Goal: Communication & Community: Answer question/provide support

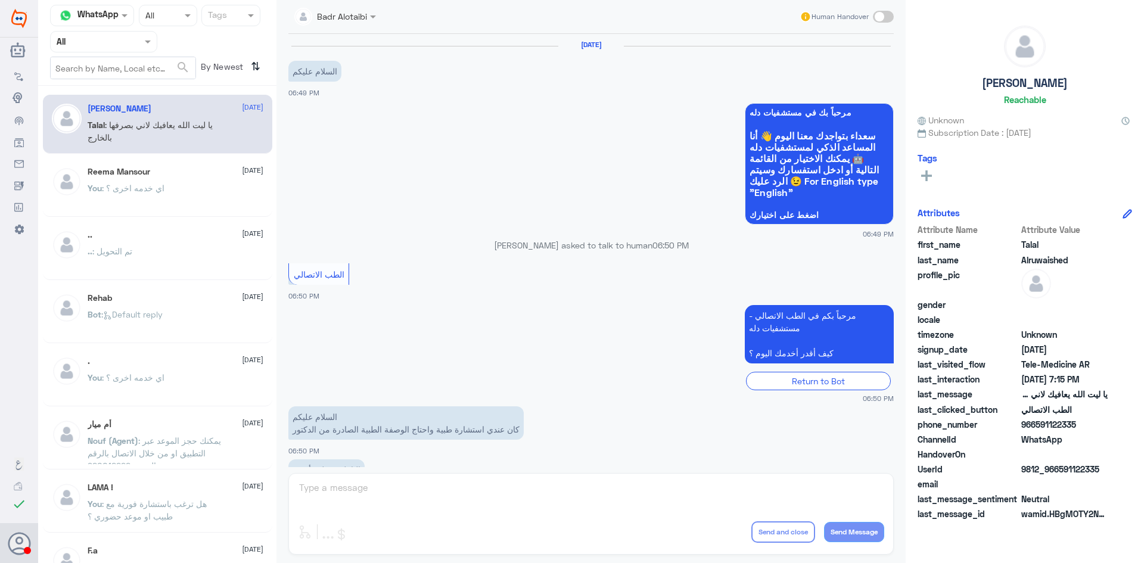
scroll to position [272, 0]
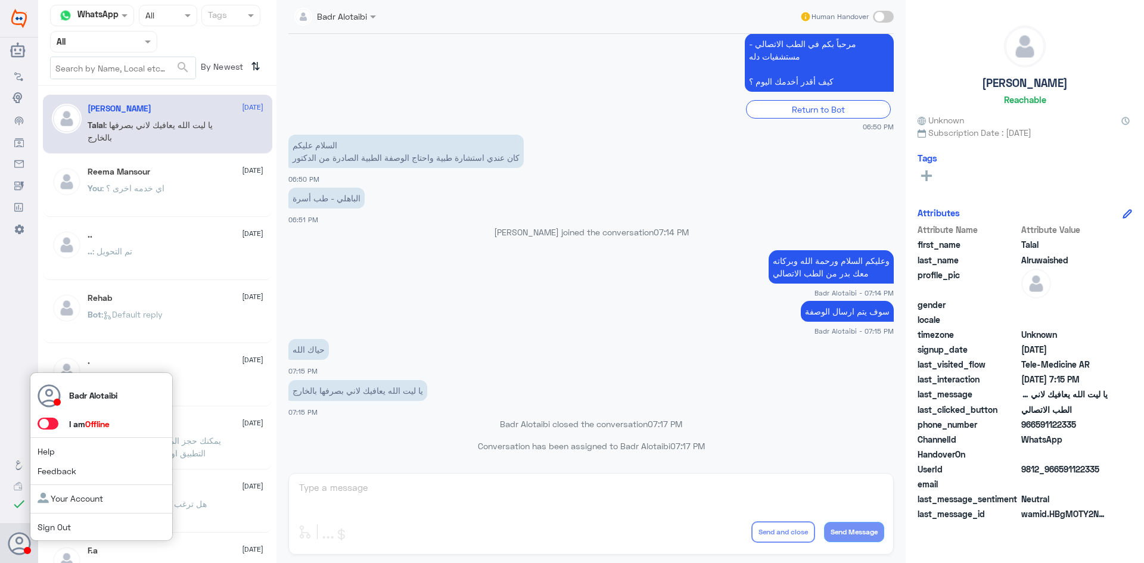
click at [51, 425] on span at bounding box center [48, 424] width 21 height 12
click at [0, 0] on input "checkbox" at bounding box center [0, 0] width 0 height 0
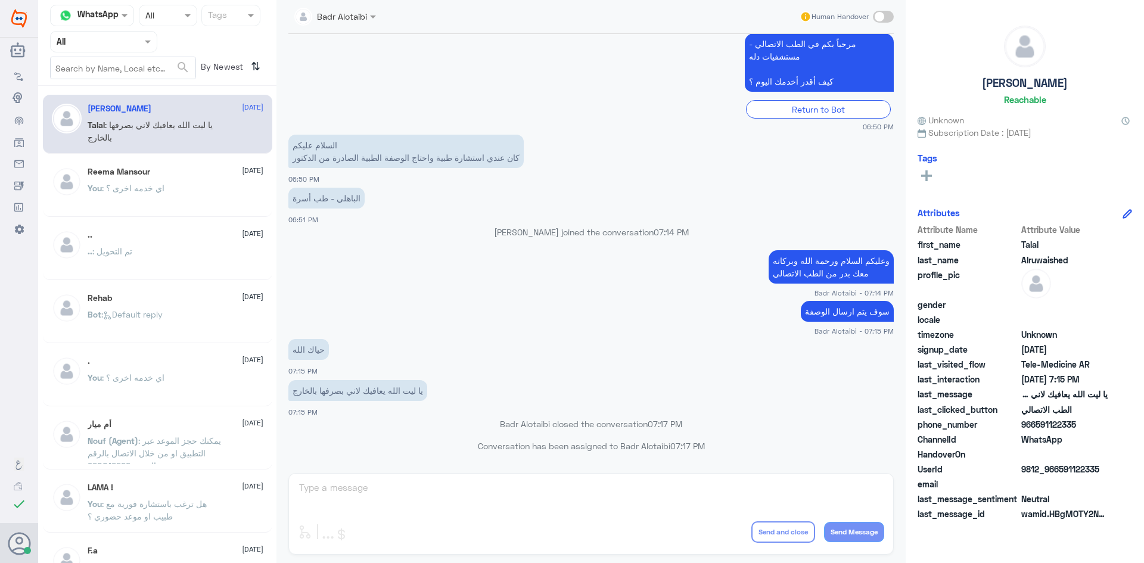
click at [325, 490] on div "[PERSON_NAME] Human Handover [DATE] السلام عليكم 06:49 PM مرحباً بك في مستشفيات…" at bounding box center [590, 283] width 629 height 567
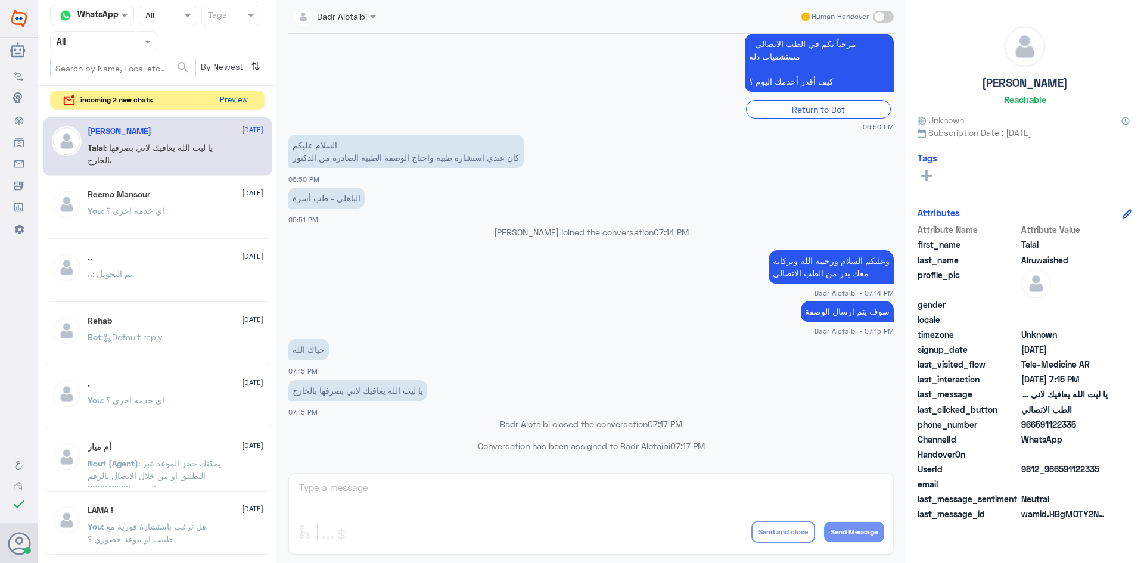
click at [241, 100] on button "Preview" at bounding box center [233, 100] width 37 height 18
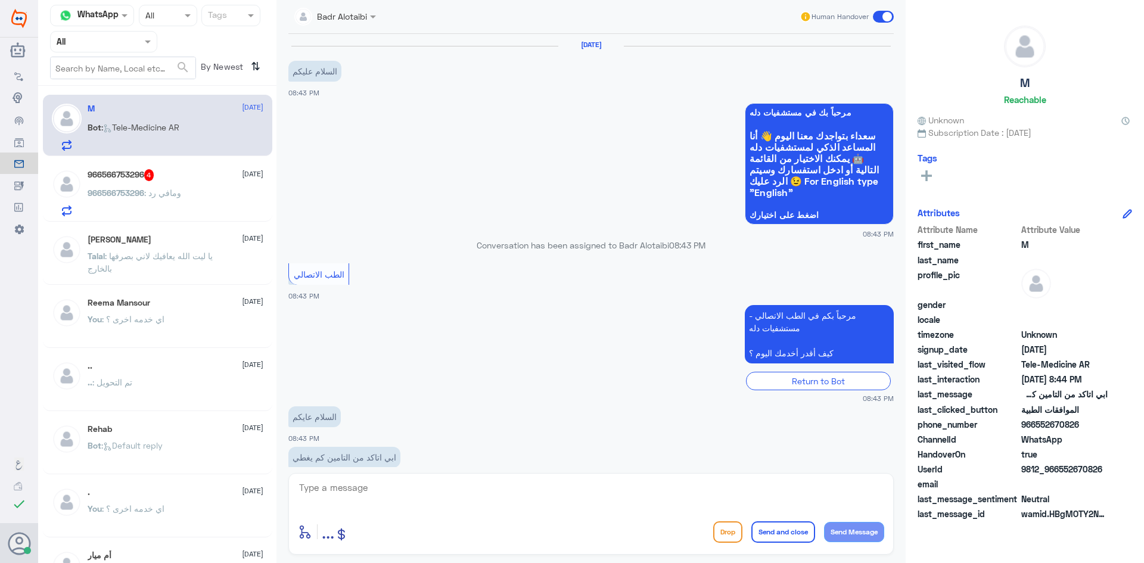
scroll to position [82, 0]
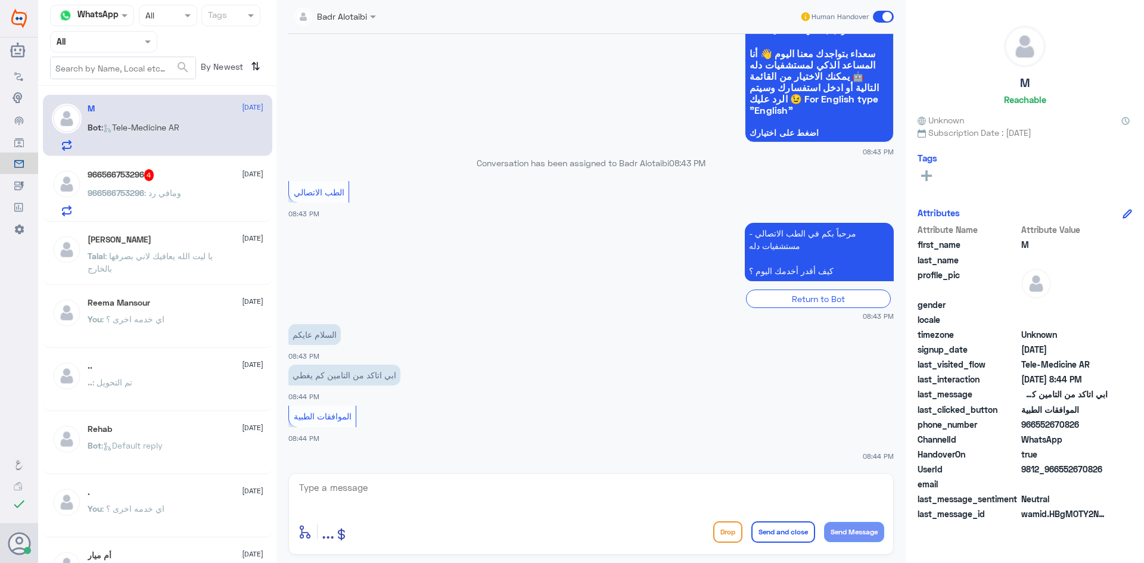
click at [397, 488] on textarea at bounding box center [591, 494] width 586 height 29
type textarea ","
type textarea "وعليكم السلام ورحمة الله وبركاته معك بدر من الطب الاتصالي"
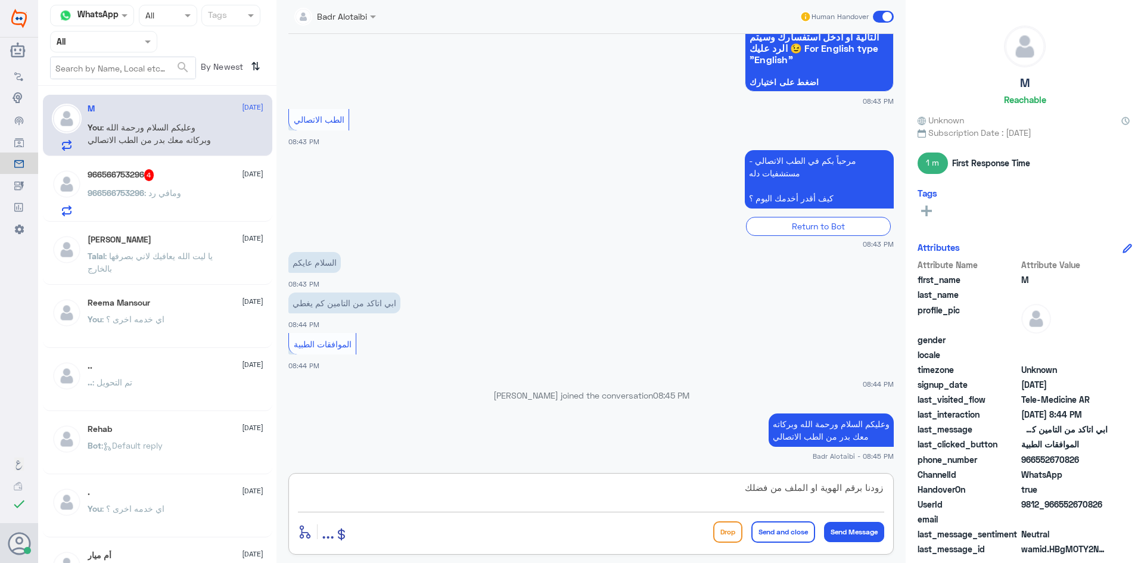
type textarea "زودنا برقم الهوية او الملف من فضلك"
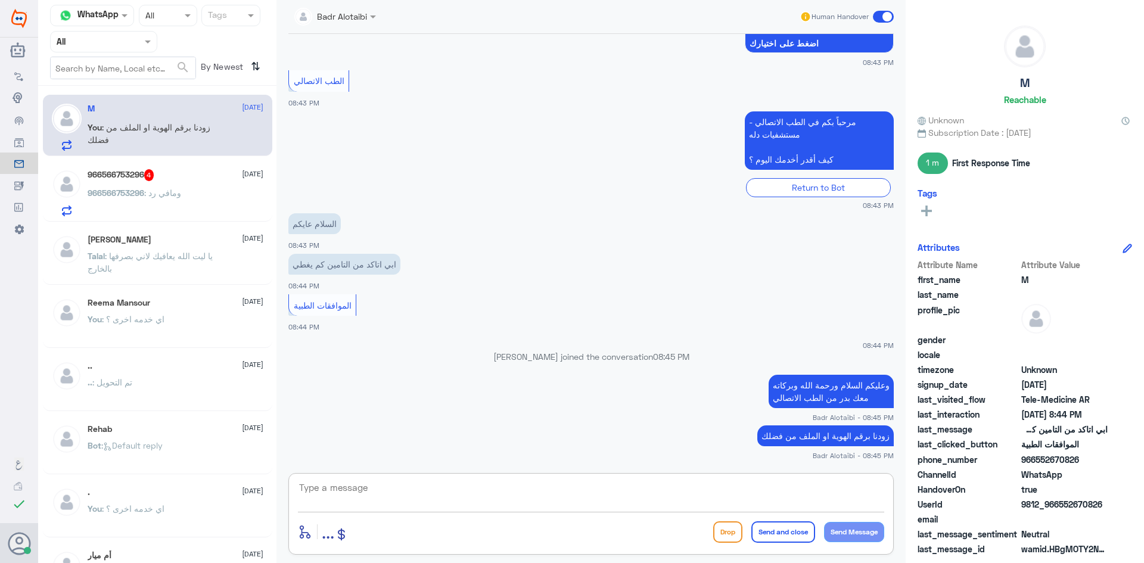
click at [150, 198] on span ": ومافي رد" at bounding box center [162, 193] width 37 height 10
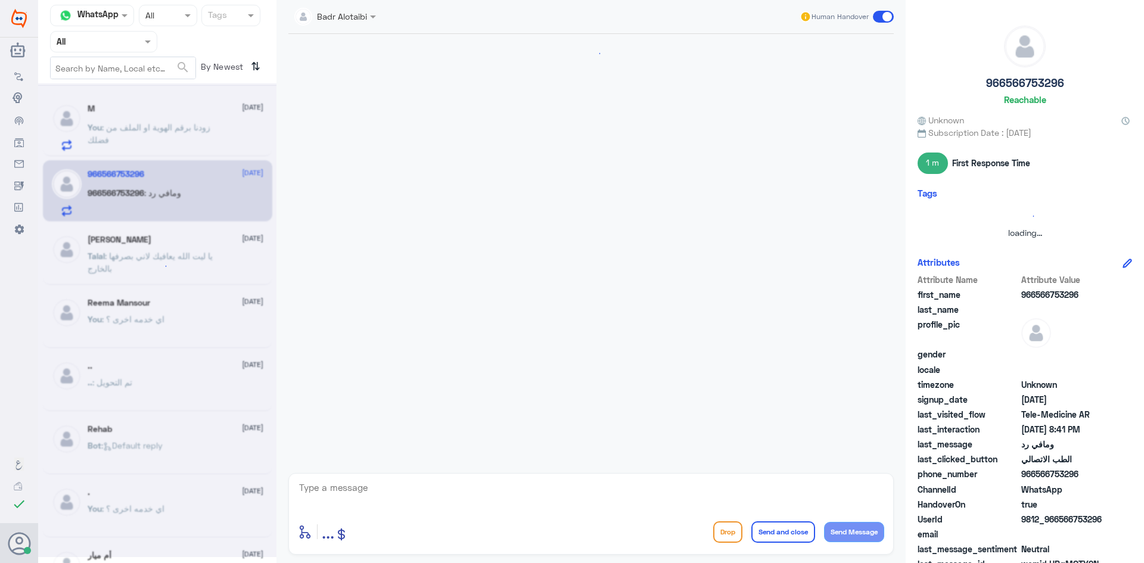
scroll to position [24, 0]
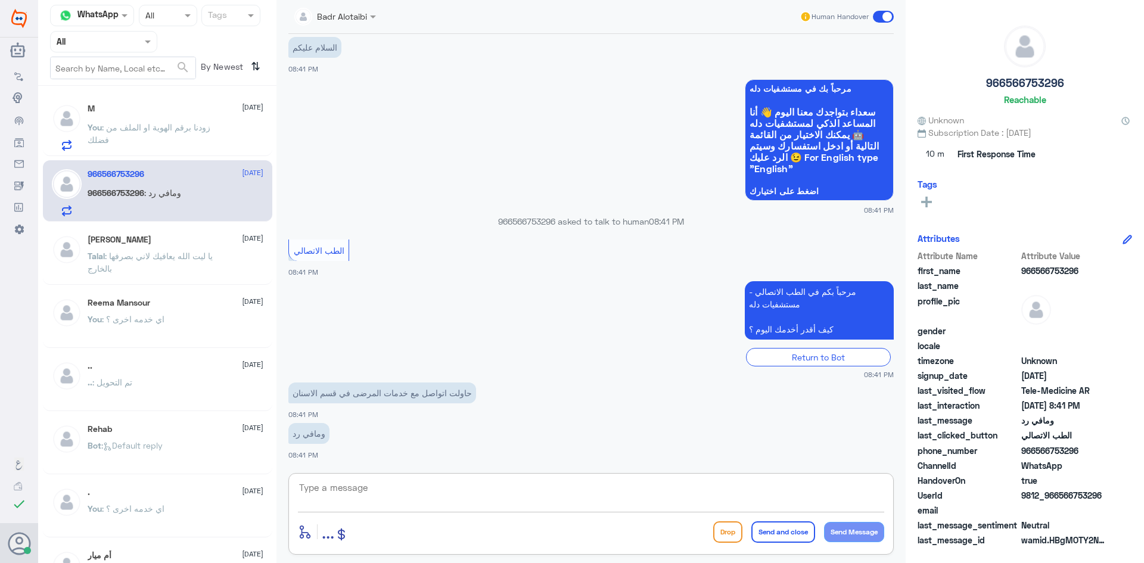
click at [521, 487] on textarea at bounding box center [591, 494] width 586 height 29
click at [200, 128] on div "M : 1113488165" at bounding box center [176, 137] width 176 height 27
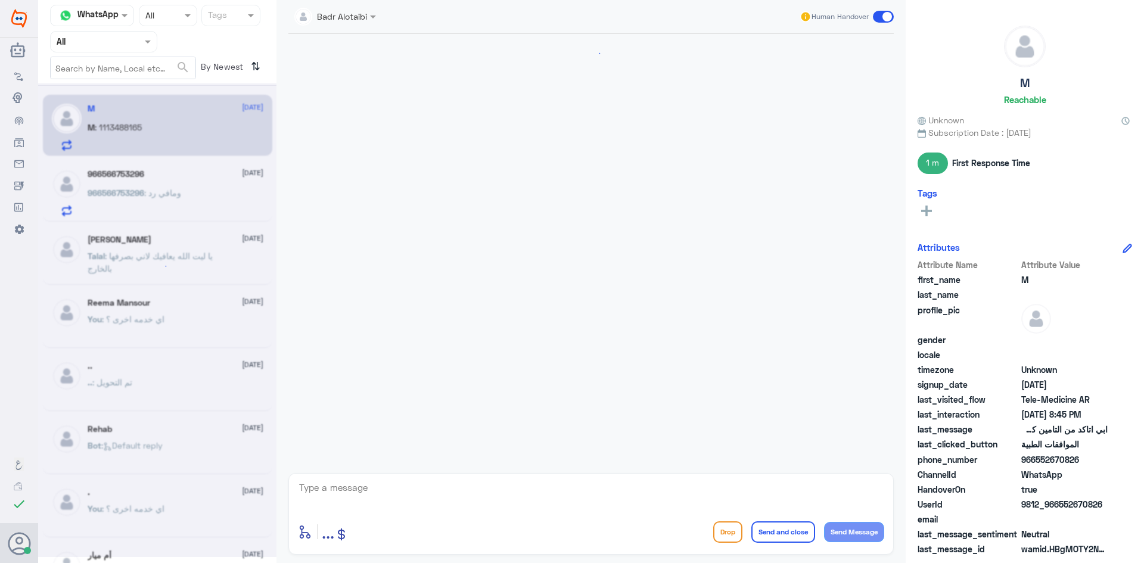
scroll to position [234, 0]
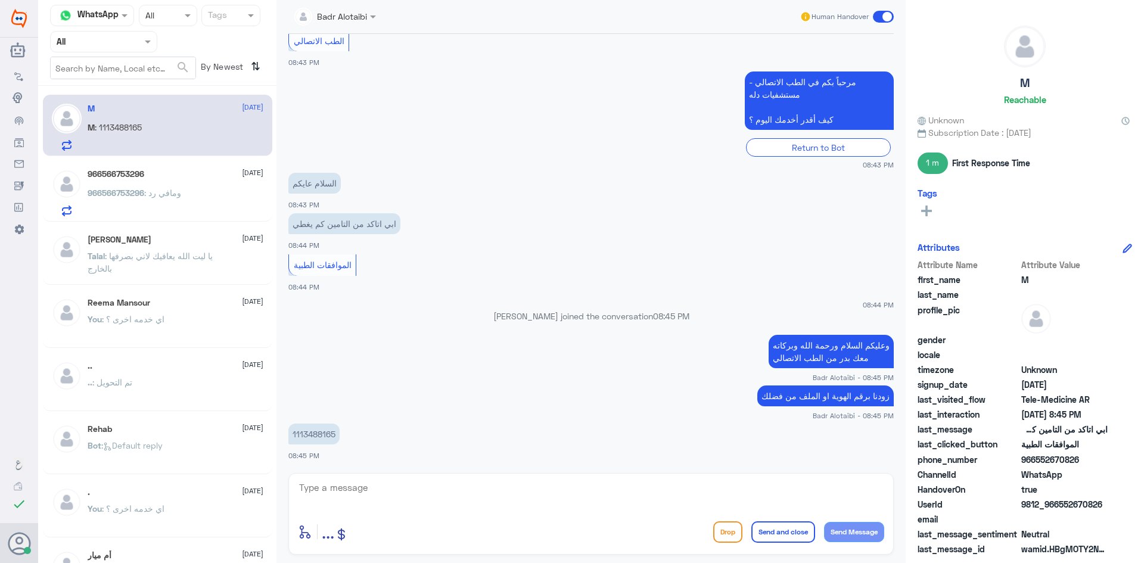
click at [334, 437] on p "1113488165" at bounding box center [313, 434] width 51 height 21
click at [334, 436] on p "1113488165" at bounding box center [313, 434] width 51 height 21
copy div "1113488165"
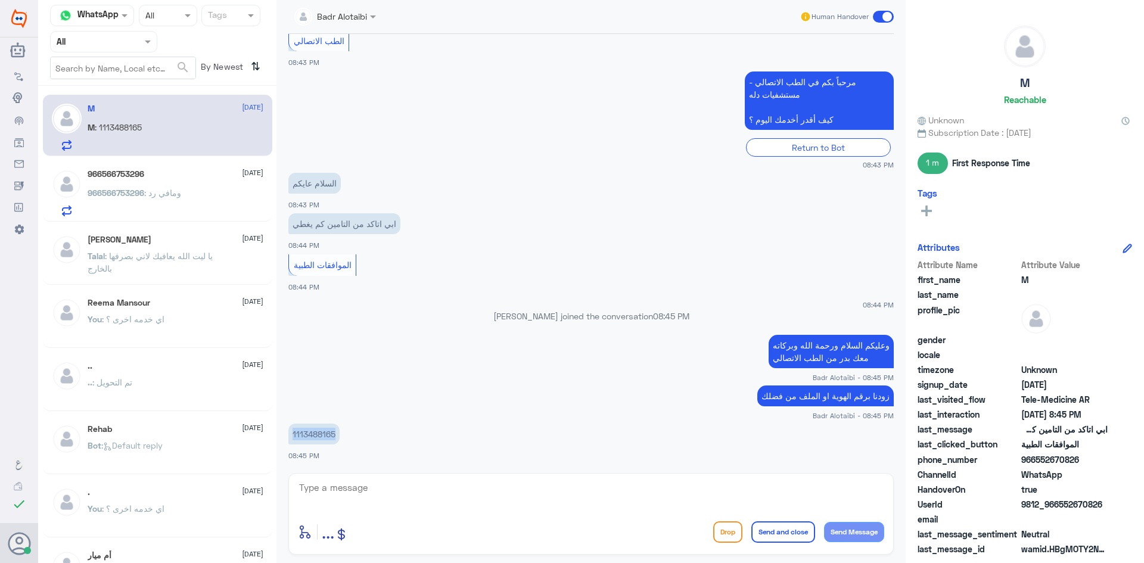
drag, startPoint x: 1101, startPoint y: 502, endPoint x: 1060, endPoint y: 506, distance: 41.3
click at [1060, 506] on span "9812_966552670826" at bounding box center [1064, 504] width 86 height 13
copy span "552670826"
click at [684, 491] on textarea at bounding box center [591, 494] width 586 height 29
type textarea "ن"
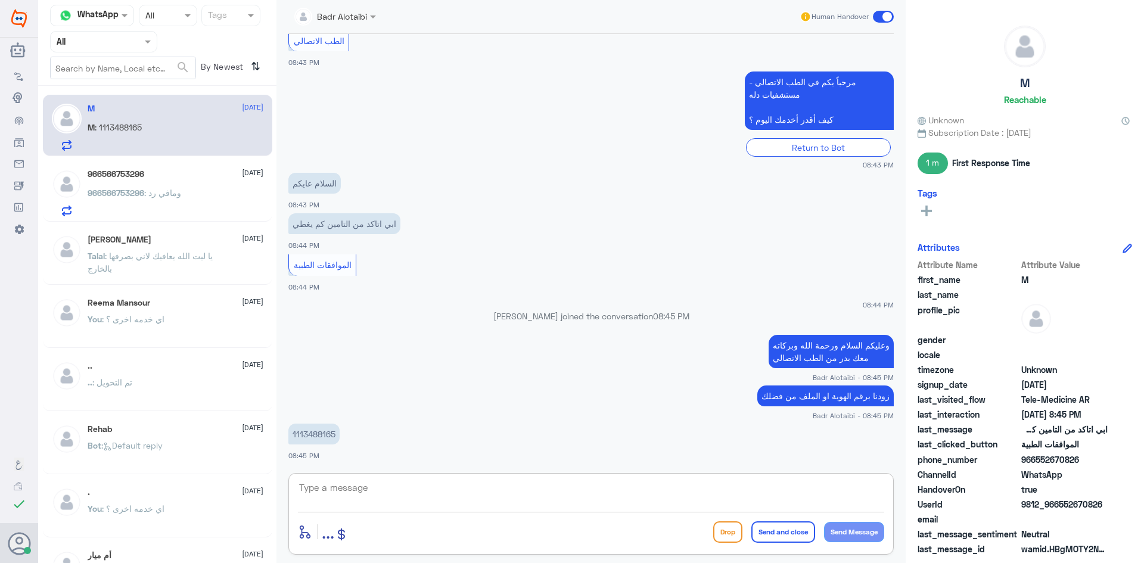
type textarea "ا"
type textarea "تأمينك هو شركة (بوبا) ويوجد تغطية بمستشفيات دلة (النخيل) نسبة التحمل 20% كحد أع…"
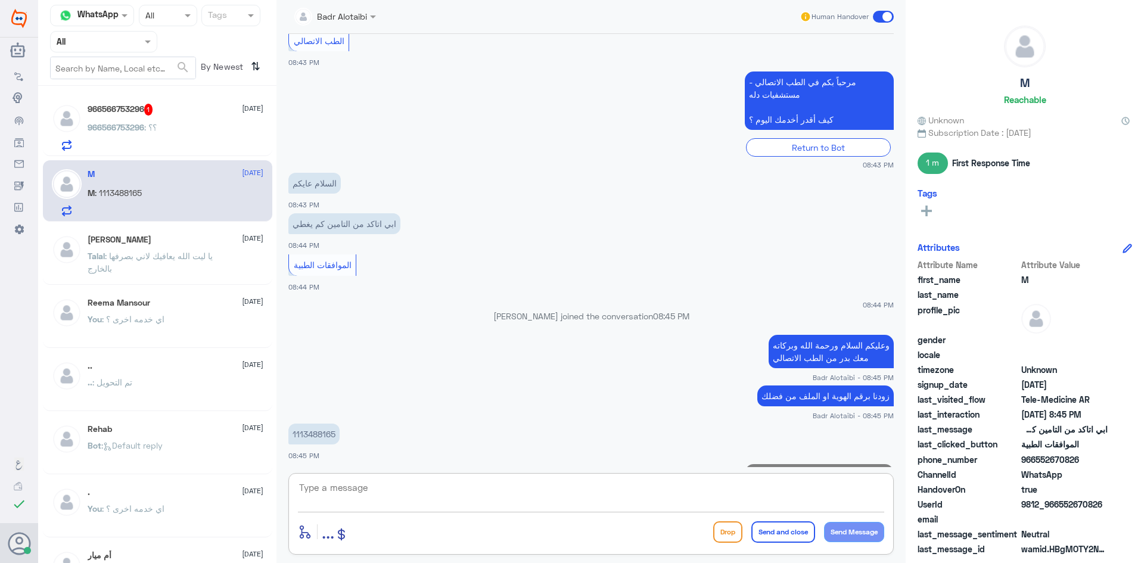
scroll to position [297, 0]
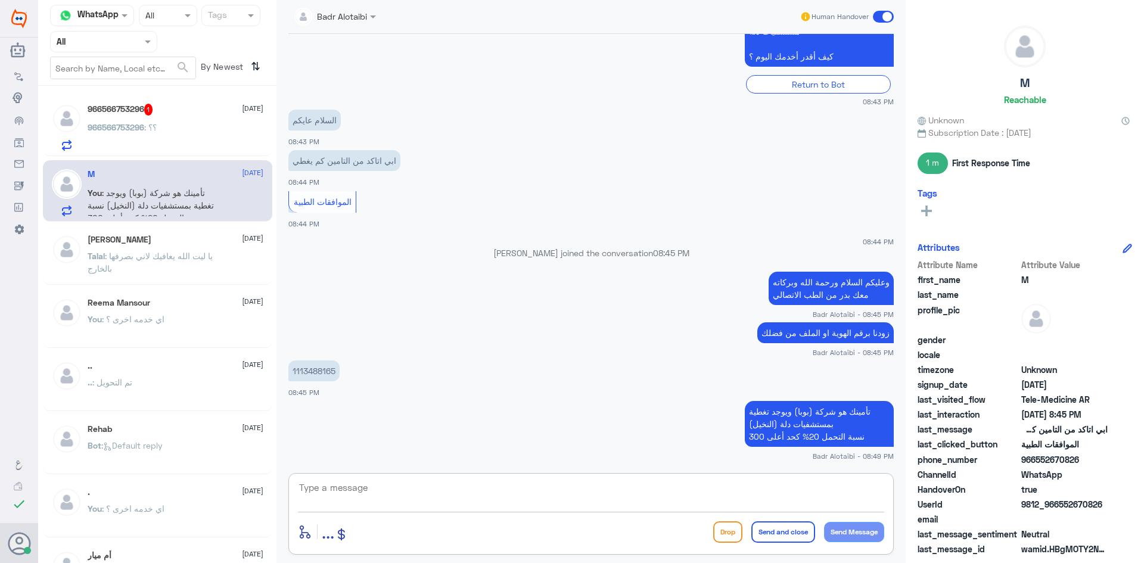
click at [876, 19] on span at bounding box center [883, 17] width 21 height 12
click at [0, 0] on input "checkbox" at bounding box center [0, 0] width 0 height 0
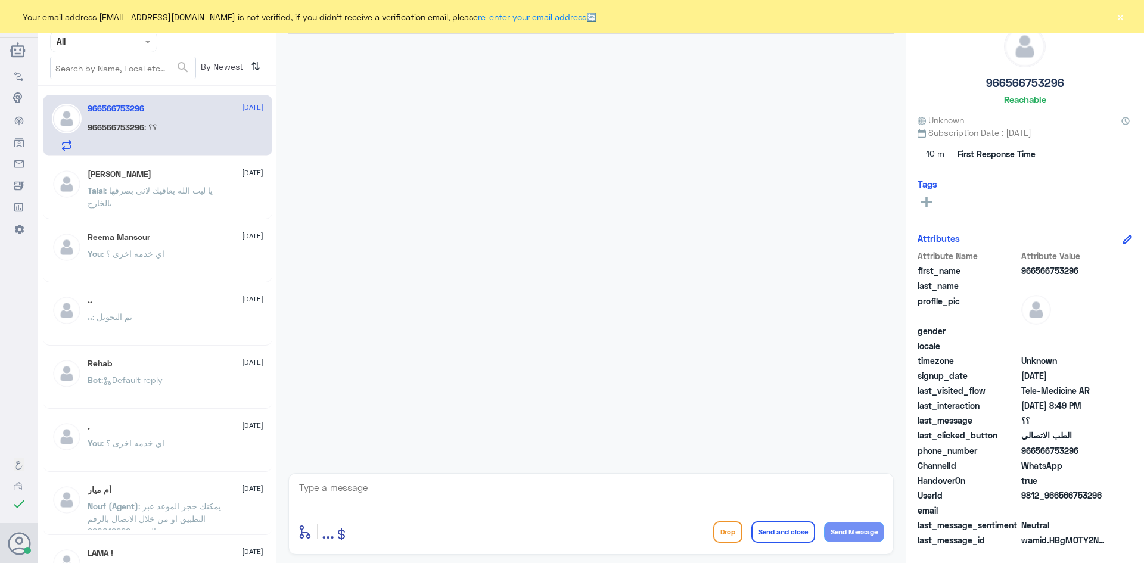
click at [1126, 20] on div "Your email address b_malotaibi@dallah-hospital.com is not verified, if you didn…" at bounding box center [572, 16] width 1144 height 33
click at [1122, 15] on button "×" at bounding box center [1120, 17] width 12 height 12
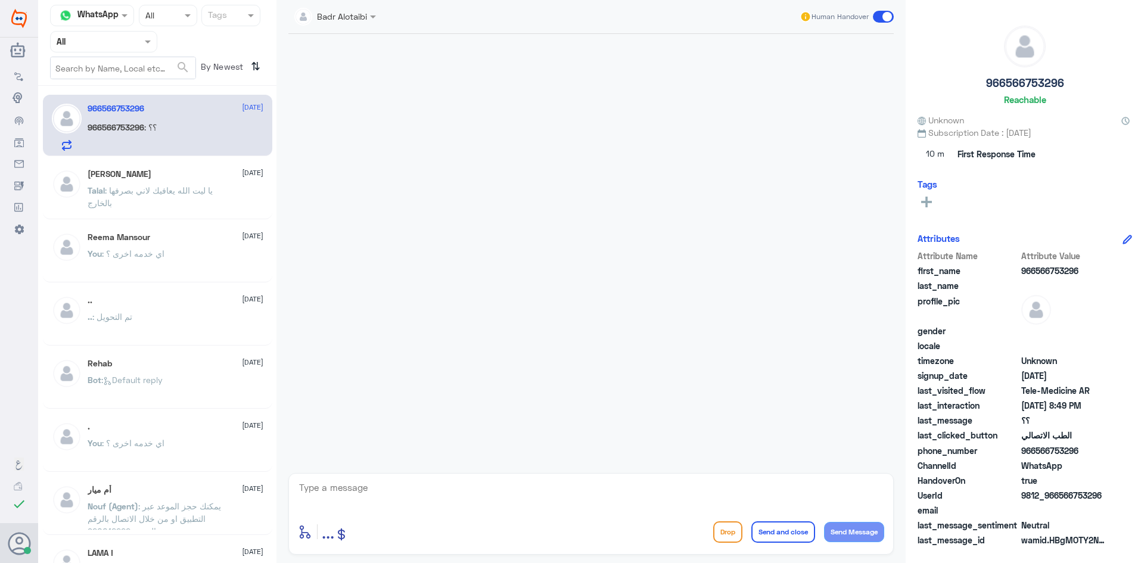
click at [206, 138] on div "966566753296 : ؟؟" at bounding box center [176, 137] width 176 height 27
click at [882, 16] on span at bounding box center [883, 17] width 21 height 12
click at [0, 0] on input "checkbox" at bounding box center [0, 0] width 0 height 0
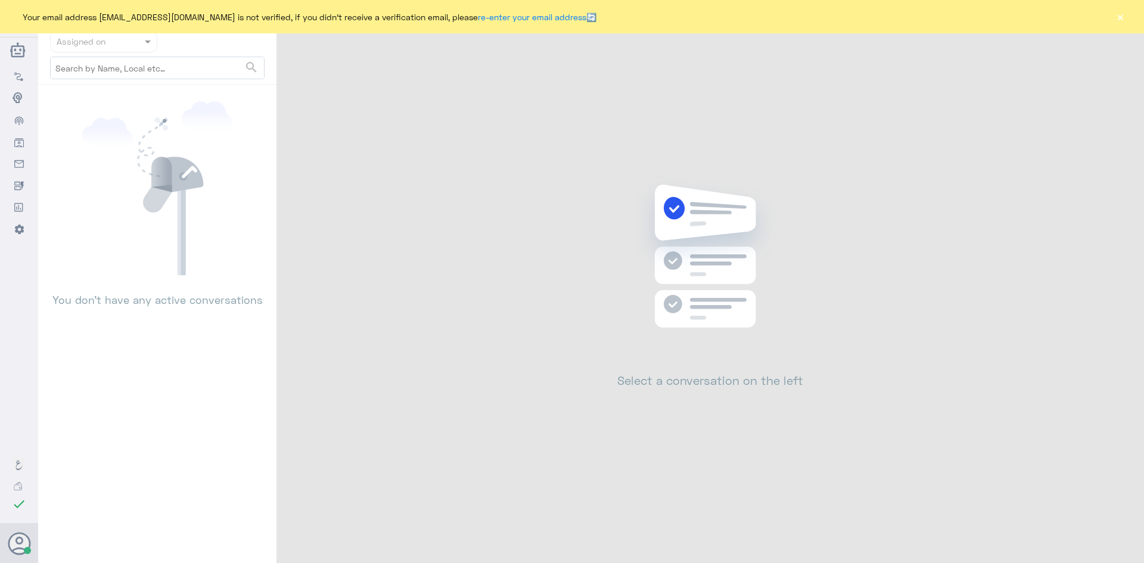
click at [1117, 12] on button "×" at bounding box center [1120, 17] width 12 height 12
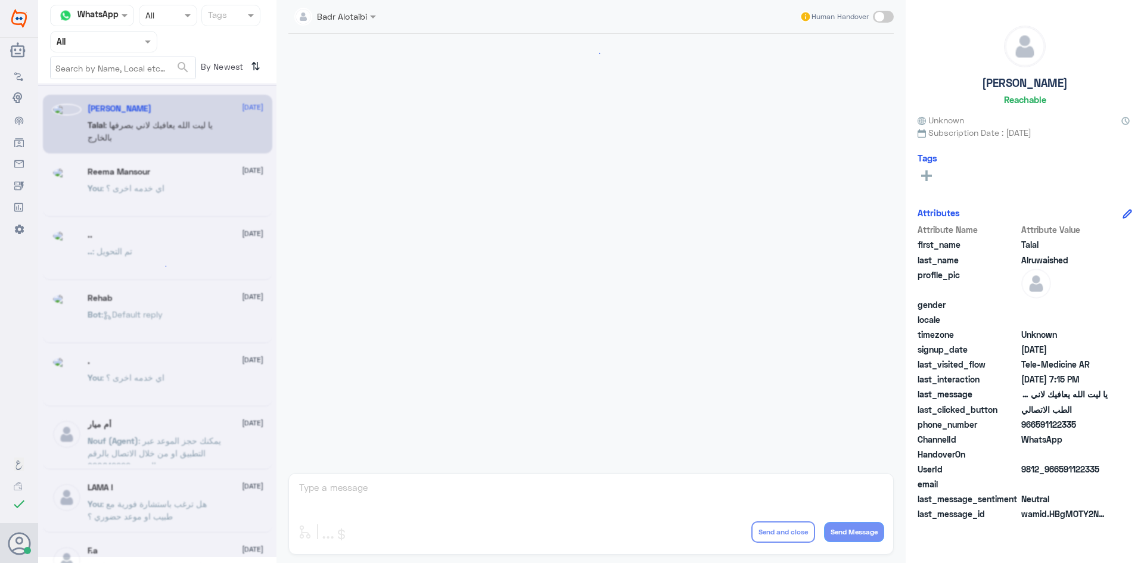
scroll to position [272, 0]
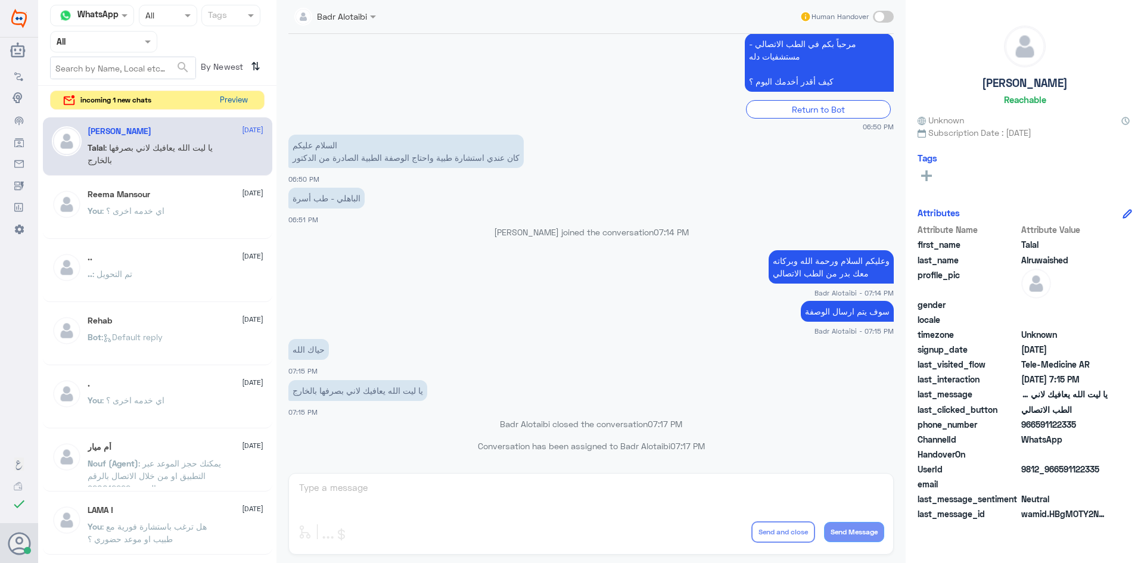
click at [248, 105] on button "Preview" at bounding box center [233, 100] width 37 height 18
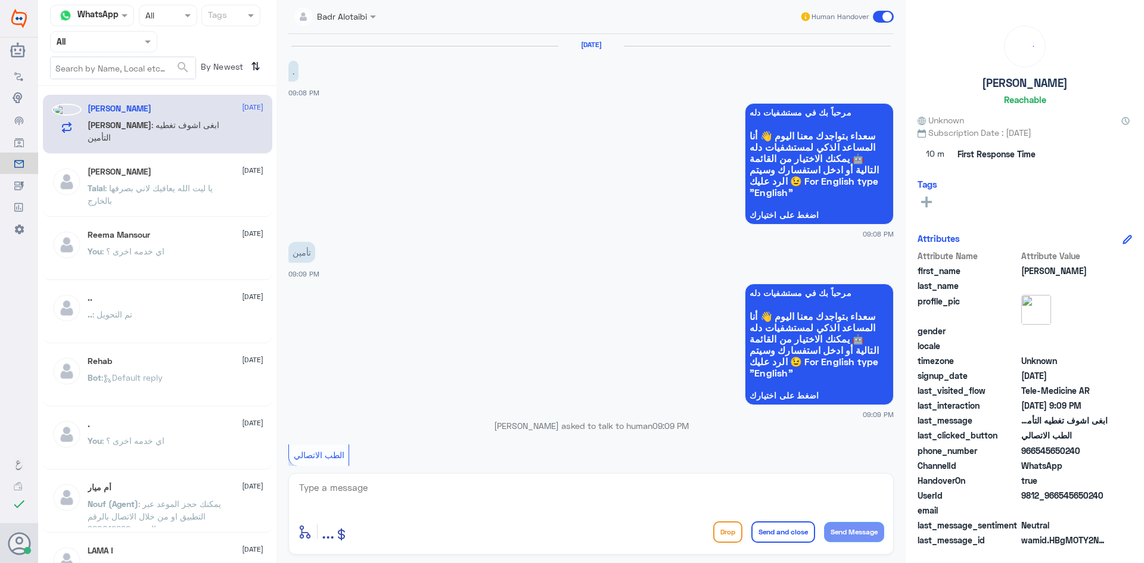
scroll to position [164, 0]
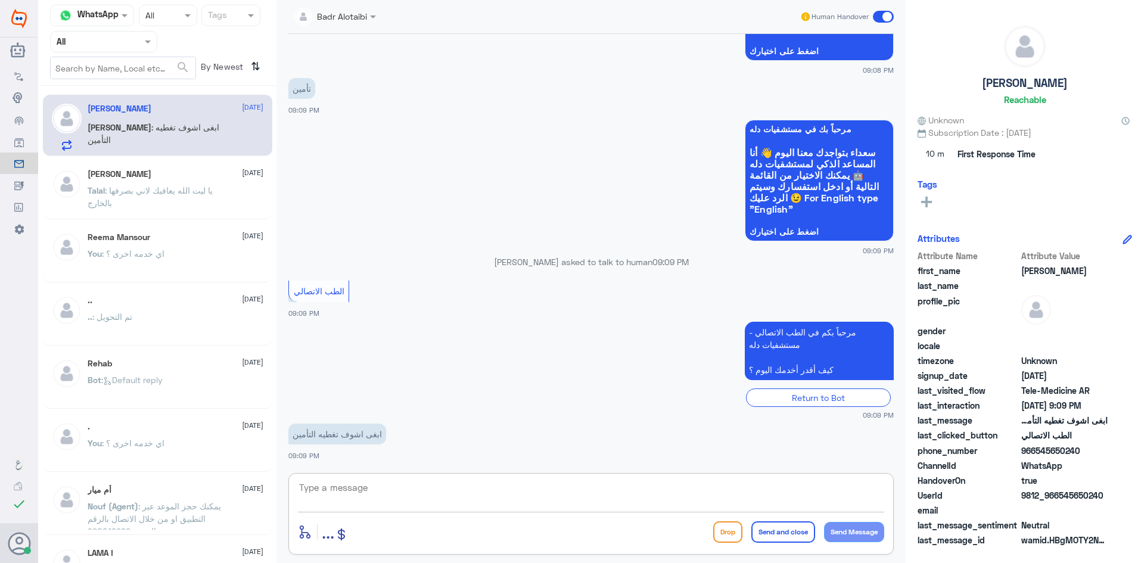
click at [453, 490] on textarea at bounding box center [591, 494] width 586 height 29
type textarea "هلا حياك معك بدر من الطب الاتصالي"
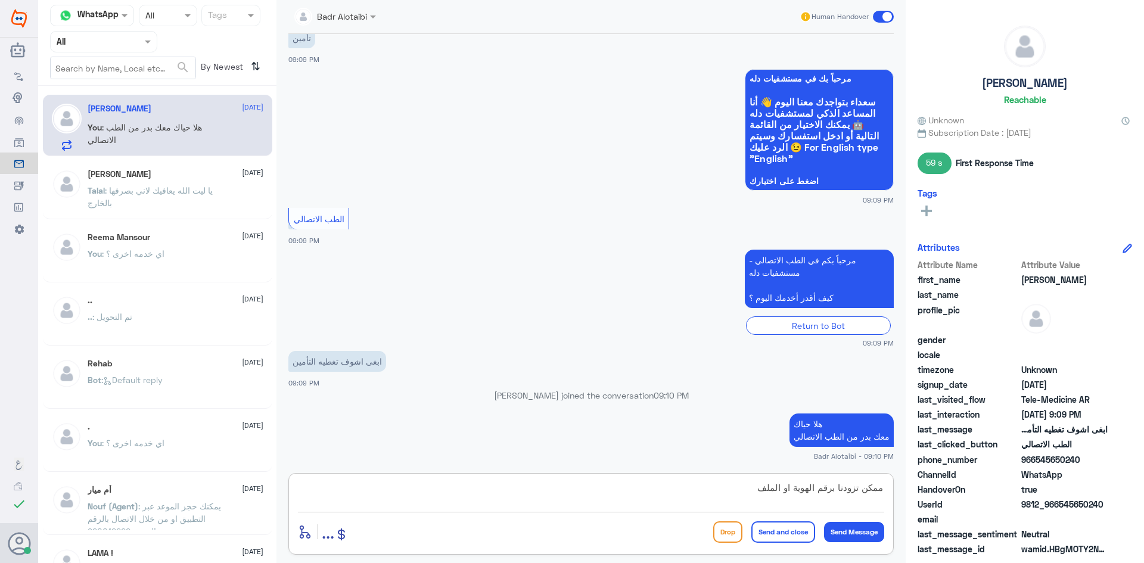
scroll to position [255, 0]
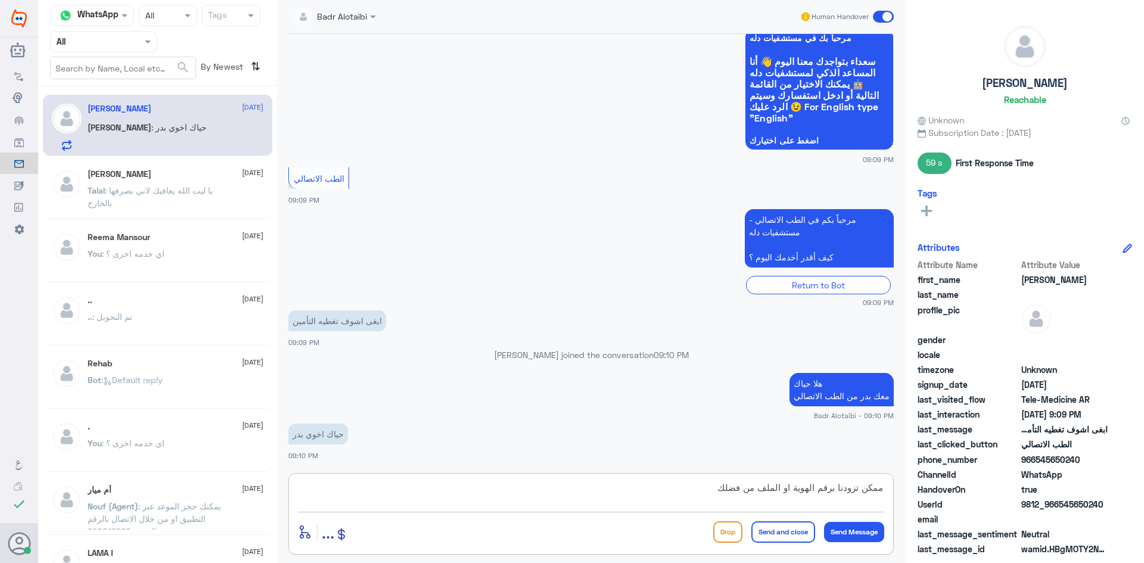
type textarea "ممكن تزودنا برقم الهوية او الملف من فضلك"
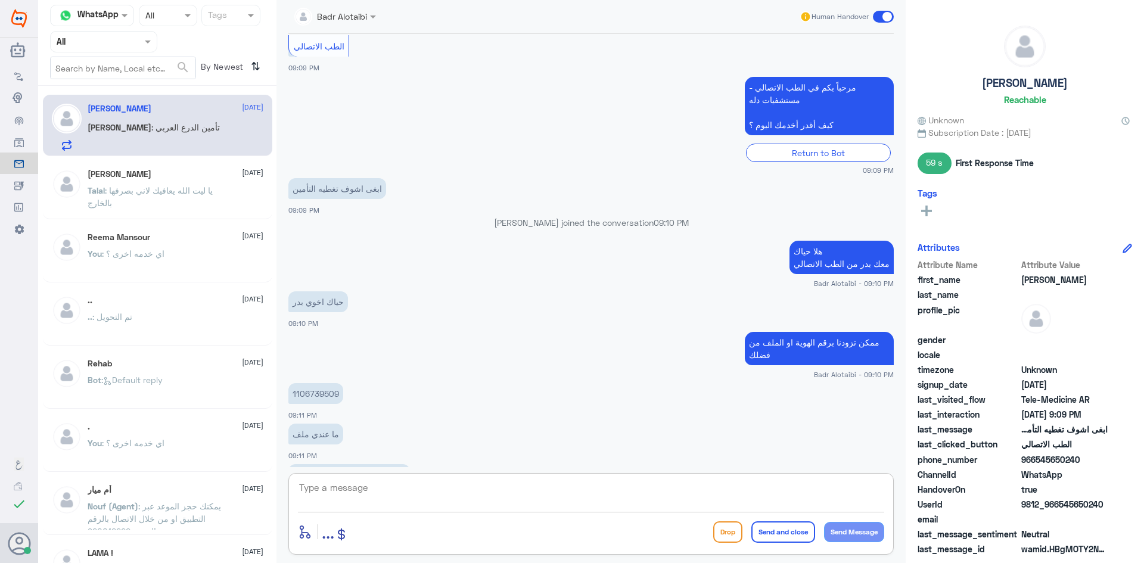
scroll to position [469, 0]
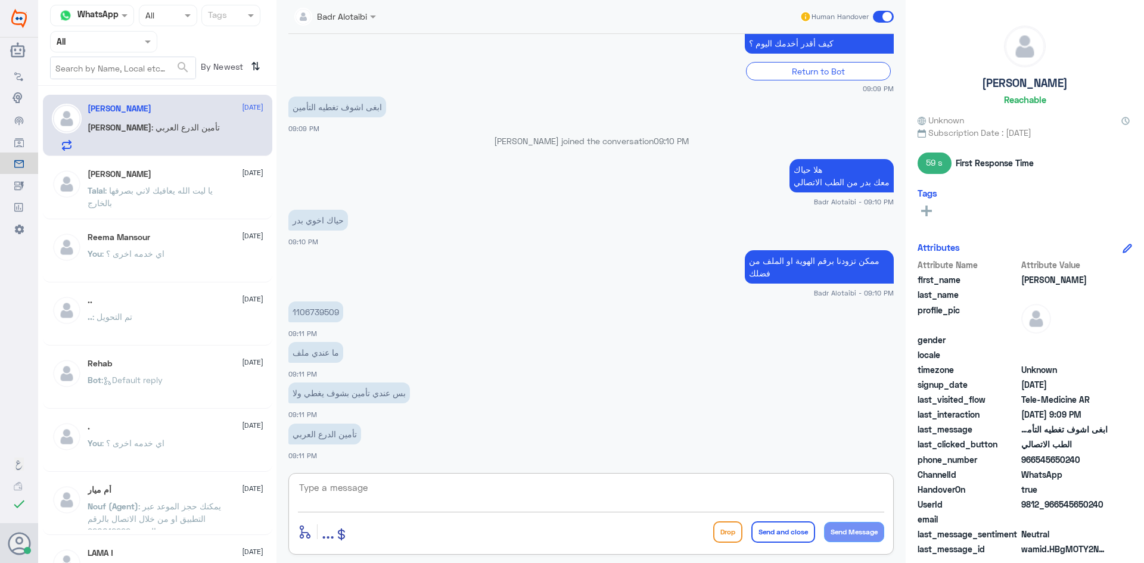
click at [419, 500] on textarea at bounding box center [591, 494] width 586 height 29
click at [339, 313] on p "1106739509" at bounding box center [315, 311] width 55 height 21
click at [334, 313] on p "1106739509" at bounding box center [315, 311] width 55 height 21
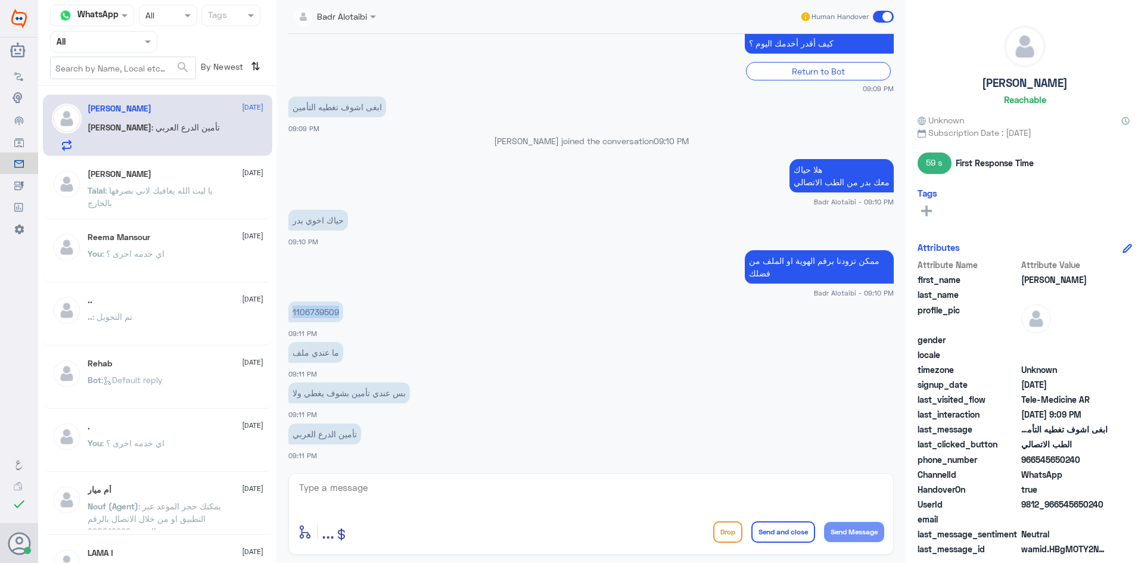
copy p "1106739509"
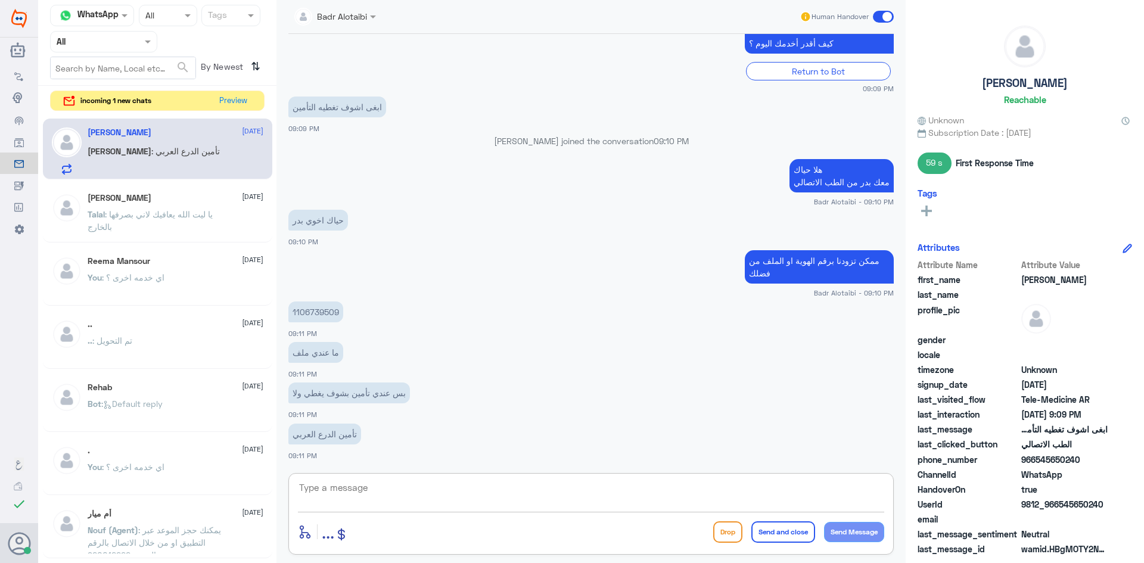
click at [384, 490] on textarea at bounding box center [591, 494] width 586 height 29
type textarea "ل"
type textarea "التأمين لا يغطي بمستشفى دلة (النخيل)"
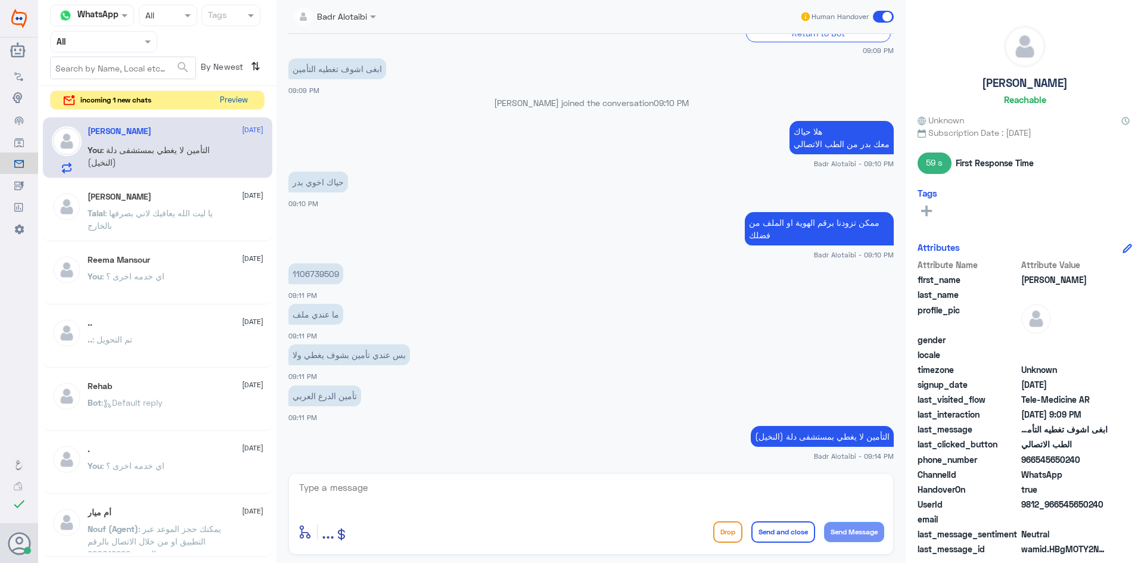
click at [231, 98] on button "Preview" at bounding box center [233, 100] width 37 height 18
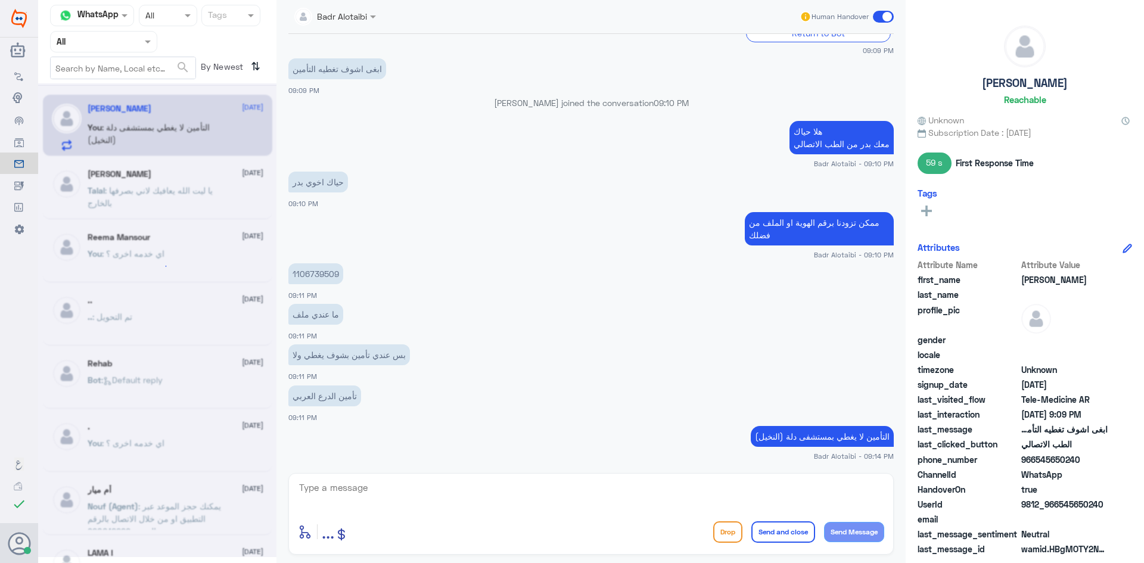
scroll to position [0, 0]
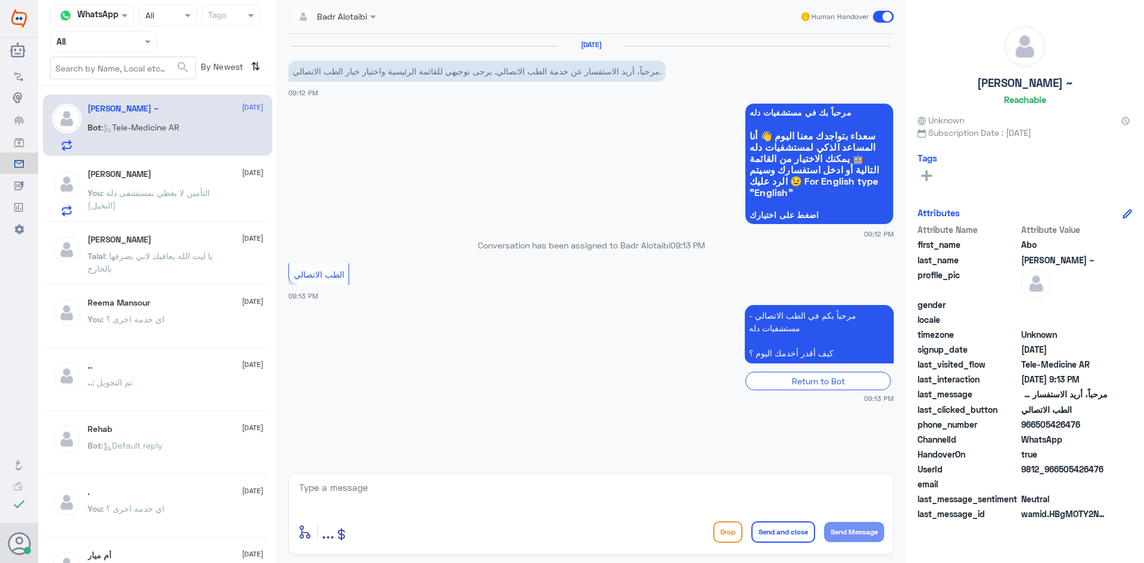
drag, startPoint x: 1104, startPoint y: 470, endPoint x: 1059, endPoint y: 473, distance: 44.8
click at [1059, 473] on span "9812_966505426476" at bounding box center [1064, 469] width 86 height 13
copy span "505426476"
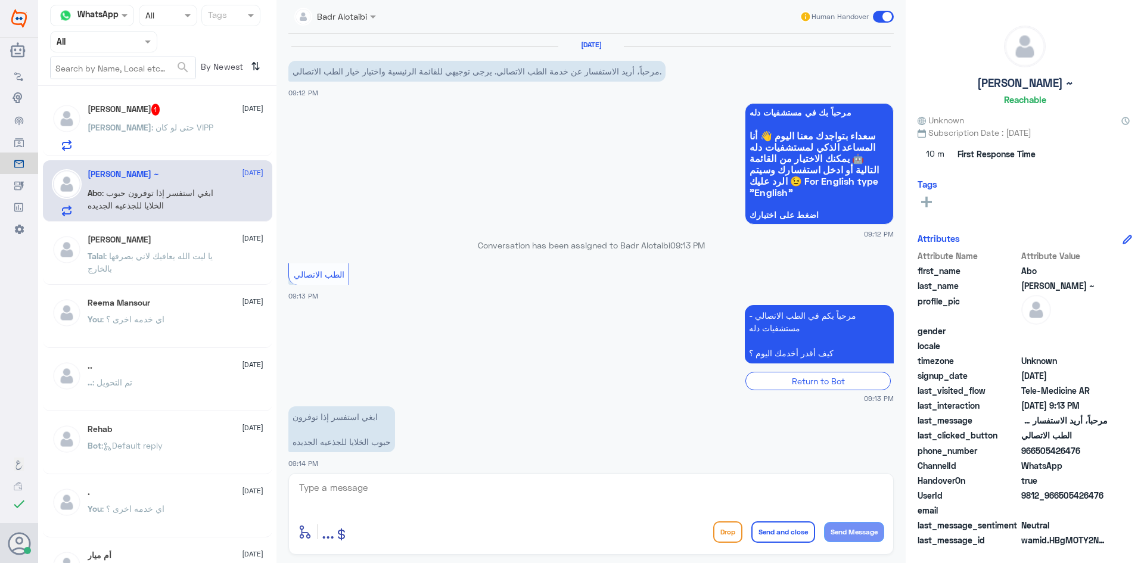
scroll to position [8, 0]
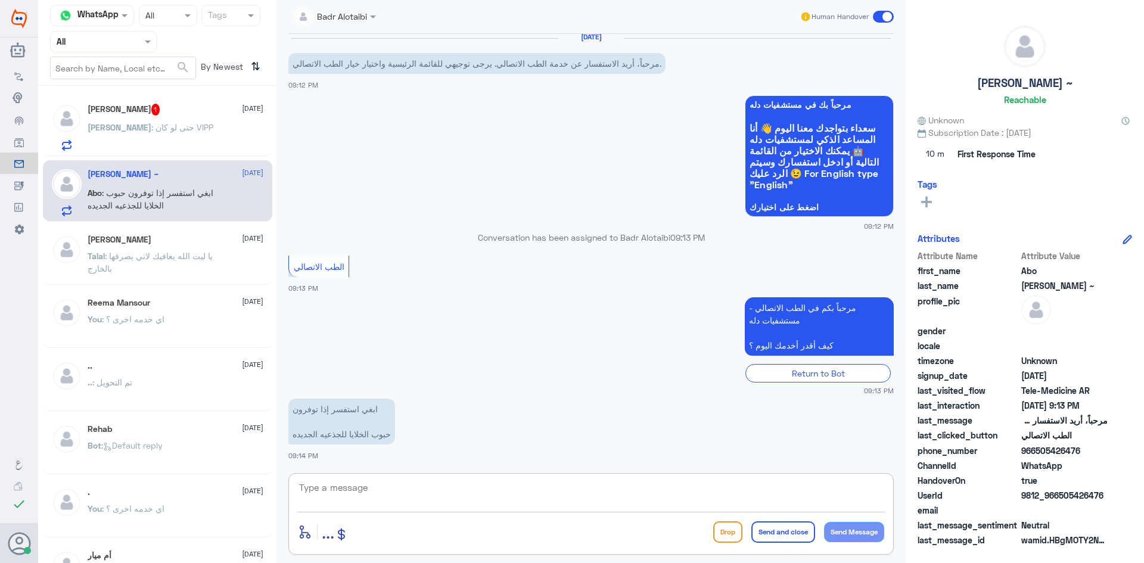
click at [577, 500] on textarea at bounding box center [591, 494] width 586 height 29
click at [156, 121] on p "ابوغيث : حتى لو كان VIPP" at bounding box center [151, 136] width 126 height 30
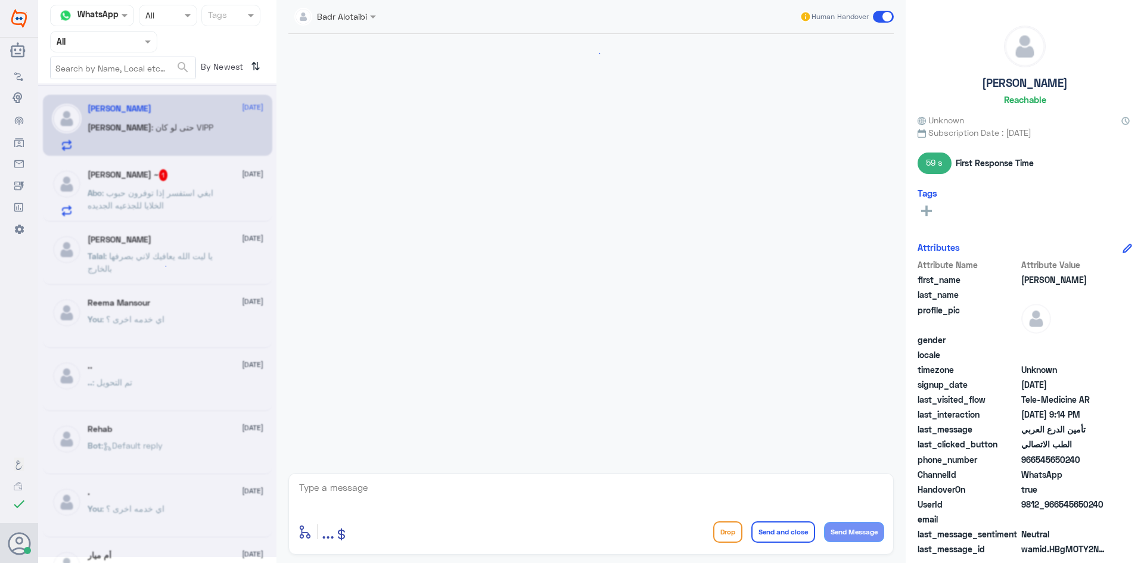
scroll to position [570, 0]
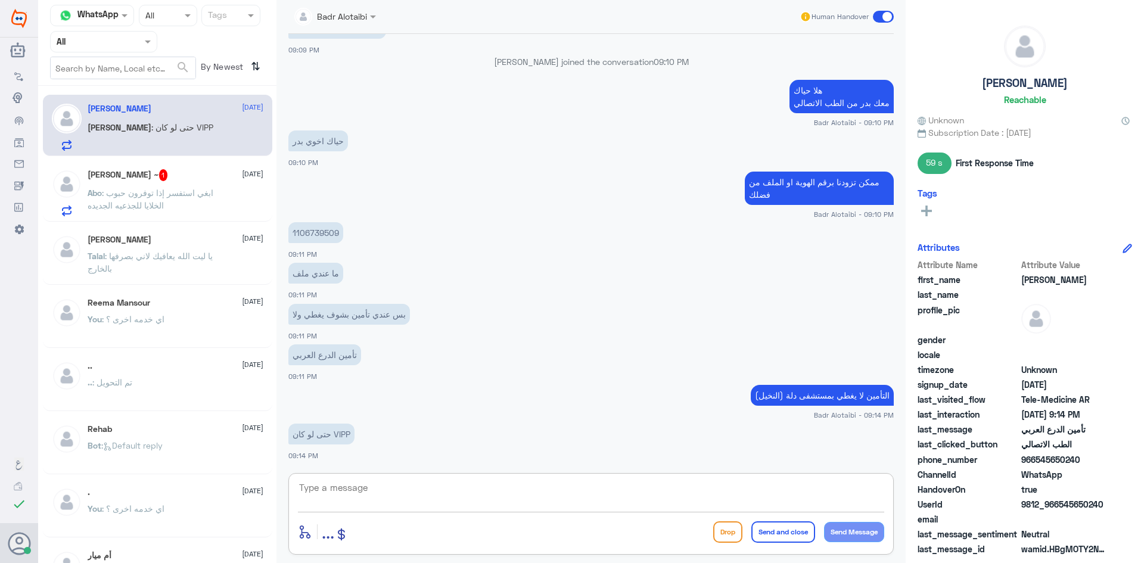
click at [490, 486] on textarea at bounding box center [591, 494] width 586 height 29
type textarea "على حسب بوليصة التأمين اذا تشمل دله النخيل"
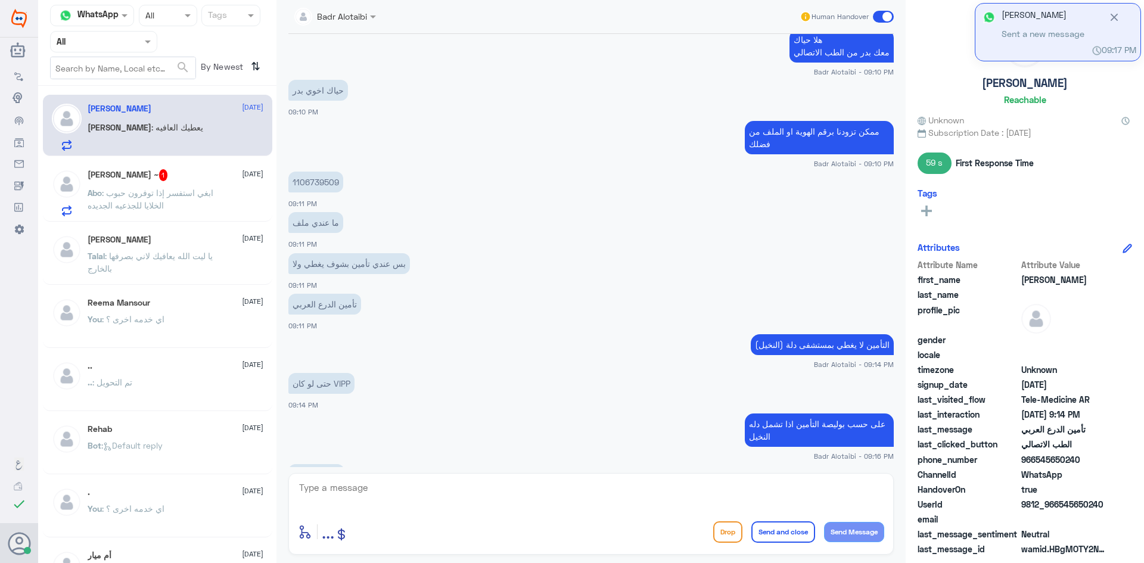
scroll to position [661, 0]
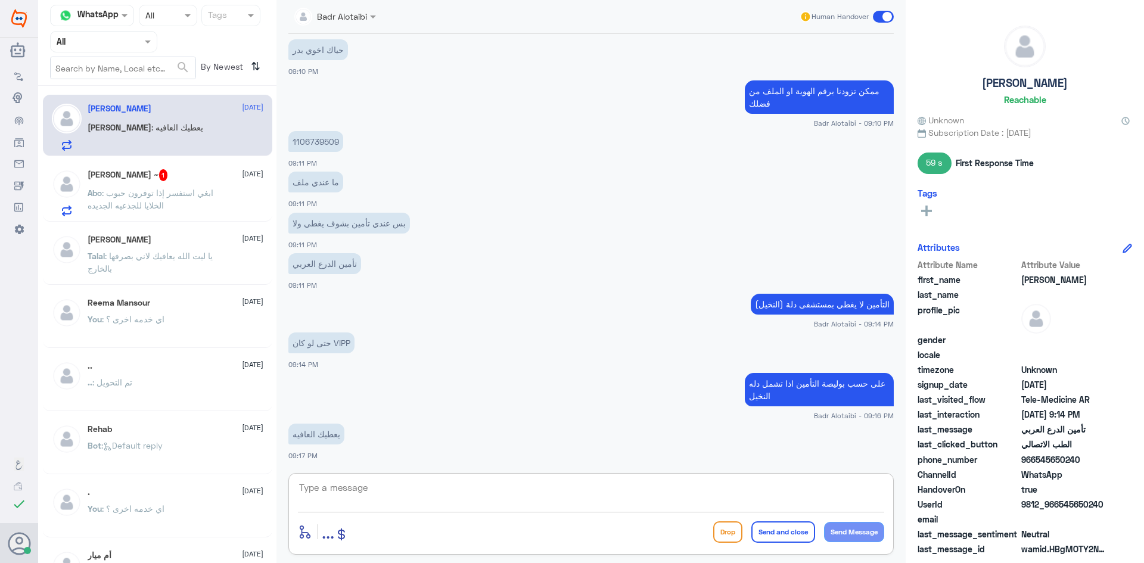
click at [483, 491] on textarea at bounding box center [591, 494] width 586 height 29
type textarea "يعافيك سعدنا بخدمتك"
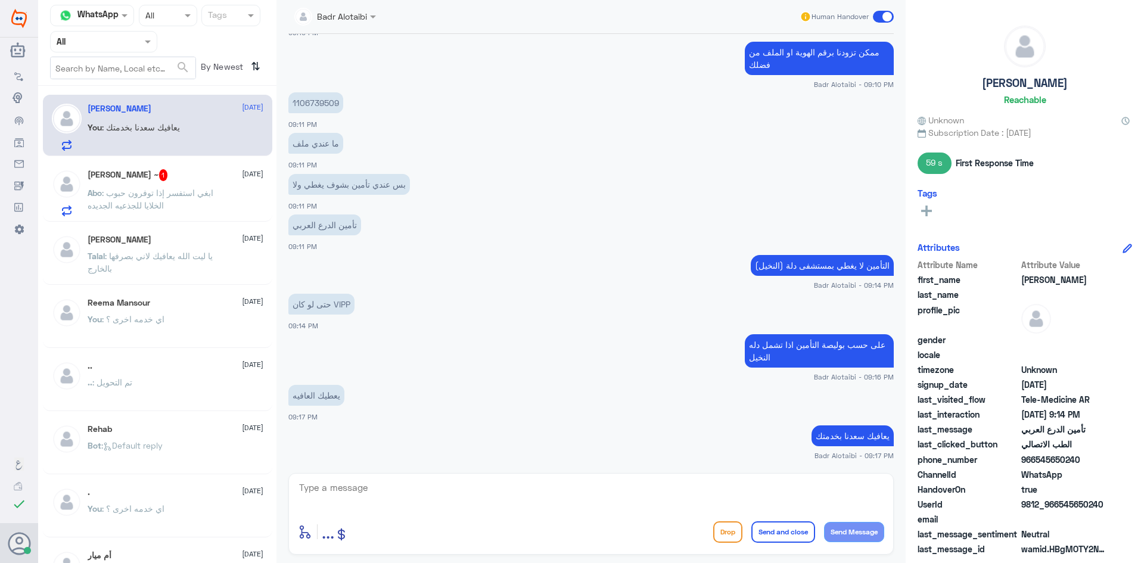
click at [888, 17] on span at bounding box center [883, 17] width 21 height 12
click at [0, 0] on input "checkbox" at bounding box center [0, 0] width 0 height 0
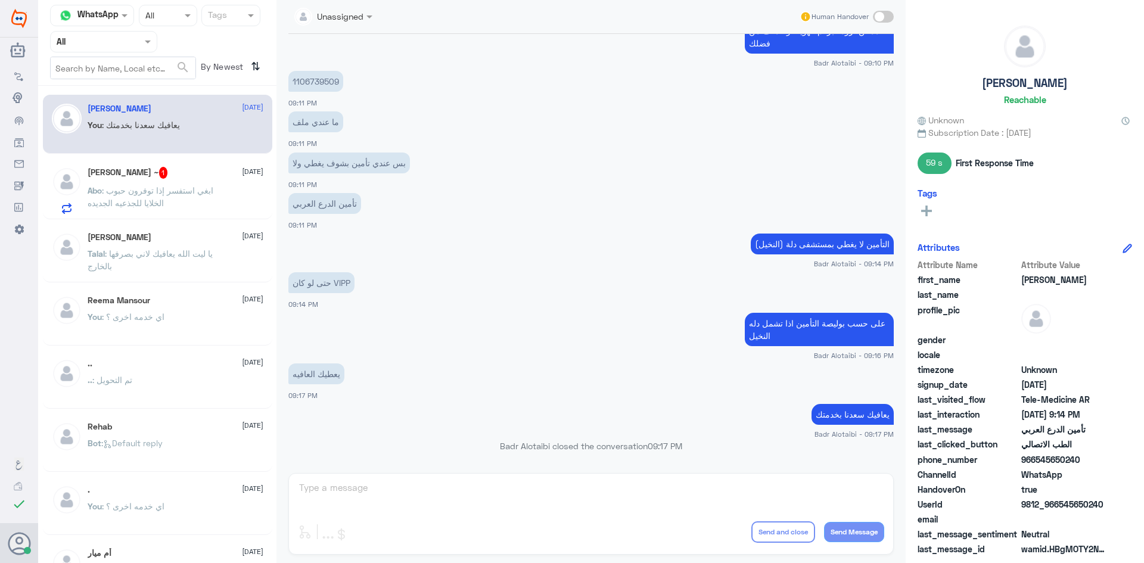
click at [194, 173] on div "Abo Nasser ~ 1 16 August" at bounding box center [176, 173] width 176 height 12
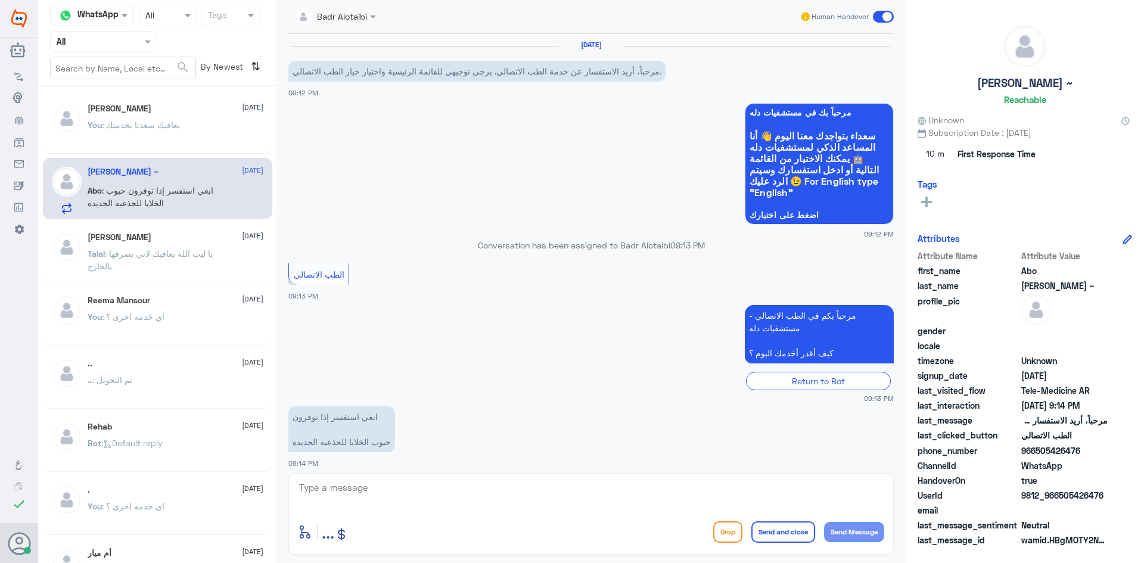
scroll to position [8, 0]
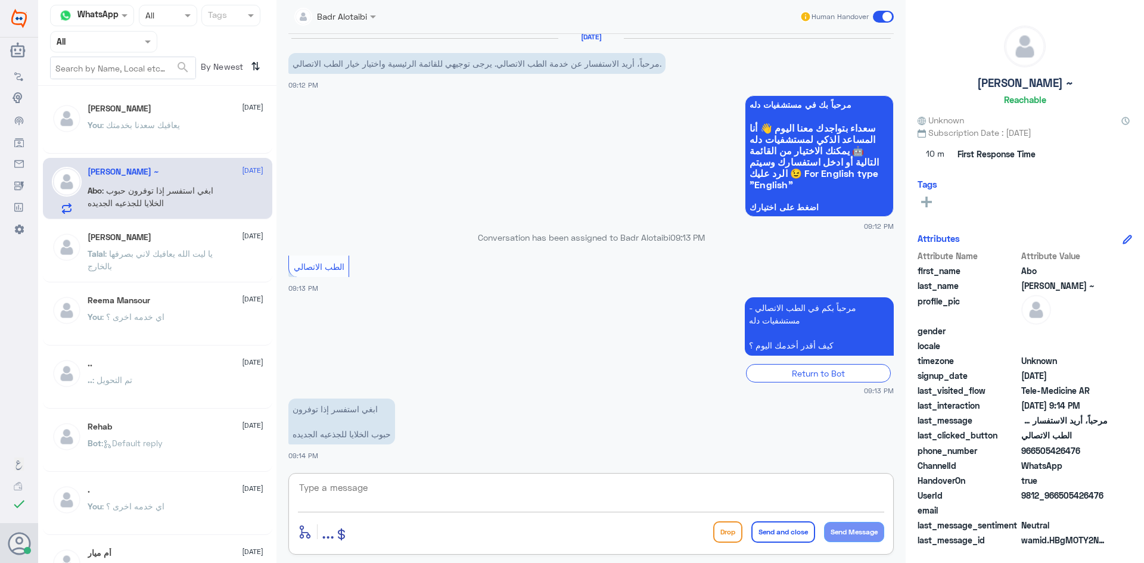
click at [434, 491] on textarea at bounding box center [591, 494] width 586 height 29
type textarea "هلا حياك معك بدر من الطب الاتصالي"
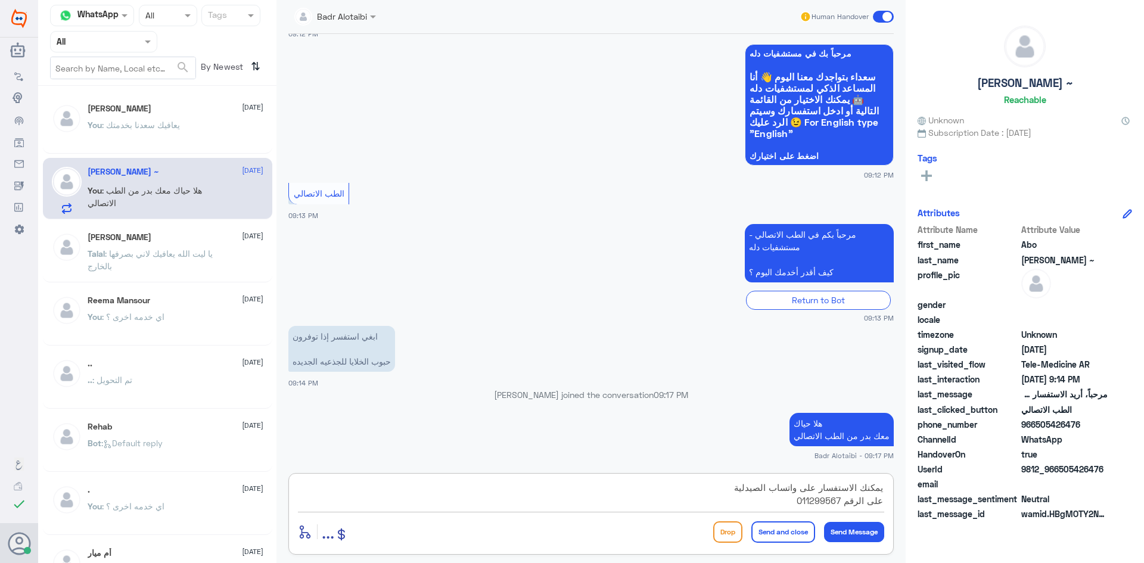
type textarea "يمكنك الاستفسار على واتساب الصيدلية على الرقم 0112995677"
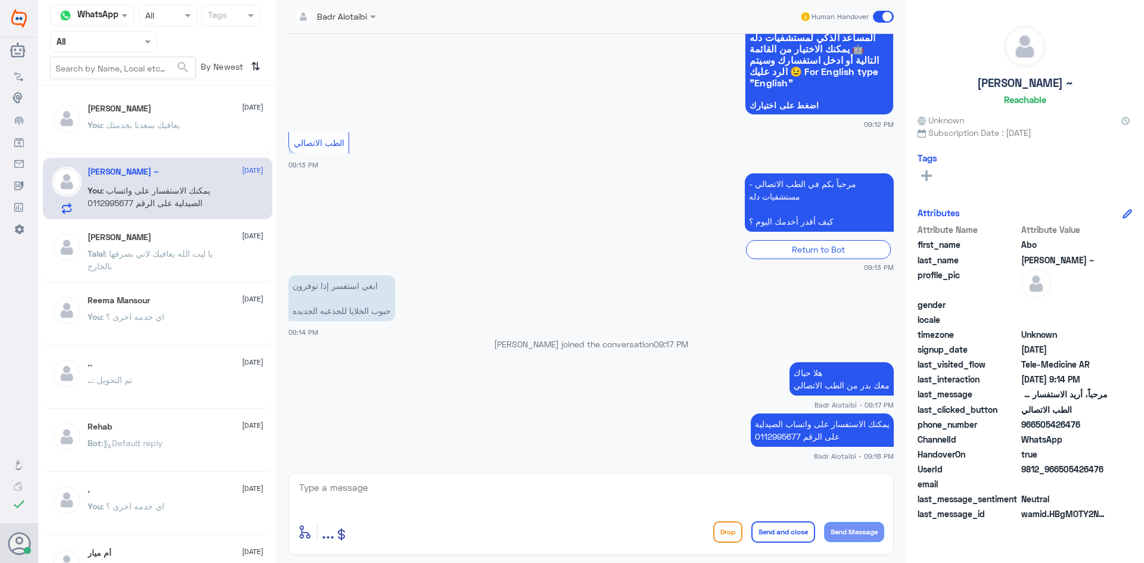
click at [879, 20] on span at bounding box center [883, 17] width 21 height 12
click at [0, 0] on input "checkbox" at bounding box center [0, 0] width 0 height 0
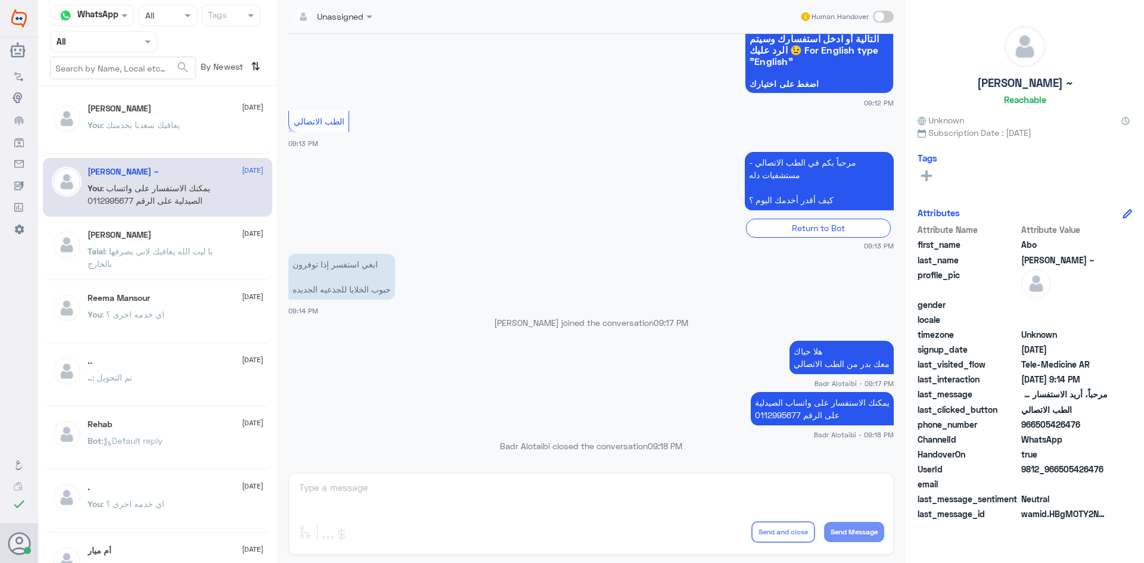
click at [173, 119] on p "You : يعافيك سعدنا بخدمتك" at bounding box center [134, 134] width 92 height 30
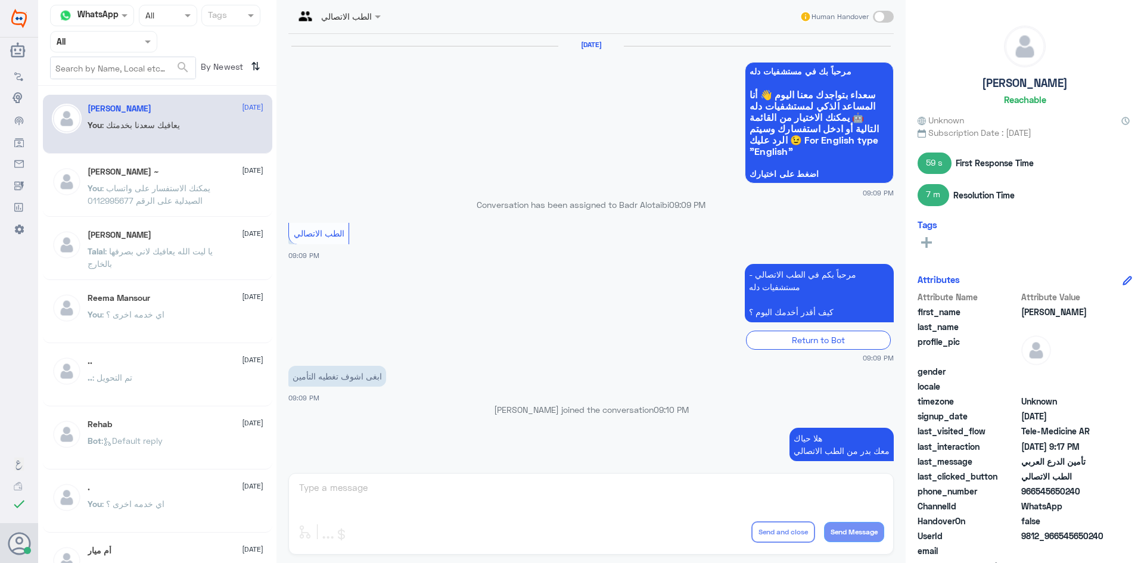
scroll to position [499, 0]
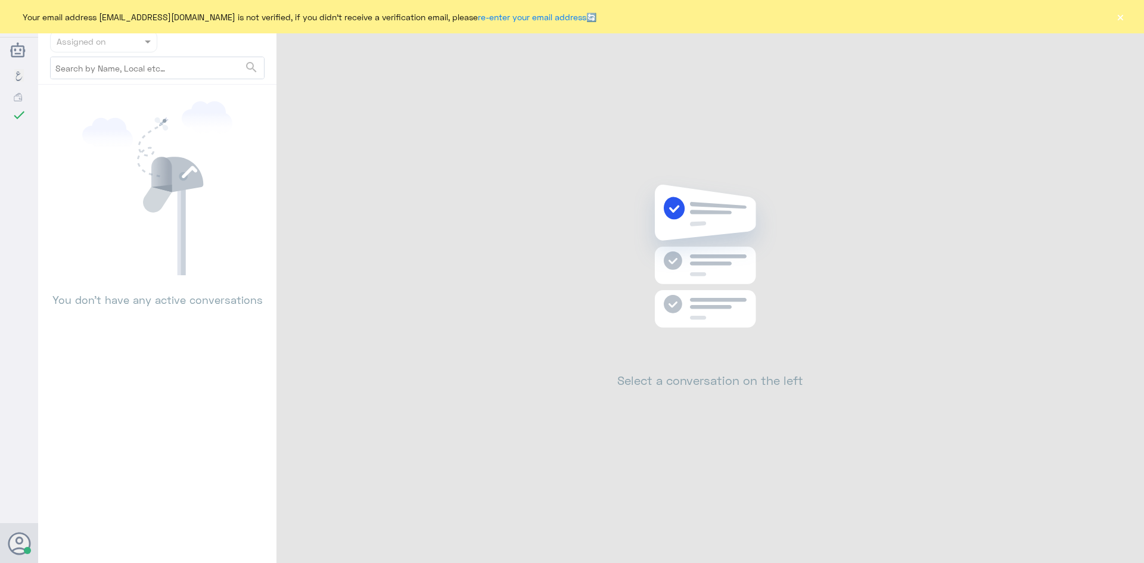
click at [1122, 17] on button "×" at bounding box center [1120, 17] width 12 height 12
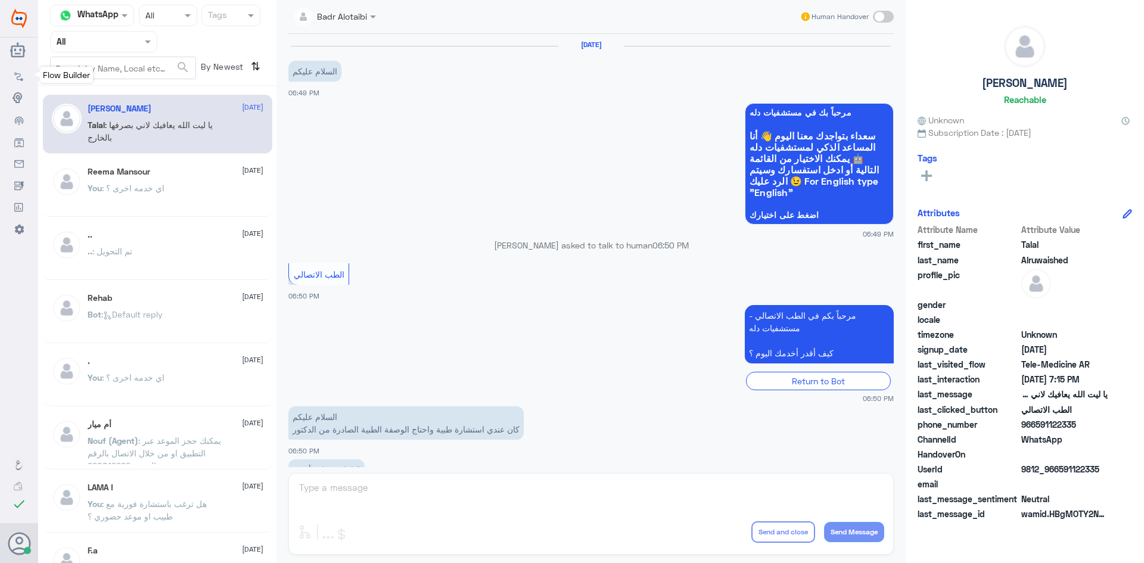
scroll to position [272, 0]
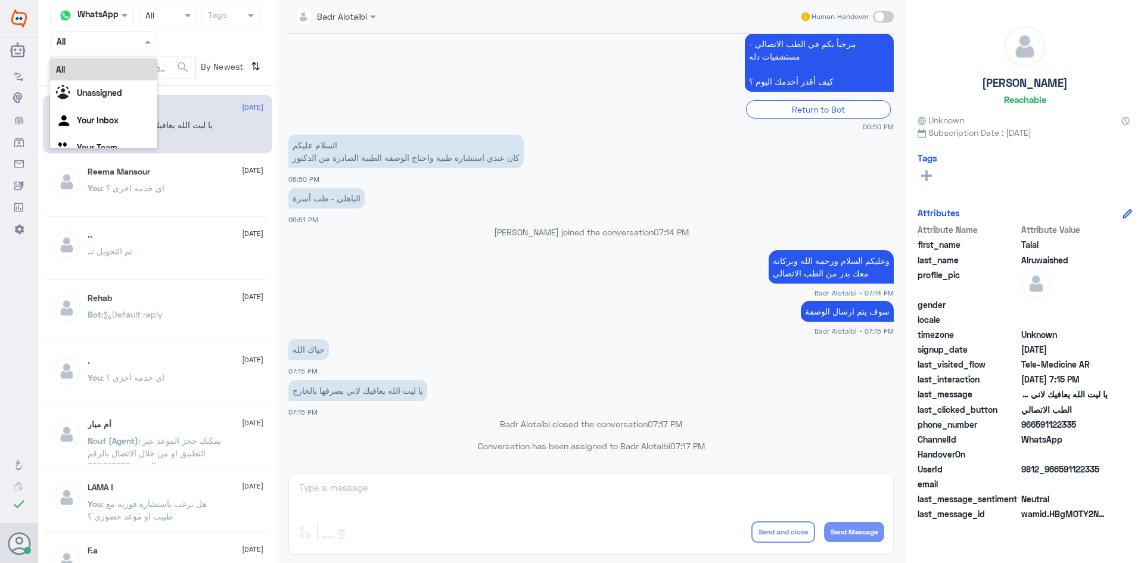
click at [154, 41] on span at bounding box center [149, 41] width 15 height 13
click at [136, 89] on div "Unassigned" at bounding box center [103, 93] width 107 height 27
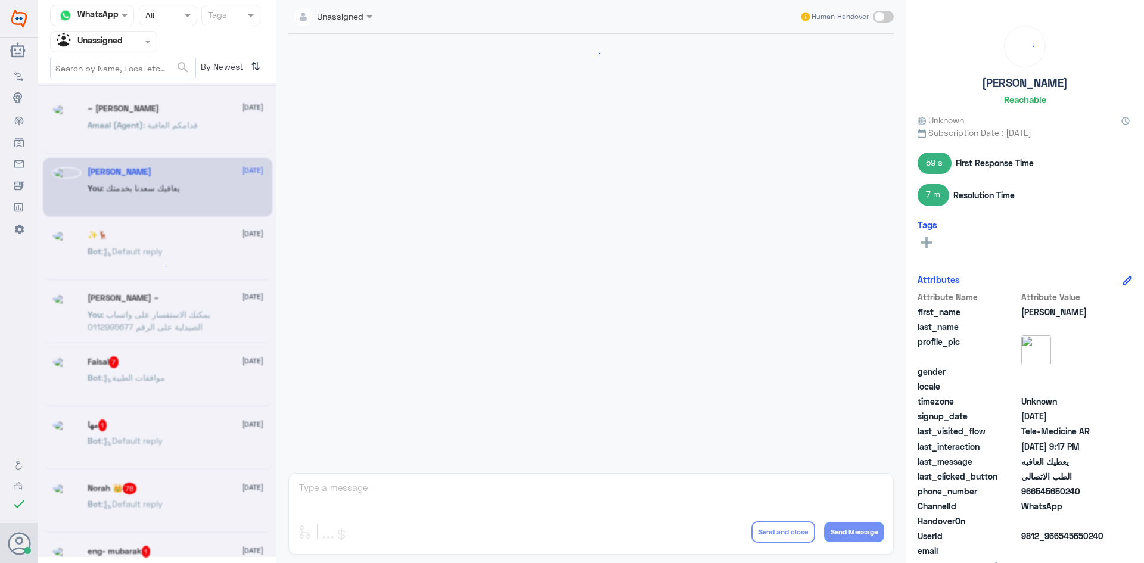
scroll to position [499, 0]
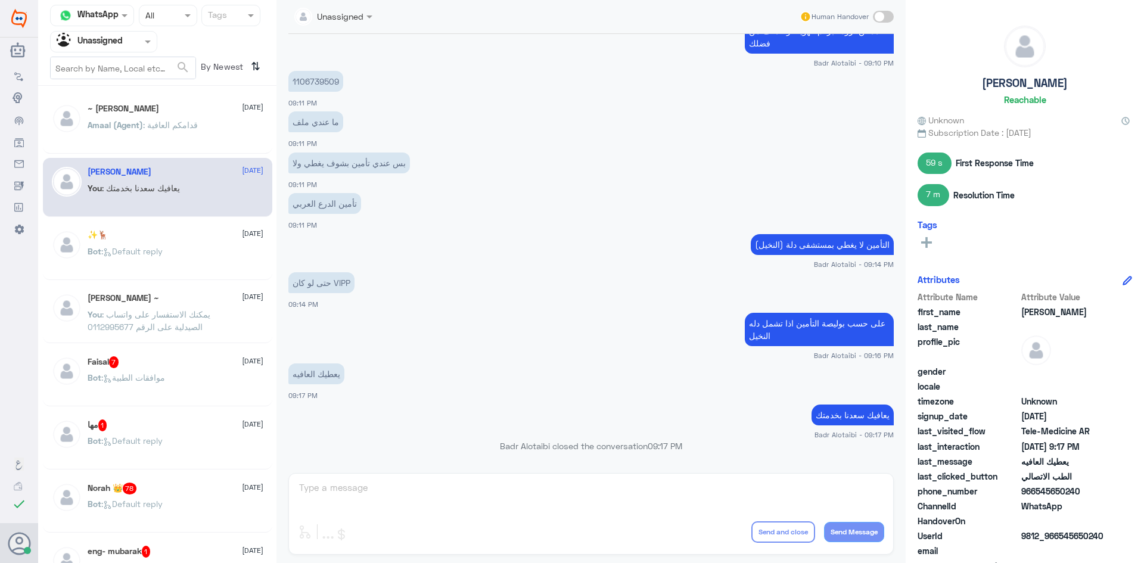
click at [195, 237] on div "✨🦌 16 August" at bounding box center [176, 235] width 176 height 10
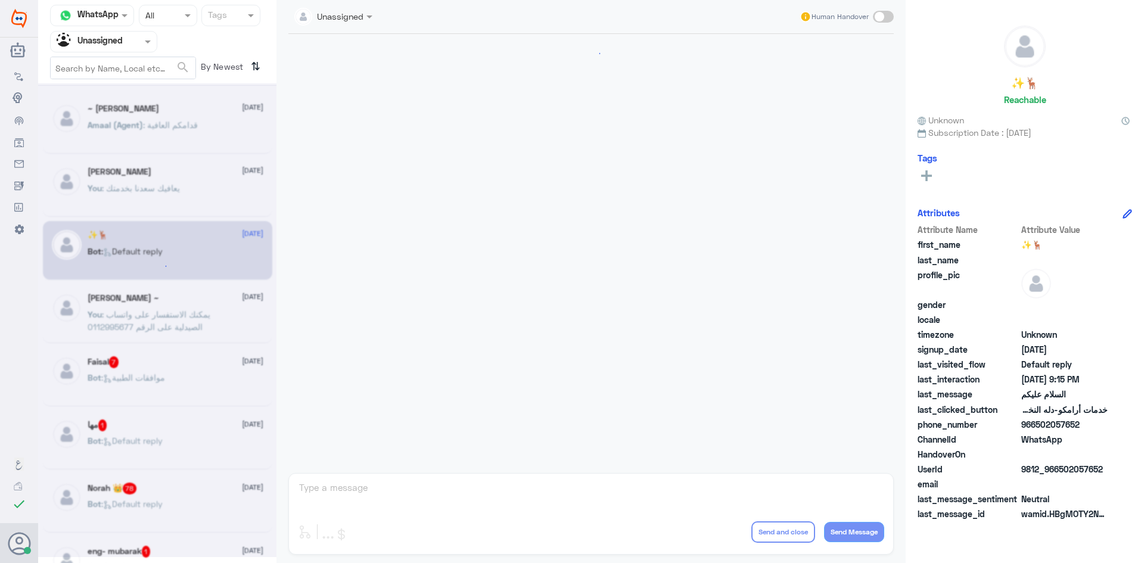
scroll to position [638, 0]
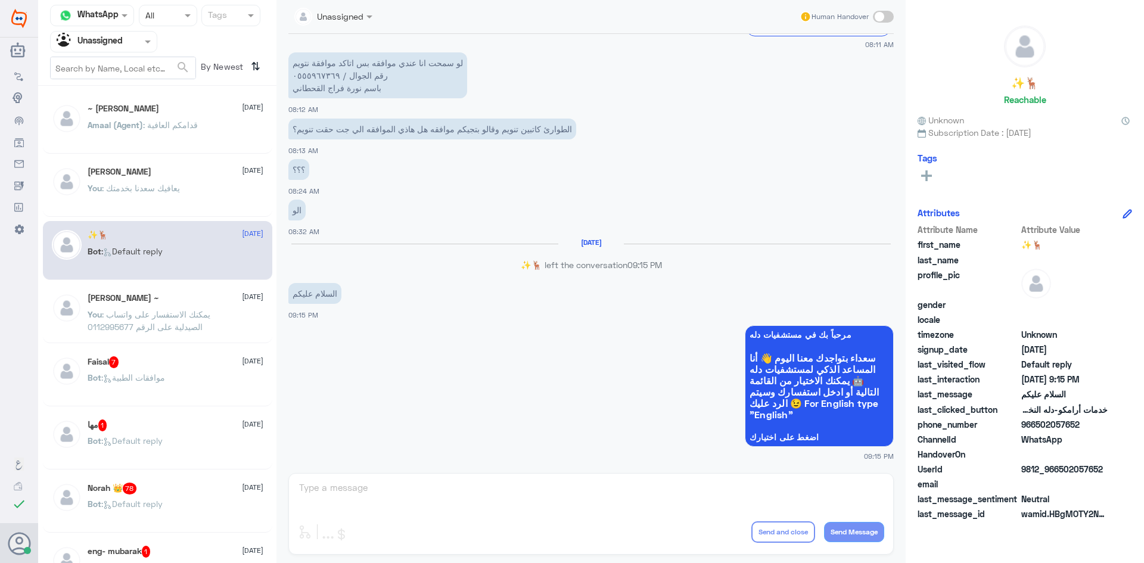
click at [203, 300] on div "Abo Nasser ~ 16 August" at bounding box center [176, 298] width 176 height 10
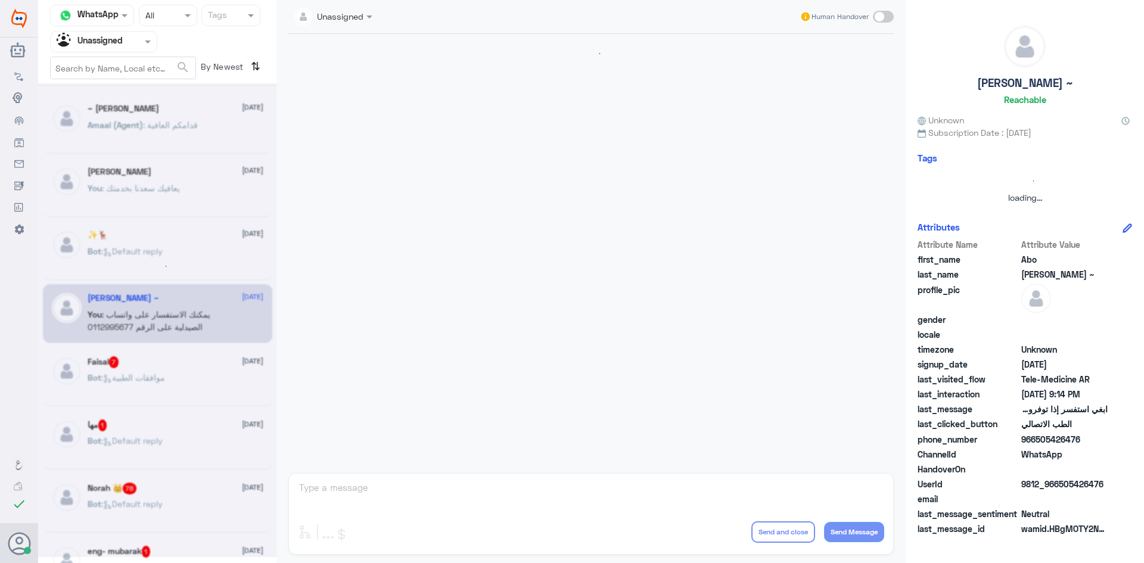
scroll to position [153, 0]
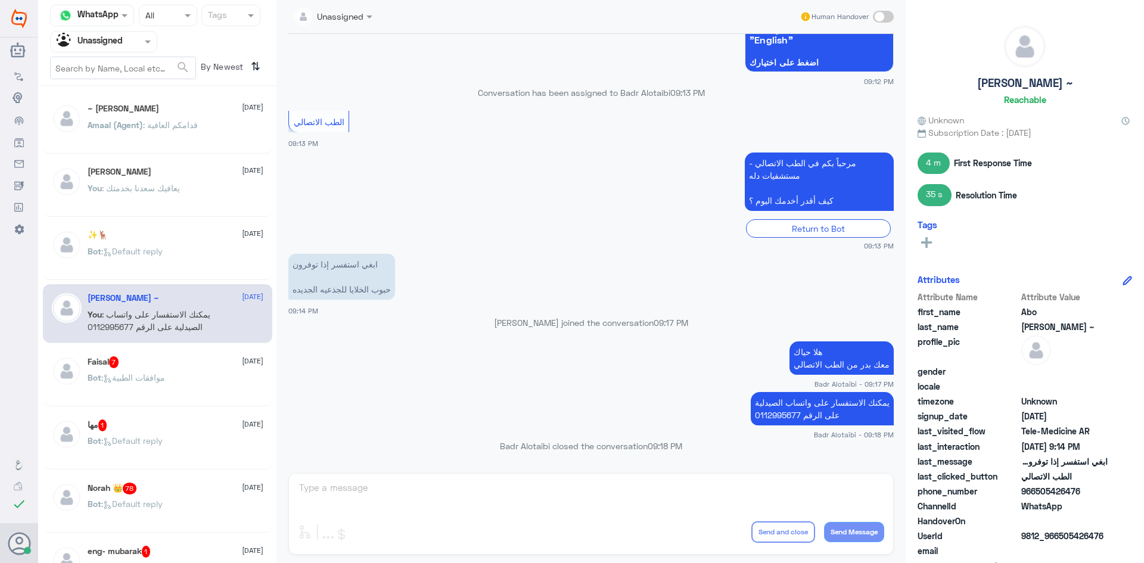
click at [179, 250] on div "Bot : Default reply" at bounding box center [176, 261] width 176 height 27
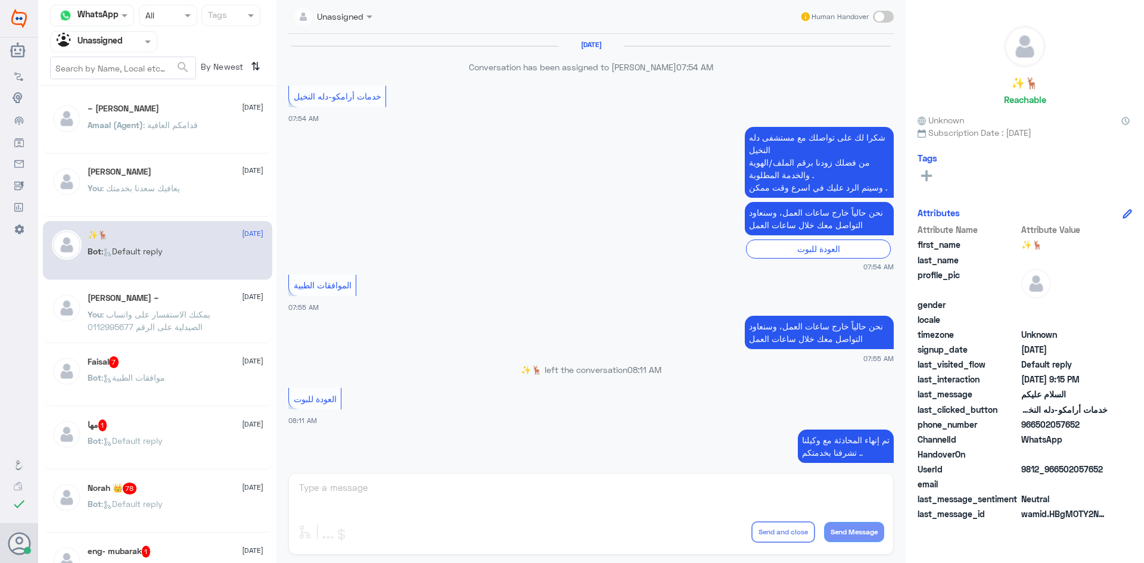
scroll to position [638, 0]
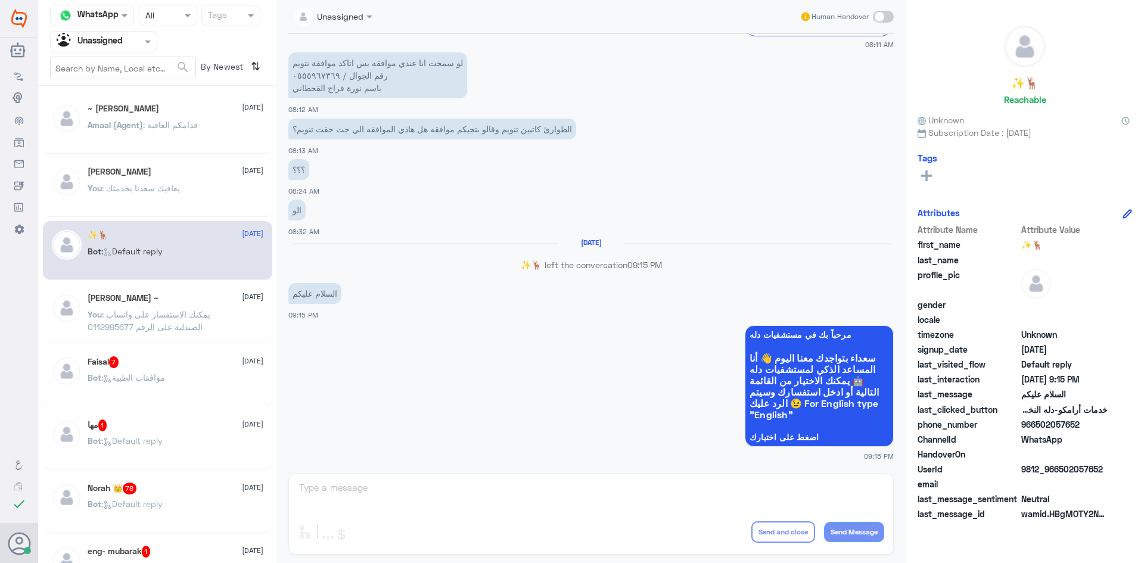
click at [157, 196] on p "You : يعافيك سعدنا بخدمتك" at bounding box center [134, 197] width 92 height 30
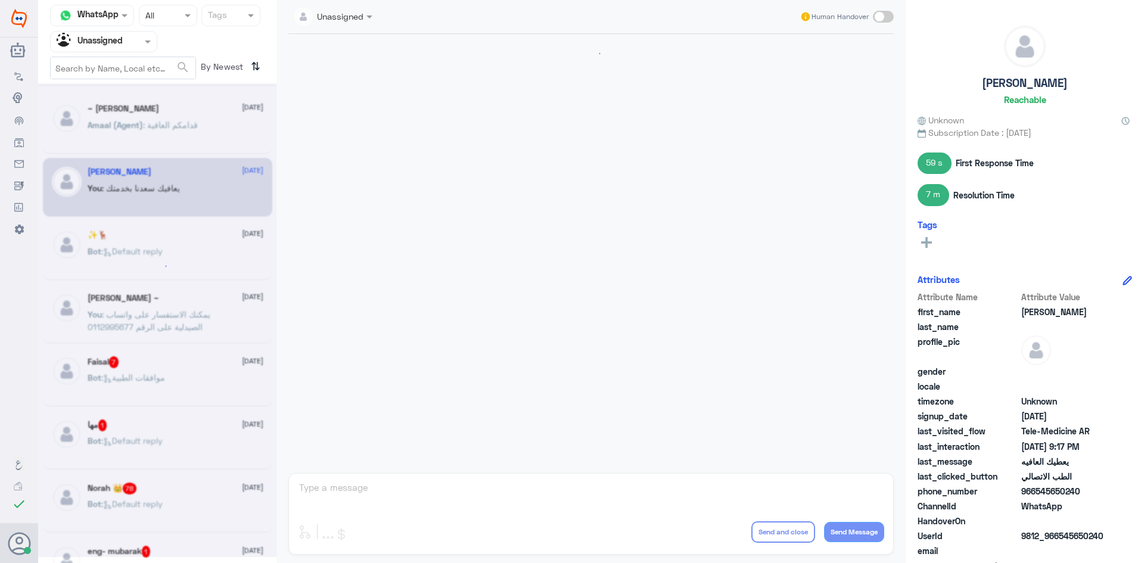
scroll to position [499, 0]
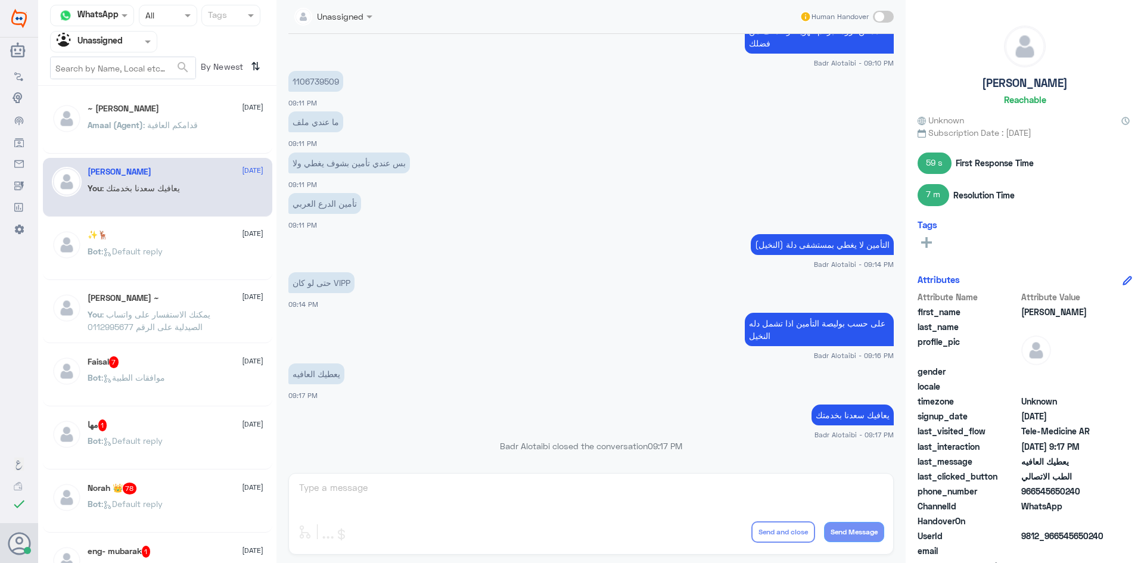
click at [125, 44] on div at bounding box center [104, 42] width 106 height 14
click at [116, 62] on div "All" at bounding box center [103, 69] width 107 height 22
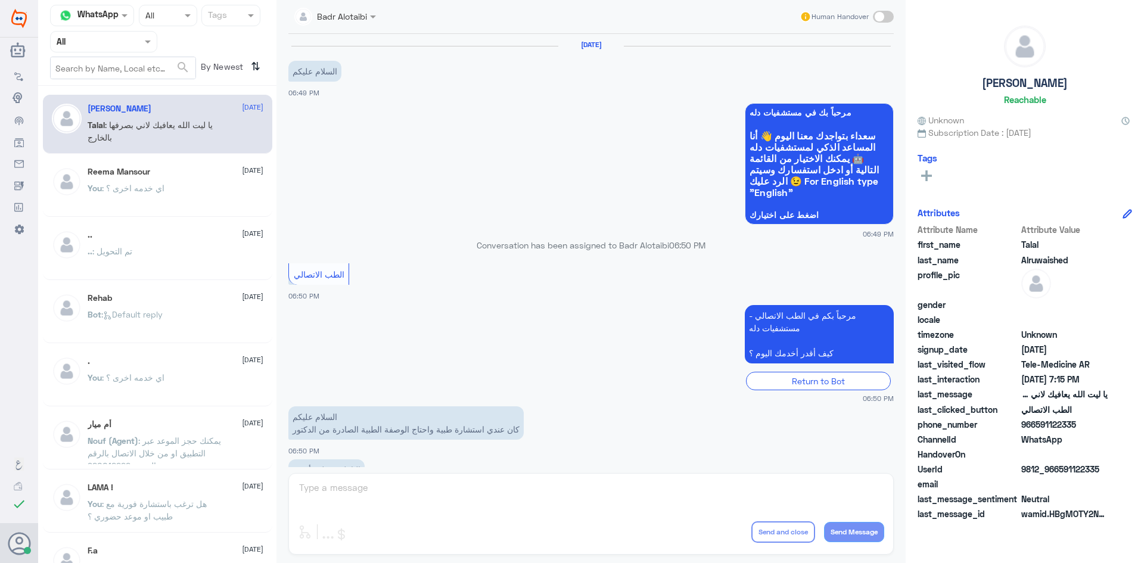
scroll to position [272, 0]
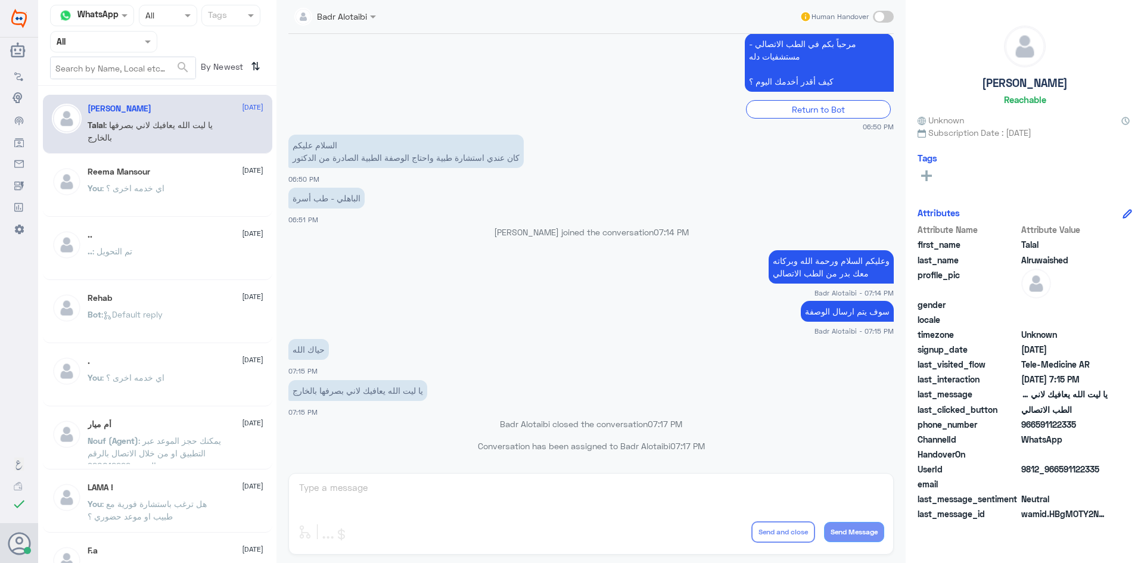
click at [323, 489] on div "Badr Alotaibi Human Handover 5 Aug 2025 السلام عليكم 06:49 PM مرحباً بك في مستش…" at bounding box center [590, 283] width 629 height 567
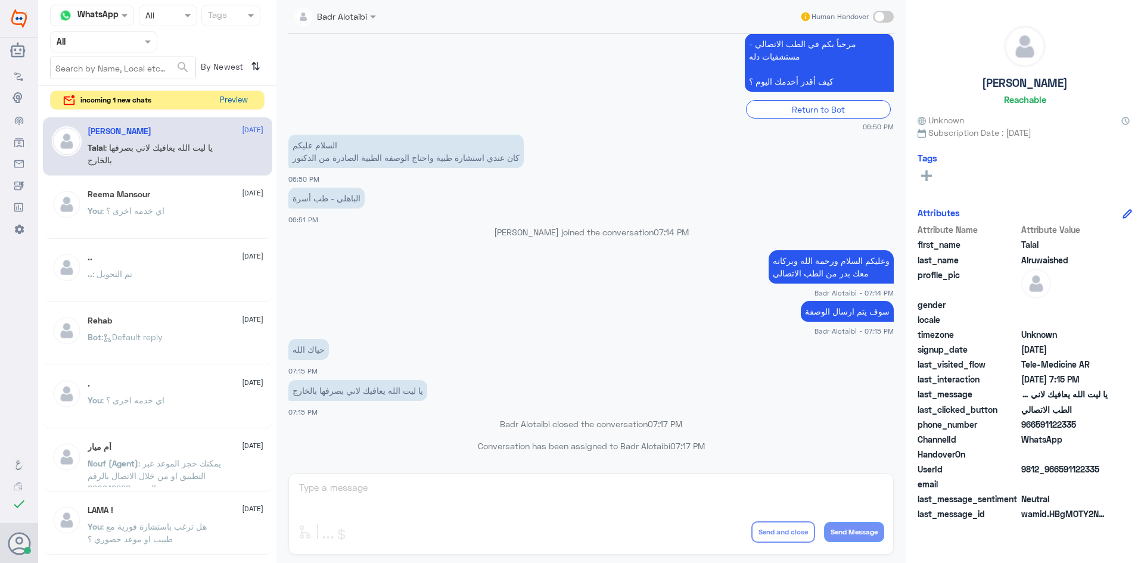
click at [240, 93] on button "Preview" at bounding box center [233, 100] width 37 height 18
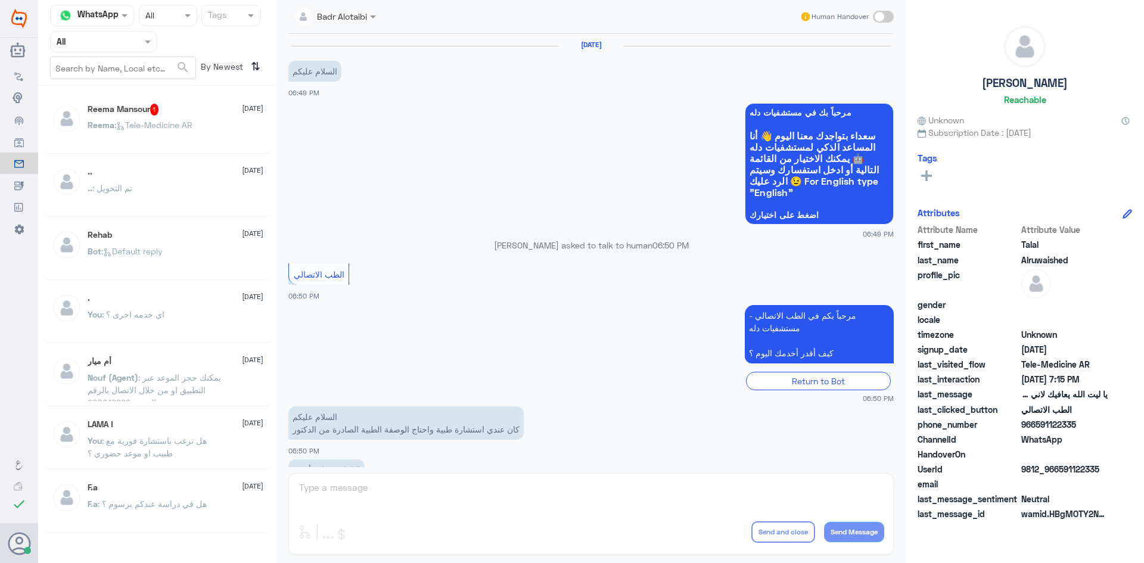
scroll to position [272, 0]
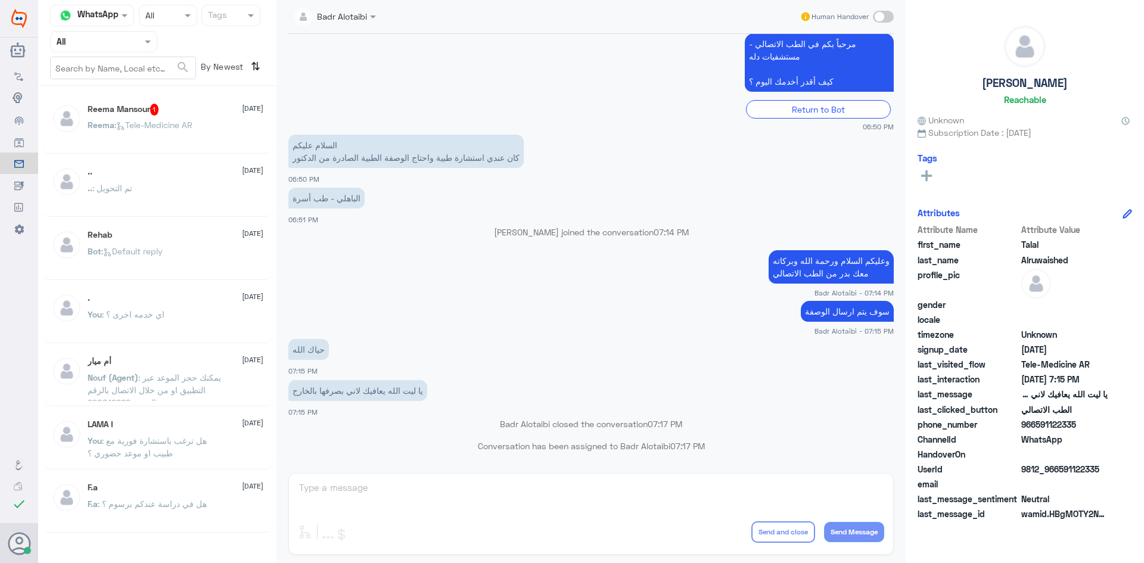
click at [181, 110] on div "Reema Mansour 1 16 August" at bounding box center [176, 110] width 176 height 12
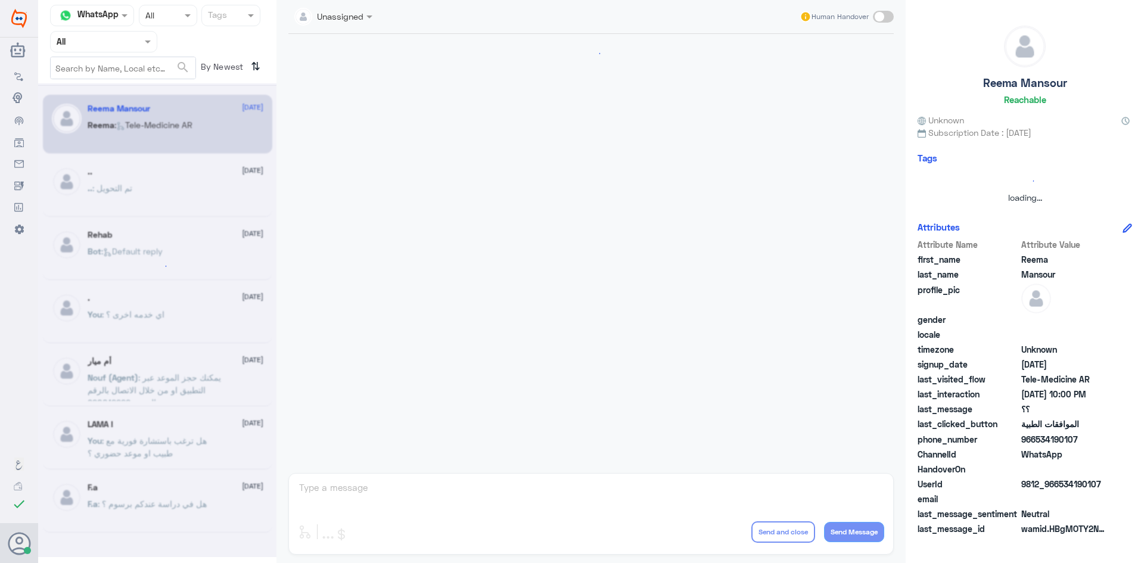
scroll to position [434, 0]
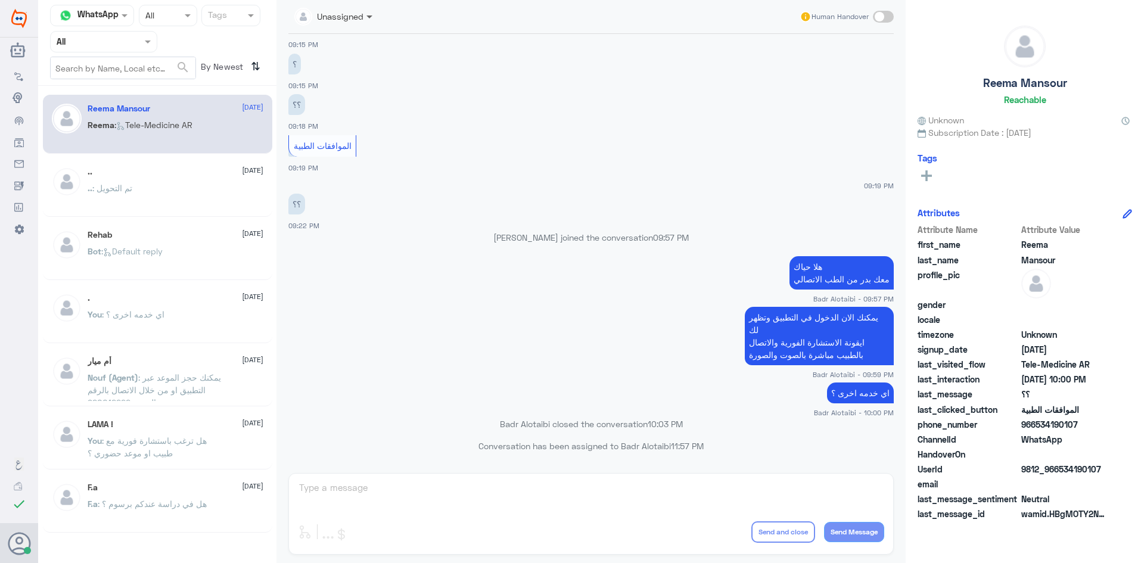
click at [369, 18] on span at bounding box center [369, 17] width 6 height 4
click at [577, 98] on app-msgs-text "؟؟" at bounding box center [590, 105] width 605 height 22
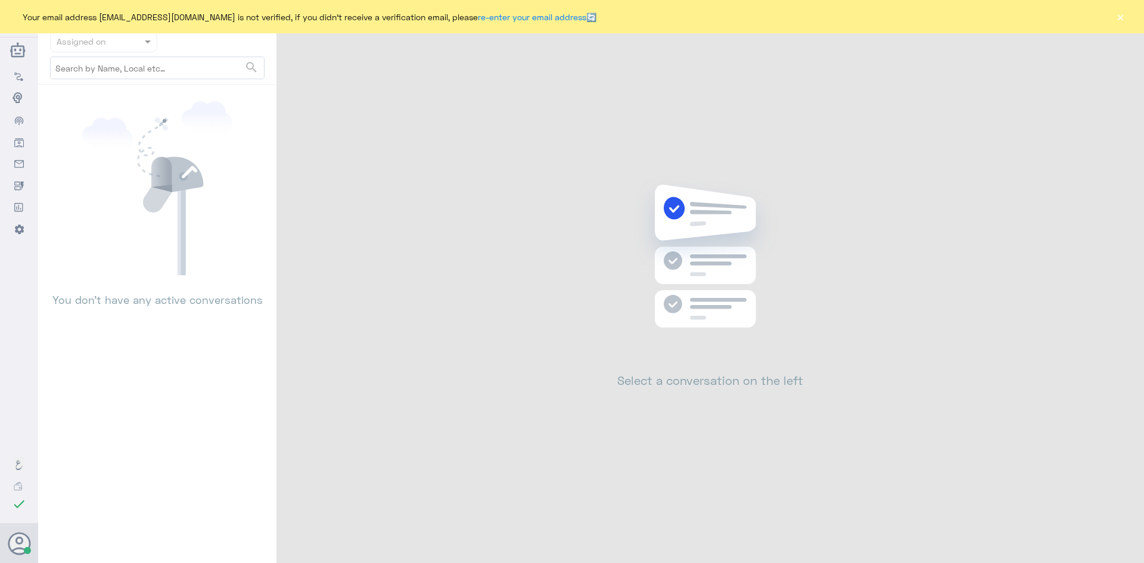
click at [1119, 23] on button "×" at bounding box center [1120, 17] width 12 height 12
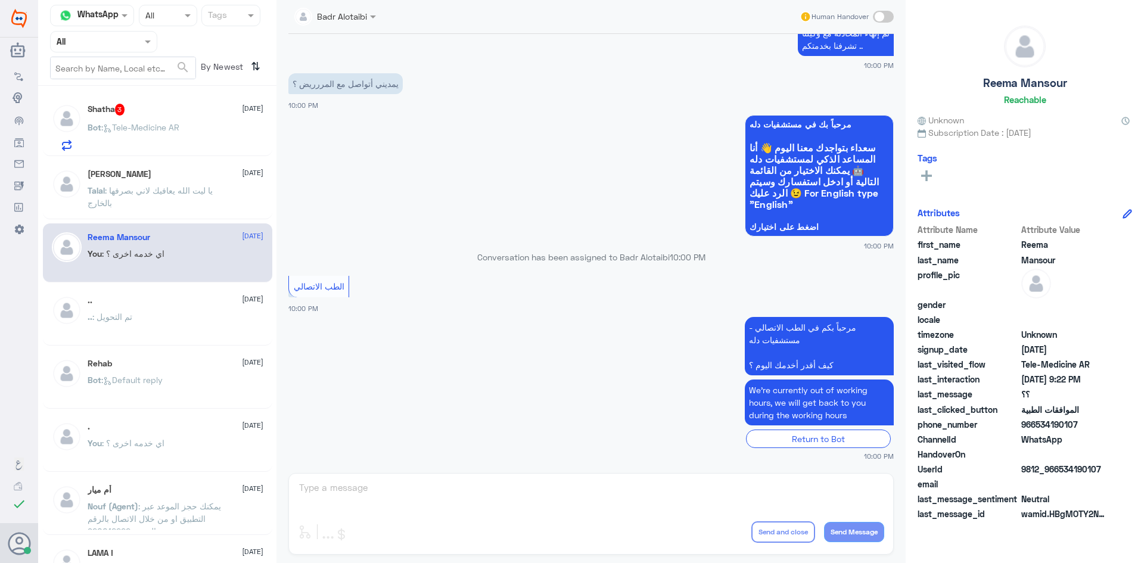
scroll to position [858, 0]
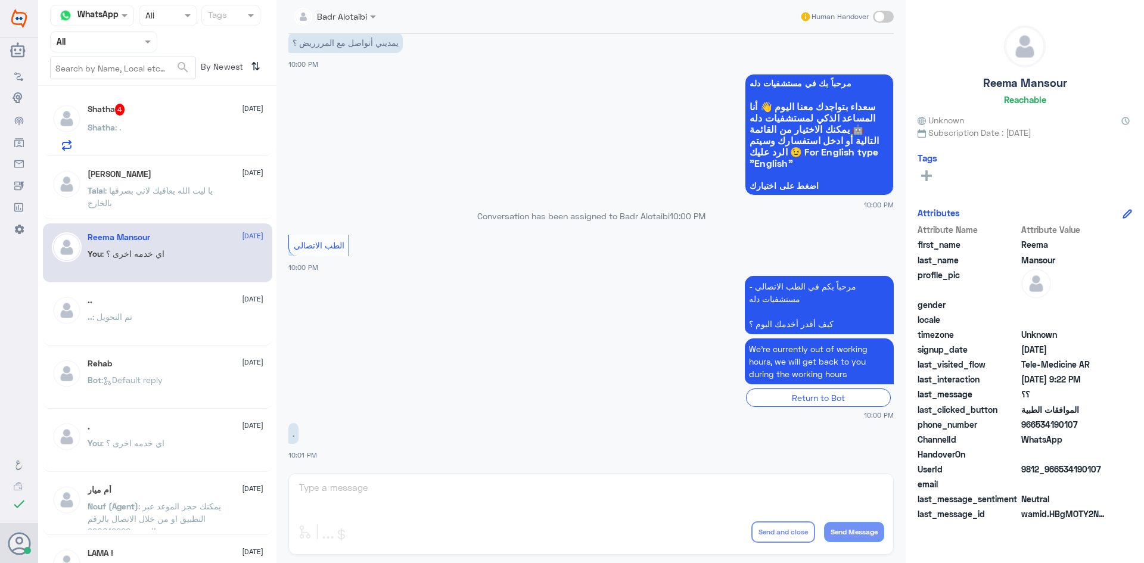
click at [179, 175] on div "[PERSON_NAME] [DATE]" at bounding box center [176, 174] width 176 height 10
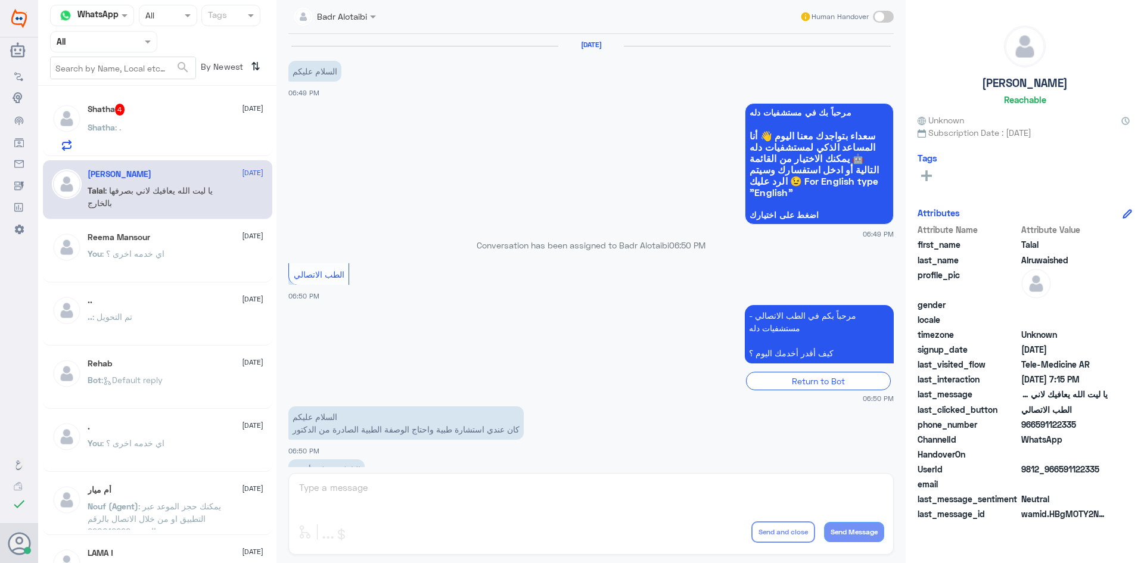
scroll to position [272, 0]
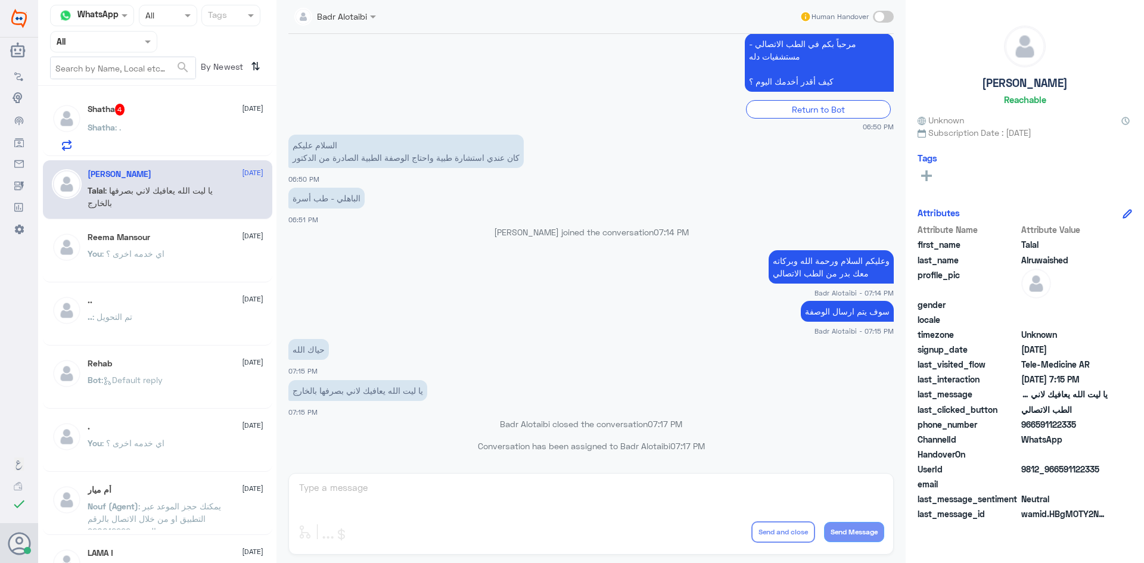
click at [183, 237] on div "[PERSON_NAME] [DATE]" at bounding box center [176, 237] width 176 height 10
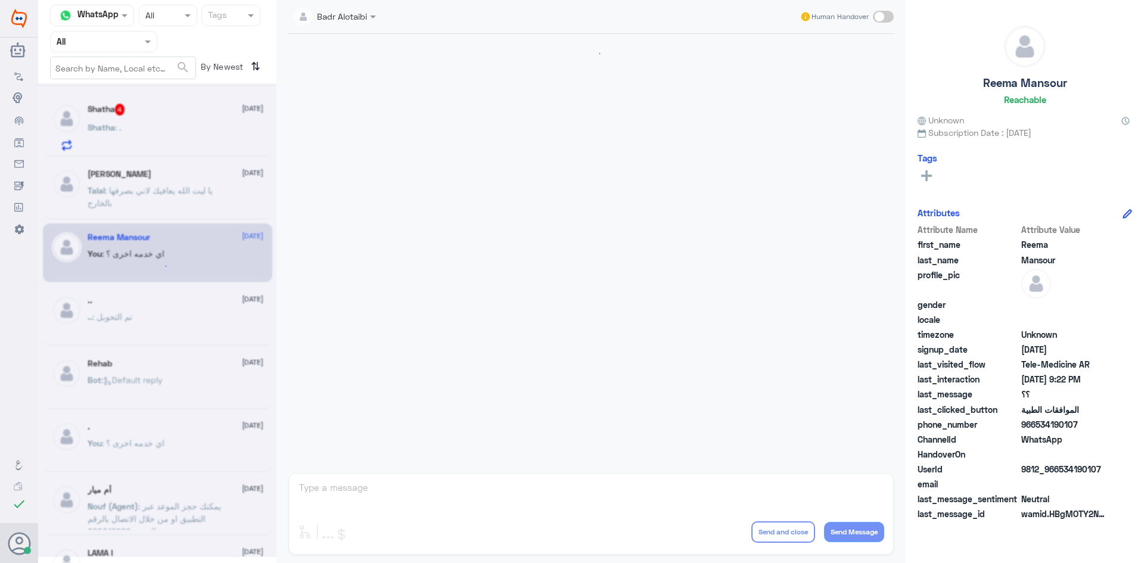
scroll to position [434, 0]
click at [166, 120] on div "Shatha 4 [DATE][PERSON_NAME] : ." at bounding box center [176, 127] width 176 height 47
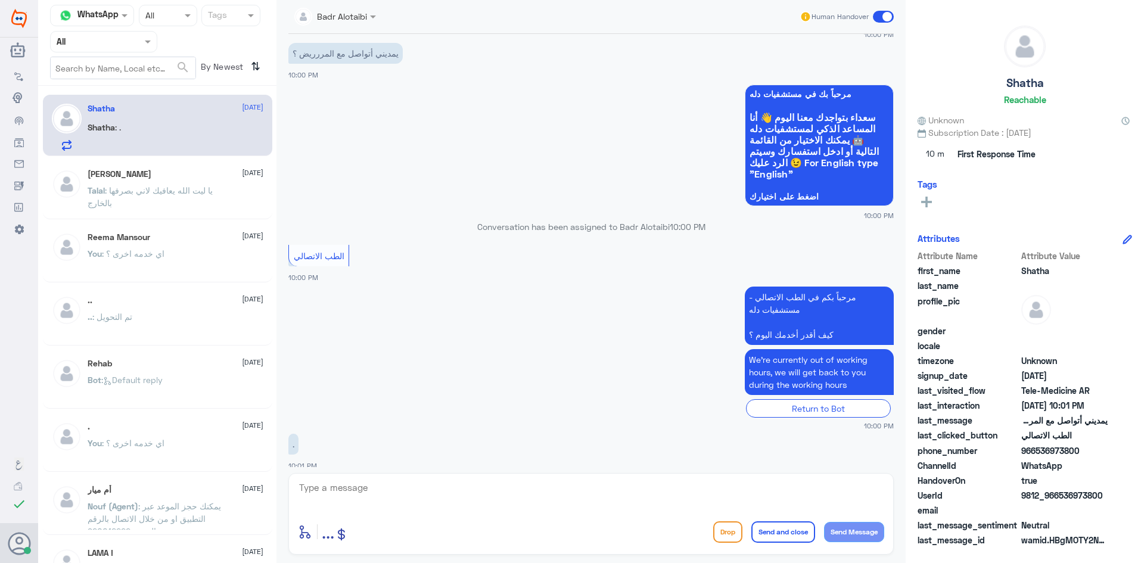
scroll to position [2046, 0]
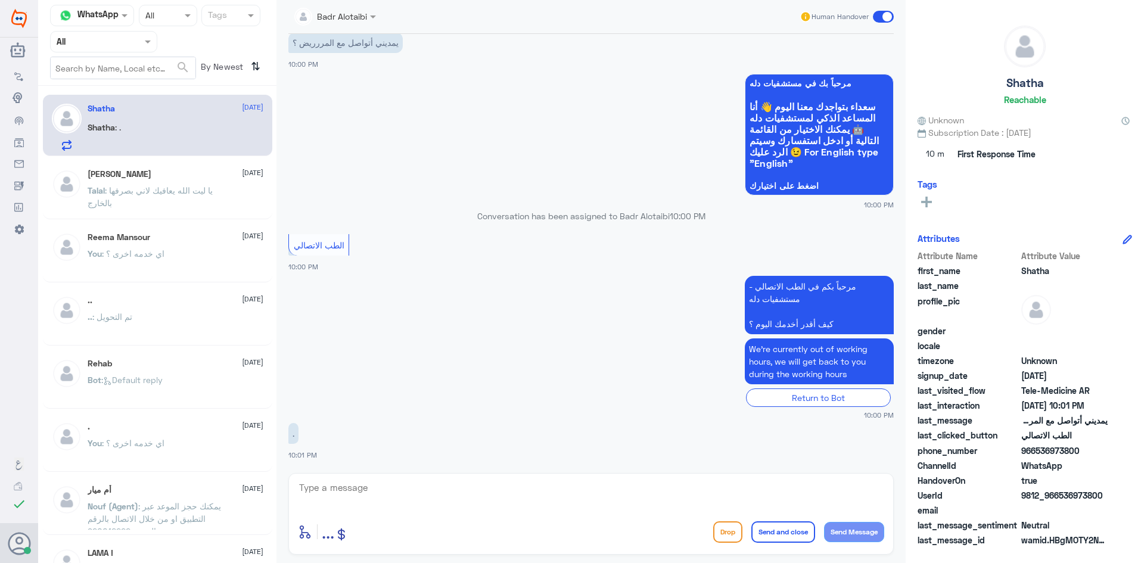
click at [891, 16] on span at bounding box center [883, 17] width 21 height 12
click at [0, 0] on input "checkbox" at bounding box center [0, 0] width 0 height 0
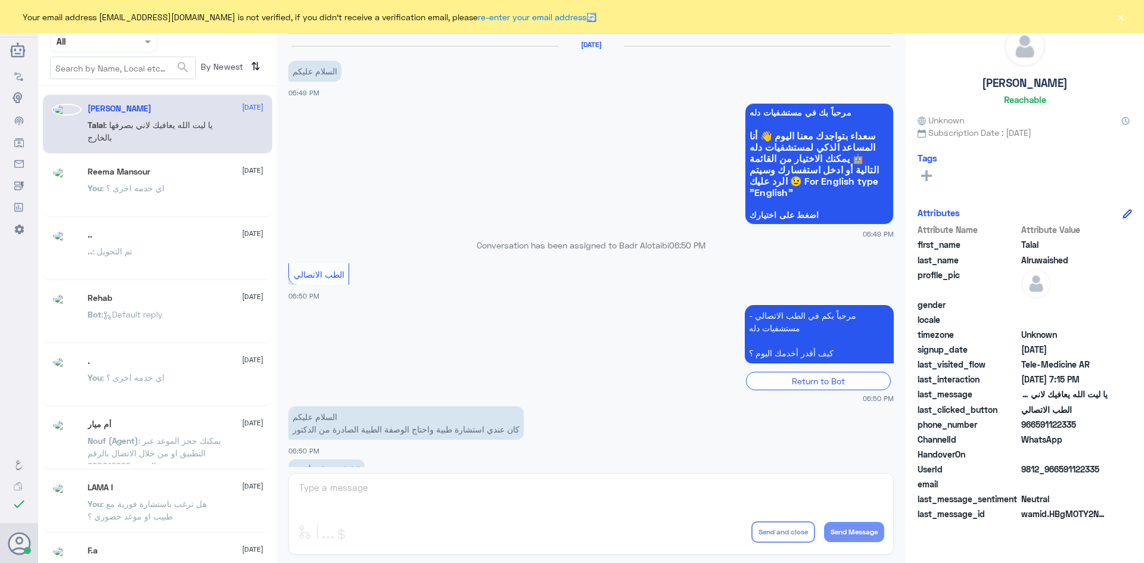
scroll to position [272, 0]
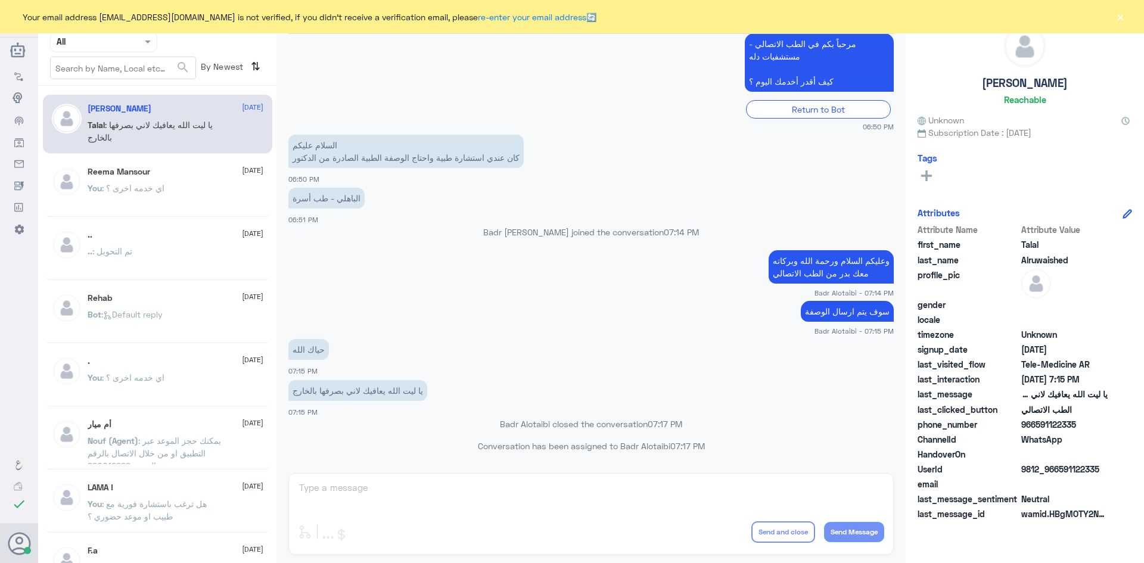
click at [1123, 21] on button "×" at bounding box center [1120, 17] width 12 height 12
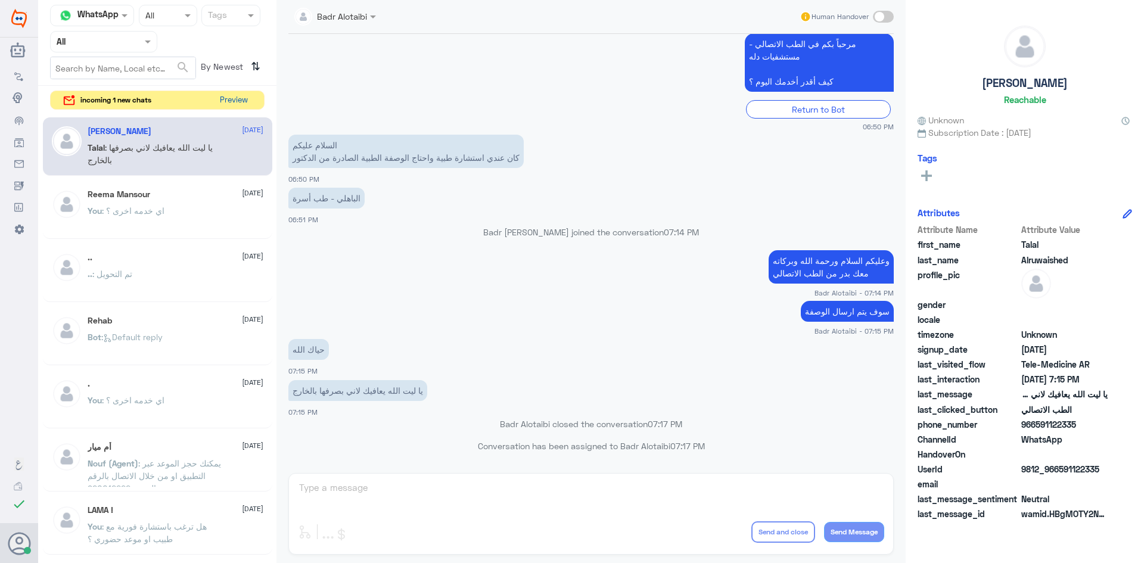
click at [245, 101] on button "Preview" at bounding box center [233, 100] width 37 height 18
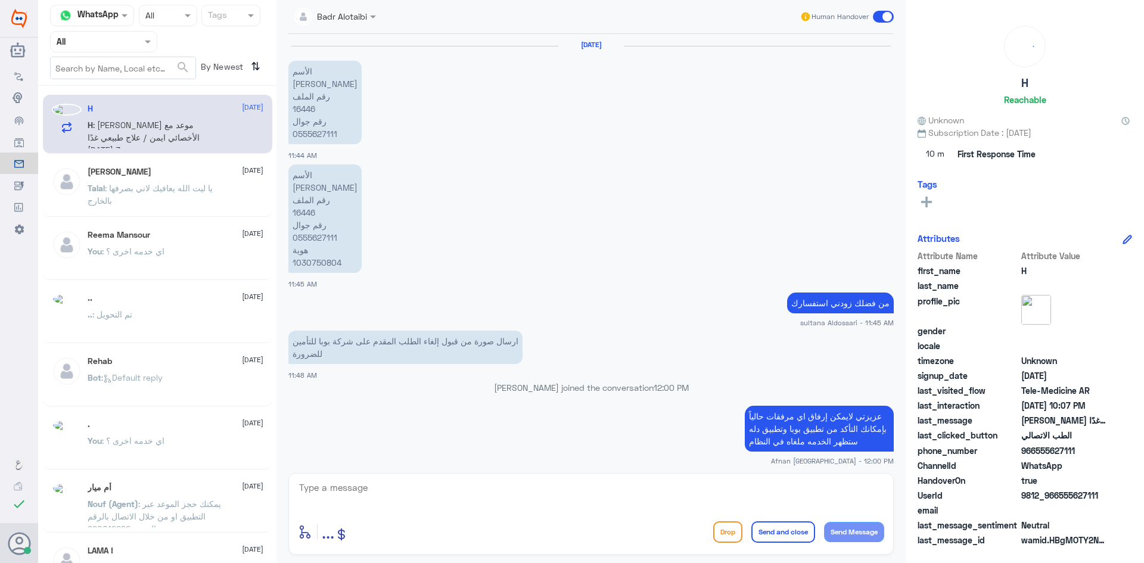
scroll to position [725, 0]
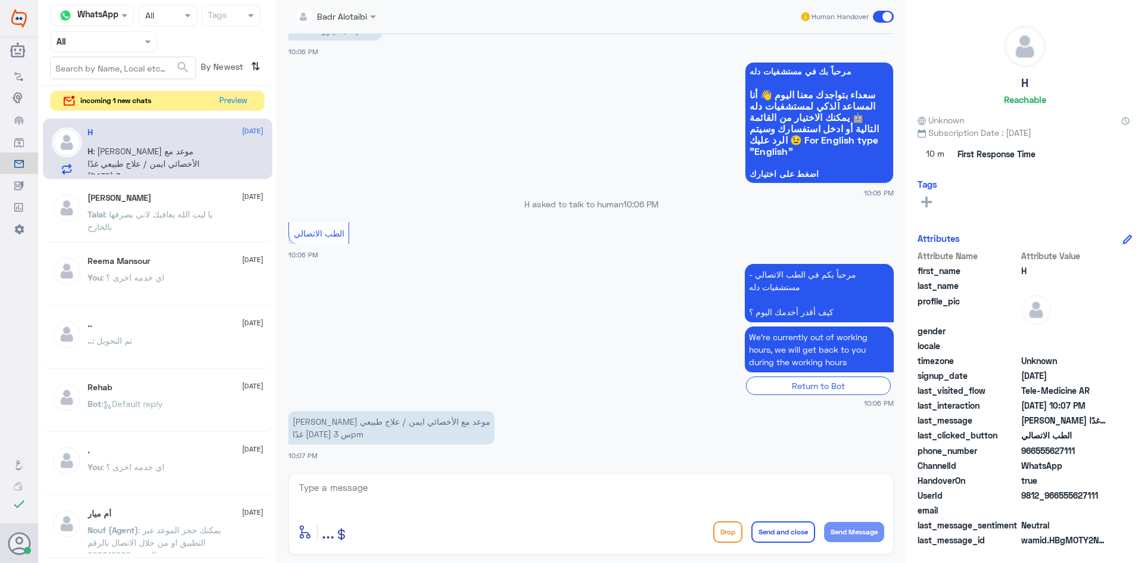
click at [466, 492] on textarea at bounding box center [591, 494] width 586 height 29
click at [221, 94] on button "Preview" at bounding box center [233, 100] width 37 height 18
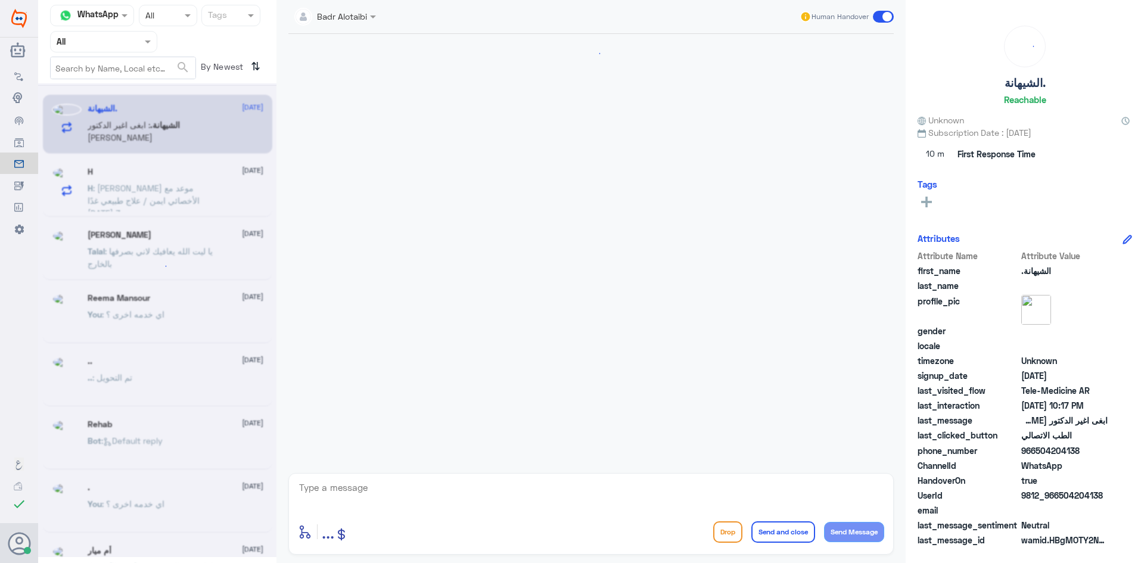
scroll to position [29, 0]
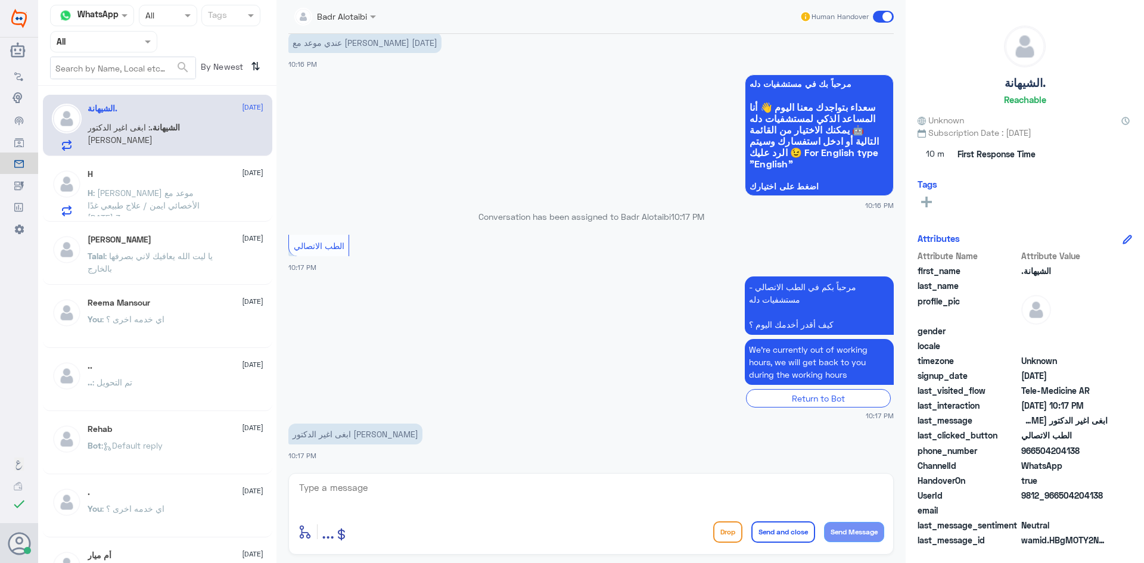
click at [375, 485] on textarea at bounding box center [591, 494] width 586 height 29
drag, startPoint x: 1104, startPoint y: 494, endPoint x: 1061, endPoint y: 493, distance: 42.9
click at [1061, 493] on span "9812_966504204138" at bounding box center [1064, 495] width 86 height 13
copy span "504204138"
click at [493, 489] on textarea at bounding box center [591, 494] width 586 height 29
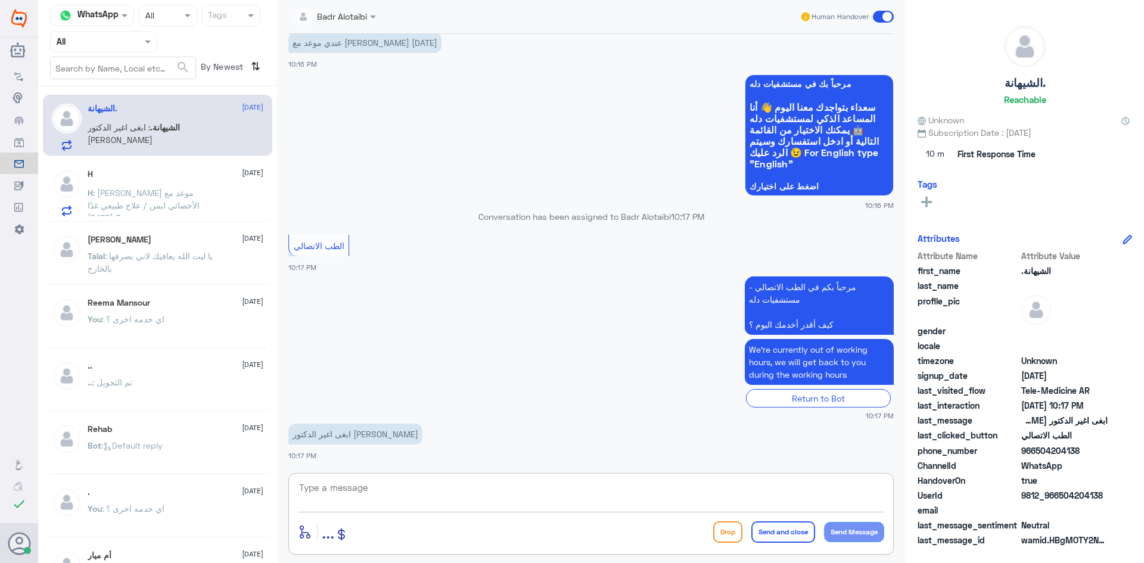
click at [163, 191] on span ": ارجو حجز موعد مع الأخصائي ايمن / علاج طبيعي غدًا الأحد س 3pm" at bounding box center [144, 205] width 112 height 35
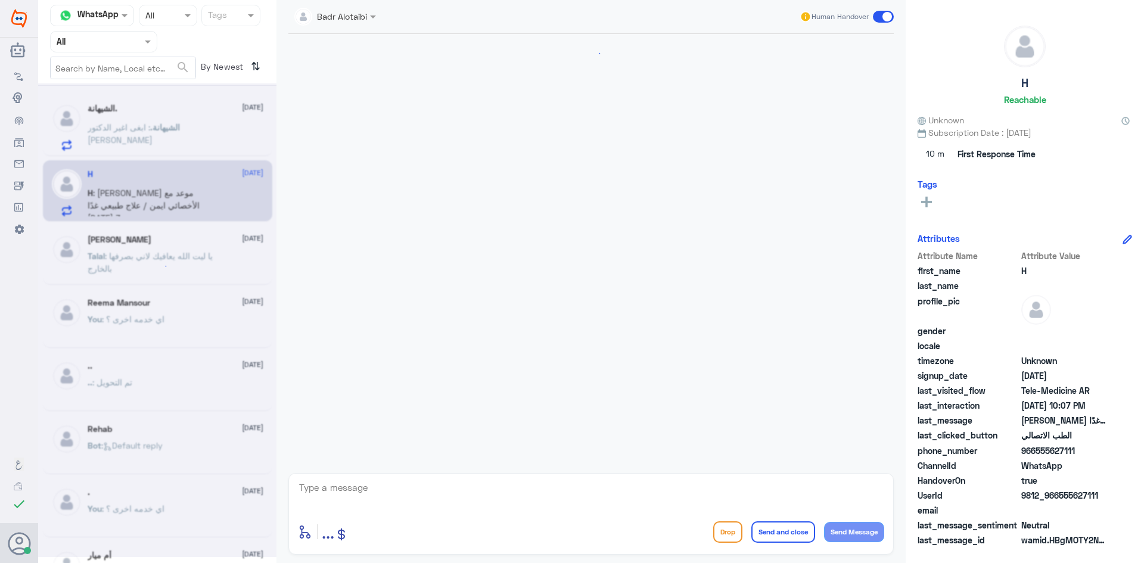
scroll to position [725, 0]
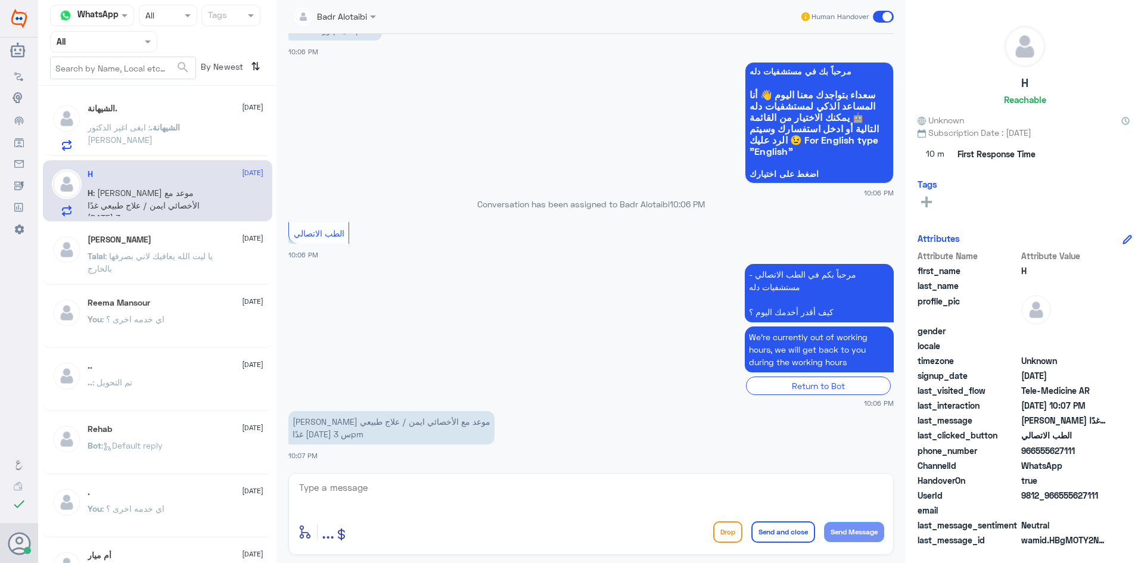
click at [622, 500] on textarea at bounding box center [591, 494] width 586 height 29
click at [599, 506] on textarea at bounding box center [591, 494] width 586 height 29
type textarea "هلا حياك معك بدر من الطب الاتصالي"
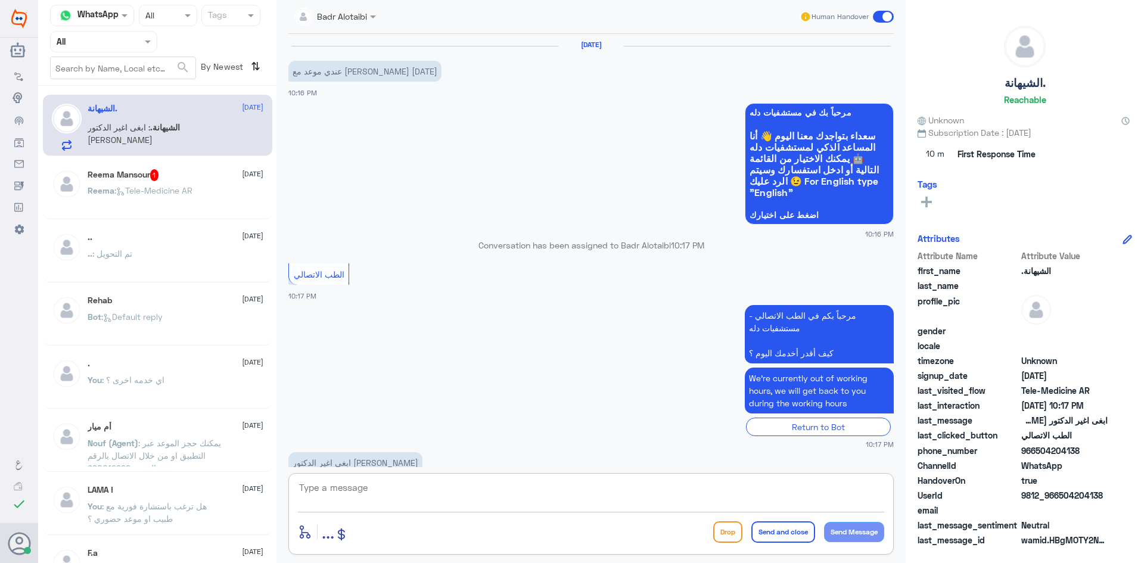
scroll to position [29, 0]
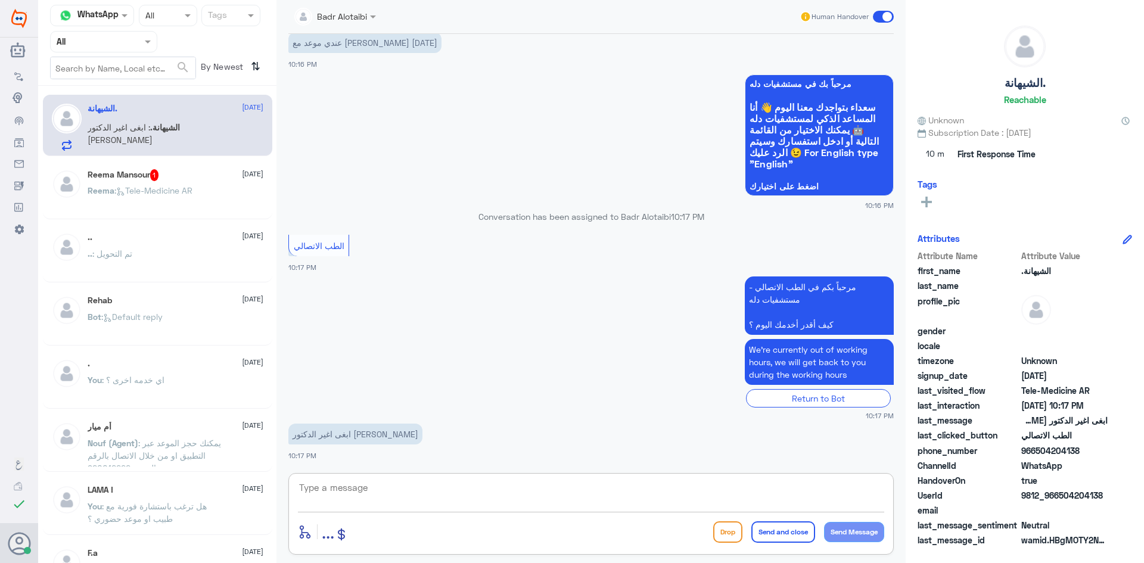
click at [391, 487] on textarea at bounding box center [591, 494] width 586 height 29
type textarea "هلا حياك معك بدر من الطب الاتصالي"
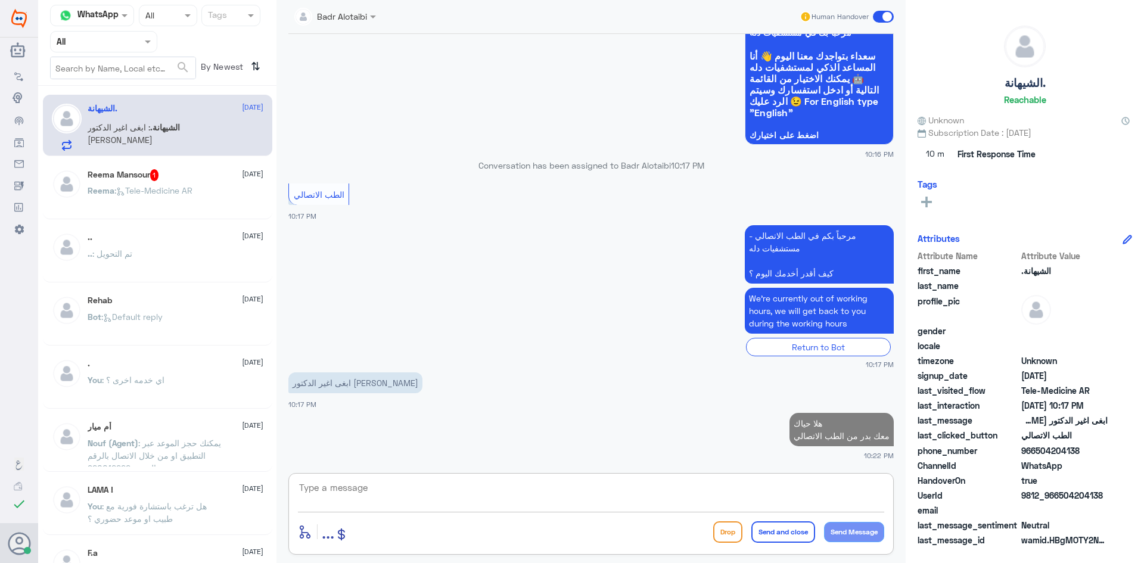
click at [148, 183] on div "Reema Mansour 1 16 August Reema : Tele-Medicine AR" at bounding box center [176, 191] width 176 height 45
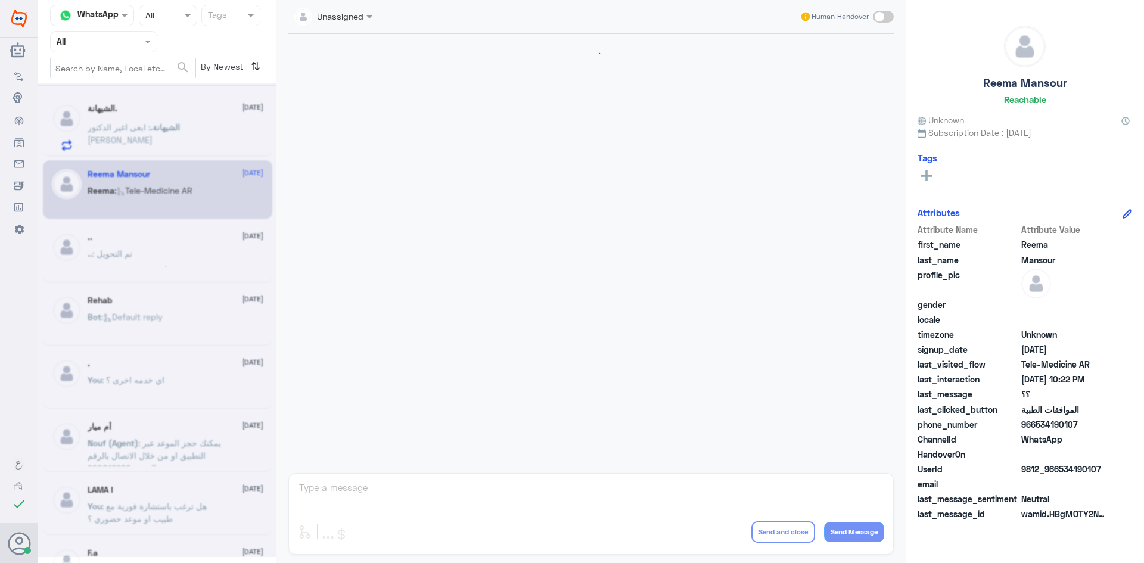
scroll to position [434, 0]
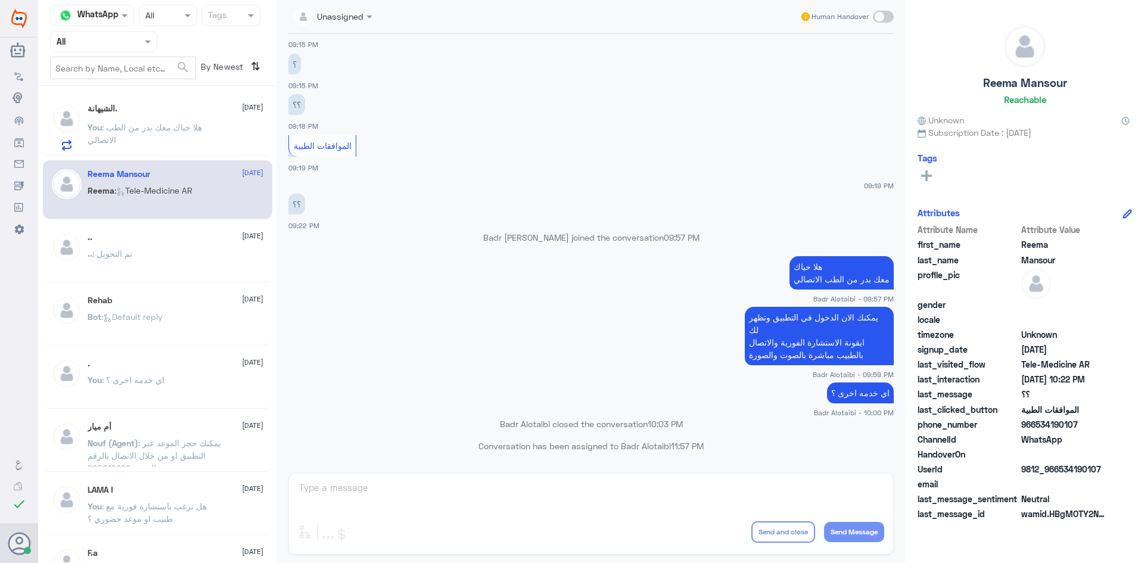
click at [127, 135] on p "You : هلا حياك معك بدر من الطب الاتصالي" at bounding box center [155, 136] width 134 height 30
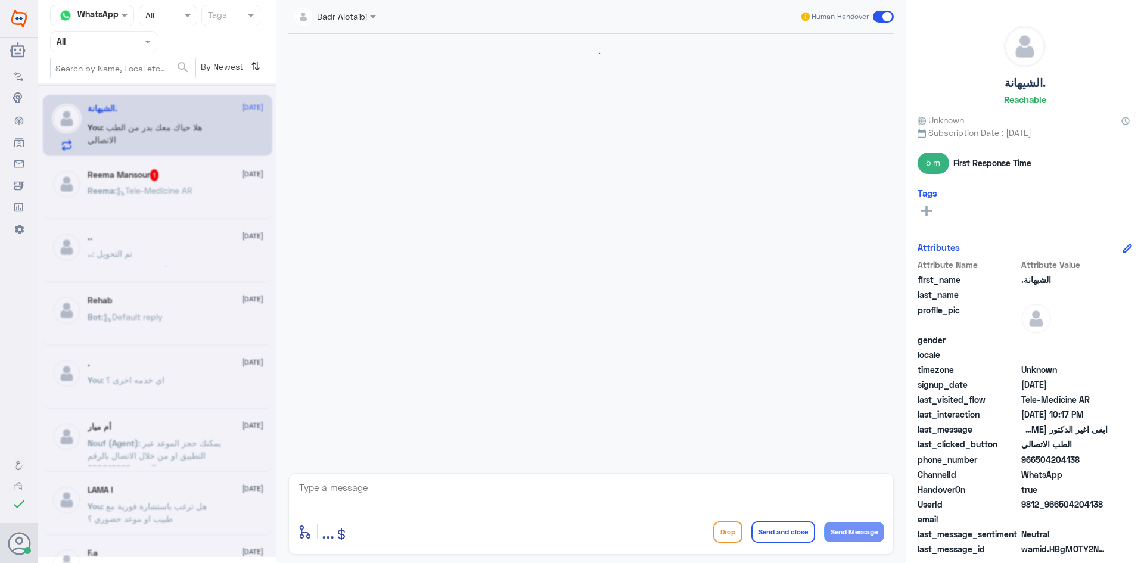
scroll to position [101, 0]
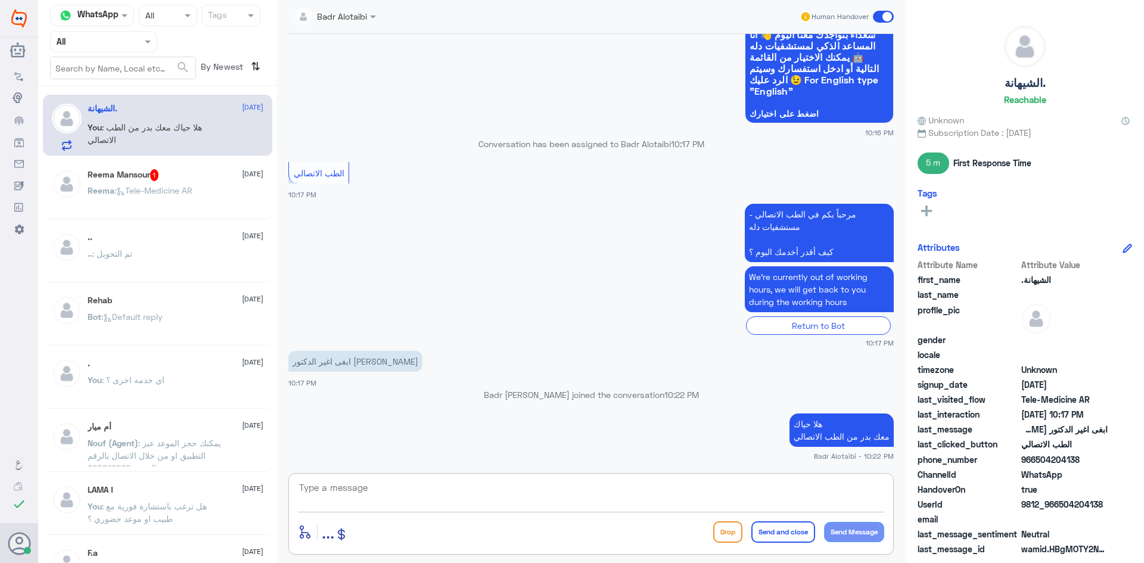
click at [686, 500] on textarea at bounding box center [591, 494] width 586 height 29
type textarea "من الطبيب"
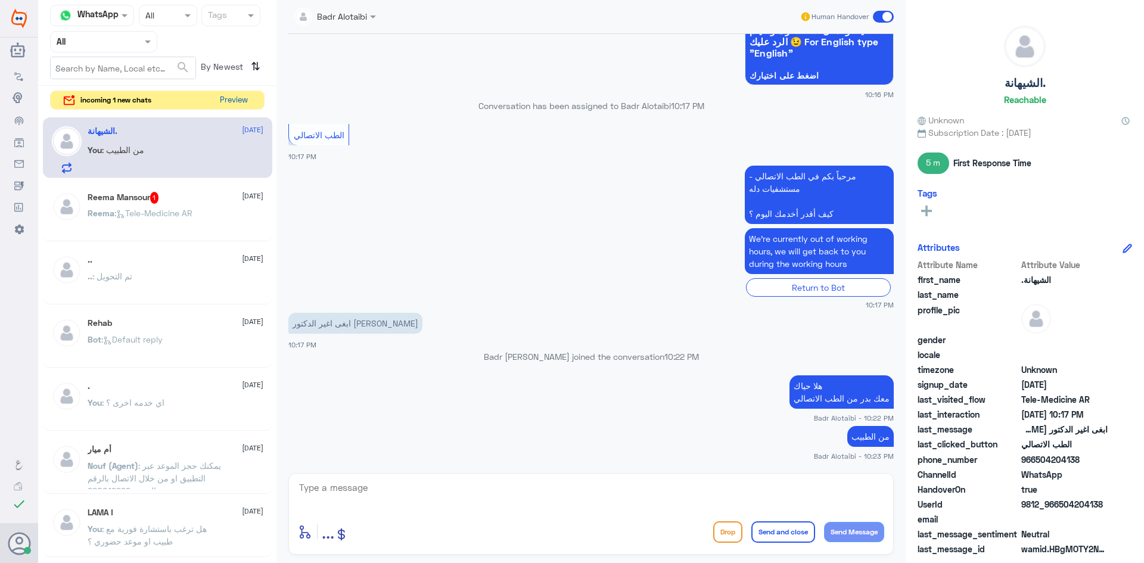
click at [239, 100] on button "Preview" at bounding box center [233, 100] width 37 height 18
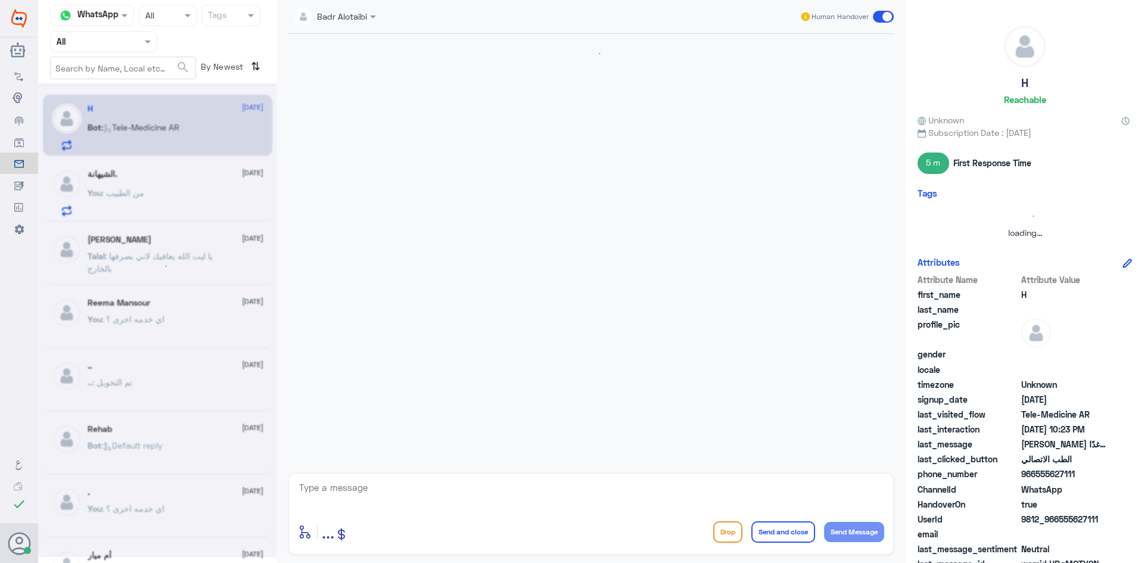
scroll to position [699, 0]
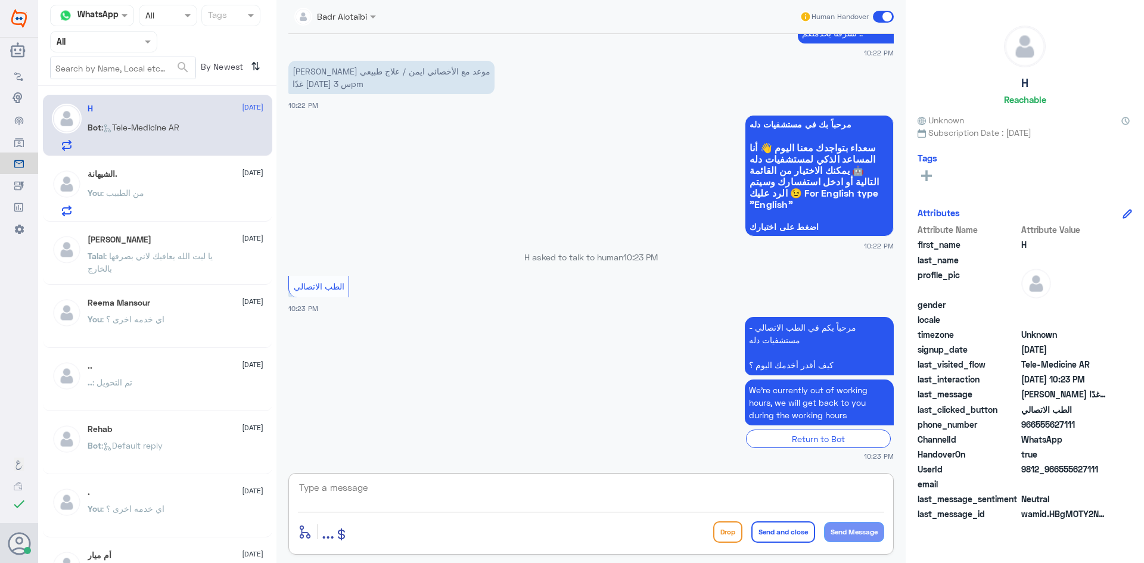
click at [501, 497] on textarea at bounding box center [591, 494] width 586 height 29
type textarea "ل"
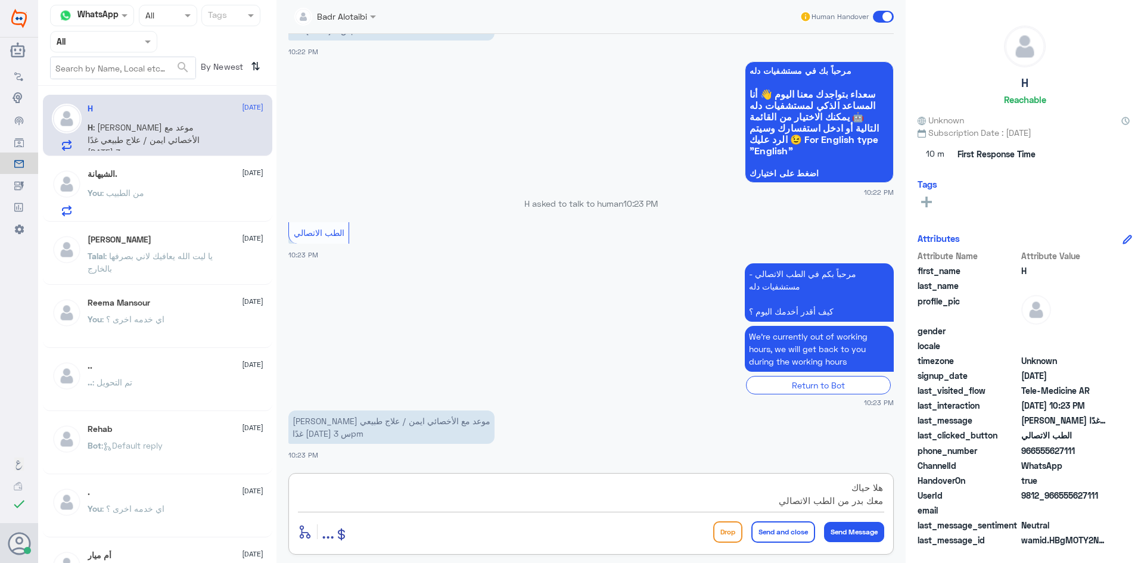
type textarea "هلا حياك معك بدر من الطب الاتصالي"
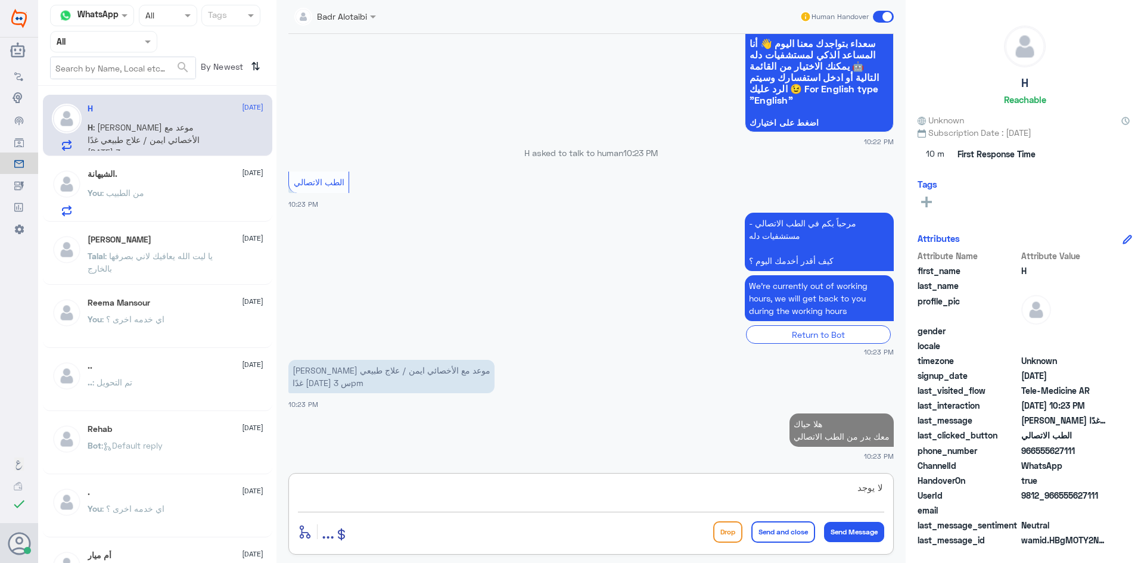
scroll to position [801, 0]
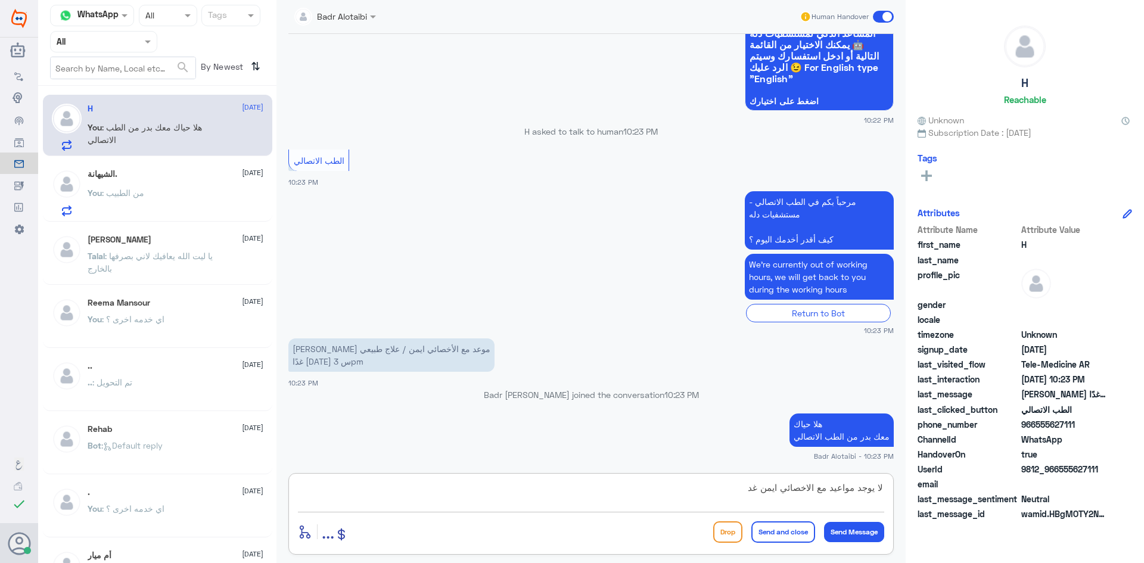
type textarea "لا يوجد مواعيد مع الاخصائي ايمن غدا"
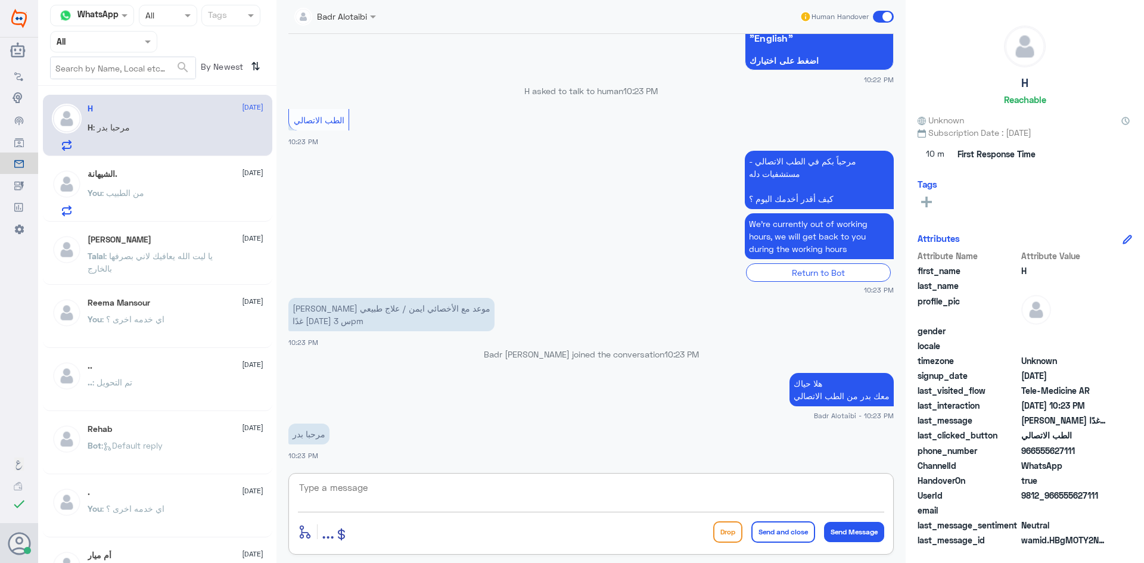
scroll to position [879, 0]
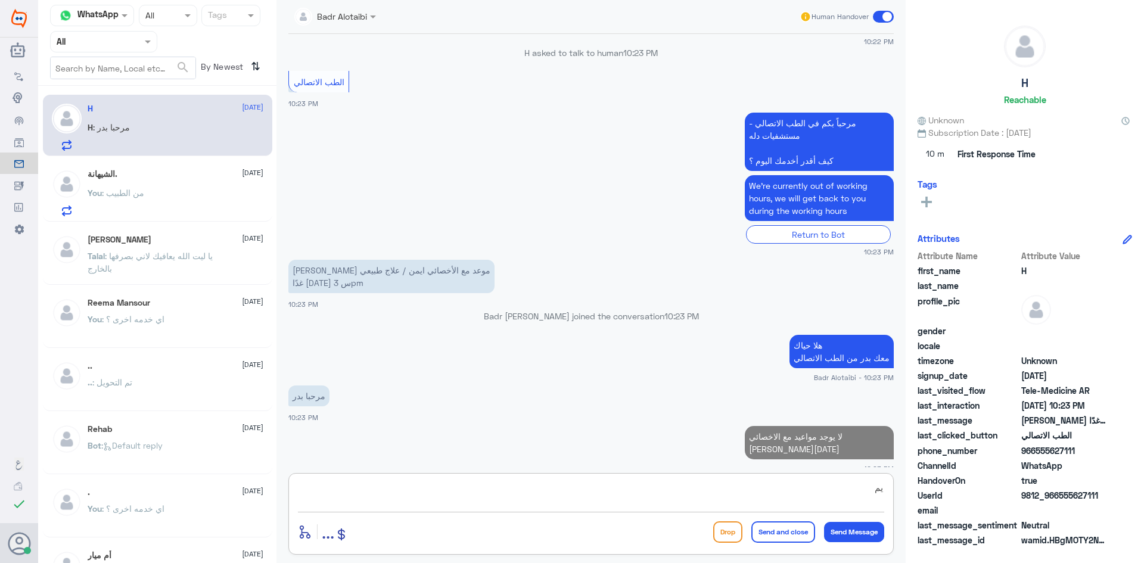
type textarea "ي"
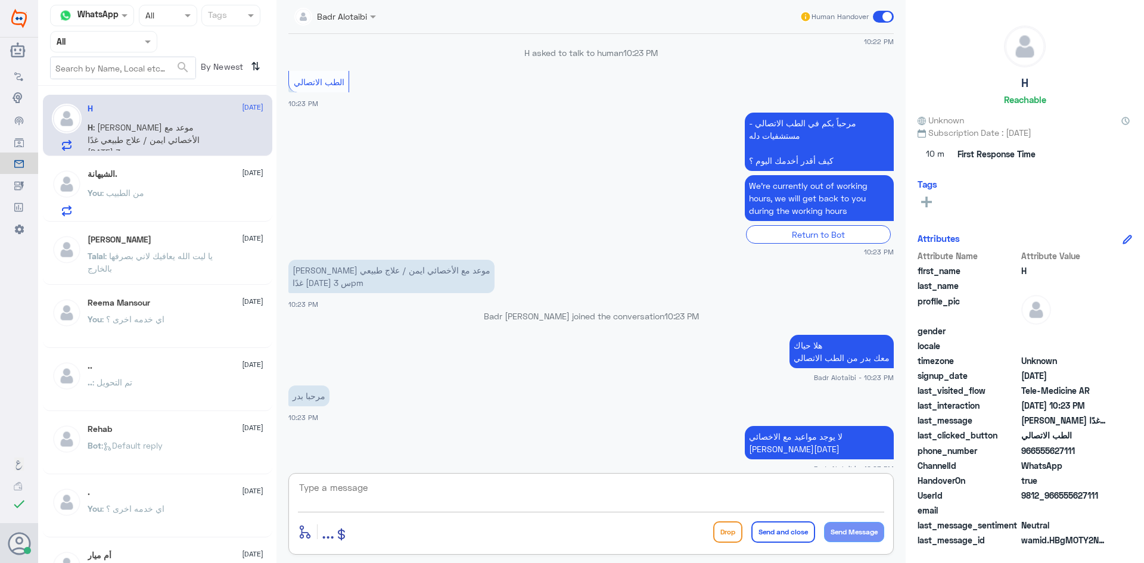
scroll to position [933, 0]
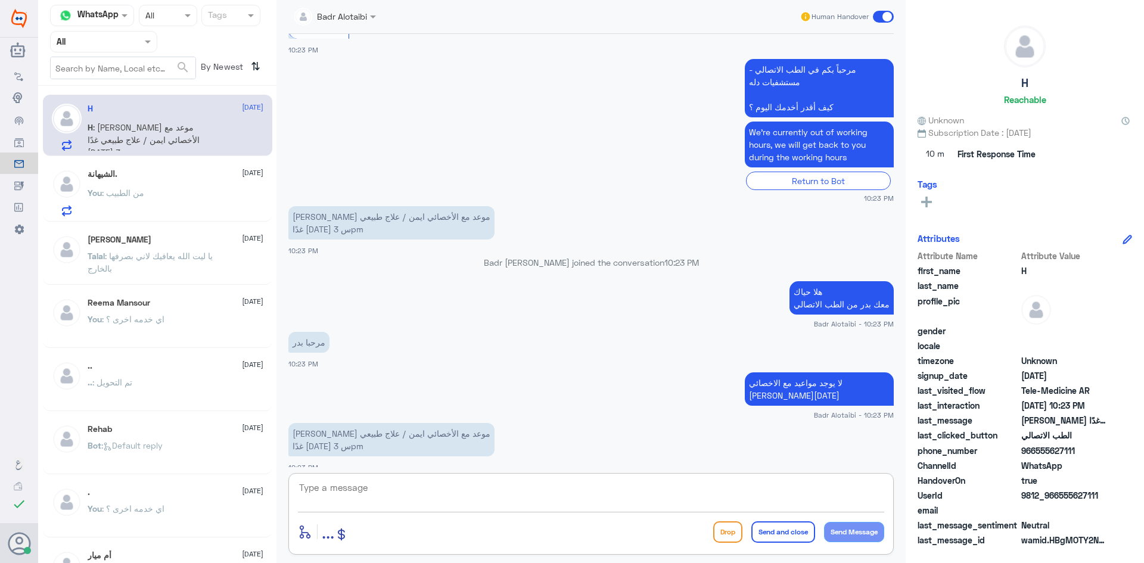
click at [653, 508] on textarea at bounding box center [591, 494] width 586 height 29
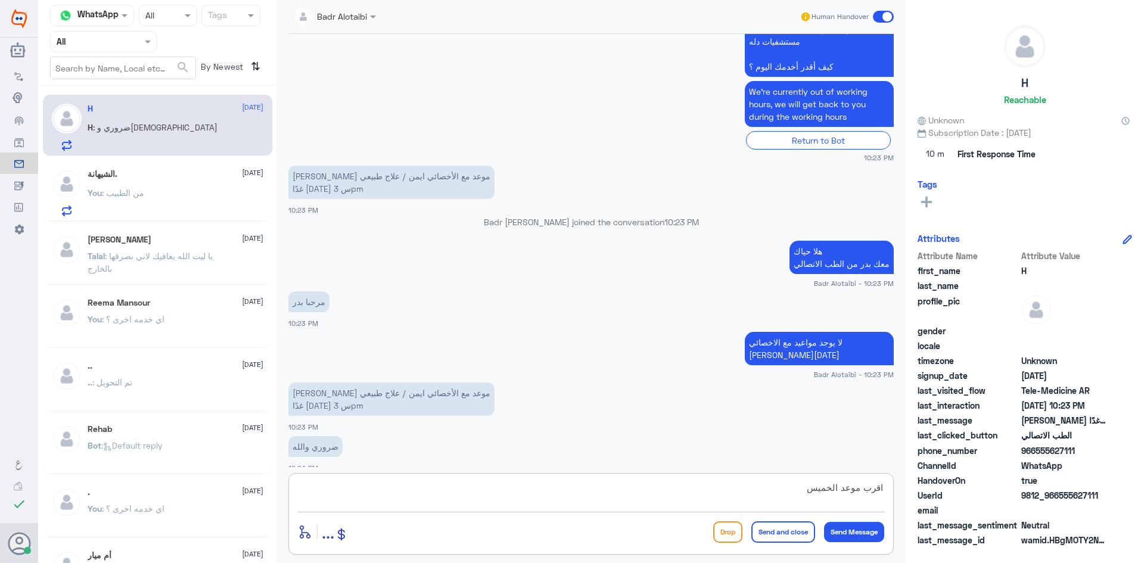
type textarea "اقرب موعد الخميس"
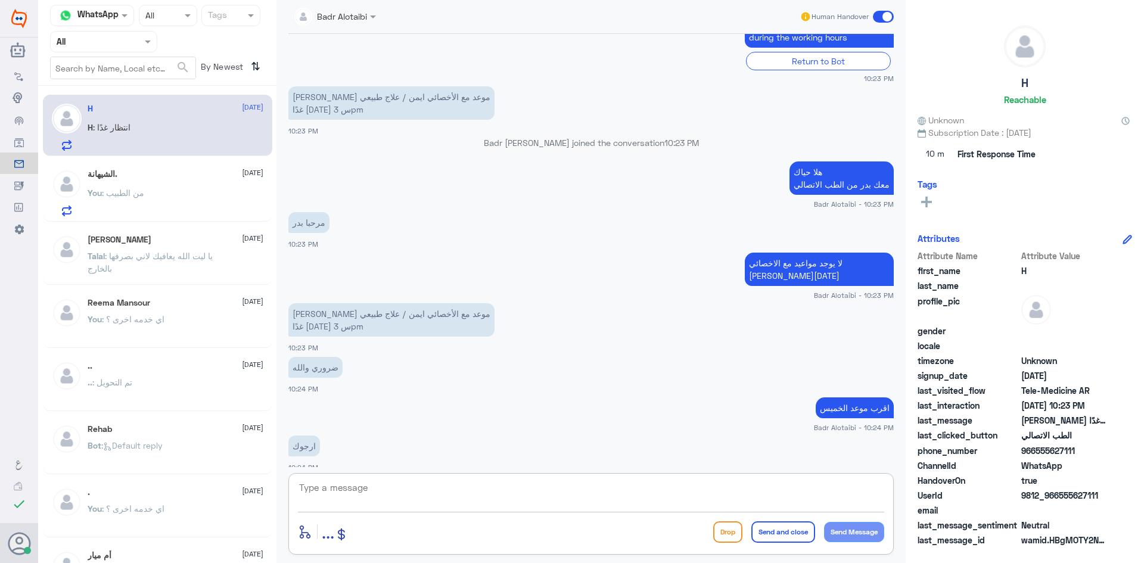
scroll to position [1093, 0]
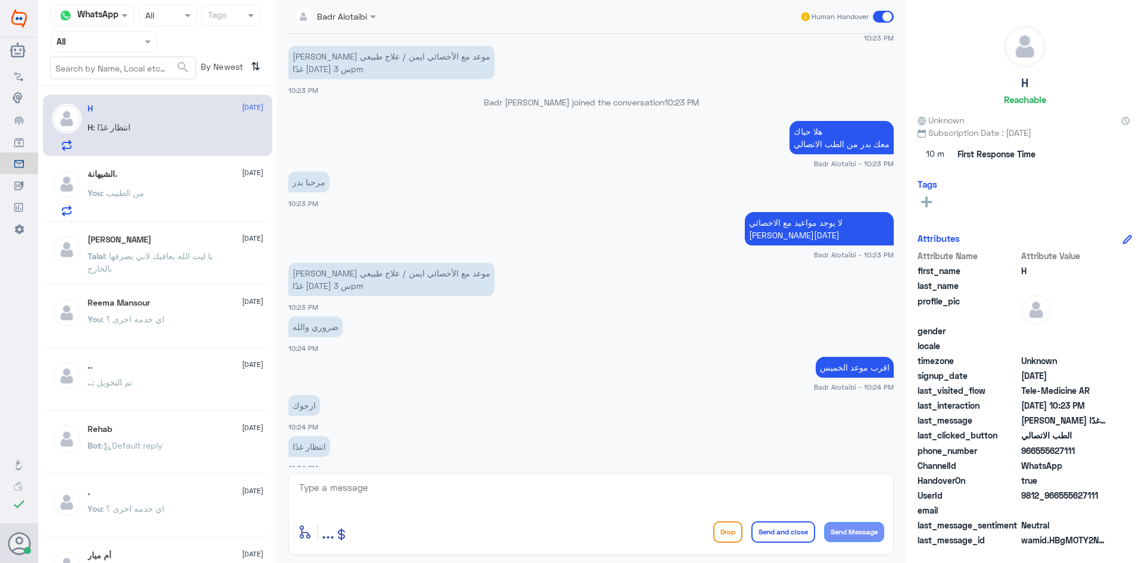
click at [755, 512] on div at bounding box center [591, 496] width 586 height 33
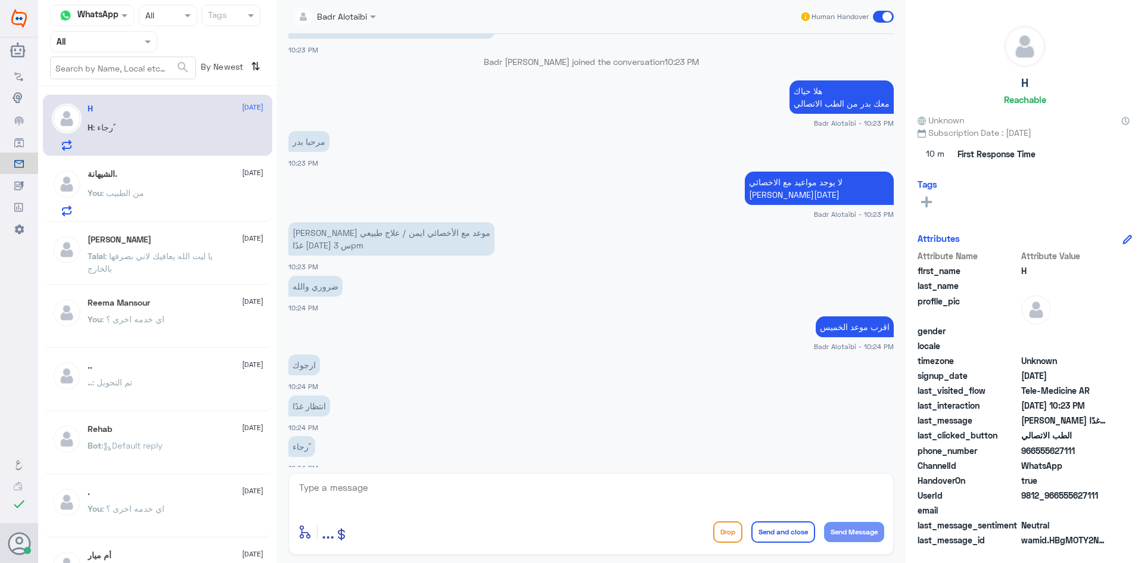
click at [500, 505] on textarea at bounding box center [591, 494] width 586 height 29
type textarea "زودني برقم الهوية او الملف من فضلك"
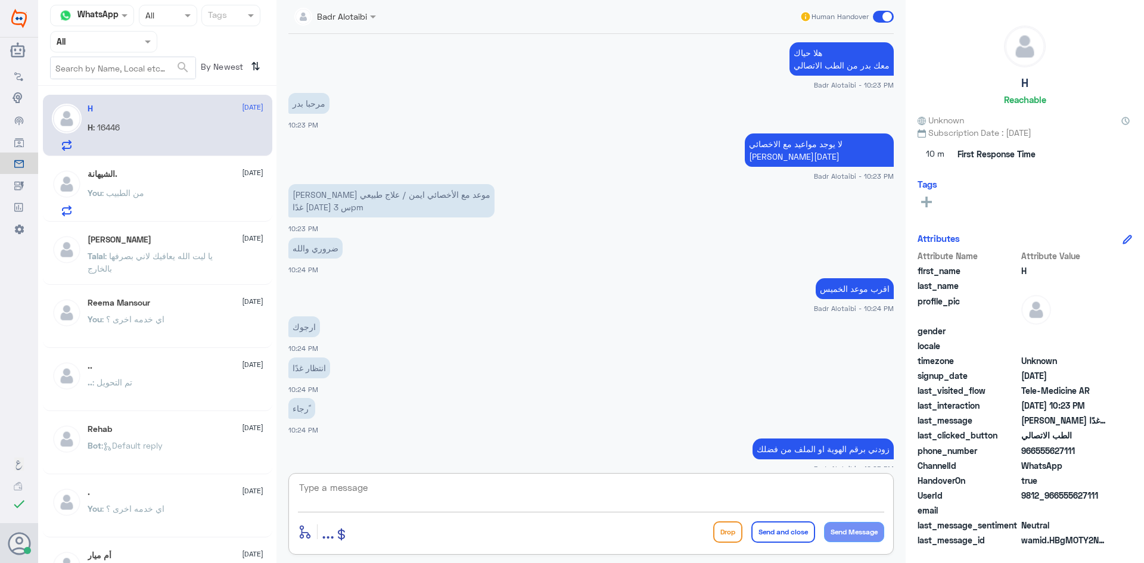
scroll to position [1213, 0]
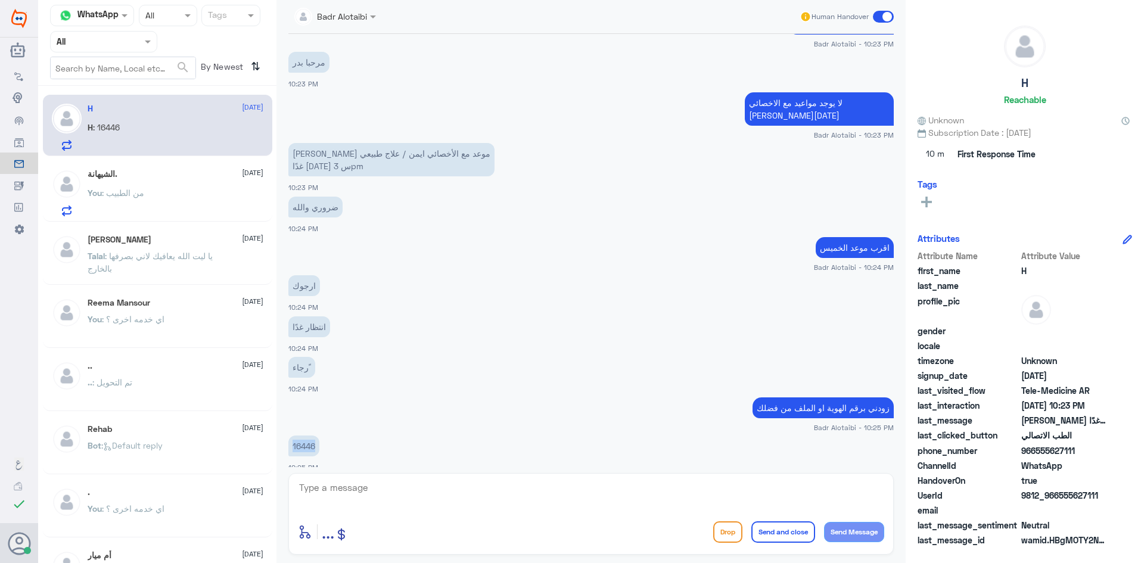
drag, startPoint x: 320, startPoint y: 433, endPoint x: 290, endPoint y: 434, distance: 29.8
click at [290, 435] on app-msgs-text "16446" at bounding box center [590, 446] width 605 height 22
copy p "16446"
click at [584, 494] on textarea at bounding box center [591, 494] width 586 height 29
click at [191, 176] on div "الشيهانة. 16 August" at bounding box center [176, 174] width 176 height 10
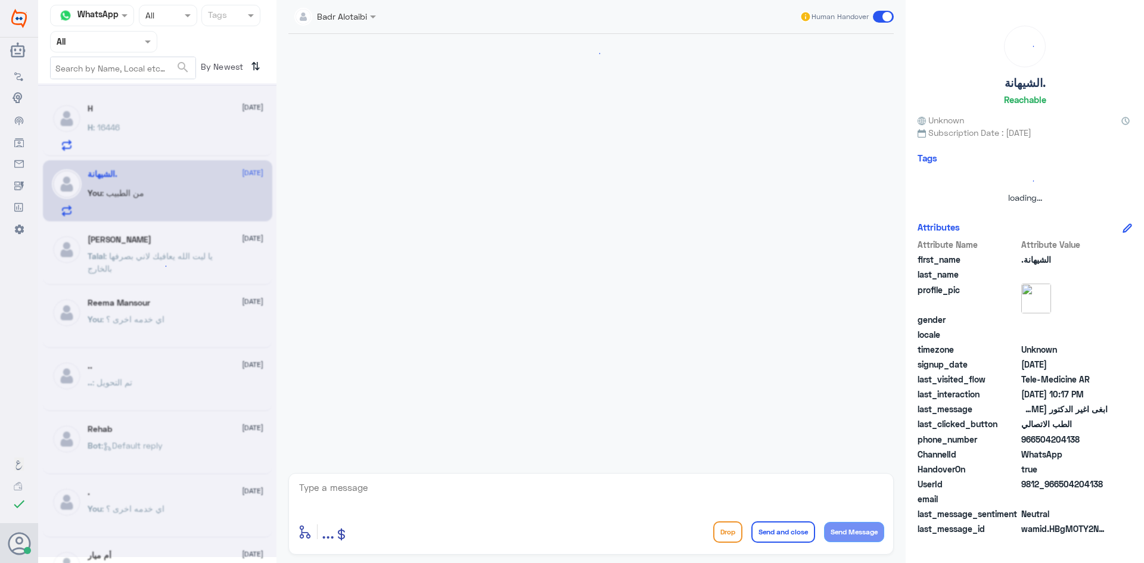
scroll to position [139, 0]
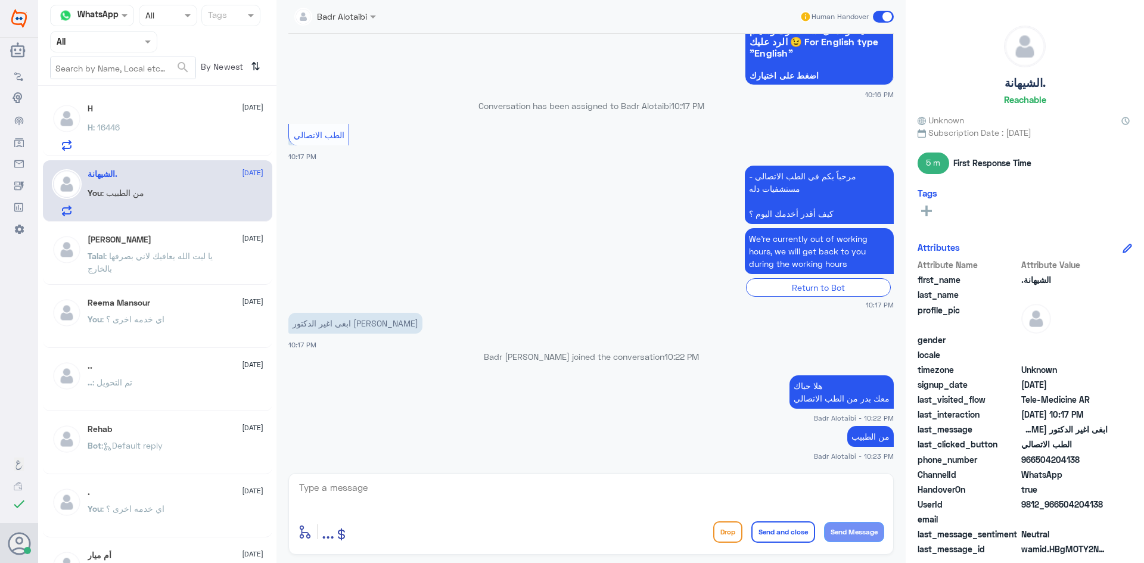
click at [892, 14] on span at bounding box center [883, 17] width 21 height 12
click at [0, 0] on input "checkbox" at bounding box center [0, 0] width 0 height 0
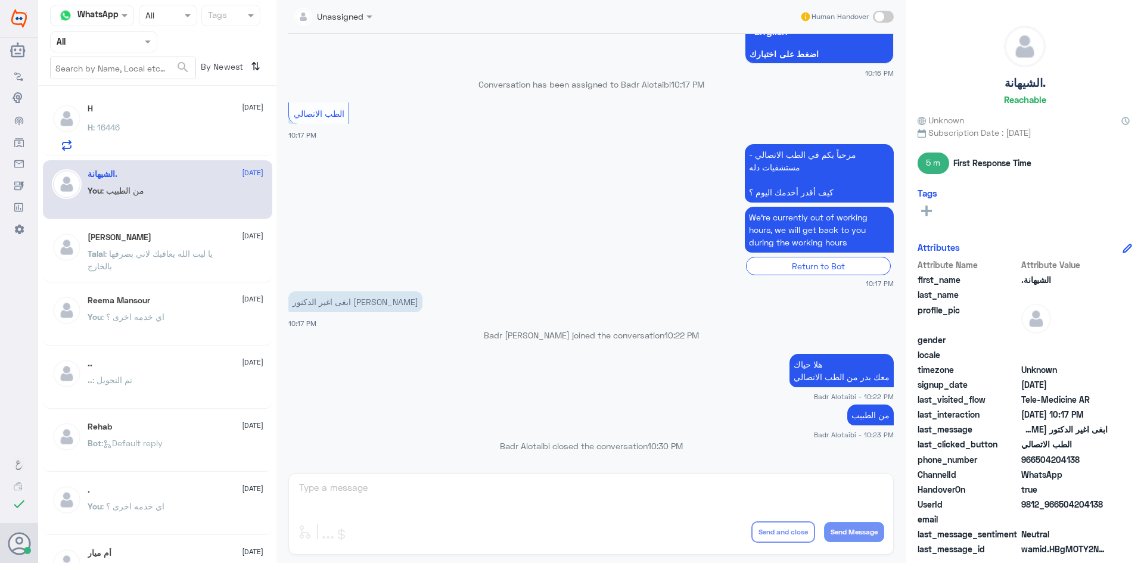
click at [138, 121] on div "H 16 August H : 16446" at bounding box center [176, 127] width 176 height 47
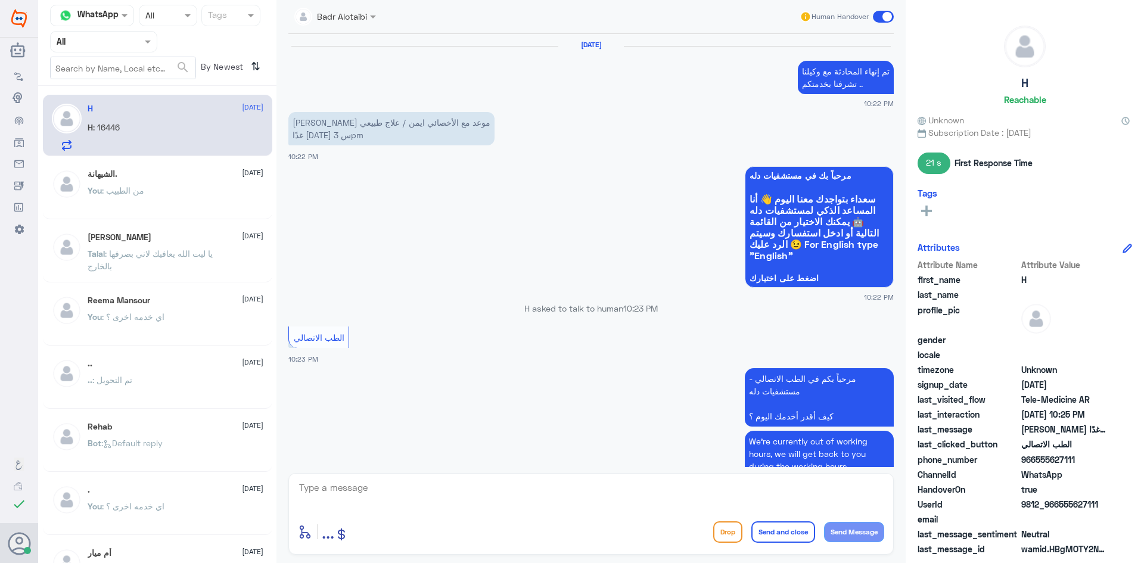
scroll to position [589, 0]
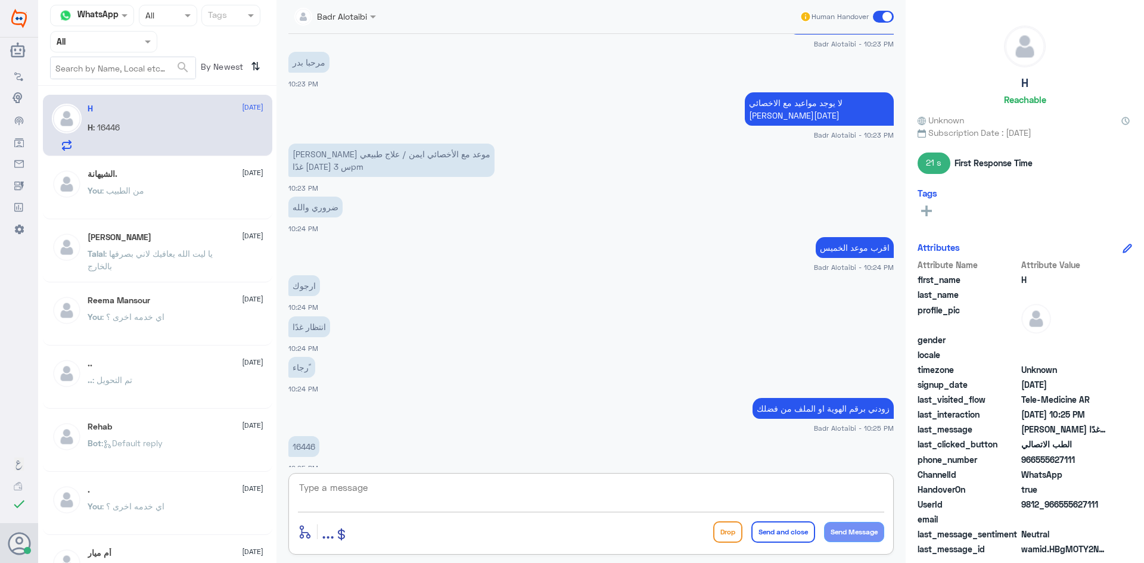
click at [468, 494] on textarea at bounding box center [591, 494] width 586 height 29
type textarea "للأسف لا يوجد مواعيد متاحة"
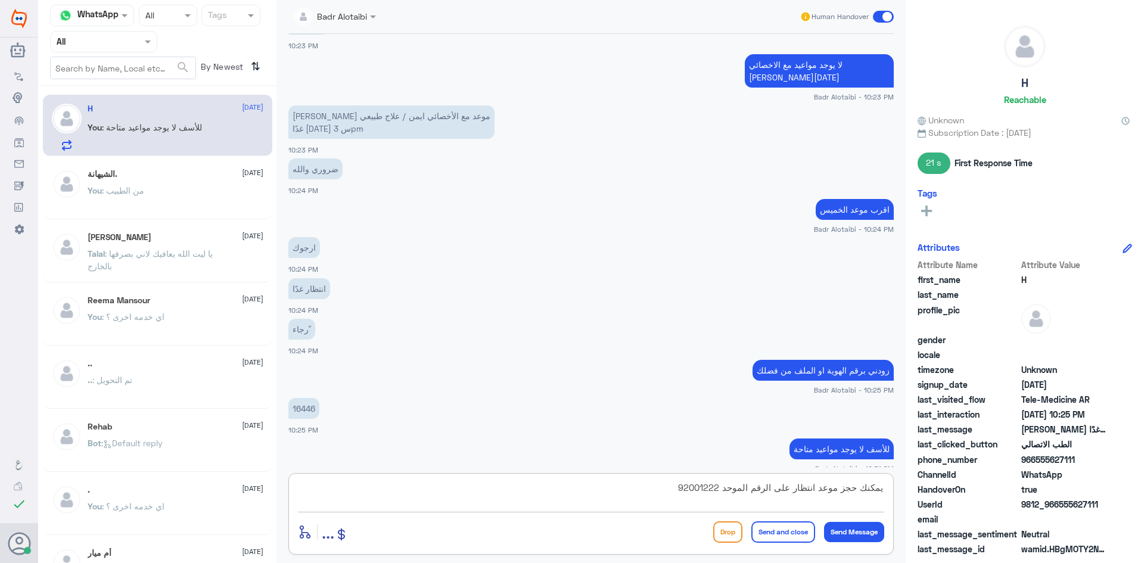
type textarea "يمكنك حجز موعد انتظار على الرقم الموحد 920012222"
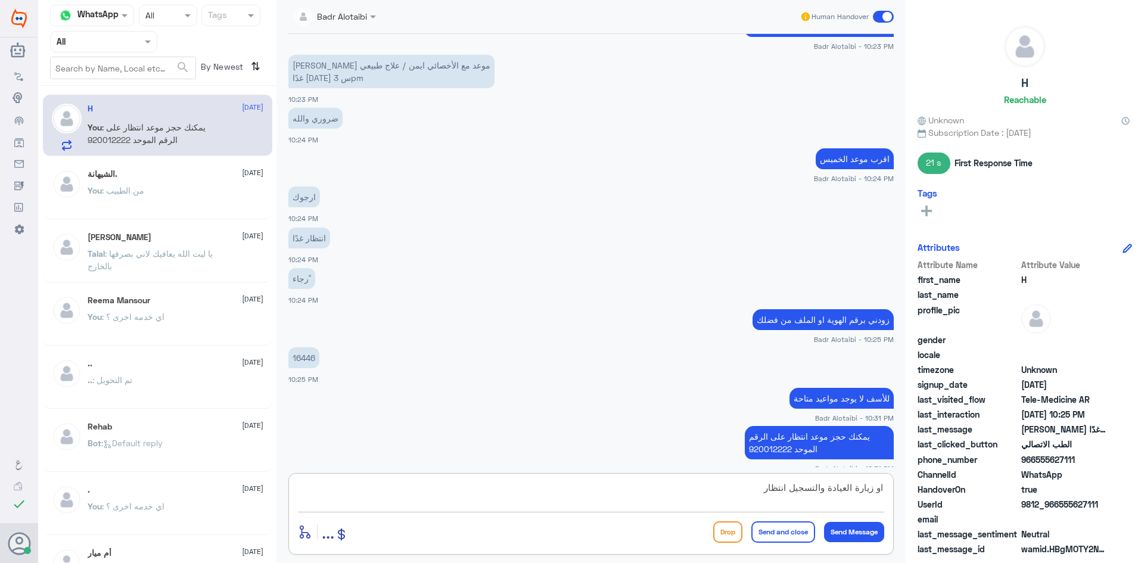
type textarea "او زيارة العيادة والتسجيل انتظار"
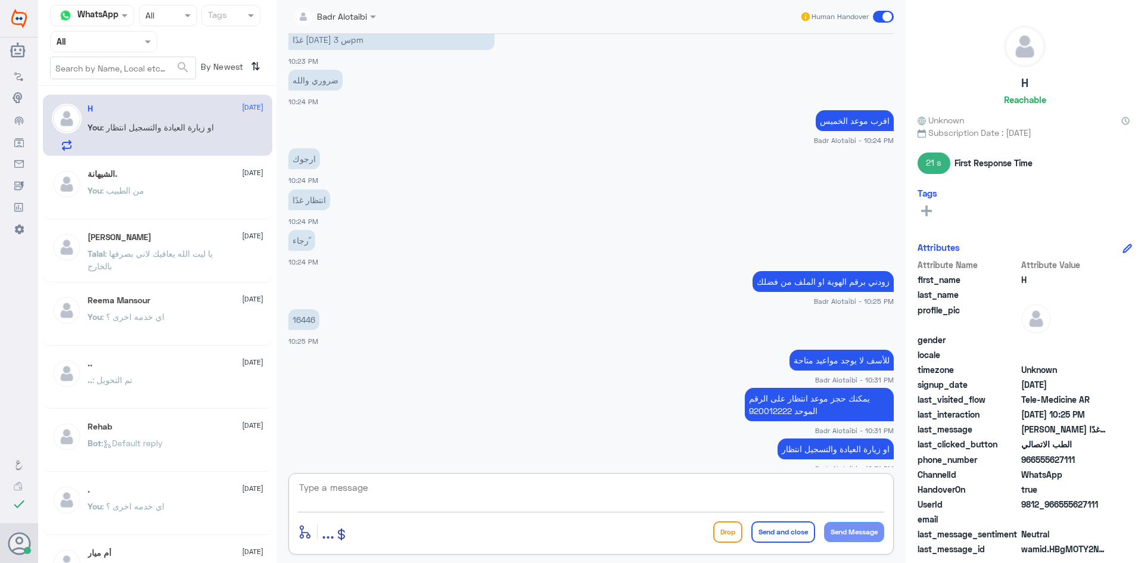
click at [709, 509] on div at bounding box center [591, 496] width 586 height 32
click at [703, 502] on textarea at bounding box center [591, 494] width 586 height 29
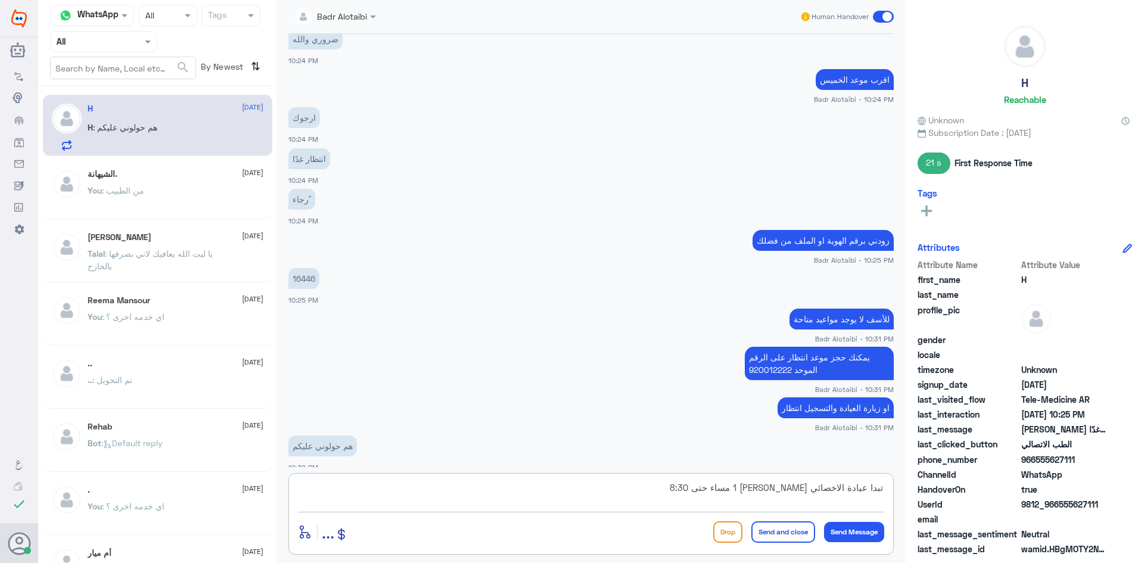
type textarea "تبدا عيادة الاخصائي ايمن عوض 1 مساء حتى 8:30"
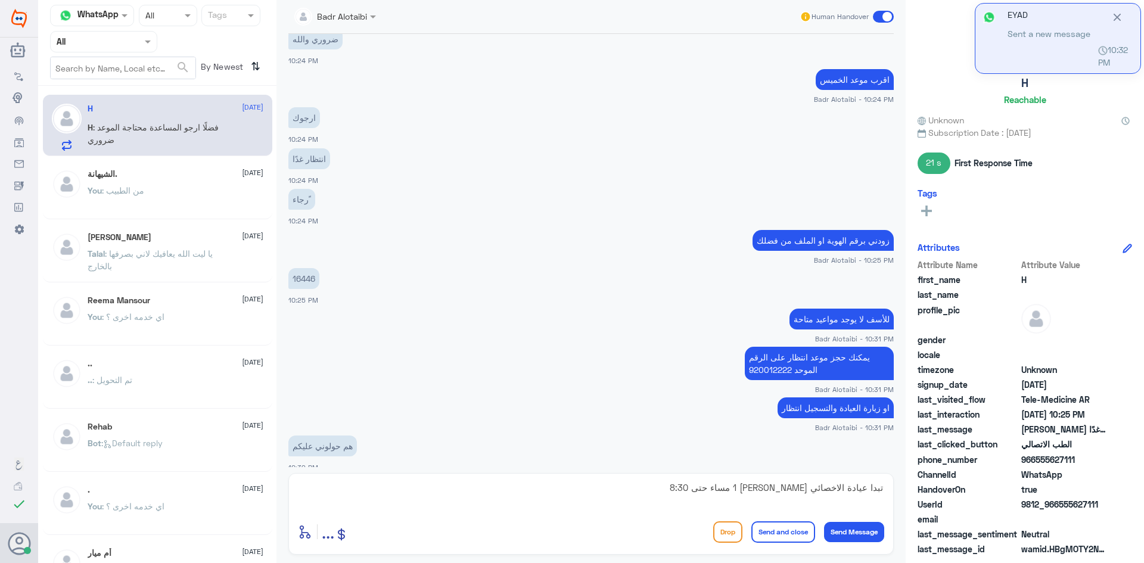
scroll to position [823, 0]
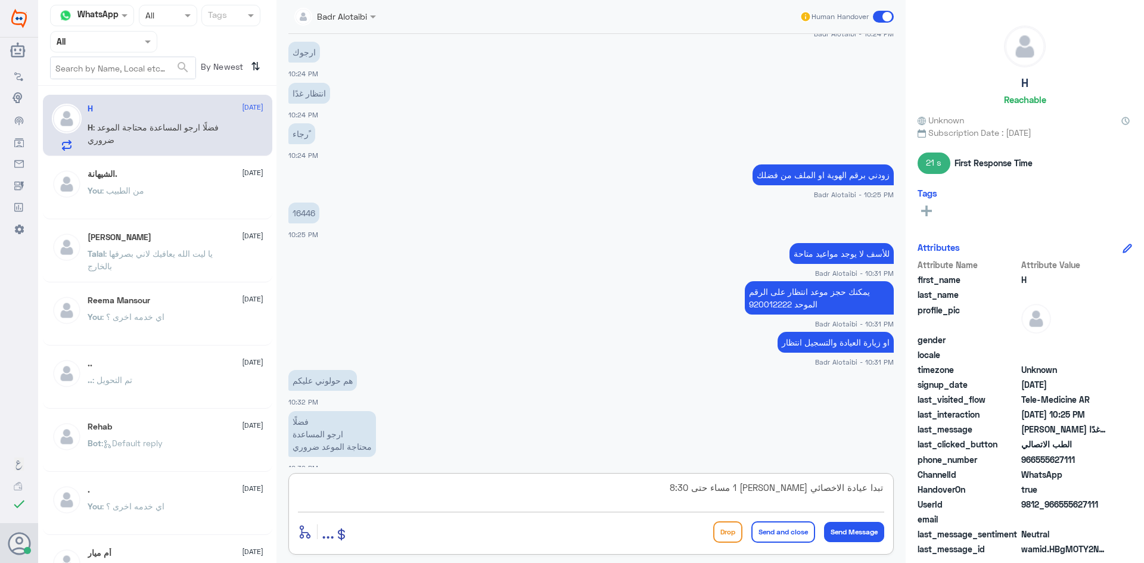
click at [665, 488] on textarea "تبدا عيادة الاخصائي ايمن عوض 1 مساء حتى 8:30" at bounding box center [591, 494] width 586 height 29
type textarea "راح اتواصل مع قسم المواعيد والرد لك"
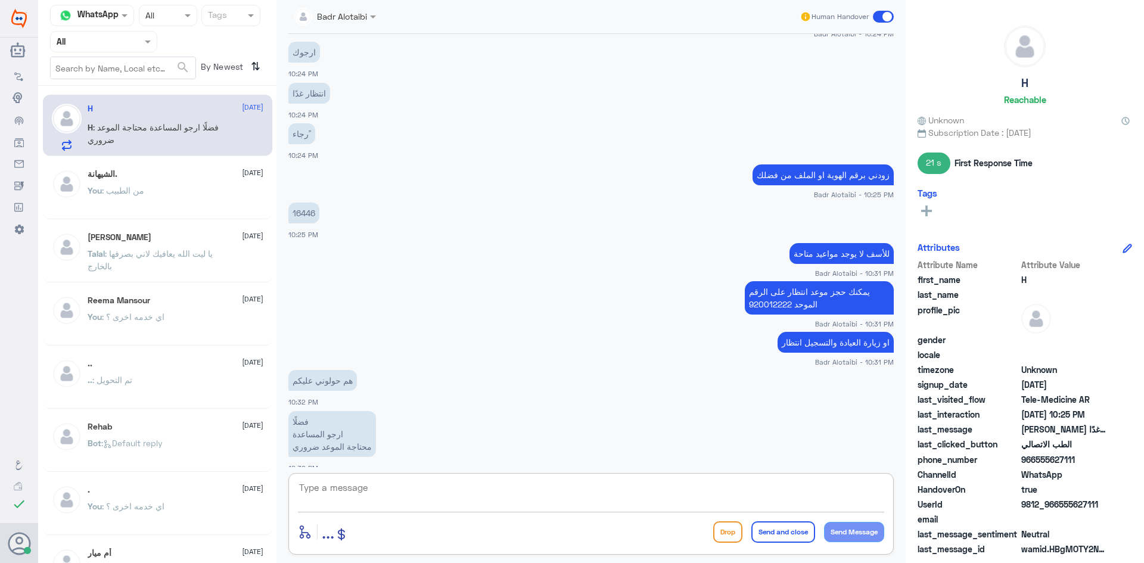
scroll to position [861, 0]
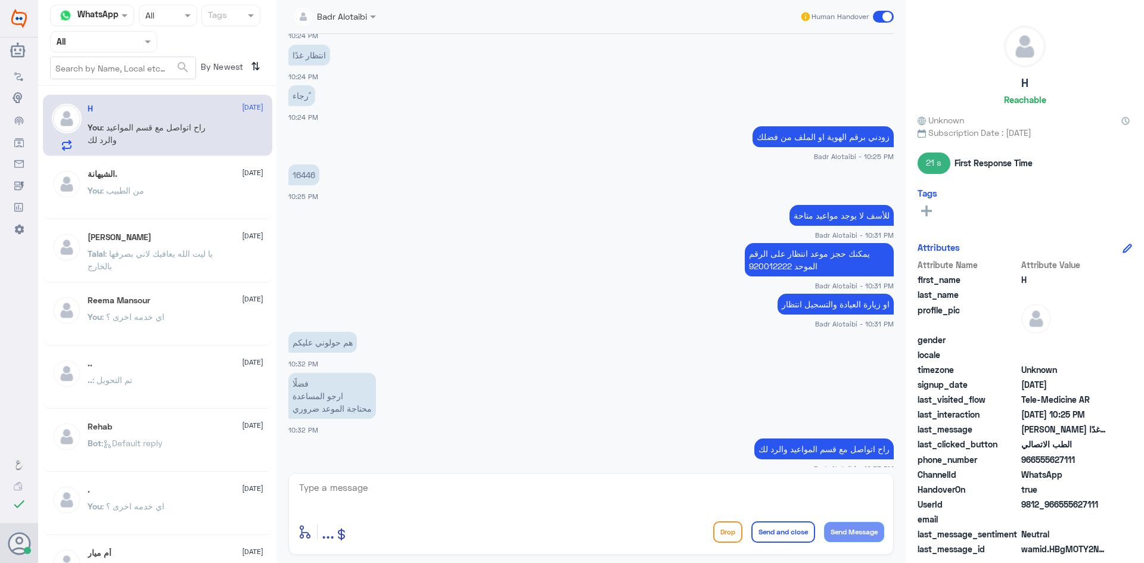
click at [208, 168] on div "الشيهانة. 16 August You : من الطبيب" at bounding box center [157, 189] width 229 height 59
click at [217, 176] on div "الشيهانة. 16 August" at bounding box center [176, 174] width 176 height 10
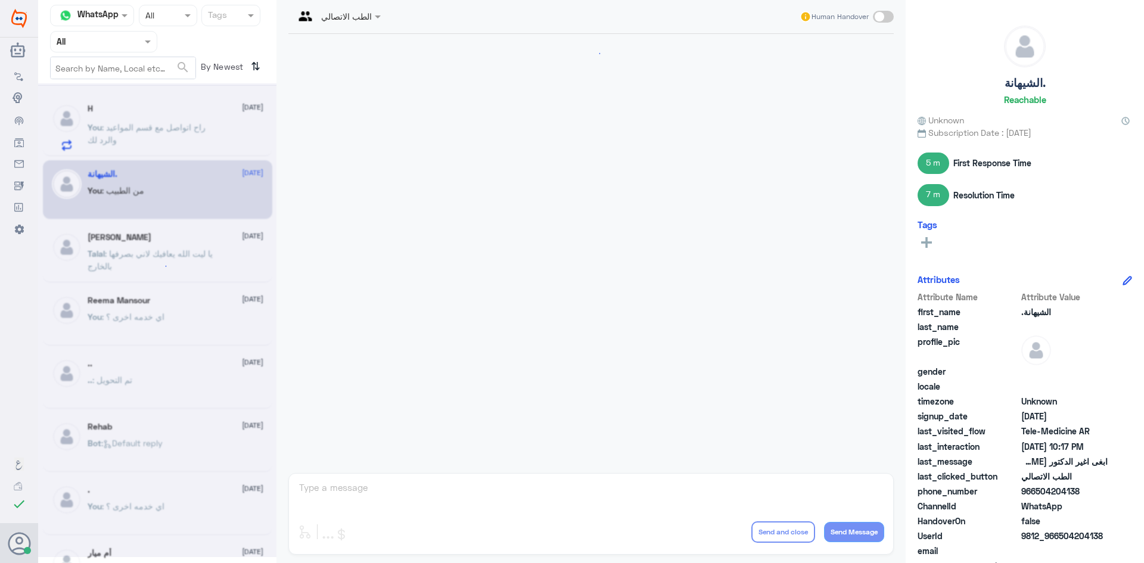
scroll to position [161, 0]
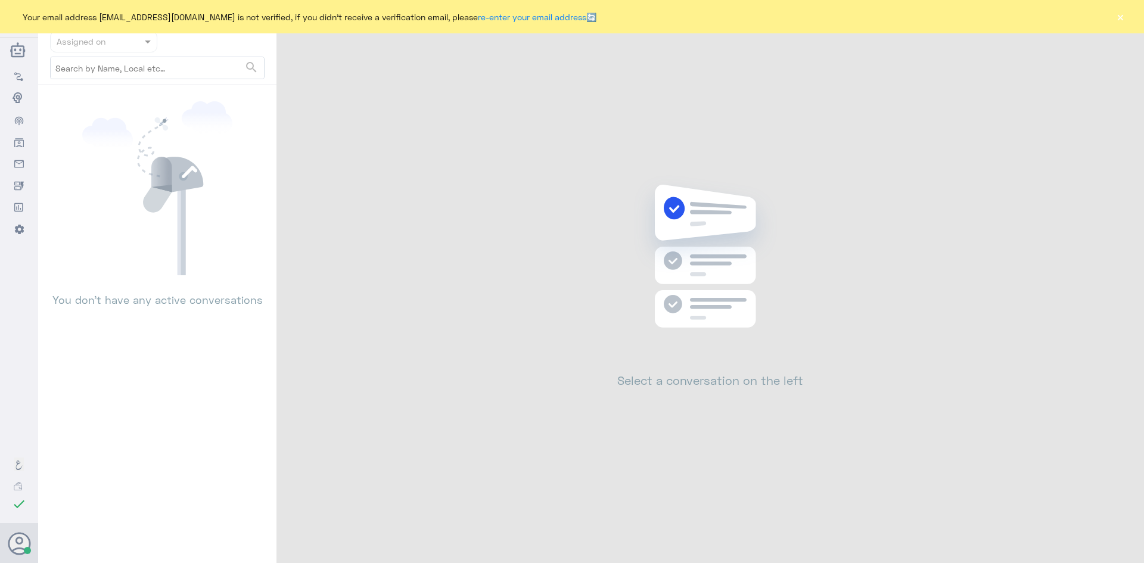
click at [1116, 18] on button "×" at bounding box center [1120, 17] width 12 height 12
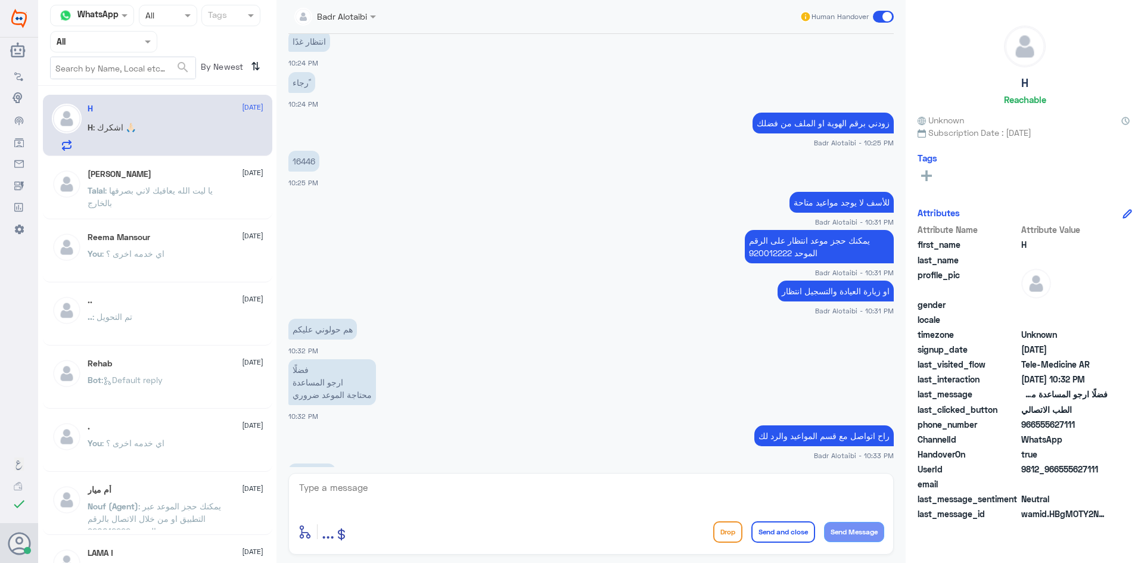
scroll to position [595, 0]
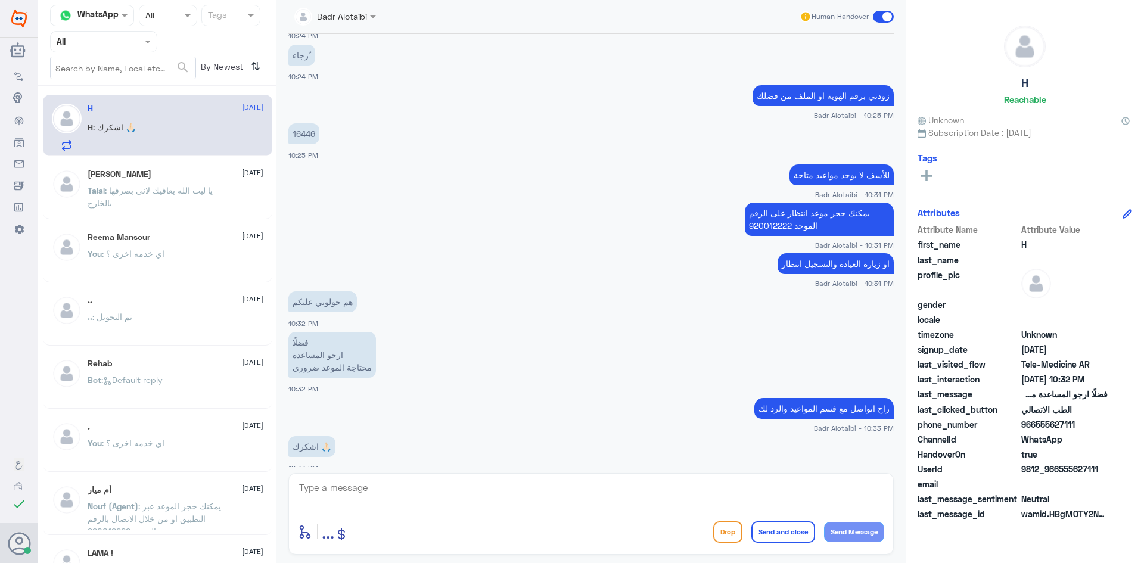
click at [316, 123] on p "16446" at bounding box center [303, 133] width 31 height 21
click at [309, 123] on p "16446" at bounding box center [303, 133] width 31 height 21
copy p "16446"
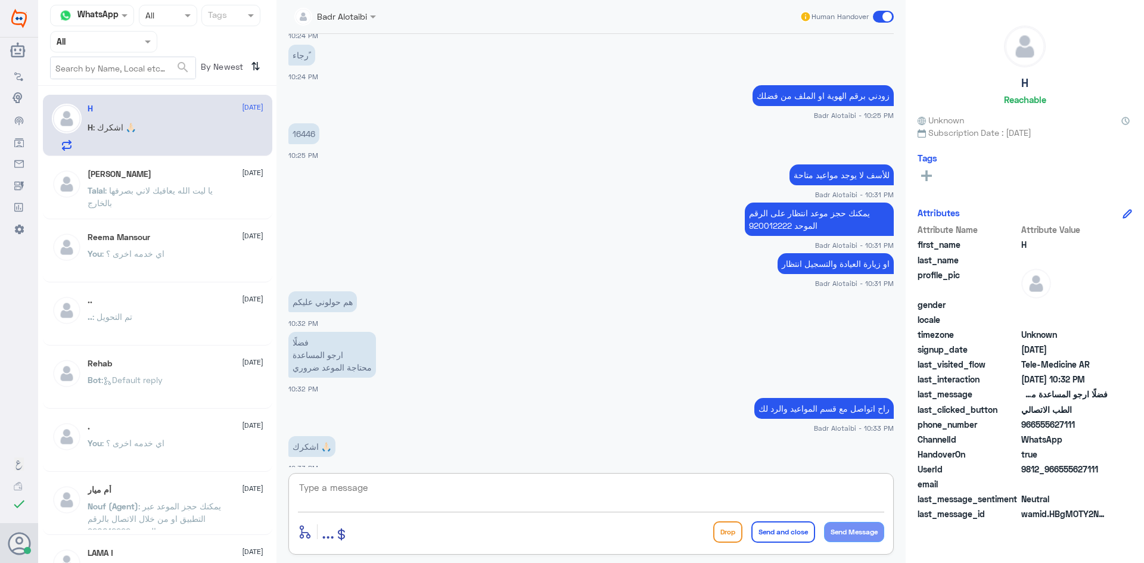
click at [480, 498] on textarea at bounding box center [591, 494] width 586 height 29
type textarea "شكرا لانتظارك"
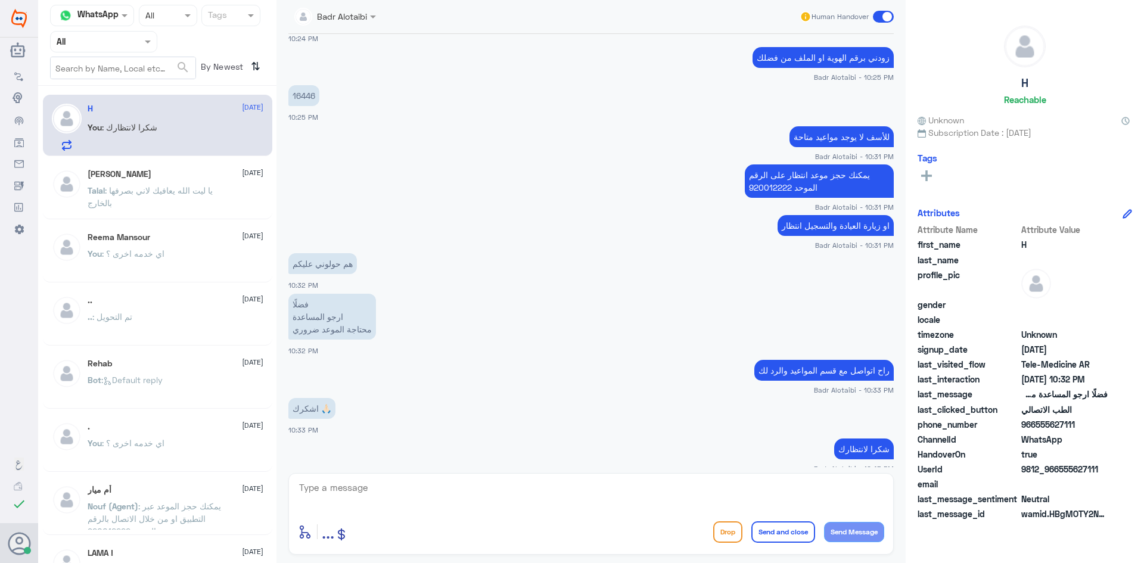
click at [704, 518] on div "enter flow name ... Drop Send and close Send Message" at bounding box center [590, 514] width 605 height 82
click at [620, 500] on textarea at bounding box center [591, 494] width 586 height 29
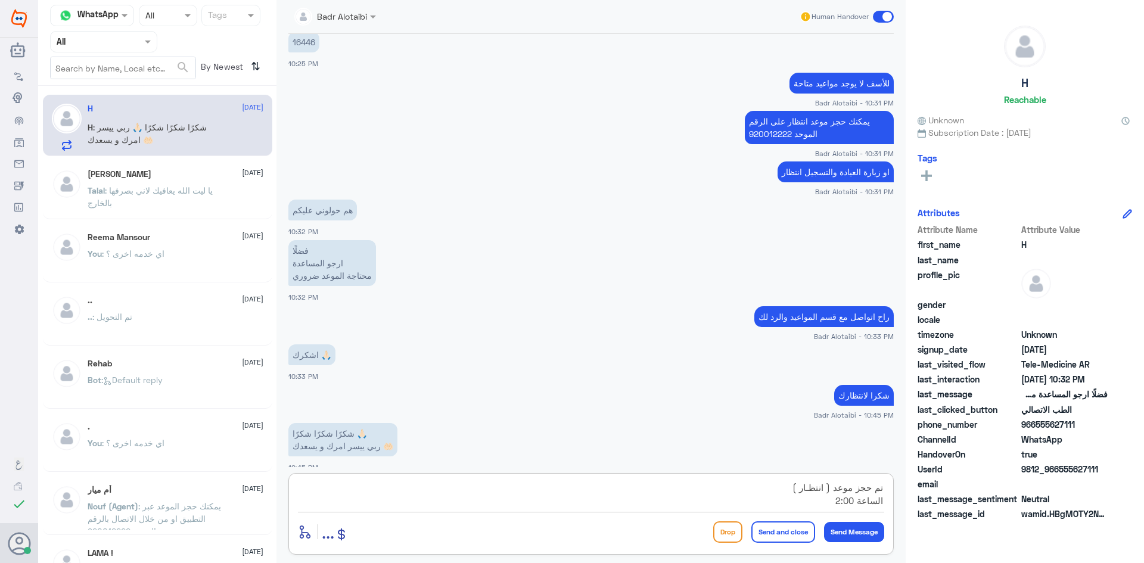
type textarea "تم حجز موعد ( انتظـار ) الساعة 2:00 م"
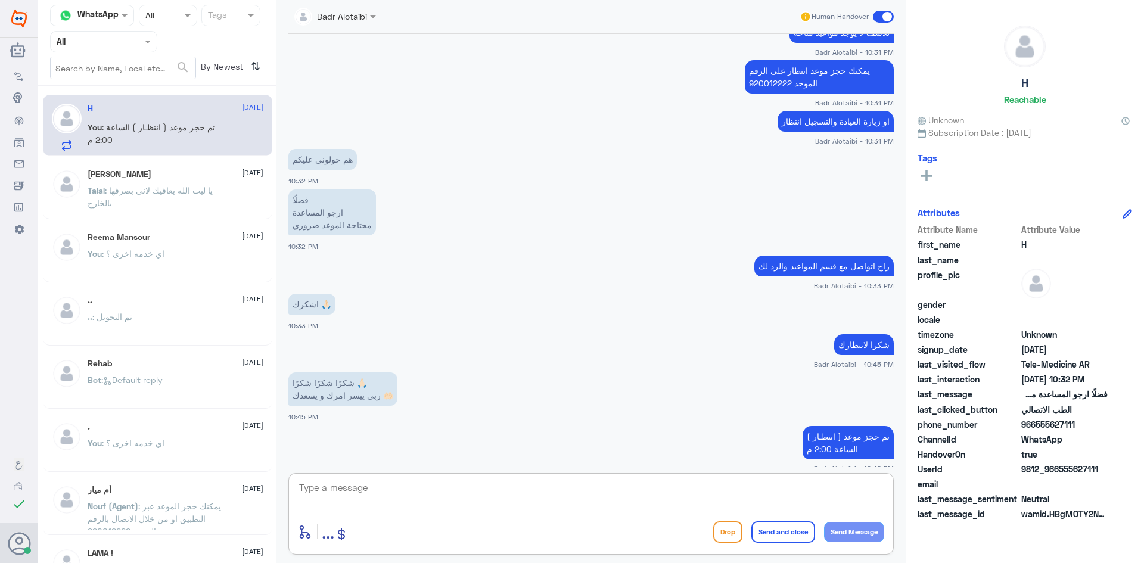
click at [537, 498] on textarea at bounding box center [591, 494] width 586 height 29
type textarea "امين وياك, سعدنا بخدمتك تمانينا لك دوام الصحة والعافية"
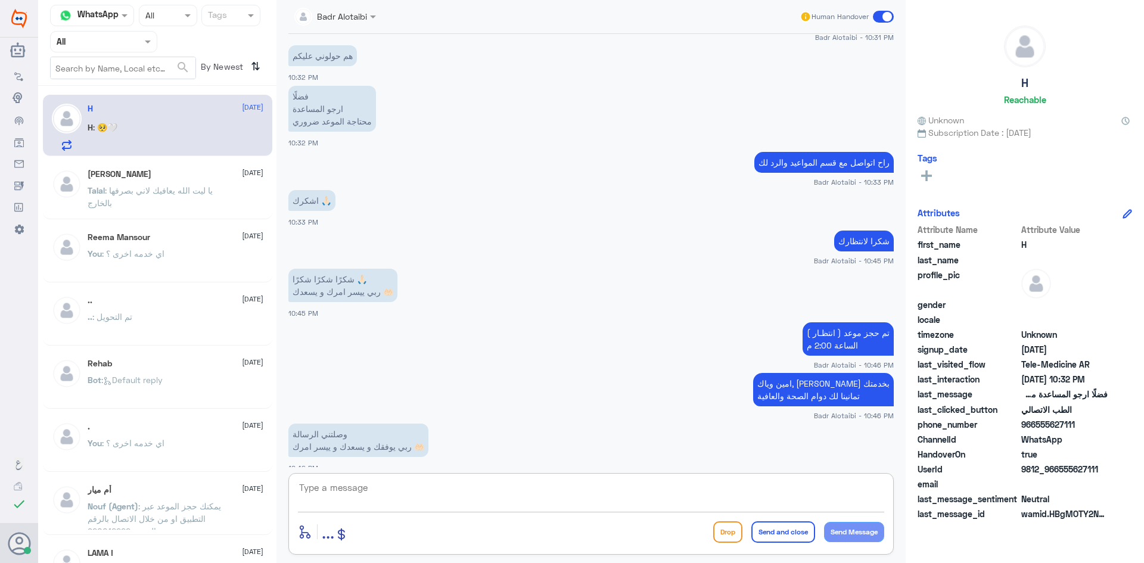
scroll to position [882, 0]
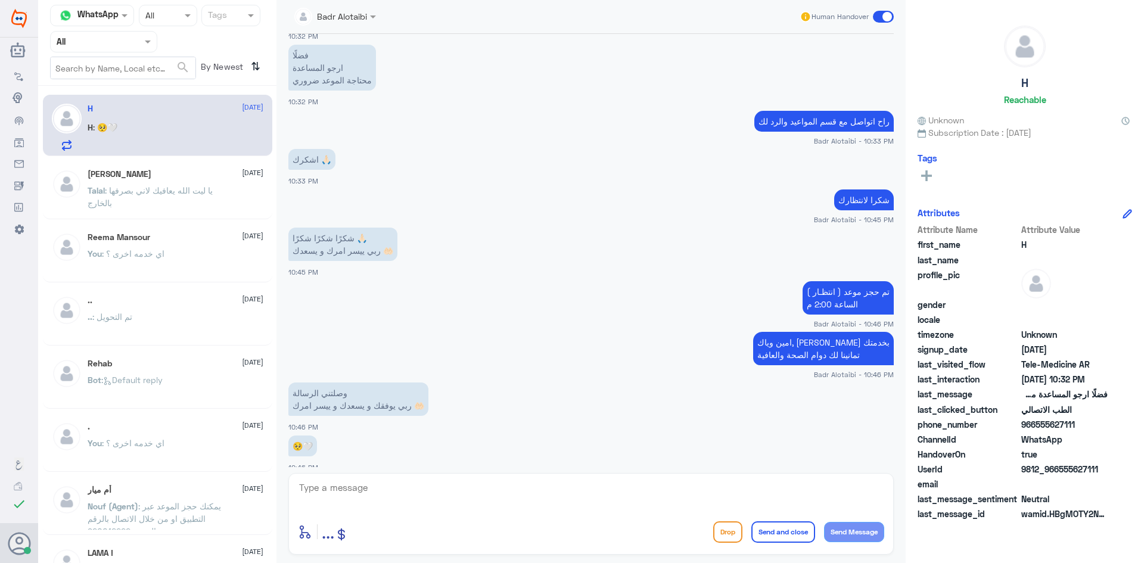
drag, startPoint x: 1100, startPoint y: 465, endPoint x: 1057, endPoint y: 473, distance: 43.7
click at [1057, 473] on span "9812_966555627111" at bounding box center [1064, 469] width 86 height 13
copy span "555627111"
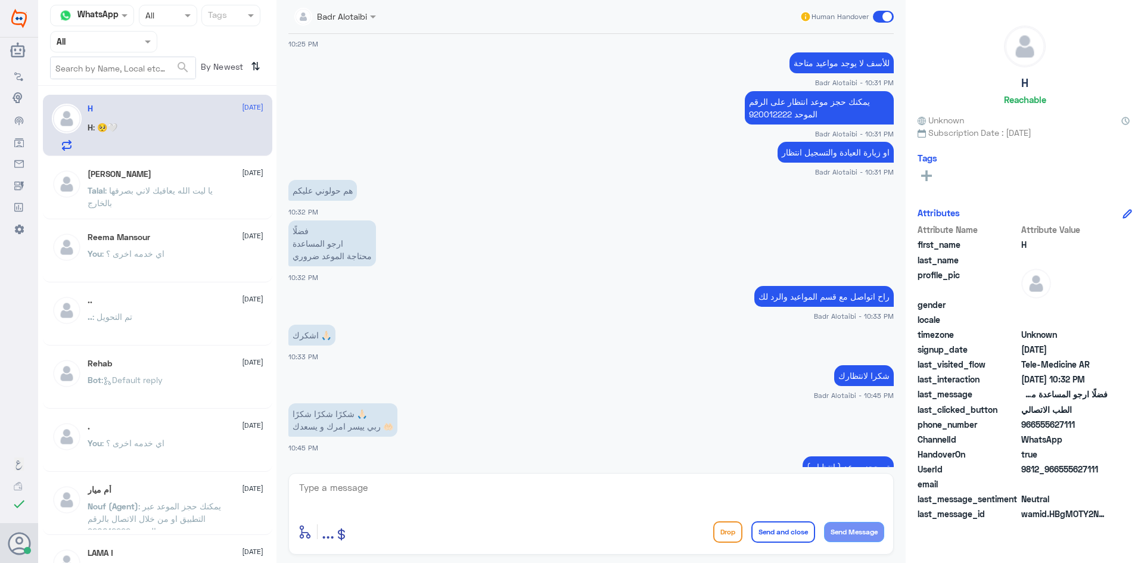
scroll to position [1362, 0]
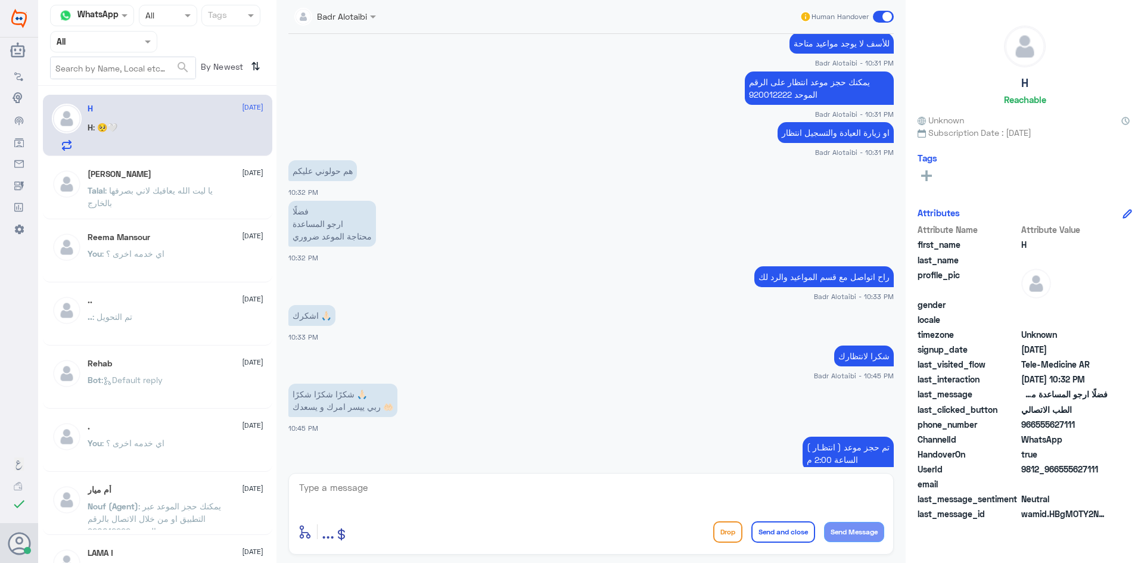
click at [876, 13] on span at bounding box center [883, 17] width 21 height 12
click at [0, 0] on input "checkbox" at bounding box center [0, 0] width 0 height 0
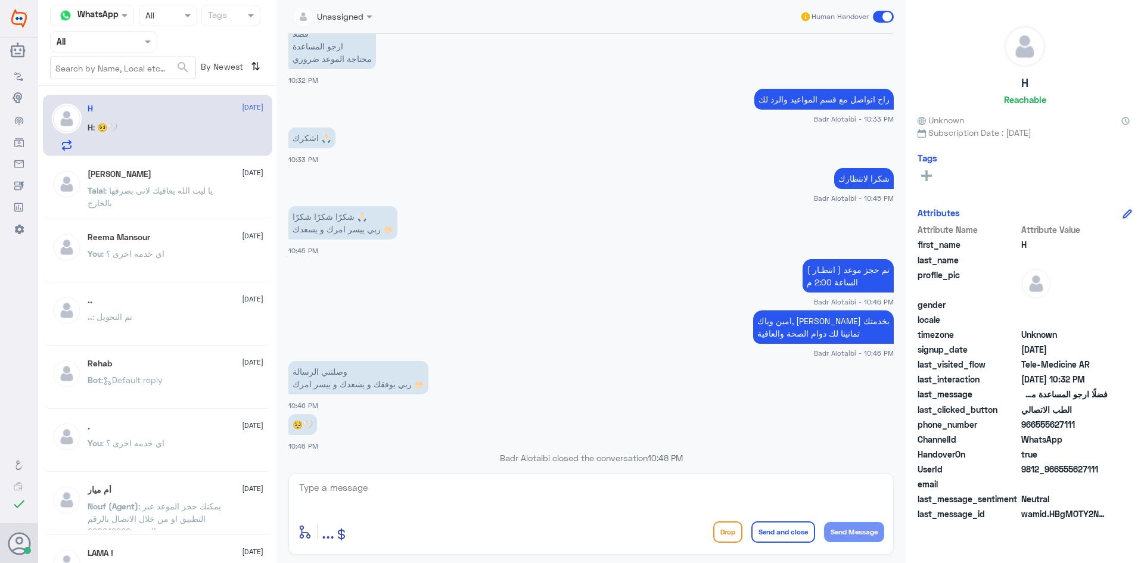
drag, startPoint x: 141, startPoint y: 217, endPoint x: 145, endPoint y: 209, distance: 9.3
click at [142, 214] on div "Talal Alruwaished 5 August Talal : يا ليت الله يعافيك لاني بصرفها بالخارج" at bounding box center [157, 189] width 229 height 59
click at [147, 205] on p "Talal : يا ليت الله يعافيك لاني بصرفها بالخارج" at bounding box center [155, 199] width 134 height 30
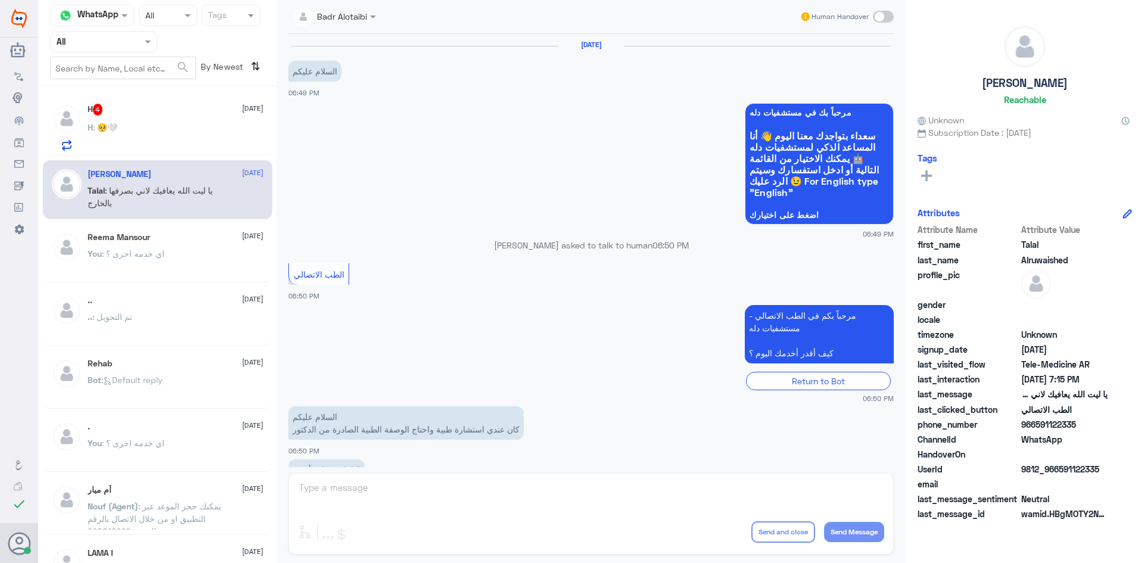
scroll to position [272, 0]
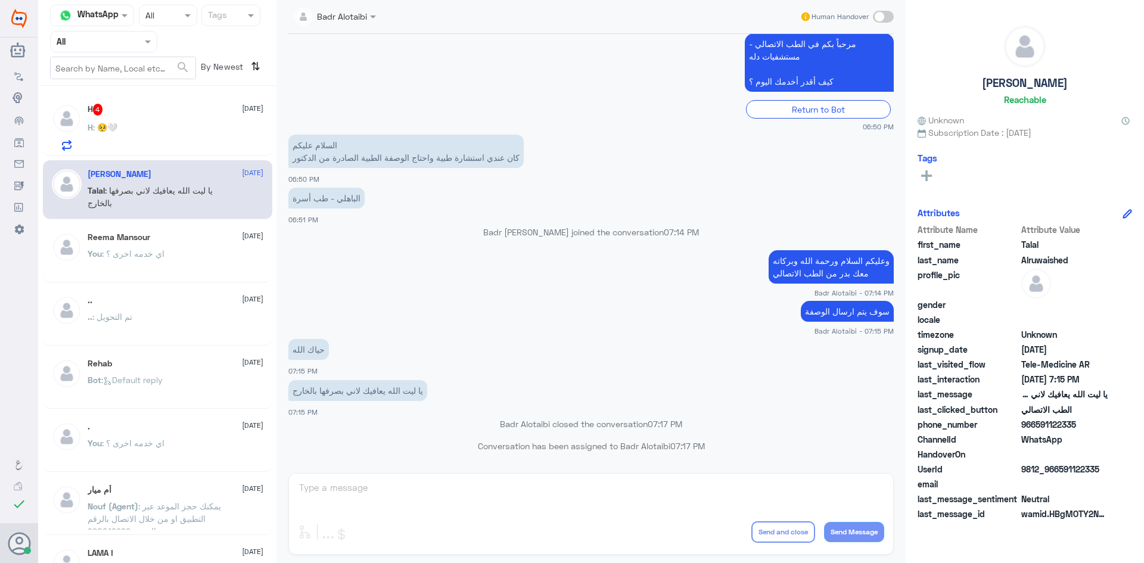
click at [139, 129] on div "H : 🥺🤍" at bounding box center [176, 137] width 176 height 27
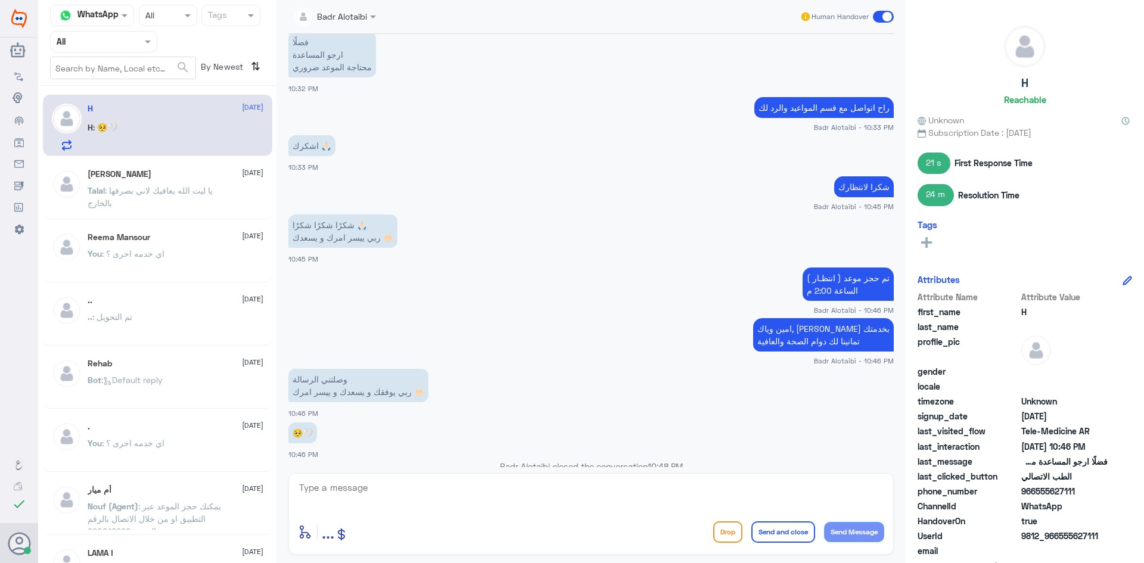
scroll to position [458, 0]
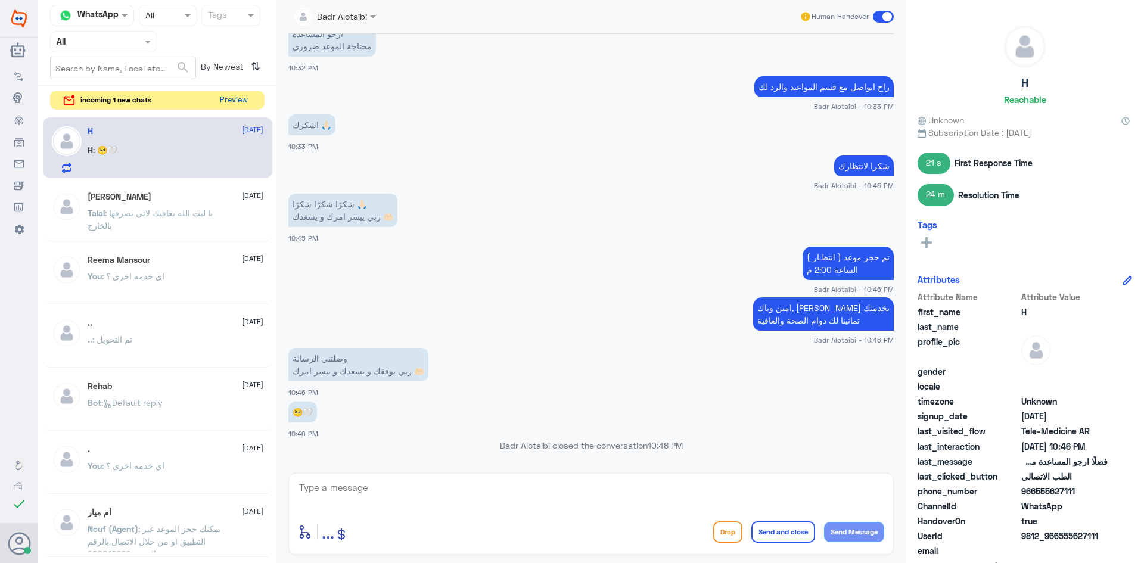
click at [234, 104] on button "Preview" at bounding box center [233, 100] width 37 height 18
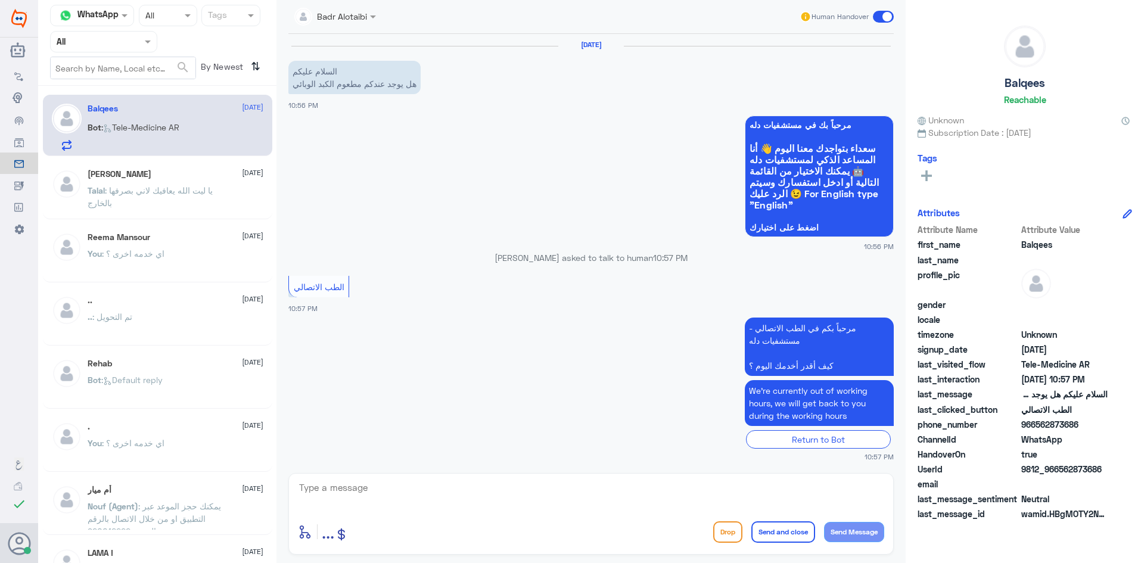
scroll to position [1, 0]
click at [462, 488] on textarea at bounding box center [591, 494] width 586 height 29
drag, startPoint x: 1103, startPoint y: 469, endPoint x: 1059, endPoint y: 469, distance: 44.1
click at [1059, 469] on span "9812_966562873686" at bounding box center [1064, 469] width 86 height 13
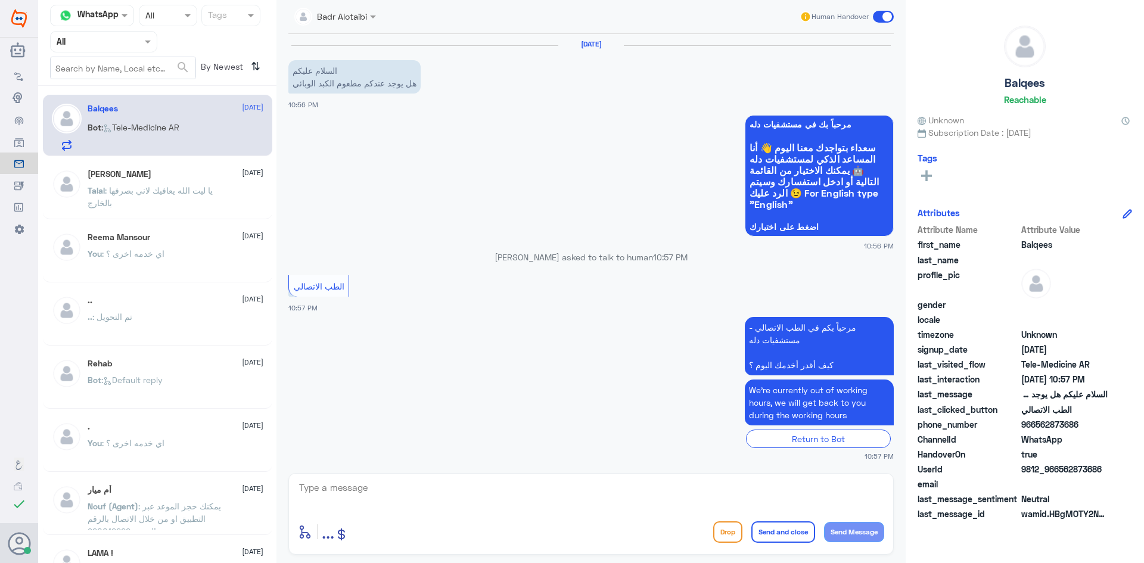
copy span "562873686"
click at [583, 493] on textarea at bounding box center [591, 494] width 586 height 29
click at [488, 497] on textarea at bounding box center [591, 494] width 586 height 29
click at [488, 494] on textarea at bounding box center [591, 494] width 586 height 29
type textarea "وعليكم السلام ورحمة الله وبركاته معك بدر من الطب الاتصالي"
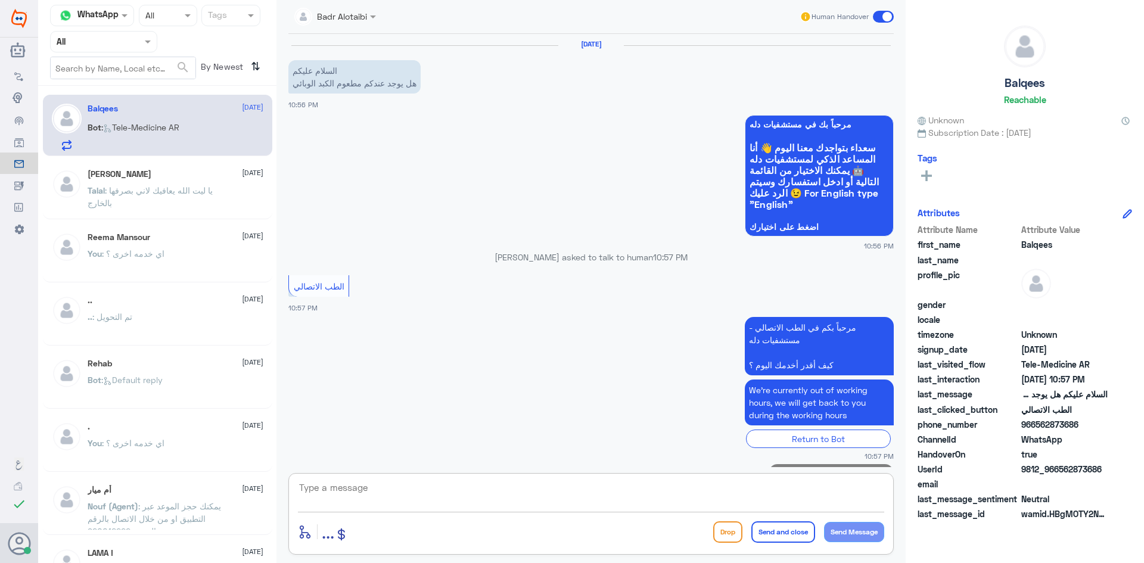
scroll to position [51, 0]
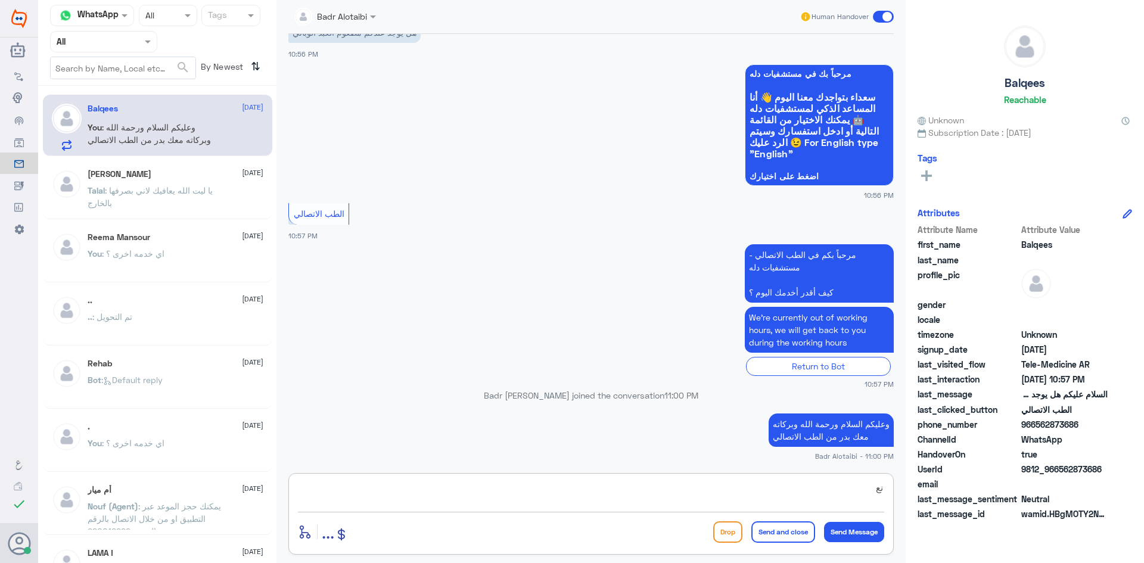
type textarea "ن"
type textarea "نعم متوفر"
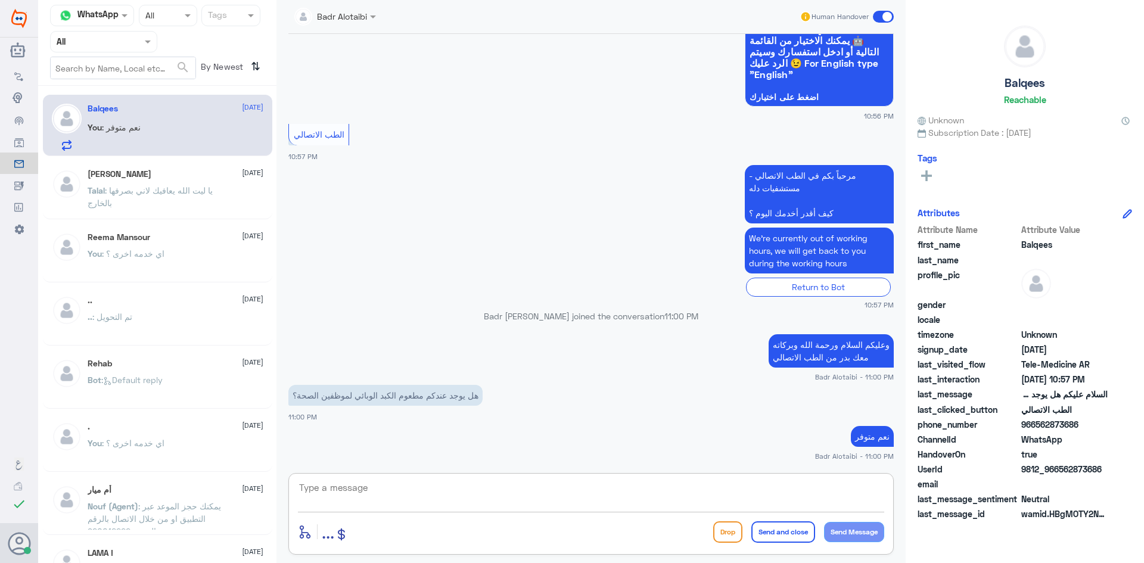
scroll to position [171, 0]
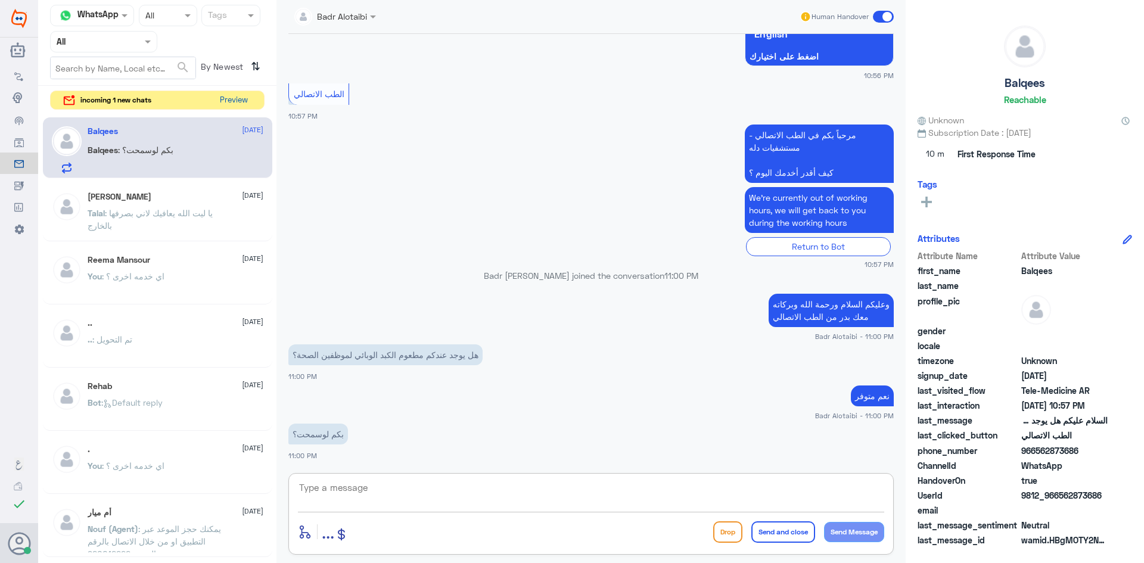
click at [248, 96] on button "Preview" at bounding box center [233, 100] width 37 height 18
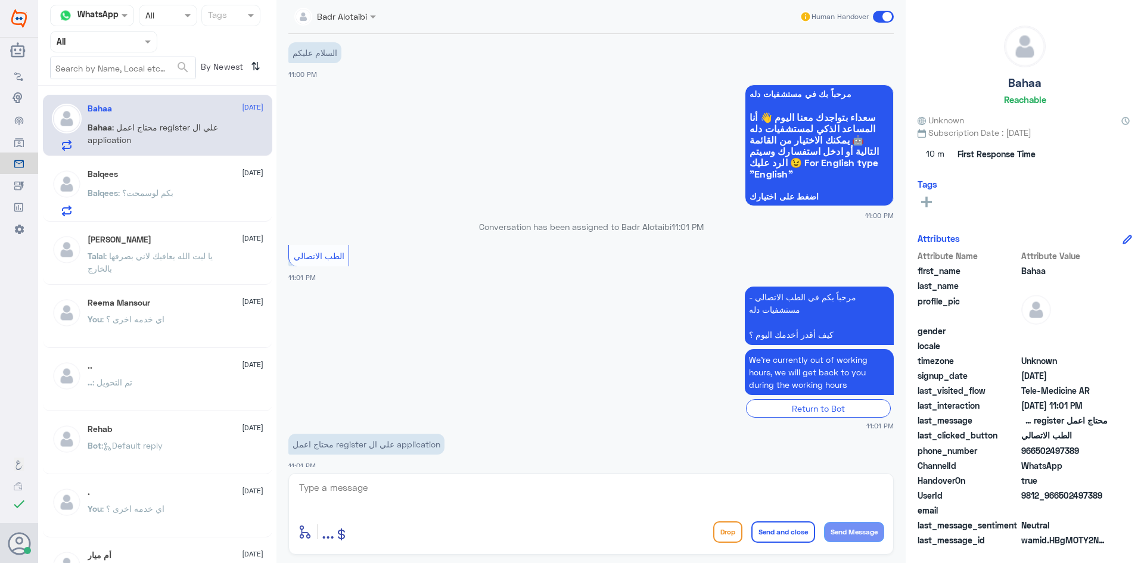
scroll to position [29, 0]
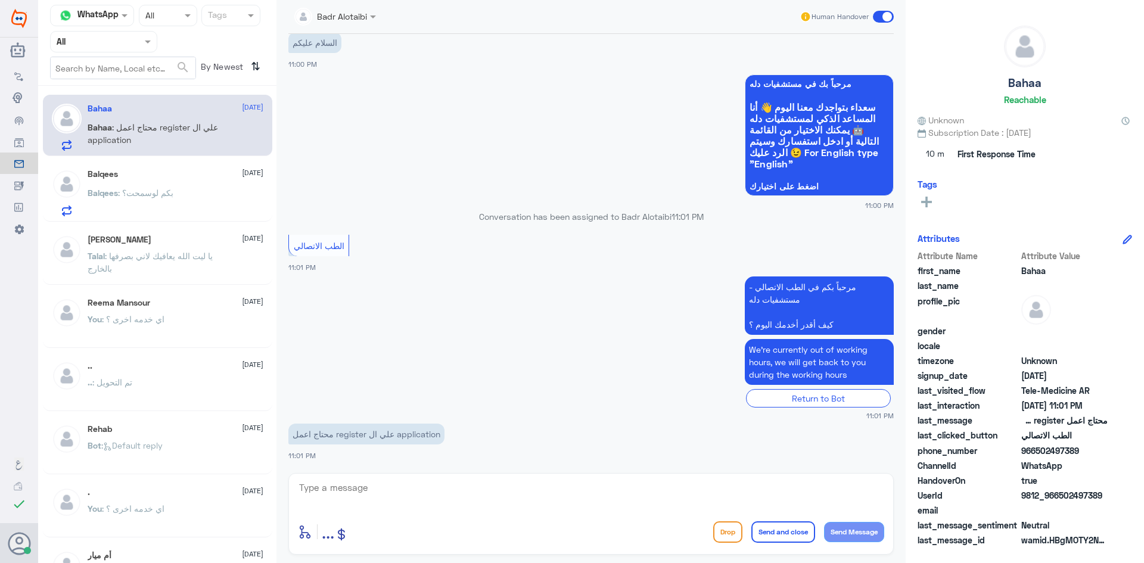
click at [175, 201] on div "Balqees : بكم لوسمحت؟" at bounding box center [176, 202] width 176 height 27
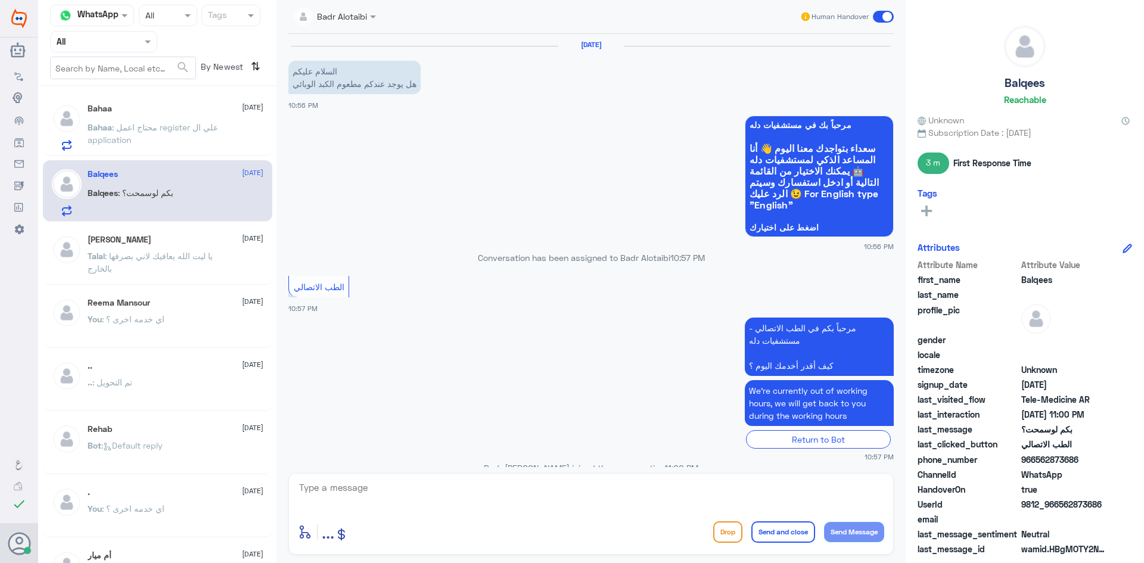
scroll to position [192, 0]
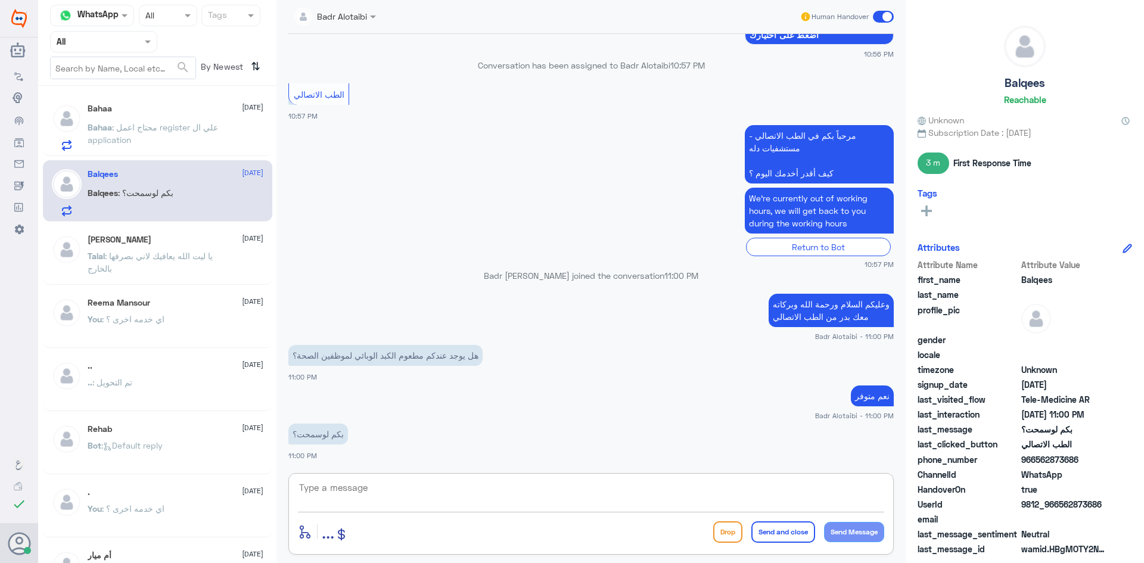
click at [444, 501] on textarea at bounding box center [591, 494] width 586 height 29
click at [469, 490] on textarea at bounding box center [591, 494] width 586 height 29
click at [151, 118] on div "Bahaa 16 August Bahaa : محتاج اعمل register علي ال application" at bounding box center [176, 127] width 176 height 47
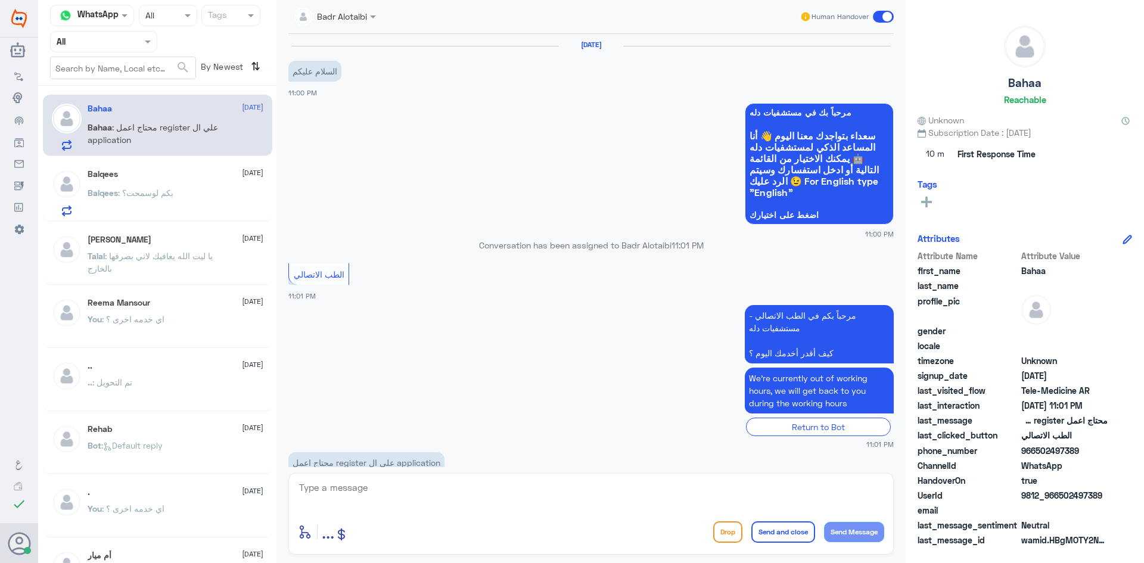
scroll to position [29, 0]
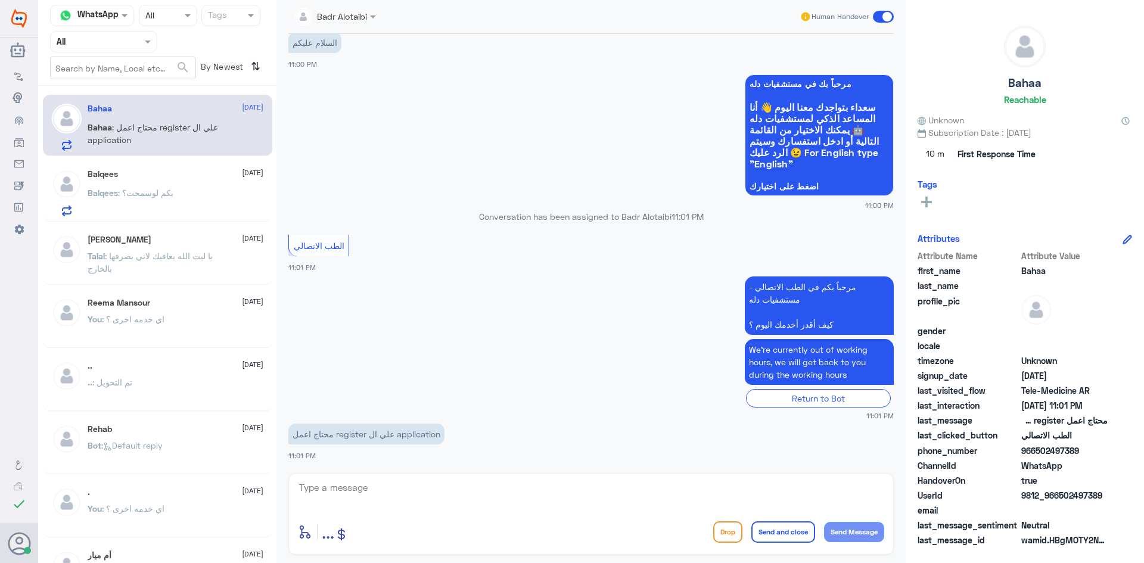
click at [135, 176] on div "Balqees 16 August" at bounding box center [176, 174] width 176 height 10
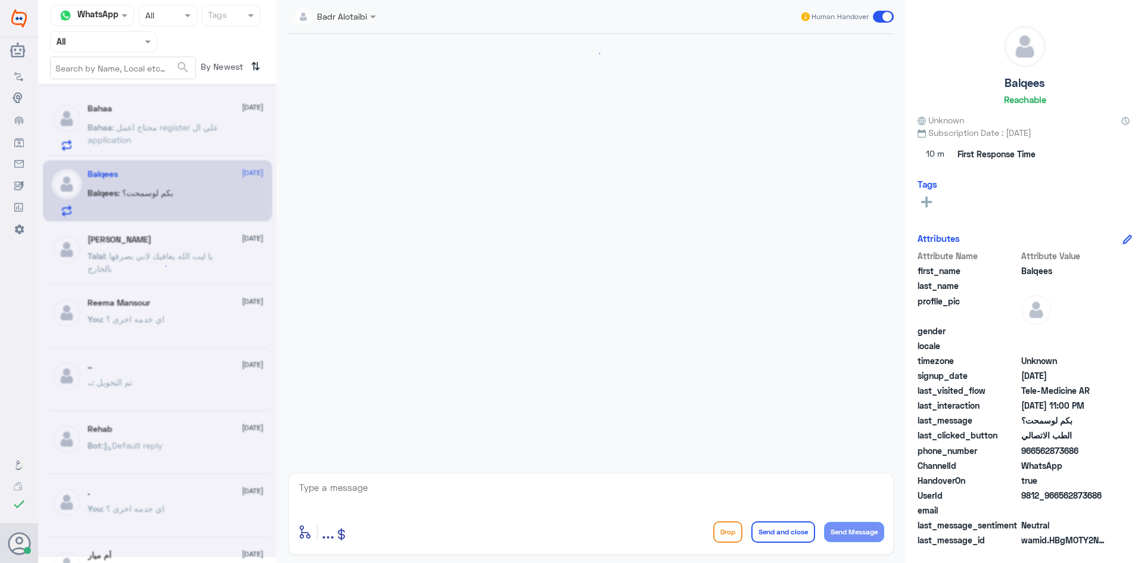
scroll to position [192, 0]
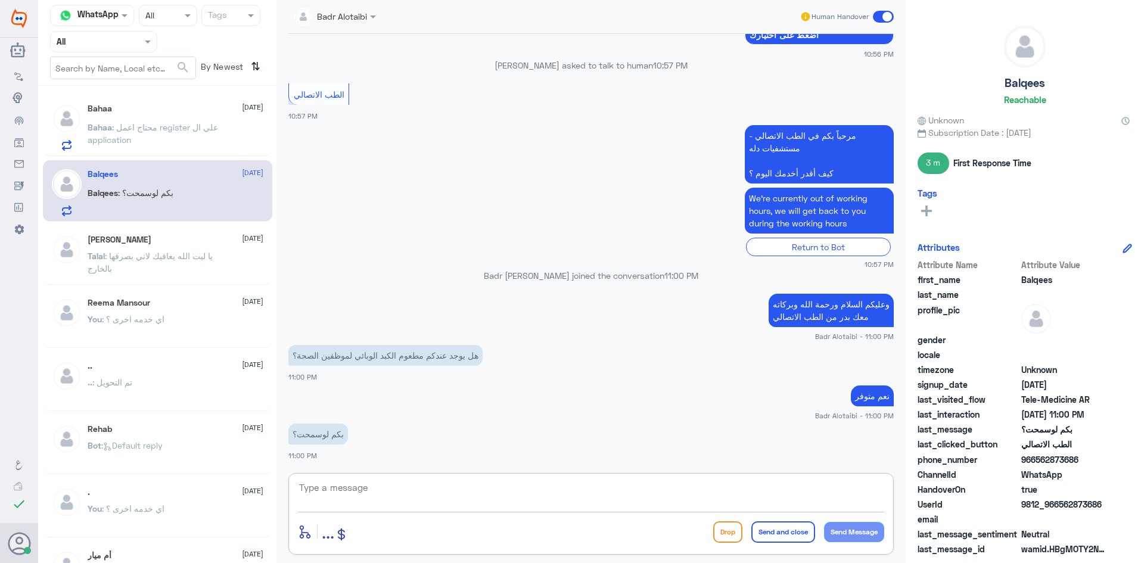
click at [400, 494] on textarea at bounding box center [591, 494] width 586 height 29
type textarea "لا يتوفر لدينا السعر"
click at [169, 137] on p "Bahaa : محتاج اعمل register علي ال application" at bounding box center [155, 136] width 134 height 30
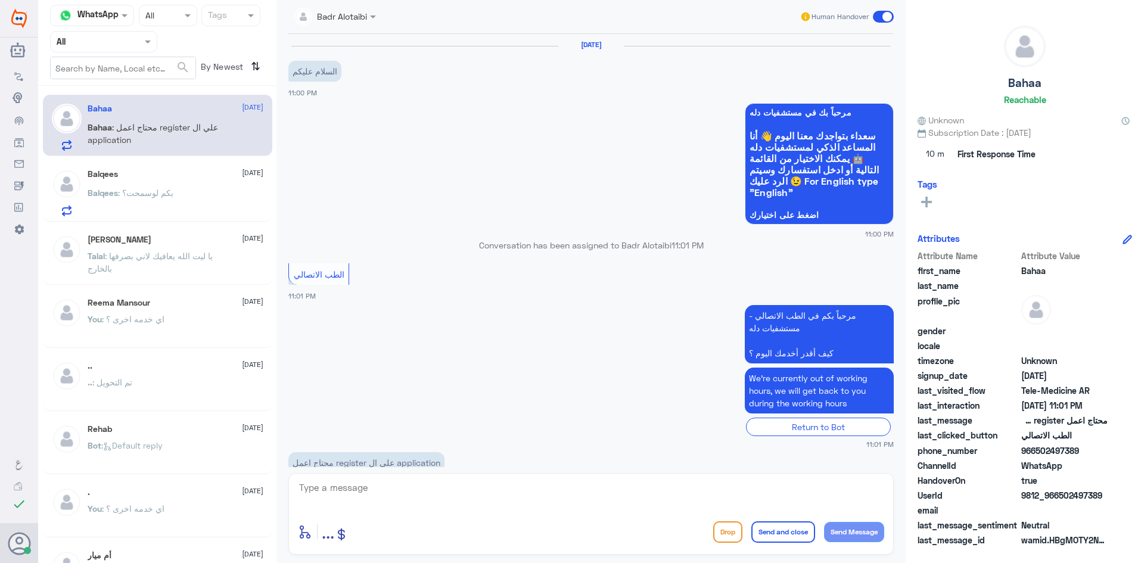
scroll to position [29, 0]
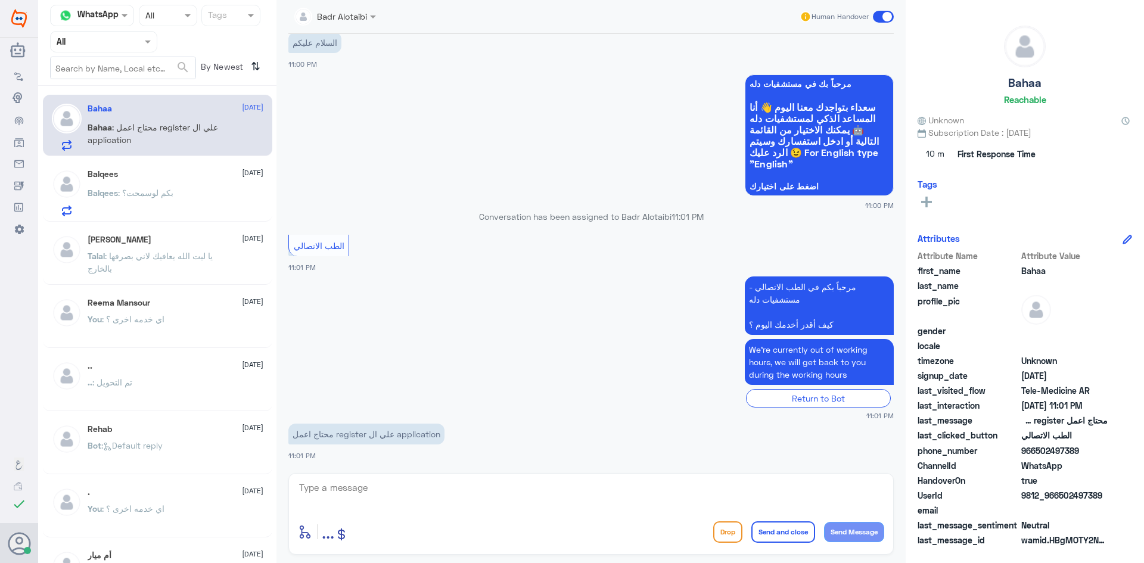
click at [407, 493] on textarea at bounding box center [591, 494] width 586 height 29
click at [446, 499] on textarea at bounding box center [591, 494] width 586 height 29
type textarea "ه"
type textarea "وعليكم السلام ورحمة الله وبركاته معك بدر من الطب الاتصالي"
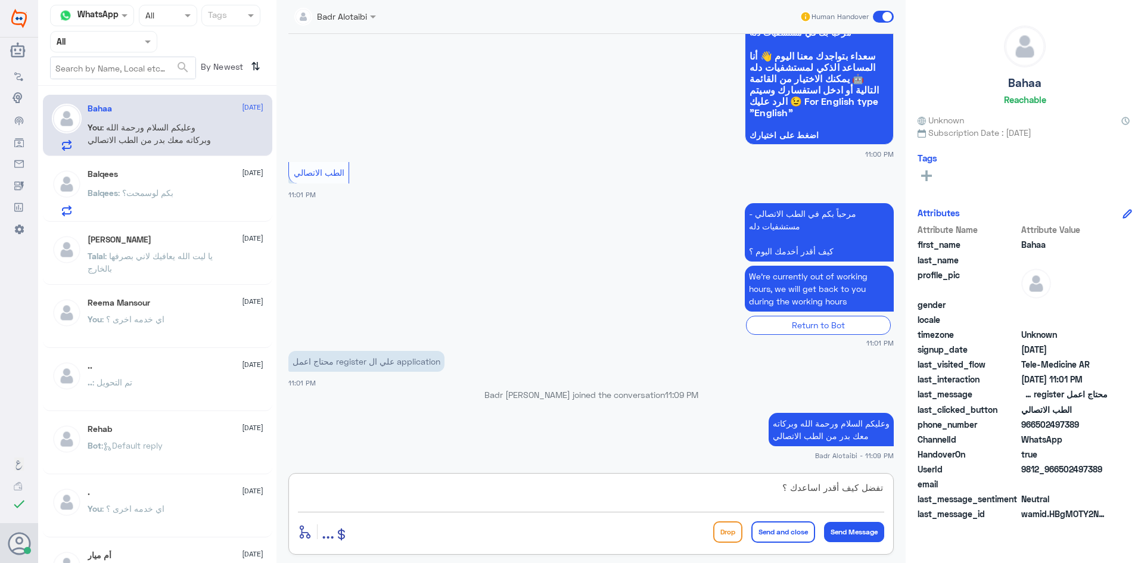
type textarea "تفضل كيف أقدر اساعدك ؟"
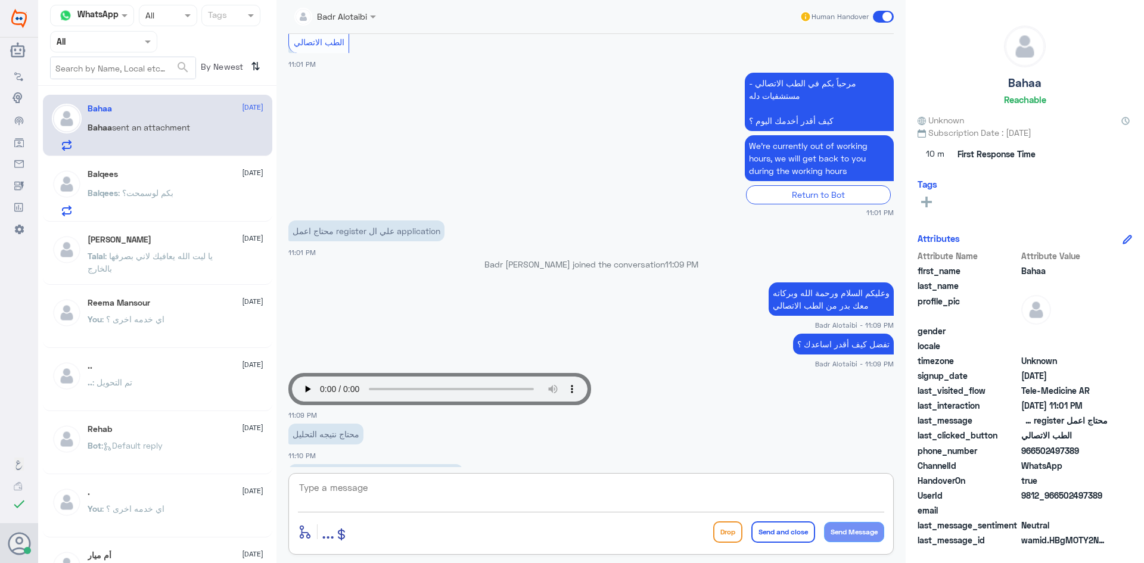
scroll to position [289, 0]
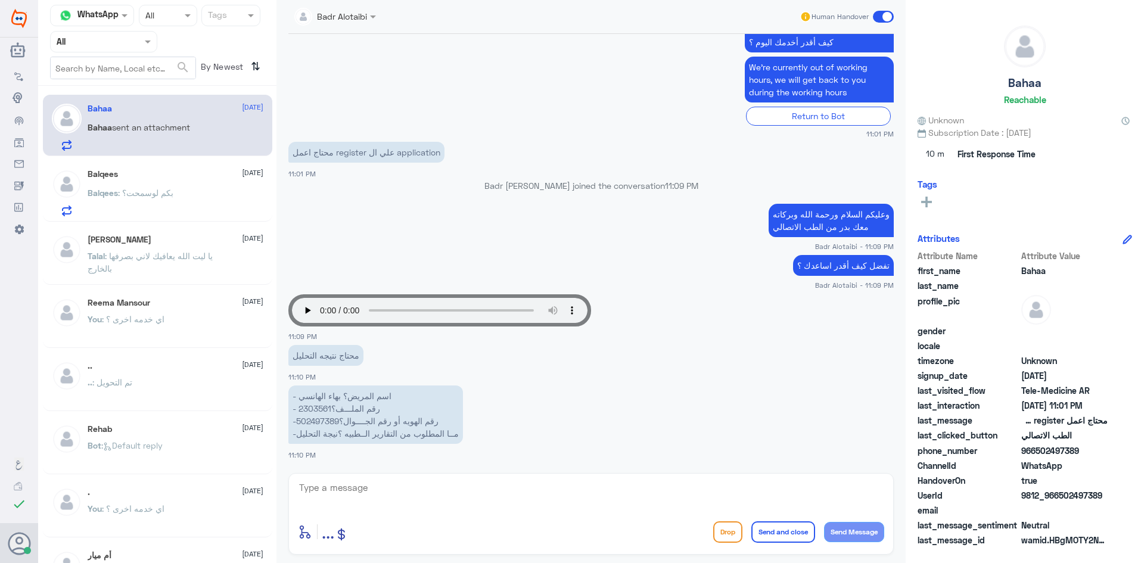
click at [148, 189] on span ": بكم لوسمحت؟" at bounding box center [145, 193] width 55 height 10
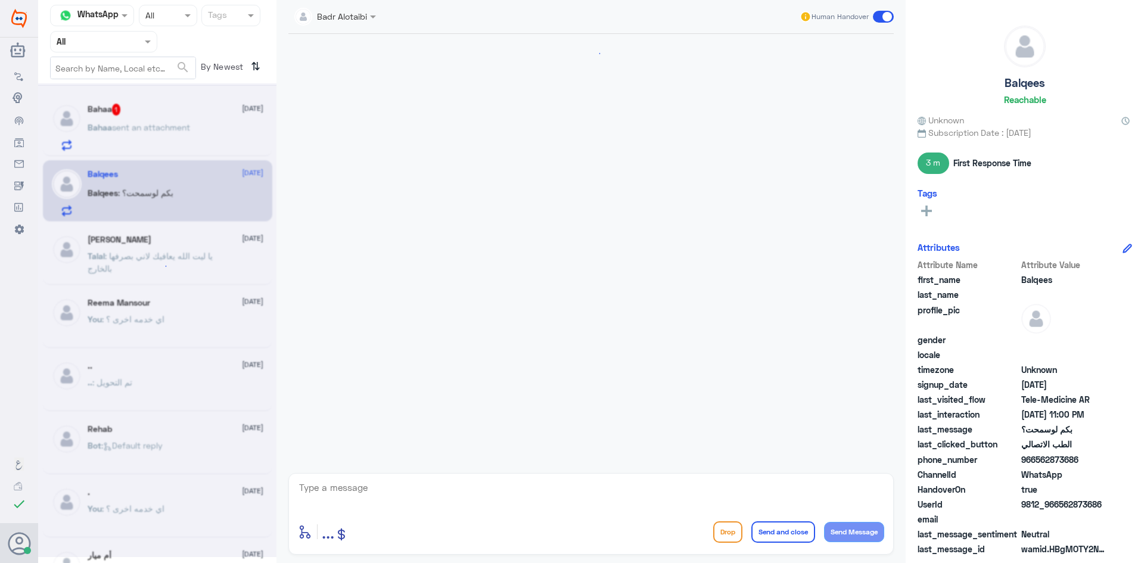
scroll to position [192, 0]
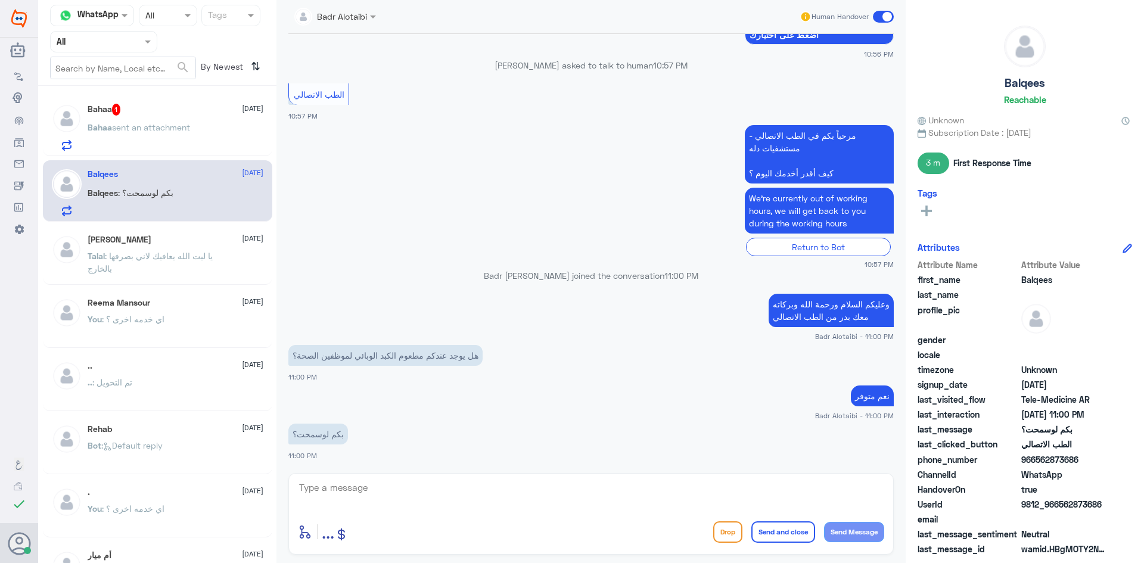
click at [574, 509] on div at bounding box center [591, 496] width 586 height 32
click at [564, 502] on textarea at bounding box center [591, 494] width 586 height 29
type textarea "227"
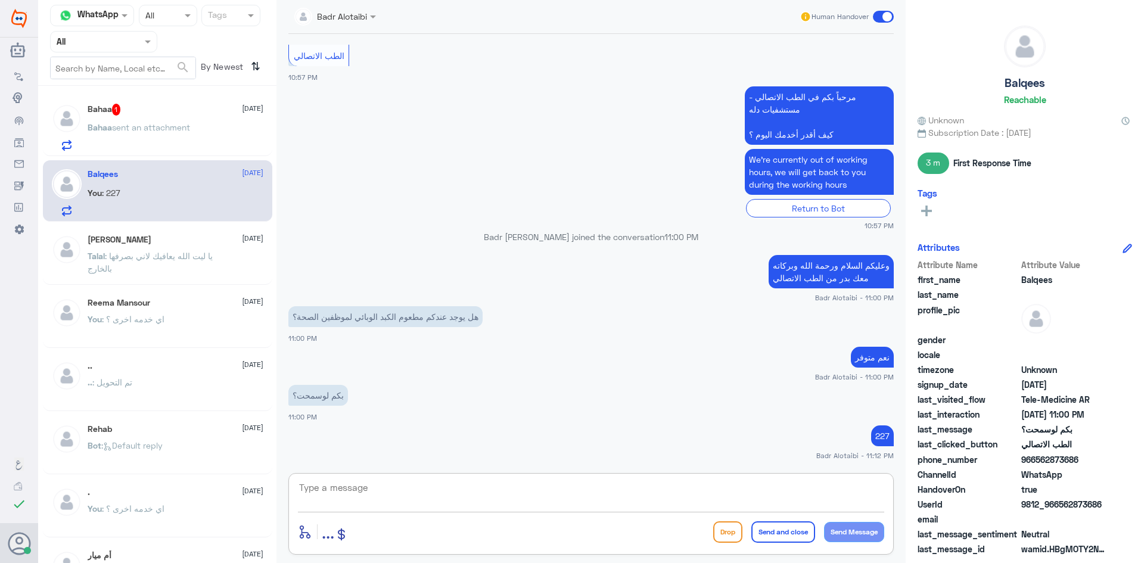
click at [593, 495] on textarea at bounding box center [591, 494] width 586 height 29
click at [873, 15] on span at bounding box center [883, 17] width 21 height 12
click at [0, 0] on input "checkbox" at bounding box center [0, 0] width 0 height 0
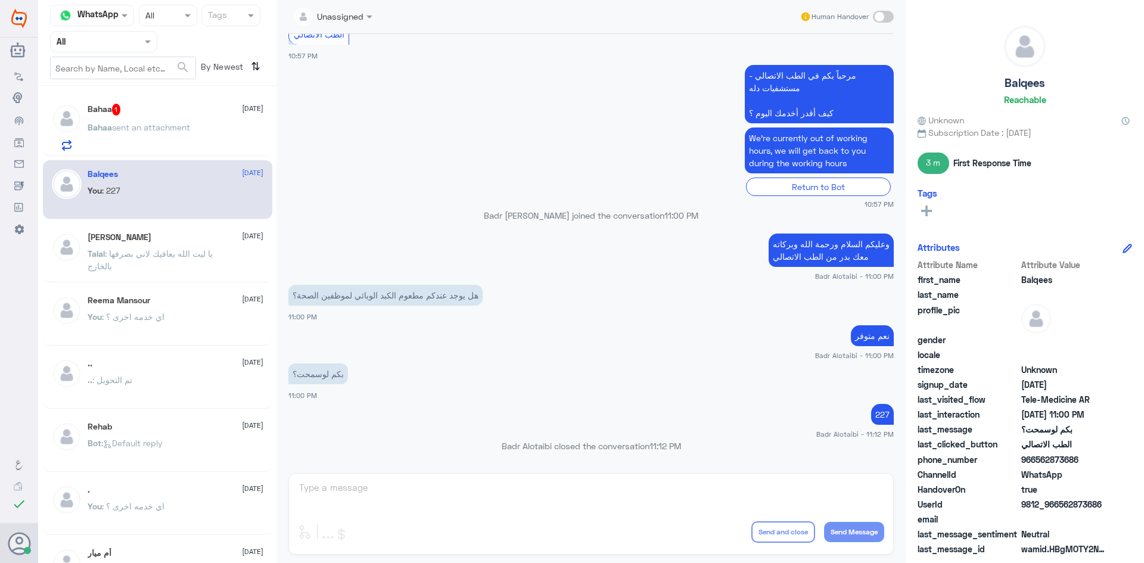
click at [151, 131] on span "sent an attachment" at bounding box center [151, 127] width 78 height 10
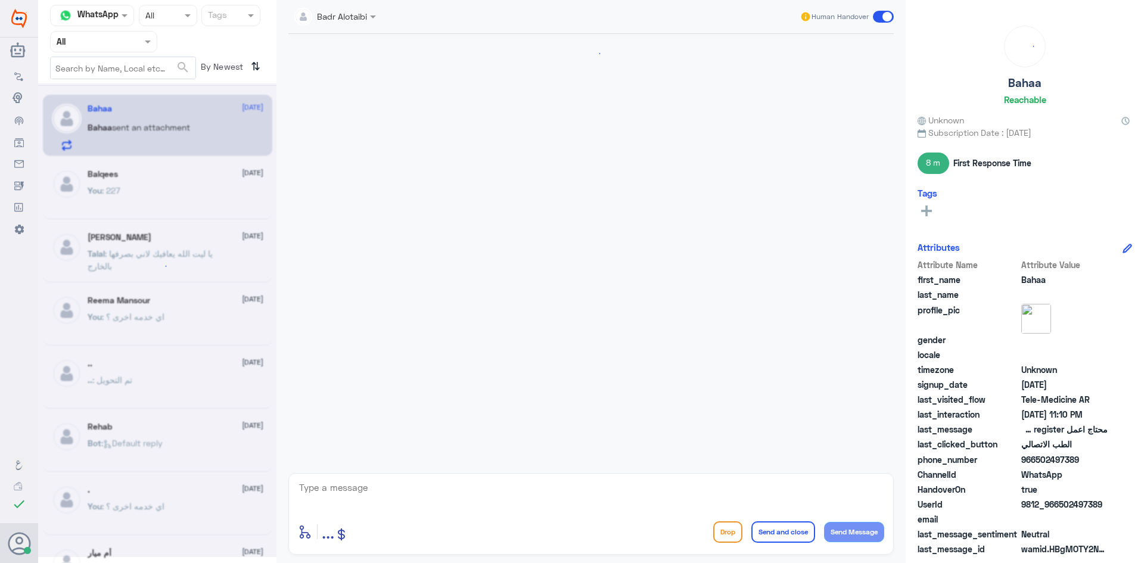
scroll to position [310, 0]
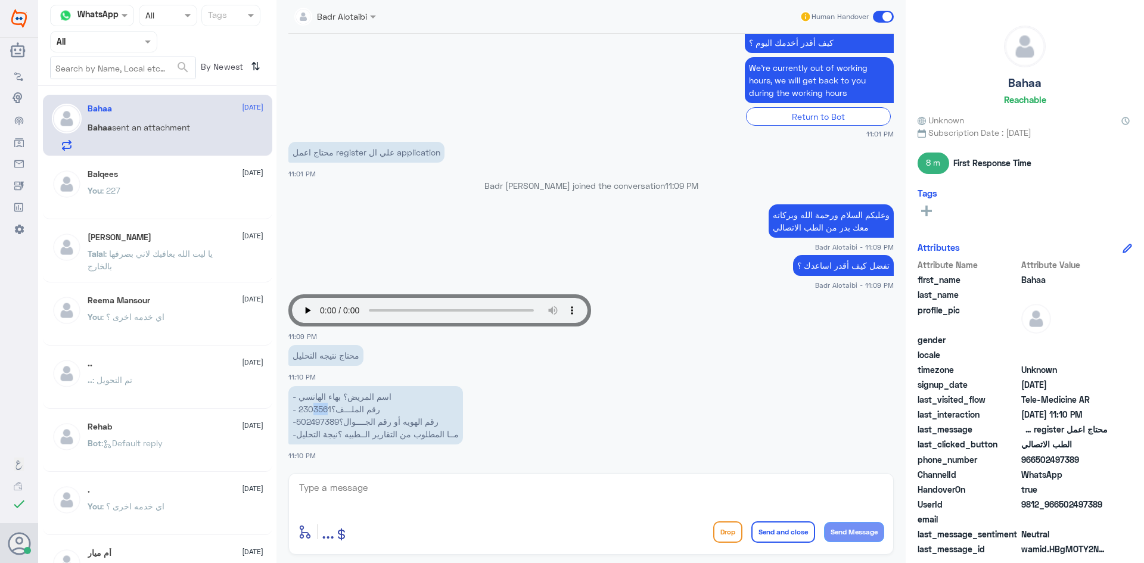
drag, startPoint x: 328, startPoint y: 410, endPoint x: 313, endPoint y: 408, distance: 15.7
click at [313, 408] on p "- اسم المريض؟ بهاء الهانسي - رقم الملـــف؟2303561 -رقم الهويه أو رقم الجــــوال…" at bounding box center [375, 415] width 175 height 58
click at [300, 407] on p "- اسم المريض؟ بهاء الهانسي - رقم الملـــف؟2303561 -رقم الهويه أو رقم الجــــوال…" at bounding box center [375, 415] width 175 height 58
drag, startPoint x: 298, startPoint y: 408, endPoint x: 325, endPoint y: 404, distance: 26.5
click at [325, 404] on p "- اسم المريض؟ بهاء الهانسي - رقم الملـــف؟2303561 -رقم الهويه أو رقم الجــــوال…" at bounding box center [375, 415] width 175 height 58
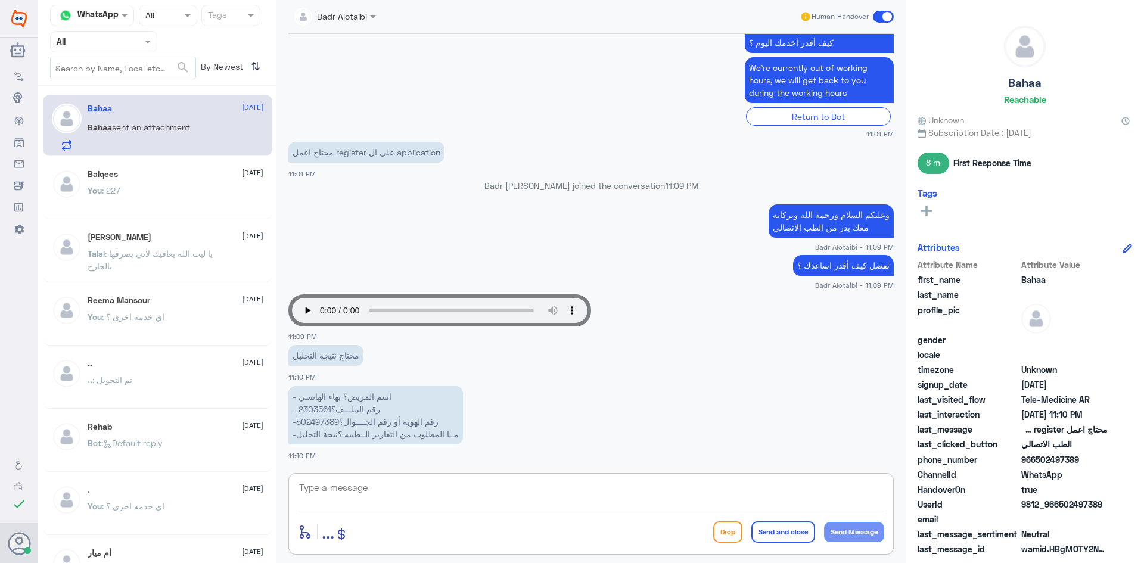
click at [334, 485] on textarea at bounding box center [591, 494] width 586 height 29
type textarea "2303561"
drag, startPoint x: 343, startPoint y: 487, endPoint x: 289, endPoint y: 494, distance: 54.7
click at [289, 494] on div "2303561 enter flow name ... Drop Send and close Send Message" at bounding box center [590, 514] width 605 height 82
click at [362, 485] on textarea at bounding box center [591, 494] width 586 height 29
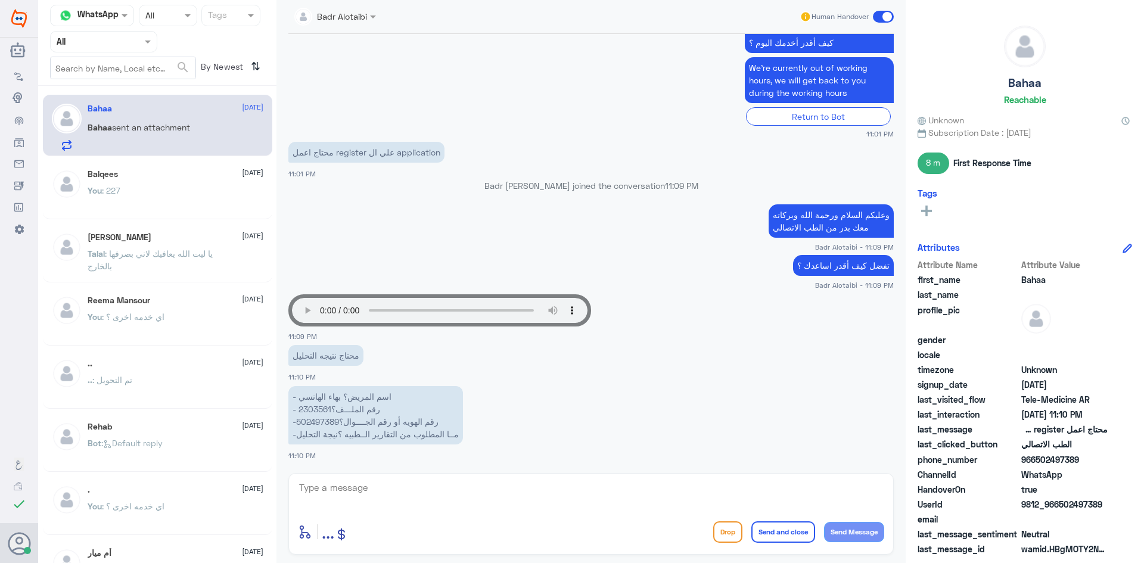
click at [520, 488] on textarea at bounding box center [591, 494] width 586 height 29
type textarea "H"
type textarea "النتيجة فايروس كرونا سلبي"
click at [696, 493] on textarea "النتيجة فايروس كرونا سلبي" at bounding box center [591, 494] width 586 height 29
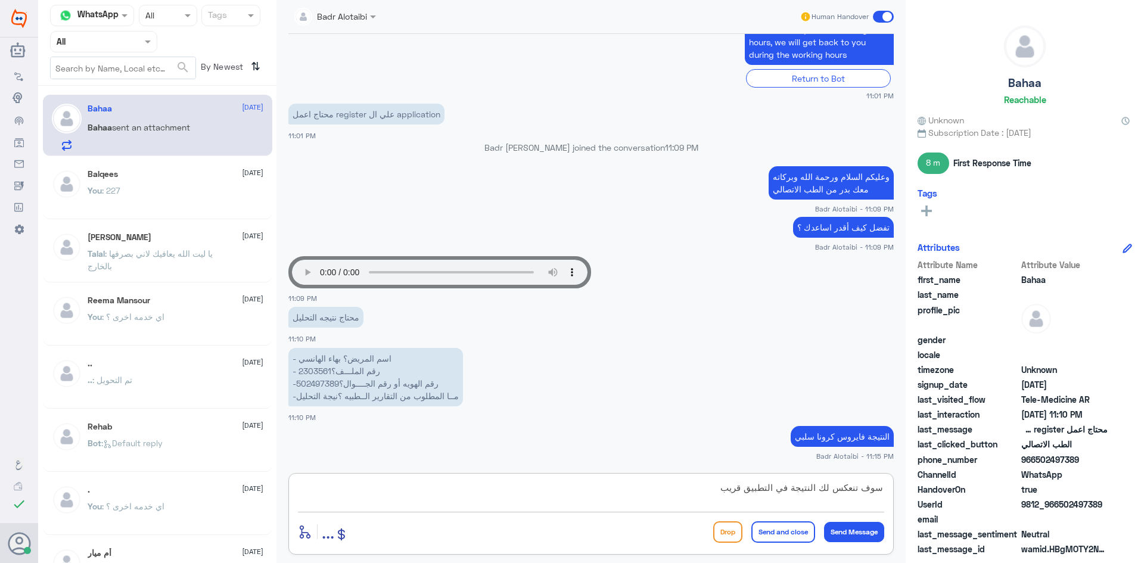
type textarea "سوف تنعكس لك النتيجة في التطبيق قريبا"
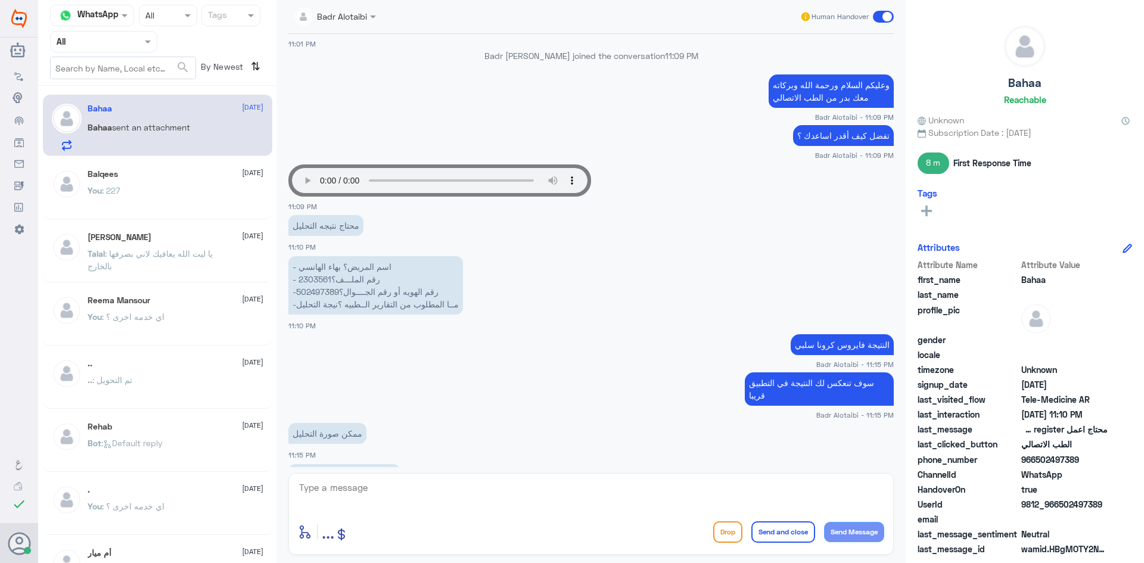
scroll to position [522, 0]
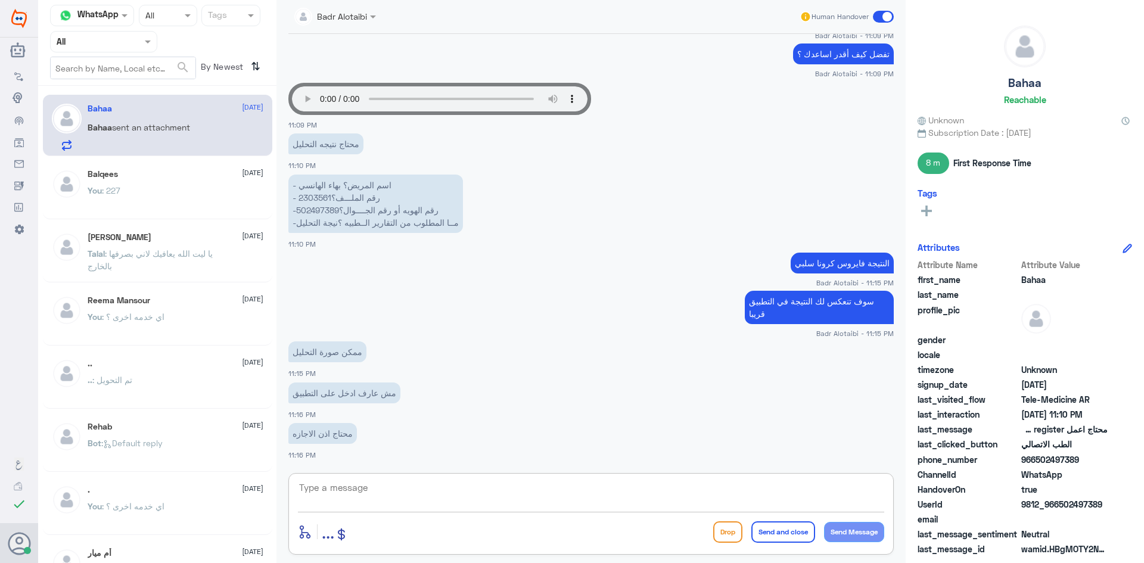
click at [585, 496] on textarea at bounding box center [591, 494] width 586 height 29
click at [325, 532] on span "..." at bounding box center [328, 531] width 13 height 21
click at [316, 493] on span "Attachements" at bounding box center [343, 489] width 58 height 11
click at [326, 512] on span "Images" at bounding box center [327, 507] width 29 height 11
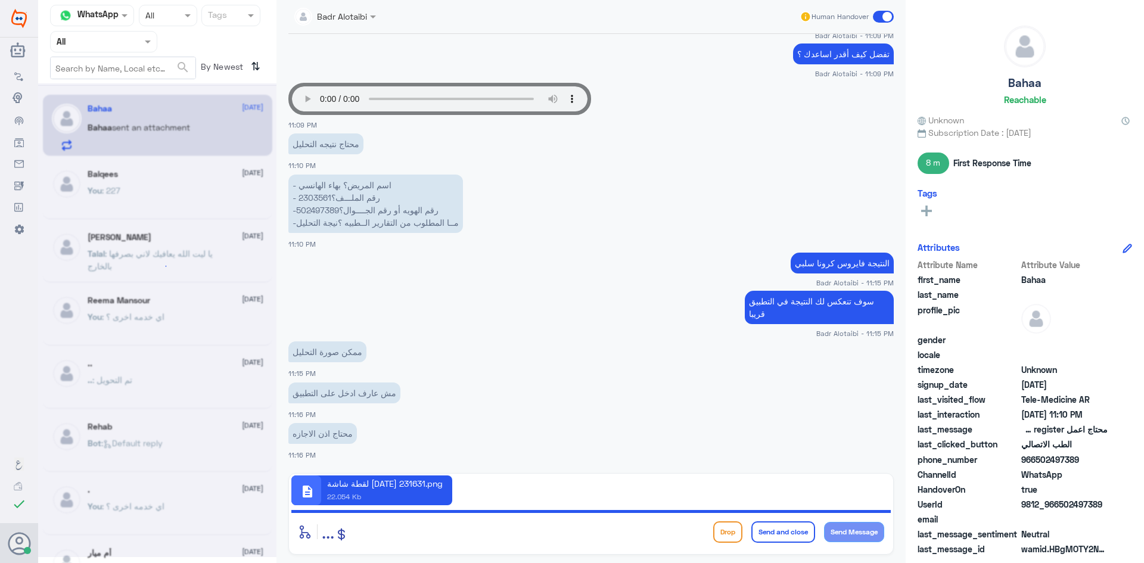
click at [668, 490] on div "description لقطة شاشة 2025-08-16 231631.png 22.054 Kb" at bounding box center [590, 490] width 599 height 30
click at [309, 532] on icon at bounding box center [305, 532] width 14 height 14
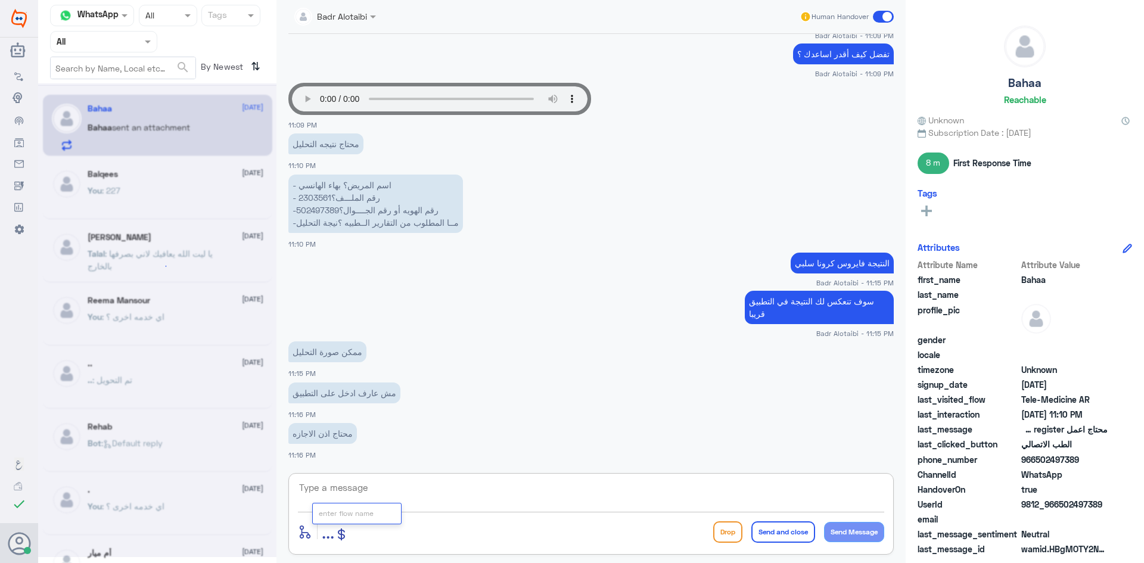
click at [384, 480] on textarea at bounding box center [591, 494] width 586 height 29
click at [328, 195] on p "- اسم المريض؟ بهاء الهانسي - رقم الملـــف؟2303561 -رقم الهويه أو رقم الجــــوال…" at bounding box center [375, 204] width 175 height 58
click at [331, 197] on p "- اسم المريض؟ بهاء الهانسي - رقم الملـــف؟2303561 -رقم الهويه أو رقم الجــــوال…" at bounding box center [375, 204] width 175 height 58
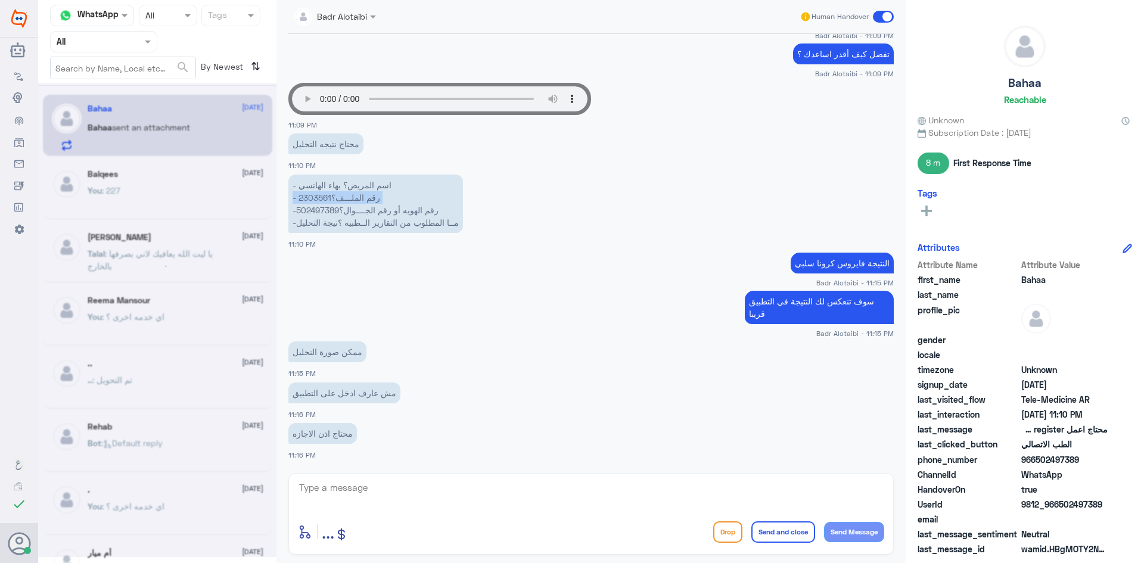
click at [331, 197] on p "- اسم المريض؟ بهاء الهانسي - رقم الملـــف؟2303561 -رقم الهويه أو رقم الجــــوال…" at bounding box center [375, 204] width 175 height 58
click at [330, 198] on p "- اسم المريض؟ بهاء الهانسي - رقم الملـــف؟2303561 -رقم الهويه أو رقم الجــــوال…" at bounding box center [375, 204] width 175 height 58
drag, startPoint x: 331, startPoint y: 199, endPoint x: 323, endPoint y: 186, distance: 14.9
click at [323, 186] on p "- اسم المريض؟ بهاء الهانسي - رقم الملـــف؟2303561 -رقم الهويه أو رقم الجــــوال…" at bounding box center [375, 204] width 175 height 58
copy p "هانسي - رقم الملـــف؟2303561"
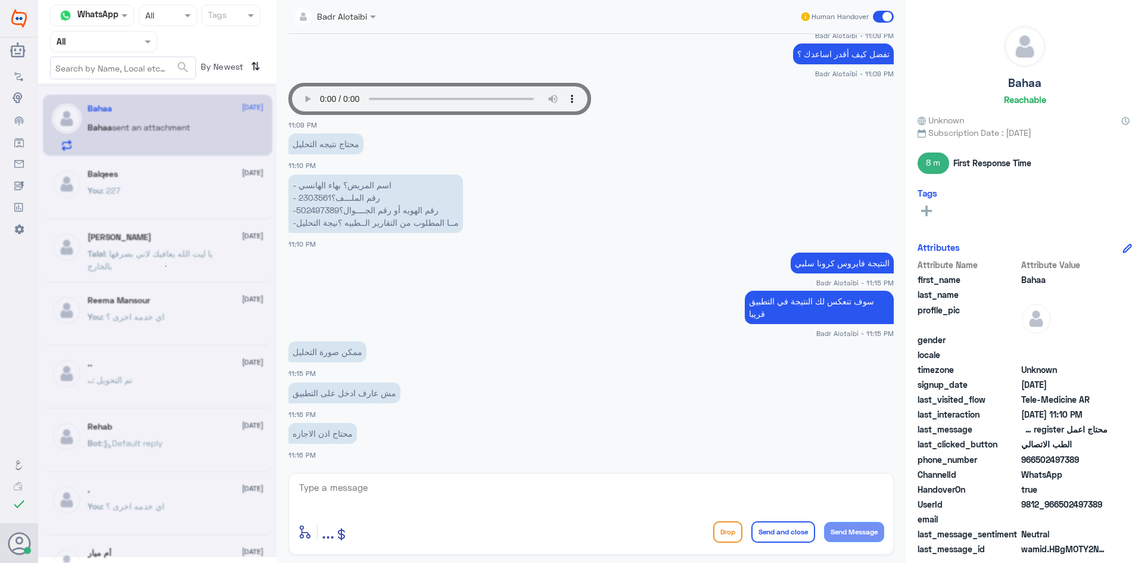
click at [563, 484] on textarea at bounding box center [591, 494] width 586 height 29
type textarea "2303561"
click at [356, 496] on textarea "2303561" at bounding box center [591, 494] width 586 height 29
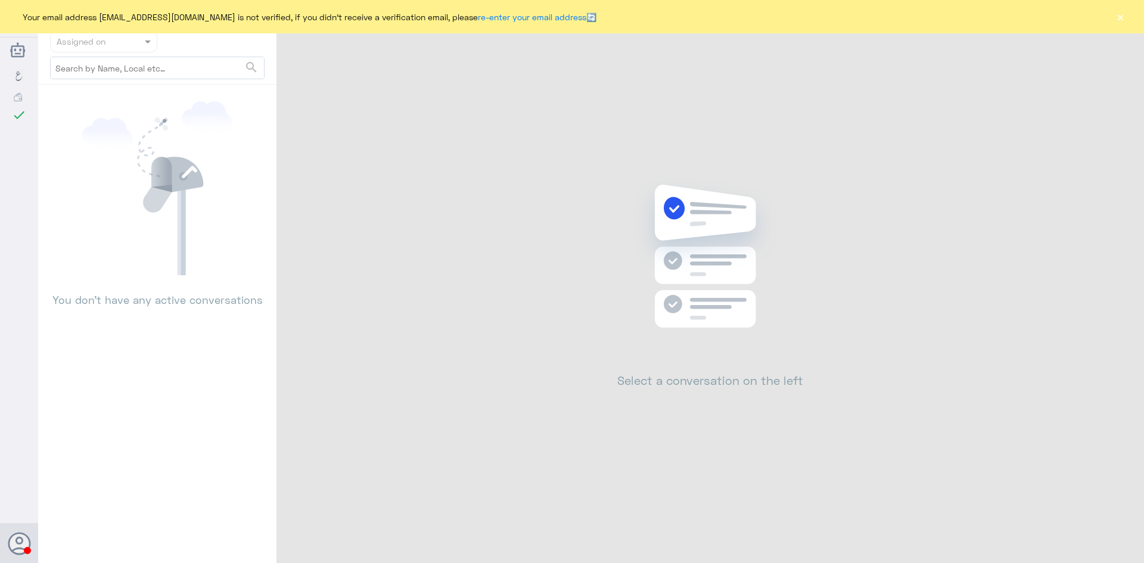
click at [1119, 15] on button "×" at bounding box center [1120, 17] width 12 height 12
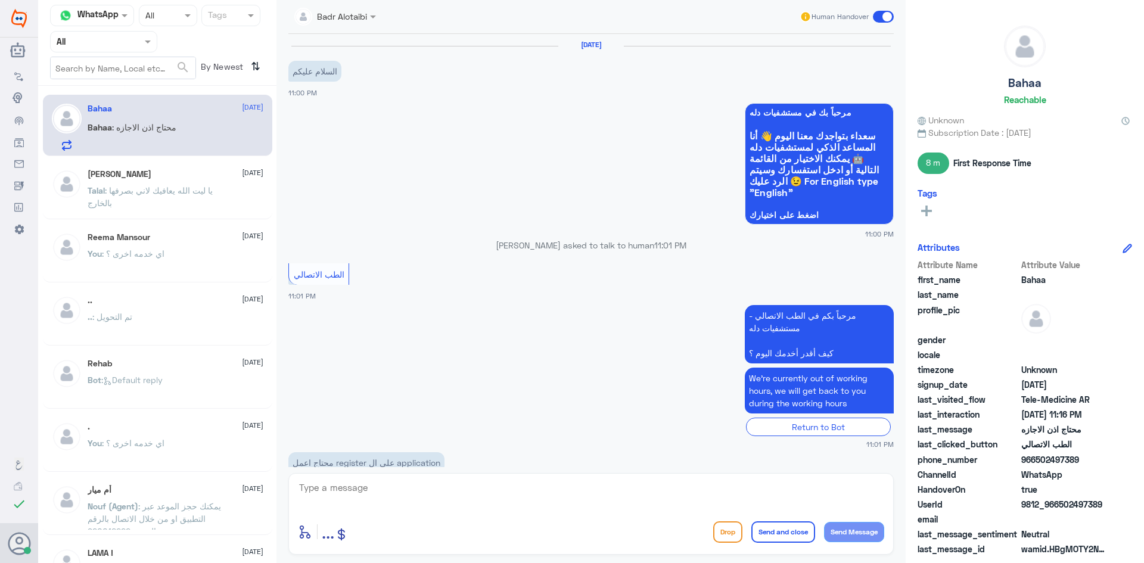
scroll to position [522, 0]
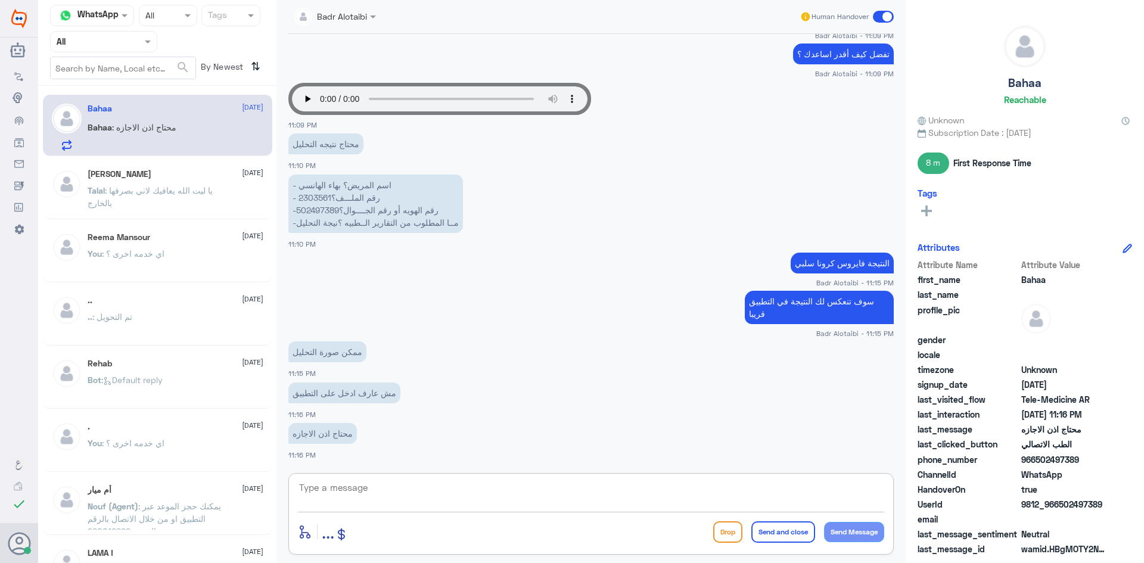
click at [432, 489] on textarea at bounding box center [591, 494] width 586 height 29
click at [465, 500] on textarea at bounding box center [591, 494] width 586 height 29
click at [593, 497] on textarea at bounding box center [591, 494] width 586 height 29
type textarea "ي"
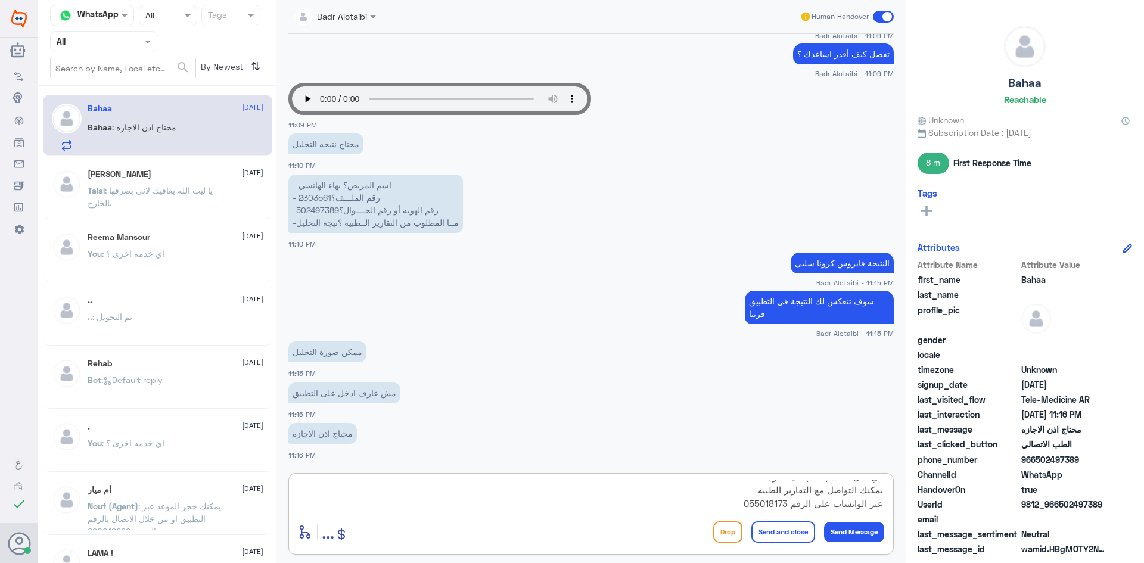
type textarea "في حال الطبيب كتب لك اجازه يمكنك التواصل مع التقارير الطبية عبر الواتساب على ال…"
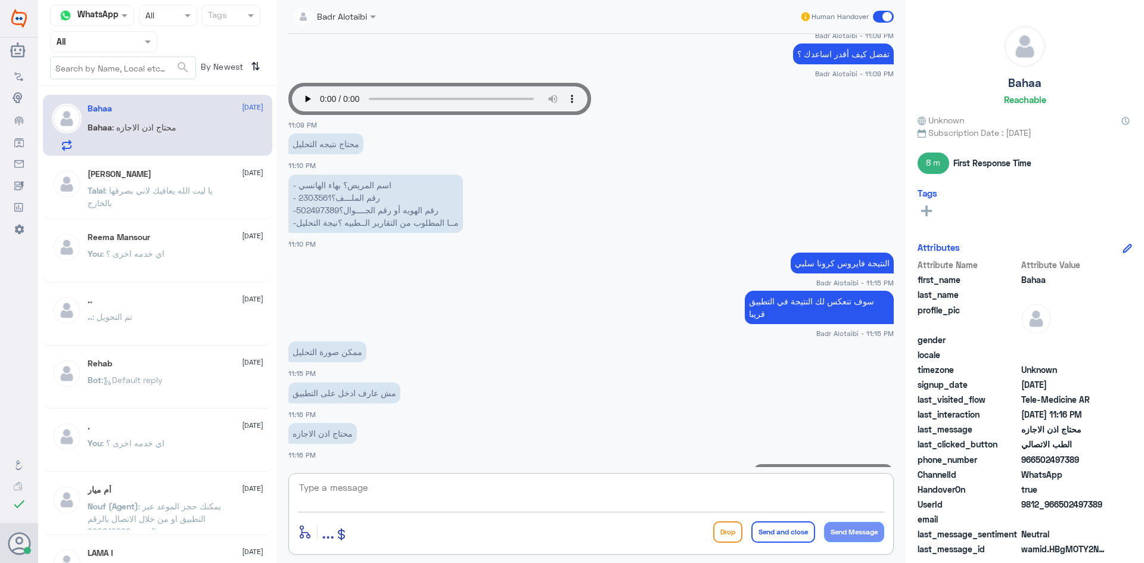
scroll to position [585, 0]
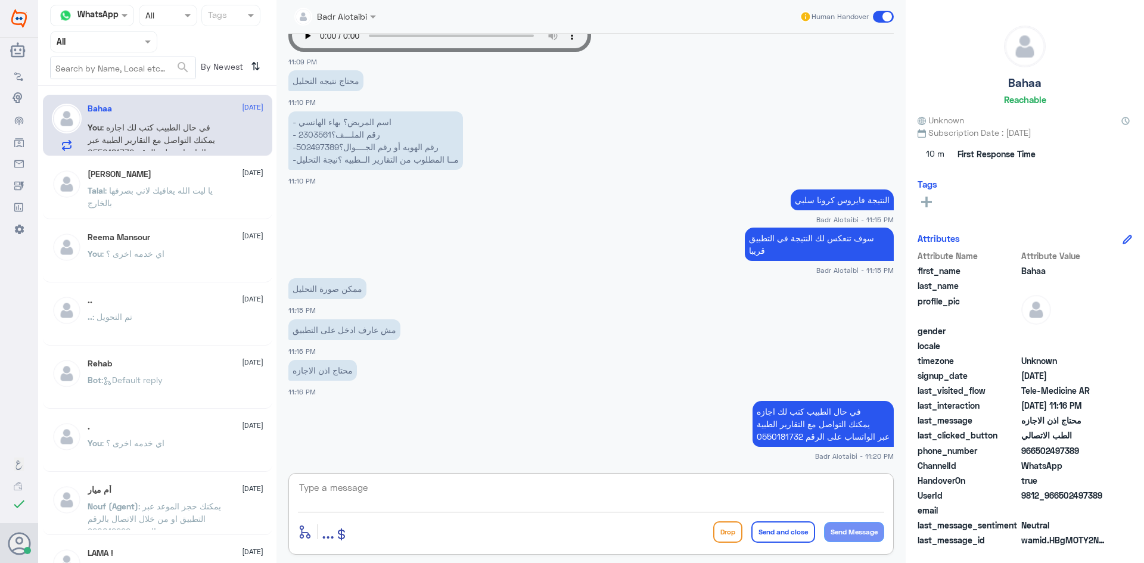
click at [706, 488] on textarea at bounding box center [591, 494] width 586 height 29
click at [888, 14] on span at bounding box center [883, 17] width 21 height 12
click at [0, 0] on input "checkbox" at bounding box center [0, 0] width 0 height 0
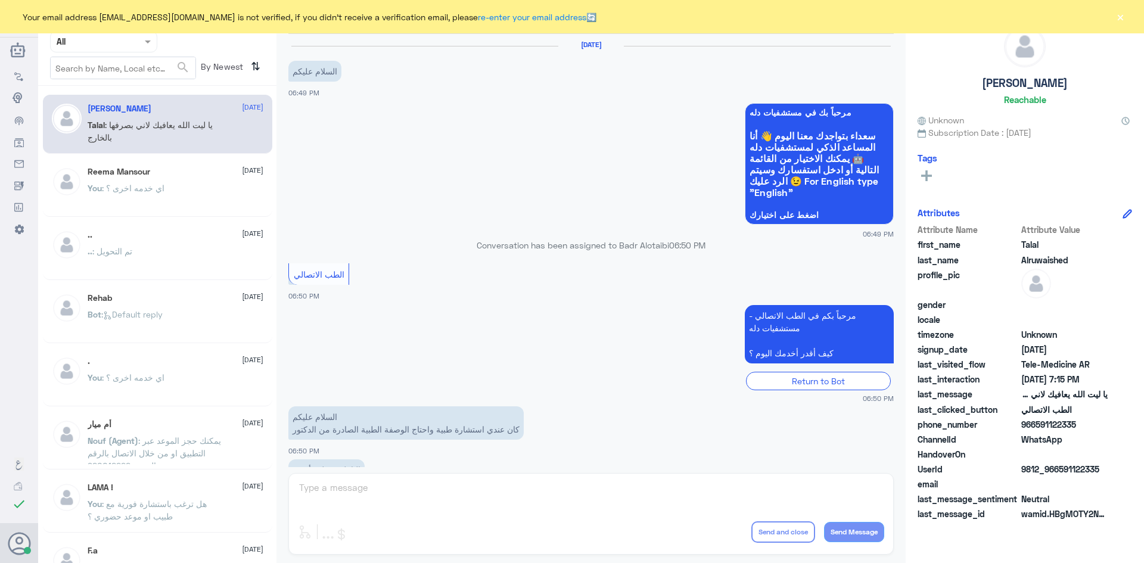
scroll to position [272, 0]
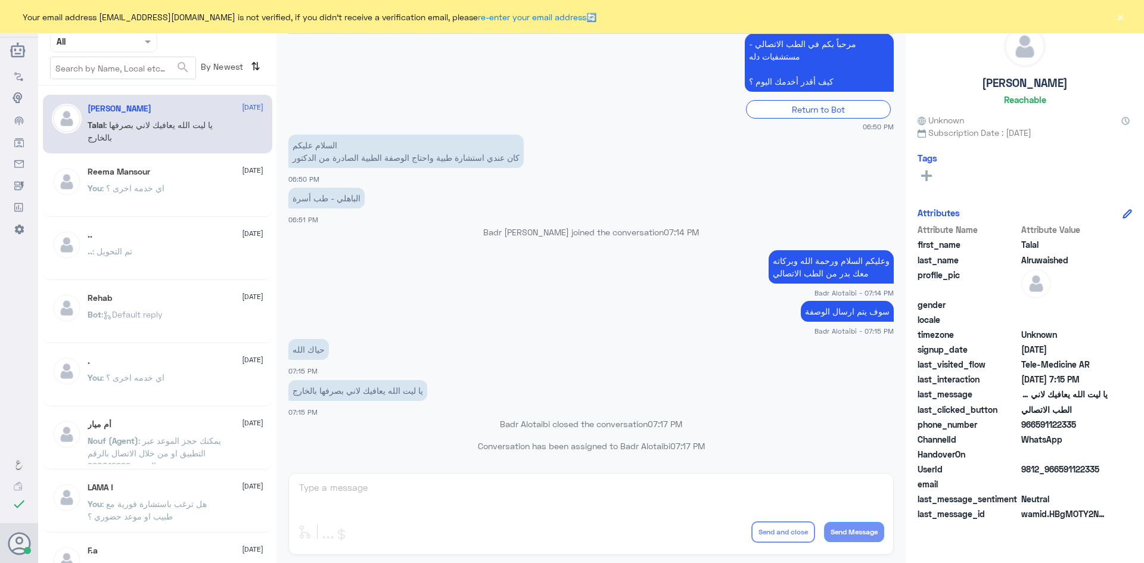
click at [1122, 11] on button "×" at bounding box center [1120, 17] width 12 height 12
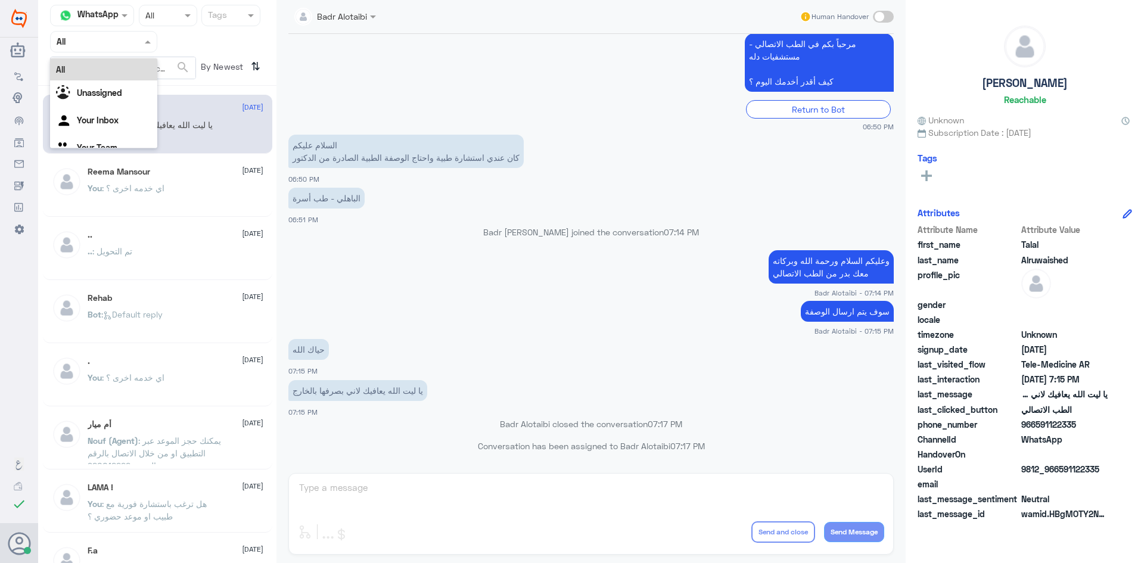
drag, startPoint x: 142, startPoint y: 47, endPoint x: 117, endPoint y: 74, distance: 37.1
click at [142, 48] on span at bounding box center [149, 41] width 15 height 13
click at [119, 89] on b "Unassigned" at bounding box center [99, 93] width 45 height 10
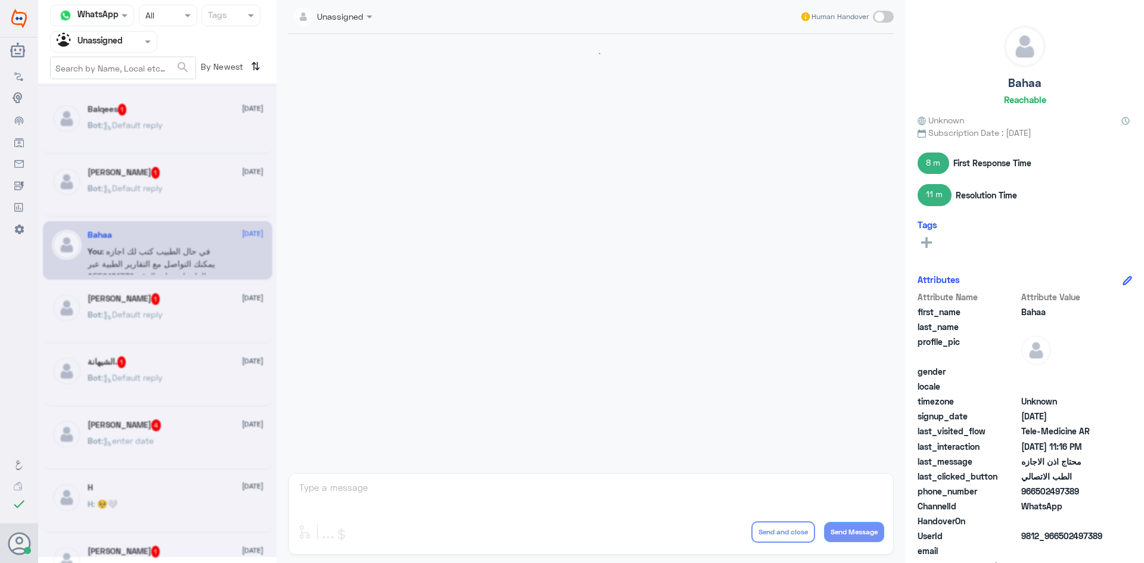
scroll to position [606, 0]
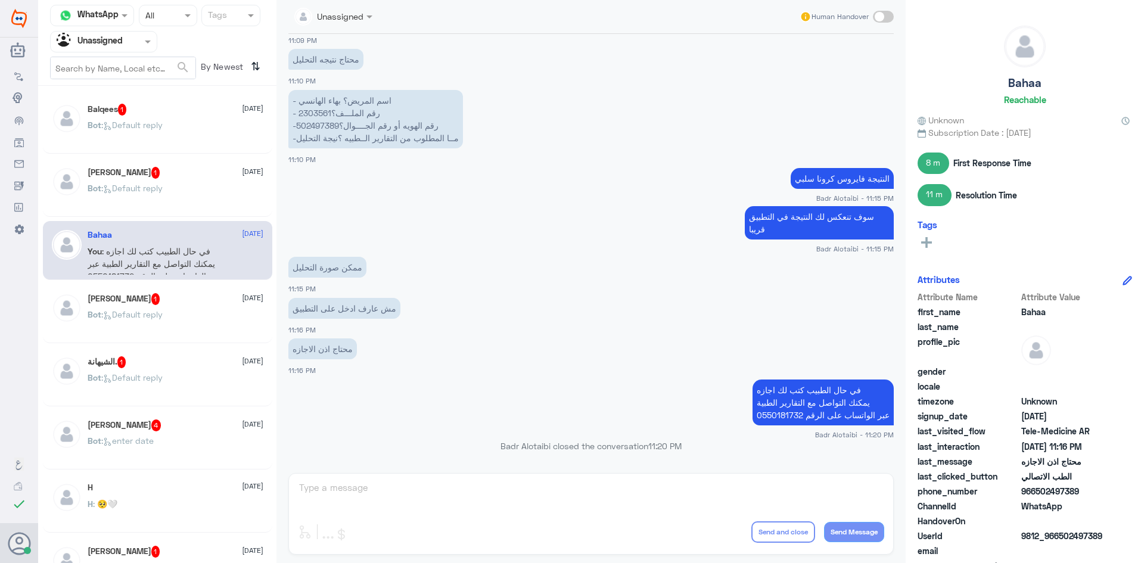
click at [198, 295] on div "Bahaa Samir 1 16 August" at bounding box center [176, 299] width 176 height 12
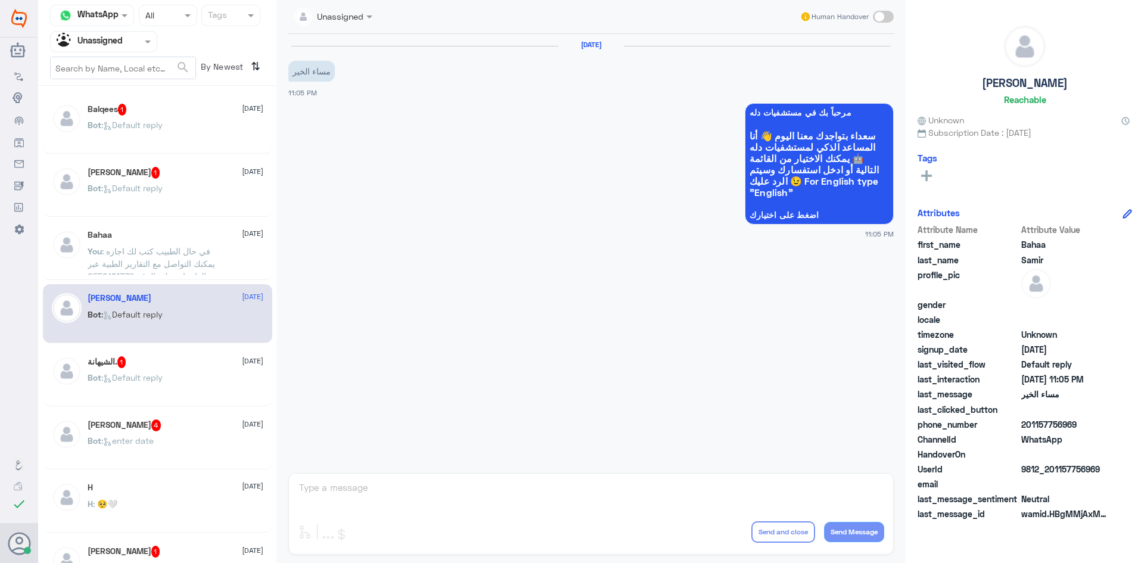
click at [197, 255] on span ": في حال الطبيب كتب لك اجازه يمكنك التواصل مع التقارير الطبية عبر الواتساب على …" at bounding box center [151, 263] width 127 height 35
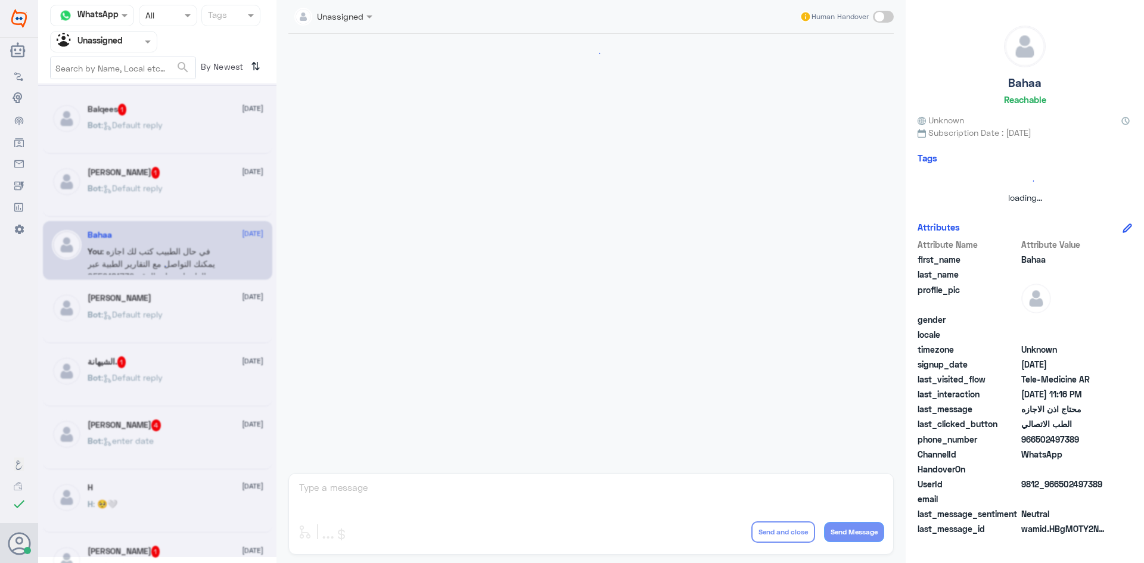
scroll to position [606, 0]
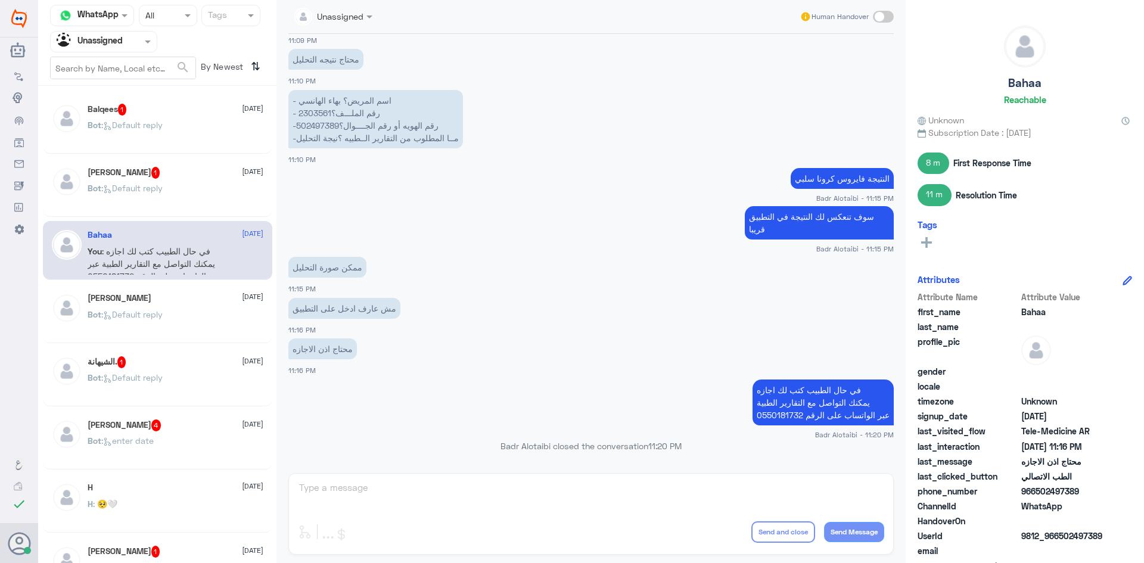
click at [183, 179] on div "Khalid Alolayan 1 16 August Bot : Default reply" at bounding box center [176, 189] width 176 height 45
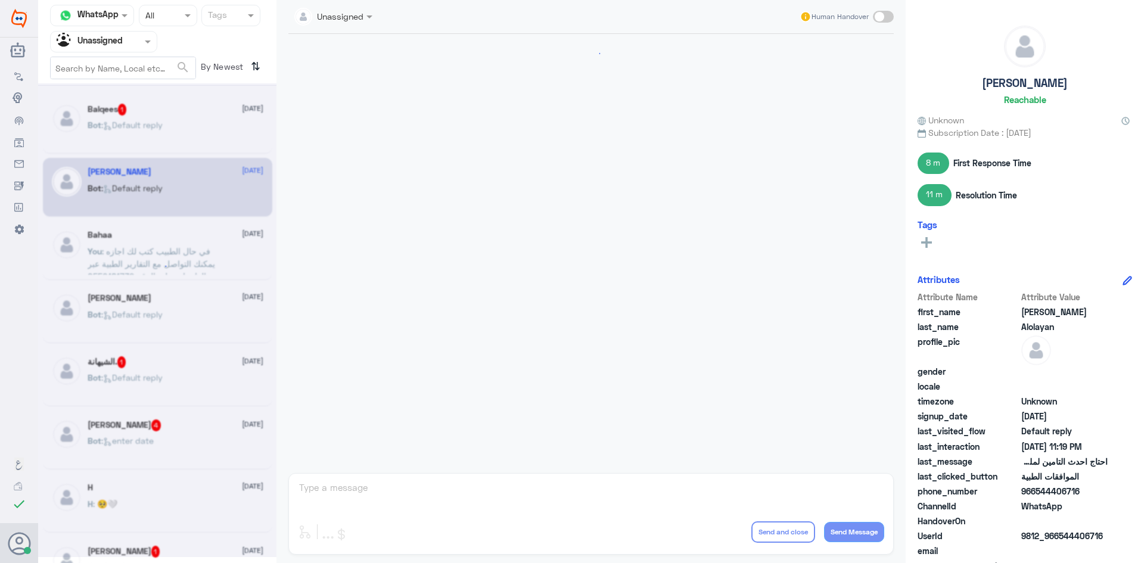
scroll to position [878, 0]
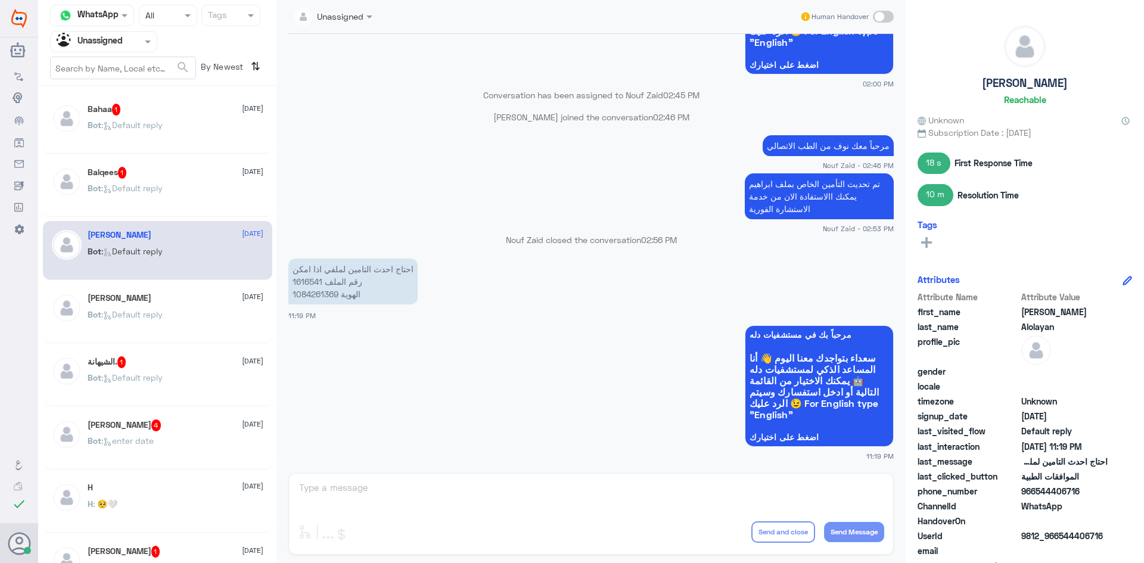
click at [885, 13] on span at bounding box center [883, 17] width 21 height 12
click at [0, 0] on input "checkbox" at bounding box center [0, 0] width 0 height 0
click at [322, 282] on p "احتاج احدث التامين لملفي اذا امكن رقم الملف 1616541 الهوية 1084261369" at bounding box center [352, 282] width 129 height 46
click at [301, 282] on p "احتاج احدث التامين لملفي اذا امكن رقم الملف 1616541 الهوية 1084261369" at bounding box center [352, 282] width 129 height 46
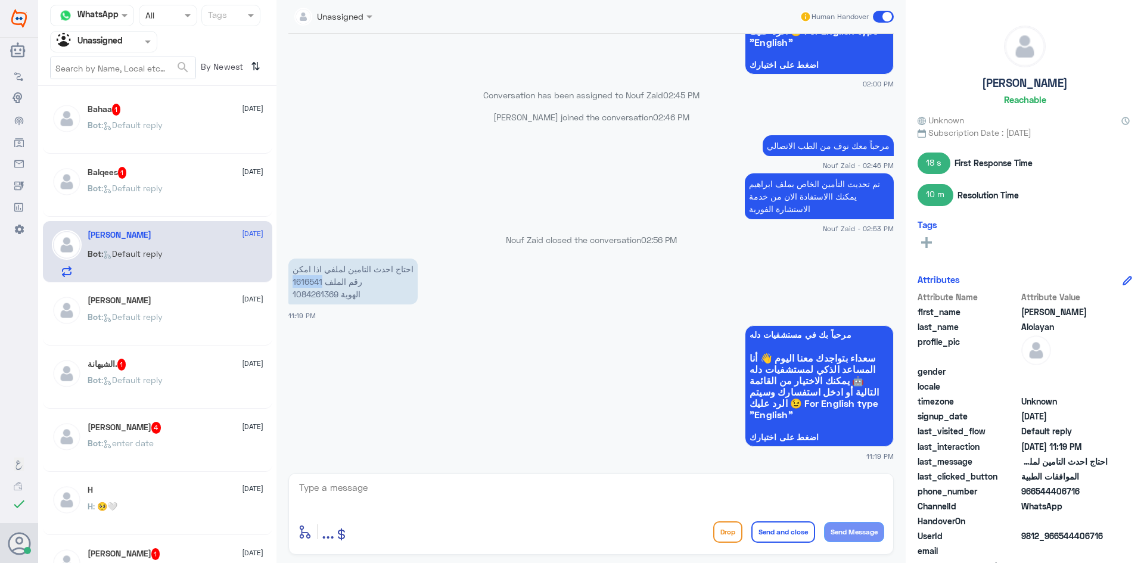
drag, startPoint x: 293, startPoint y: 281, endPoint x: 323, endPoint y: 278, distance: 30.5
click at [323, 278] on p "احتاج احدث التامين لملفي اذا امكن رقم الملف 1616541 الهوية 1084261369" at bounding box center [352, 282] width 129 height 46
copy p "1616541"
click at [640, 488] on textarea at bounding box center [591, 494] width 586 height 29
click at [648, 491] on textarea at bounding box center [591, 494] width 586 height 29
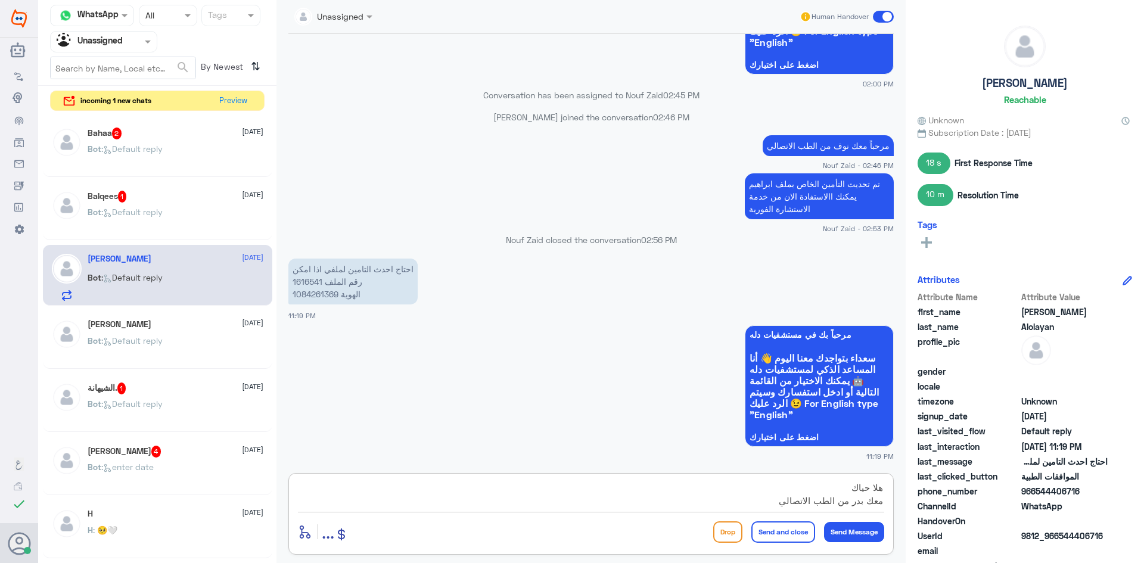
type textarea "هلا حياك معك بدر من الطب الاتصالي"
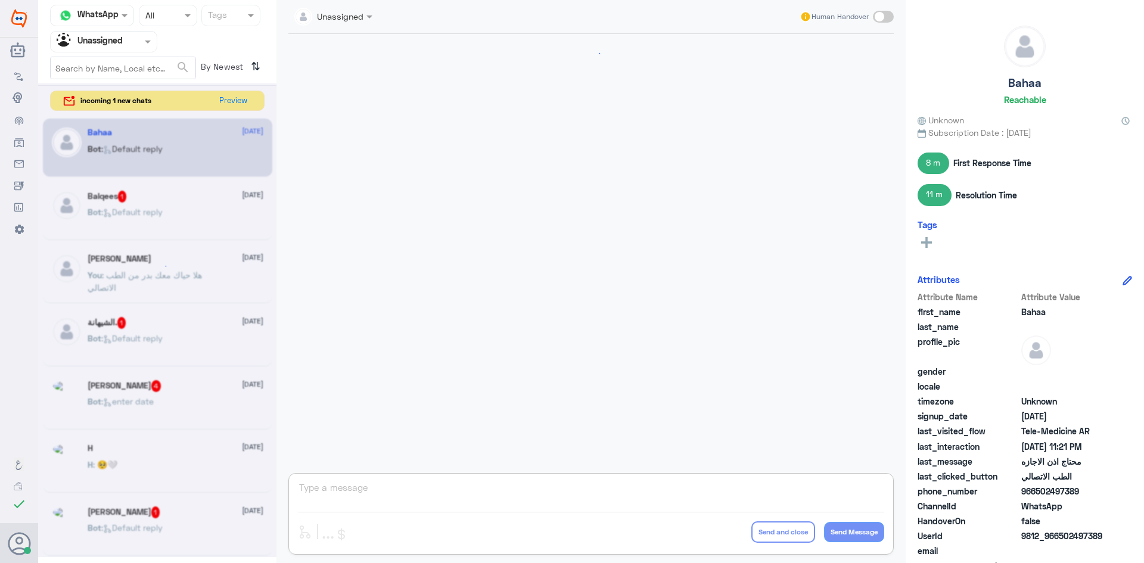
scroll to position [889, 0]
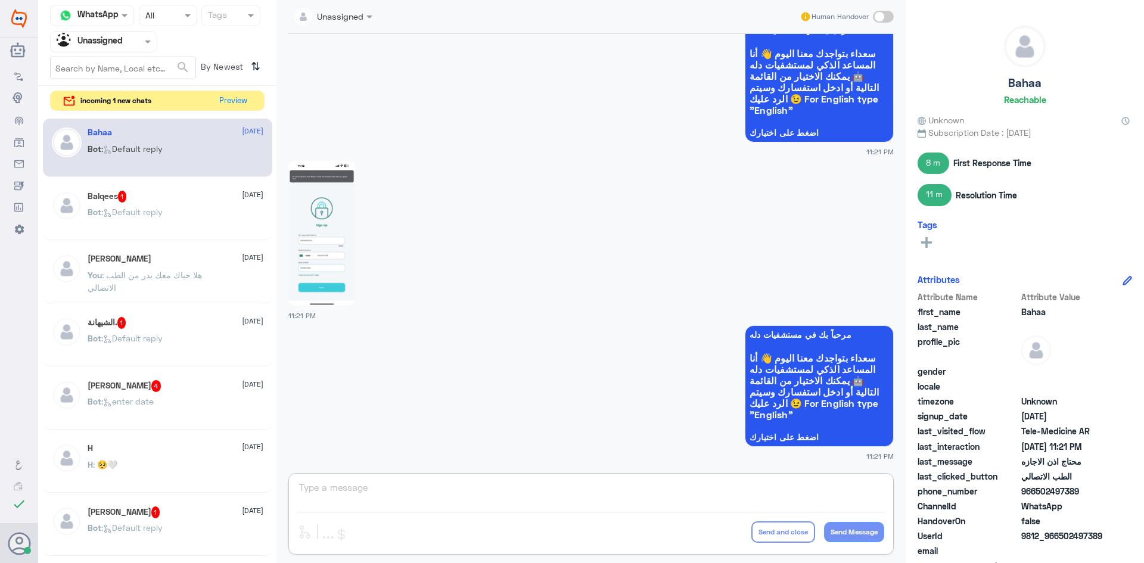
drag, startPoint x: 137, startPoint y: 40, endPoint x: 144, endPoint y: 55, distance: 17.1
click at [137, 40] on div at bounding box center [104, 42] width 106 height 14
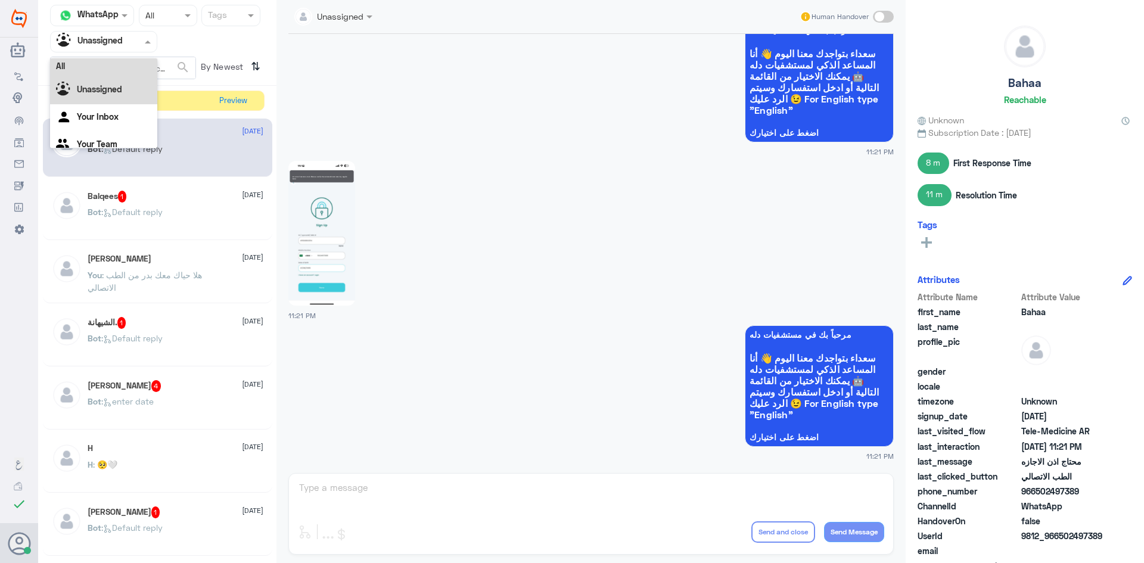
scroll to position [0, 0]
click at [115, 65] on div "All" at bounding box center [103, 69] width 107 height 22
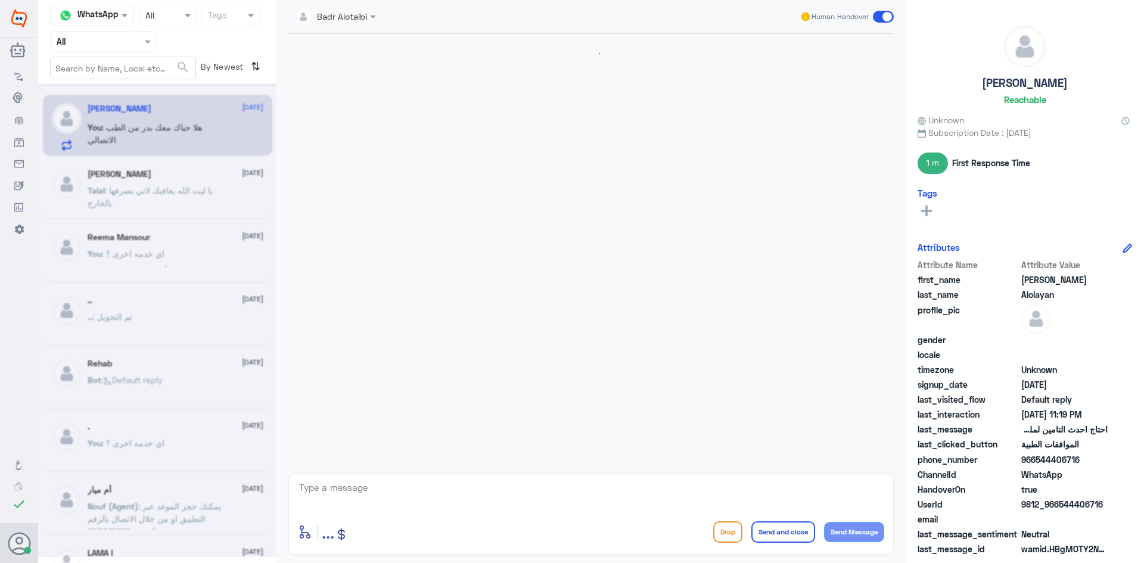
scroll to position [888, 0]
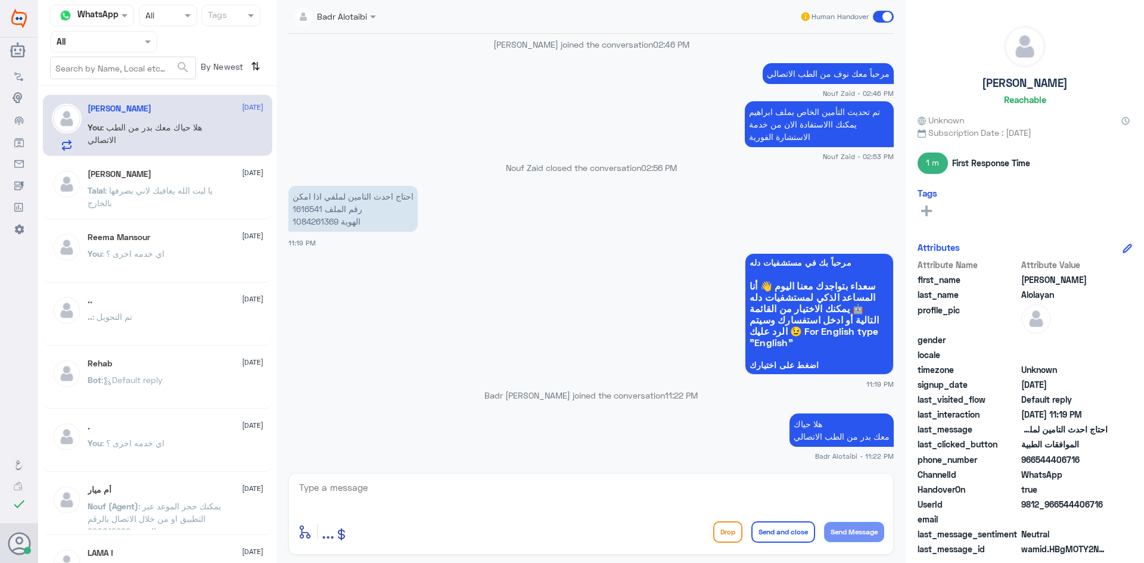
click at [479, 488] on textarea at bounding box center [591, 494] width 586 height 29
type textarea "ن"
type textarea "تم تحديث التأمين"
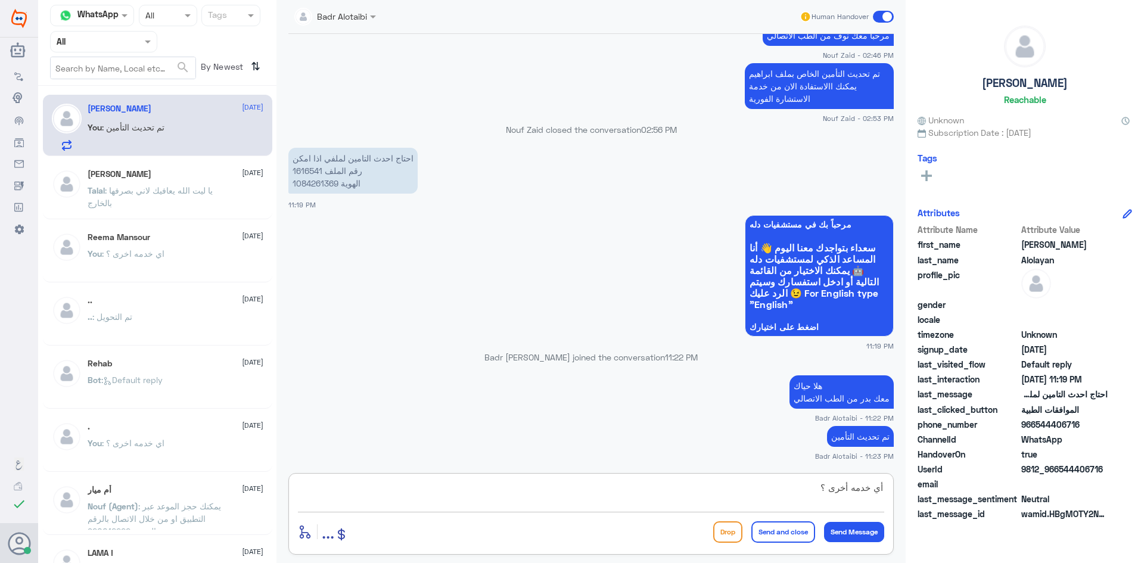
type textarea "أي خدمه أخرى ؟"
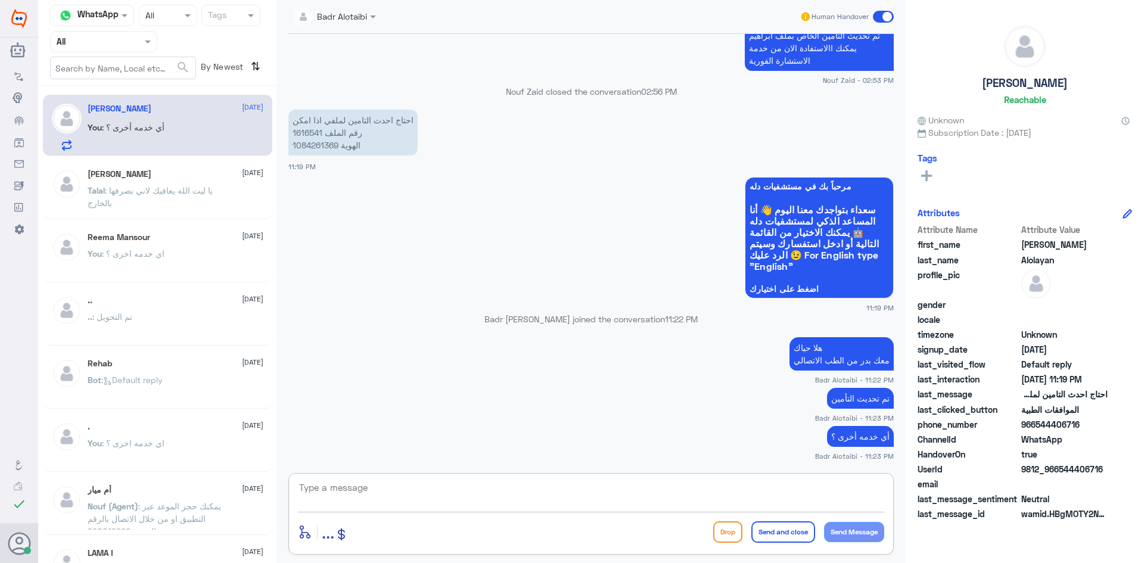
drag, startPoint x: 126, startPoint y: 46, endPoint x: 128, endPoint y: 56, distance: 10.4
click at [126, 48] on div at bounding box center [104, 42] width 106 height 14
click at [119, 88] on b "Unassigned" at bounding box center [99, 93] width 45 height 10
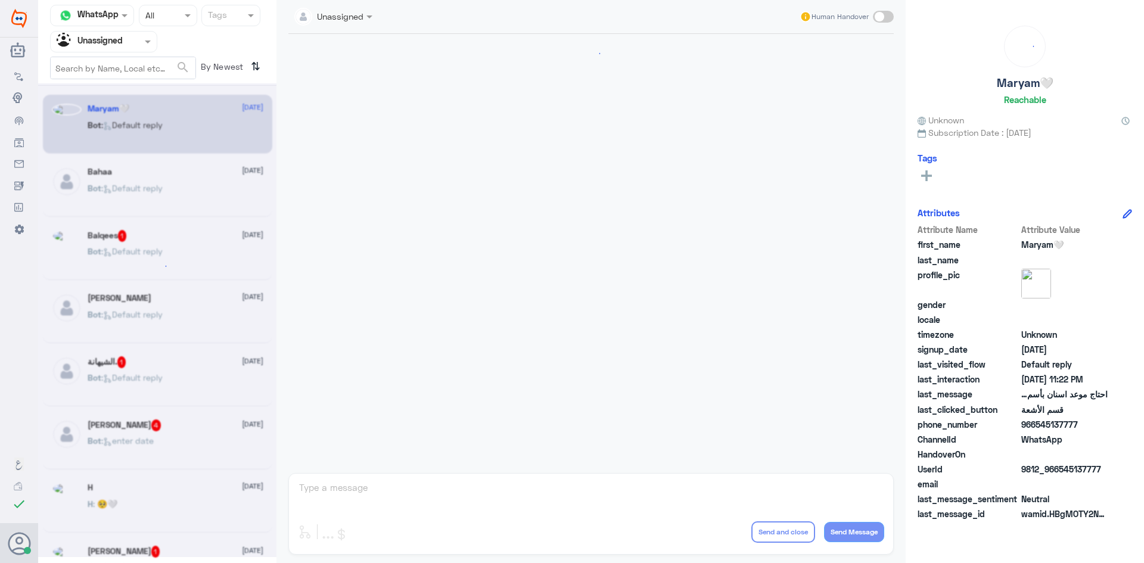
scroll to position [700, 0]
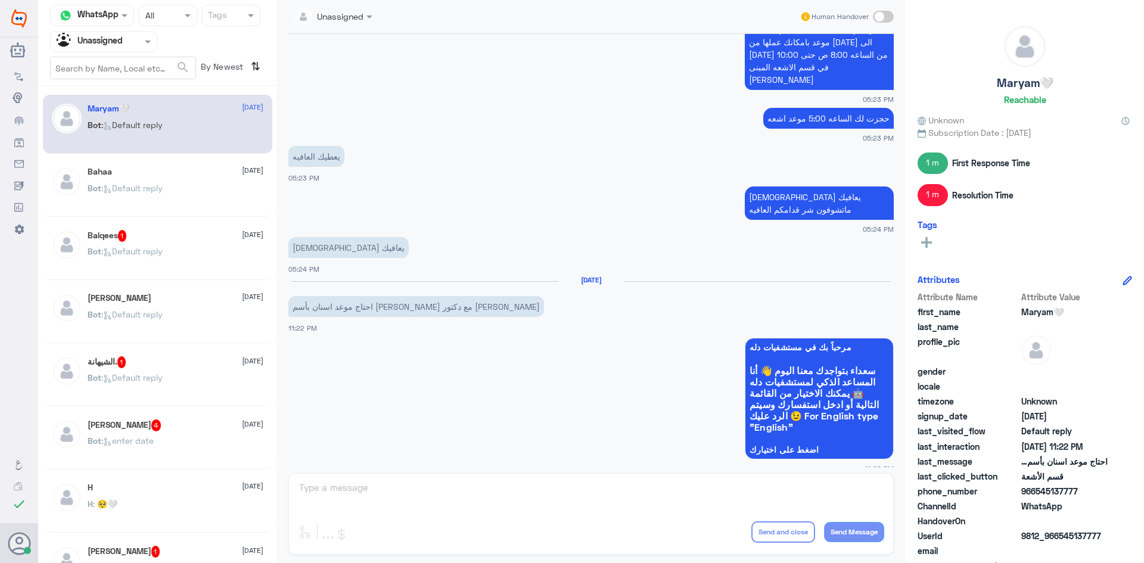
click at [158, 179] on div "Bahaa [DATE] Bot : Default reply" at bounding box center [176, 189] width 176 height 45
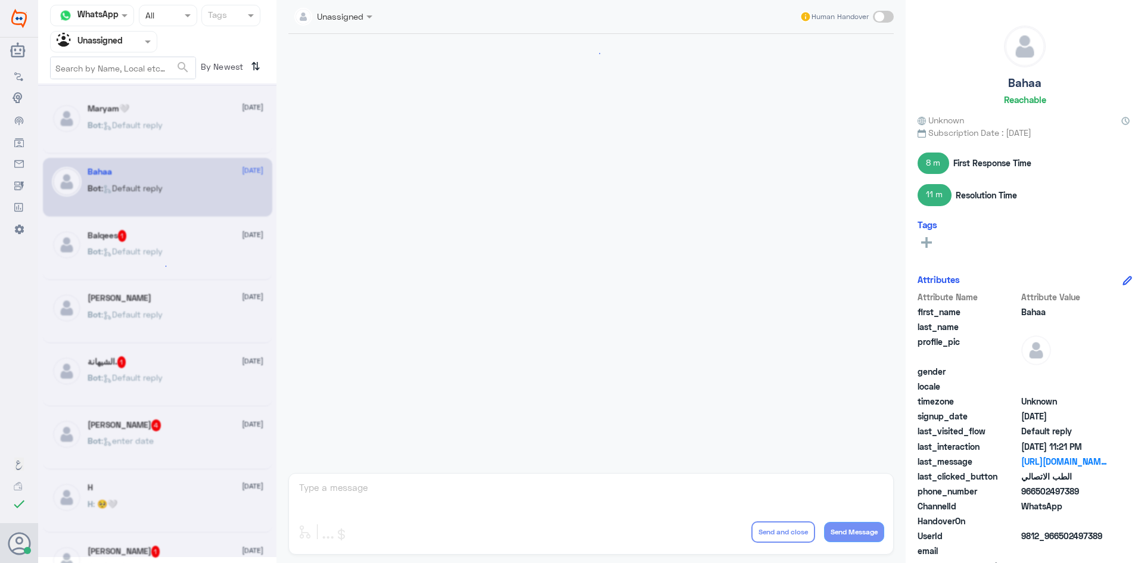
scroll to position [889, 0]
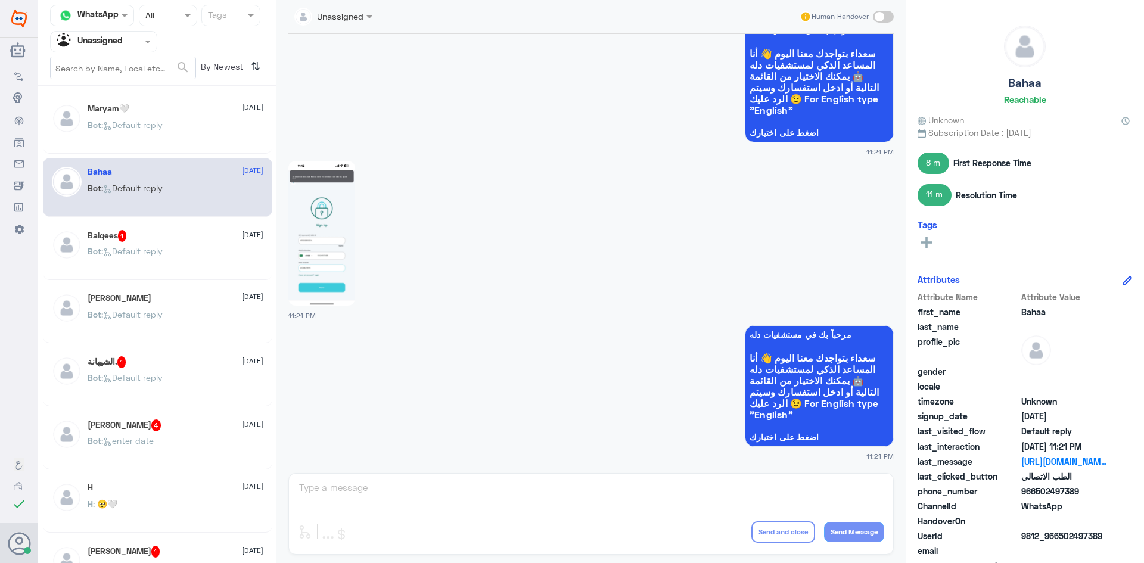
click at [169, 118] on div "[PERSON_NAME]🤍 [DATE] Bot : Default reply" at bounding box center [176, 126] width 176 height 45
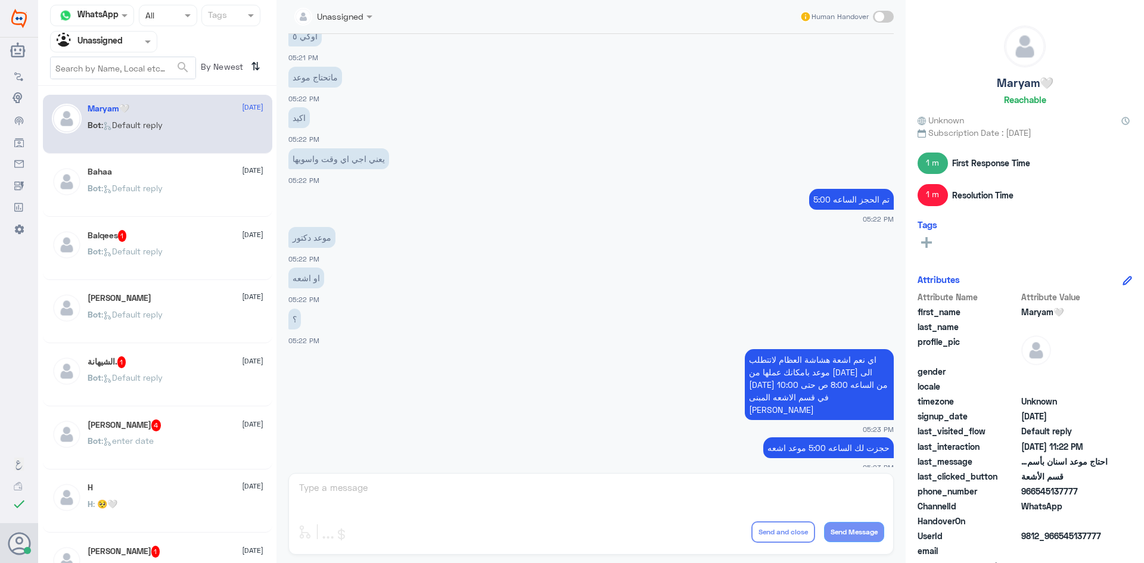
scroll to position [2016, 0]
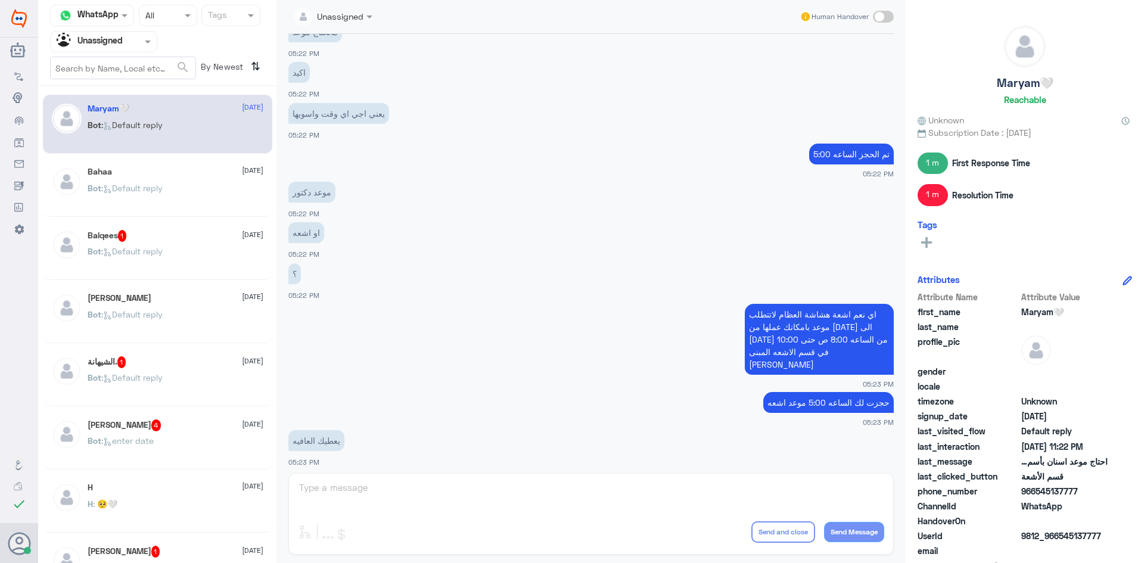
click at [207, 193] on div "Bot : Default reply" at bounding box center [176, 198] width 176 height 27
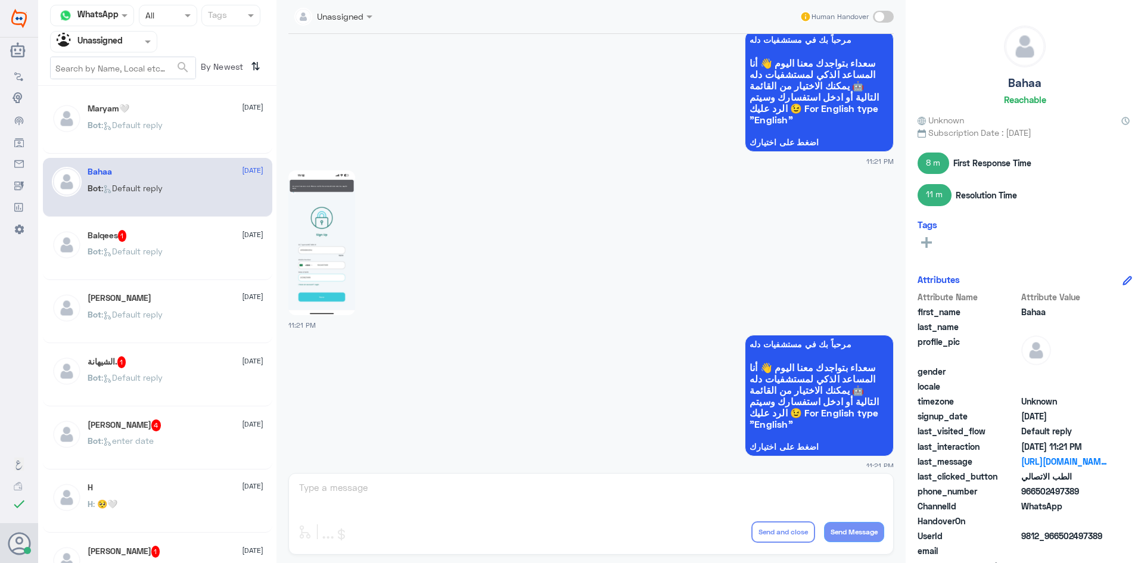
scroll to position [889, 0]
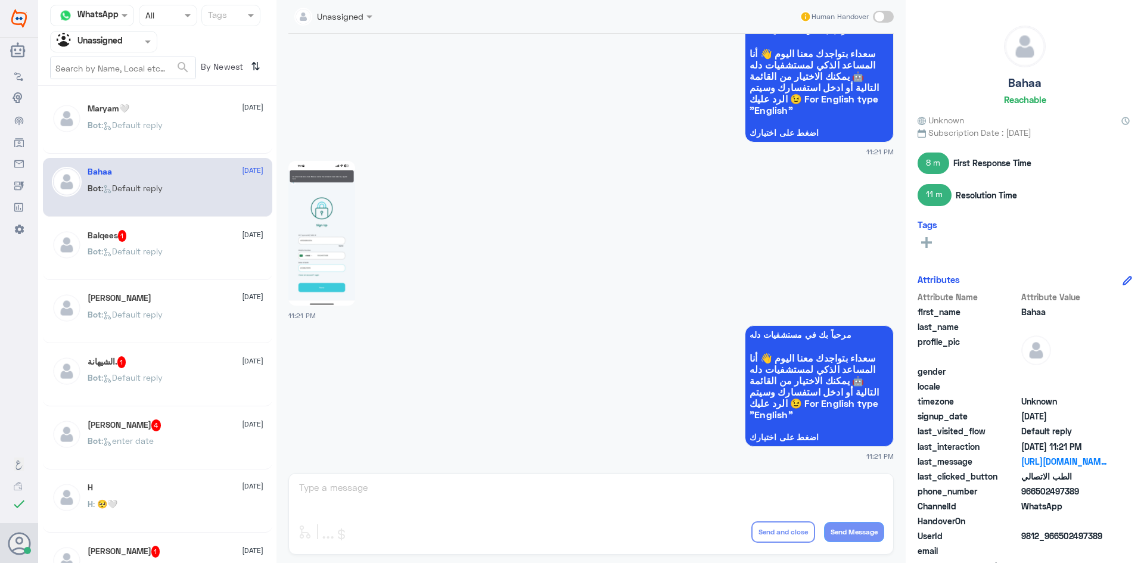
click at [180, 246] on div "Balqees 1 16 August Bot : Default reply" at bounding box center [176, 252] width 176 height 45
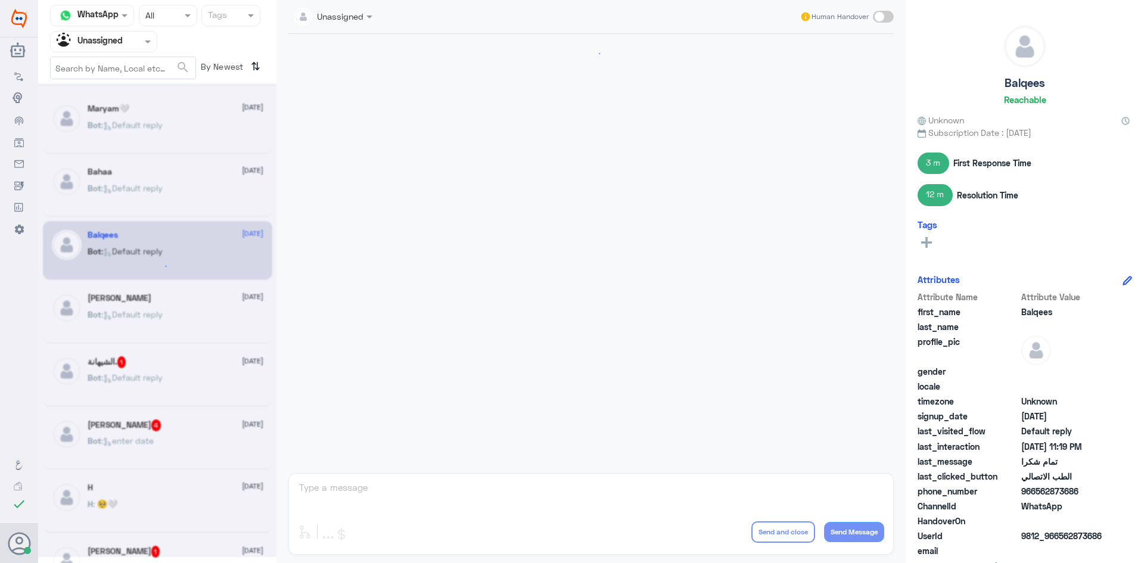
scroll to position [433, 0]
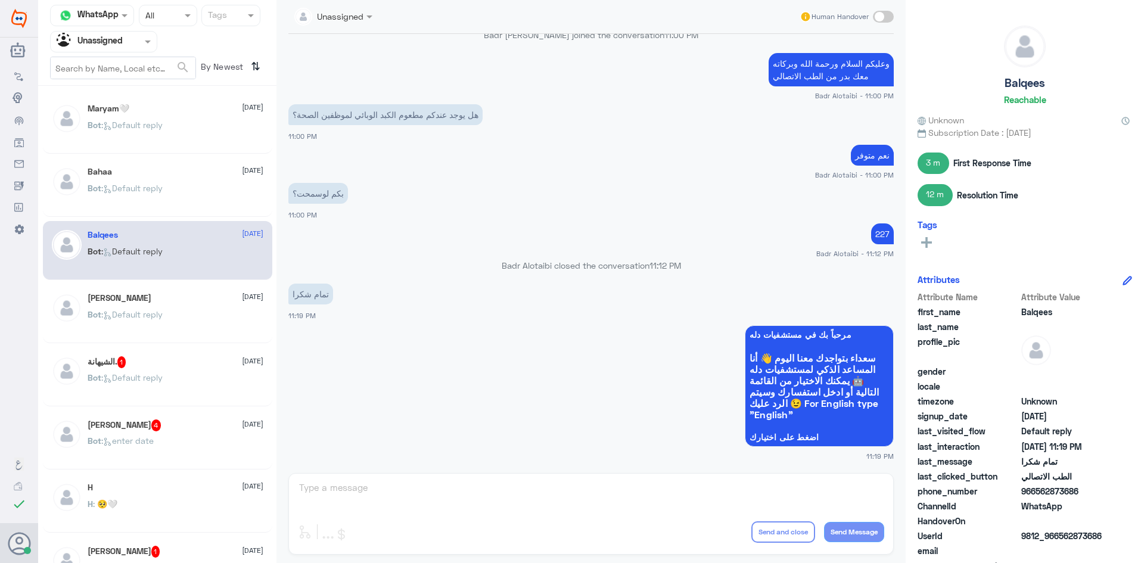
click at [876, 14] on span at bounding box center [883, 17] width 21 height 12
click at [0, 0] on input "checkbox" at bounding box center [0, 0] width 0 height 0
click at [542, 500] on textarea at bounding box center [591, 494] width 586 height 29
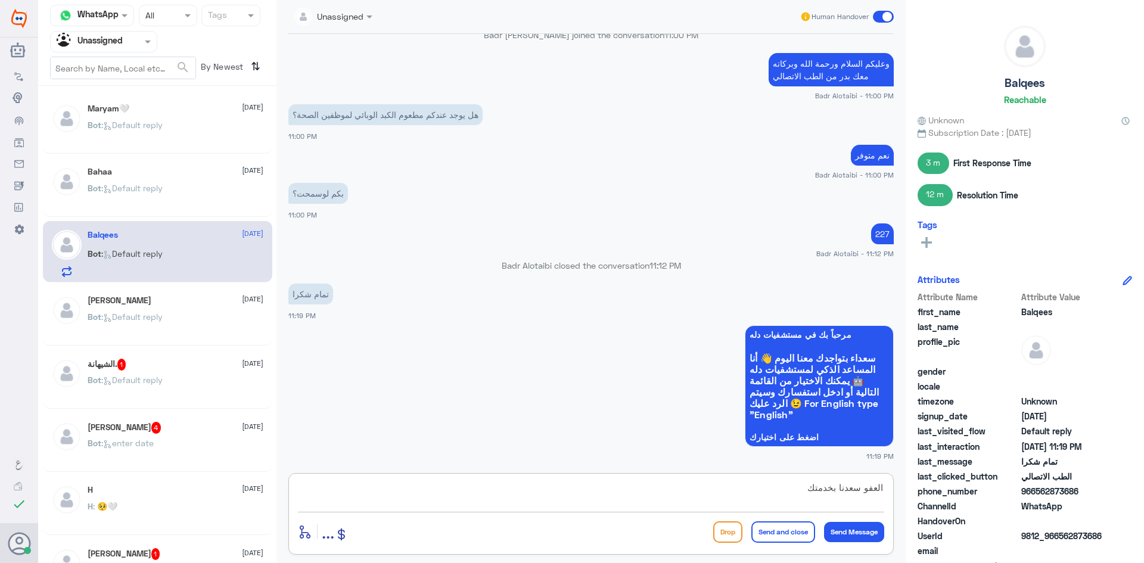
type textarea "العفو سعدنا بخدمتك"
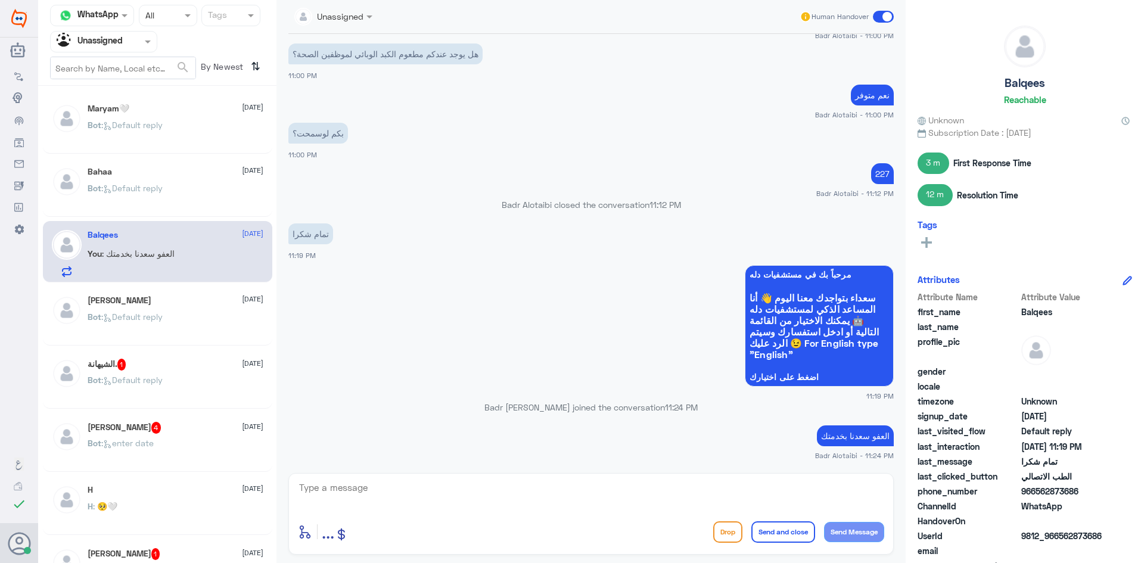
click at [879, 16] on span at bounding box center [883, 17] width 21 height 12
click at [0, 0] on input "checkbox" at bounding box center [0, 0] width 0 height 0
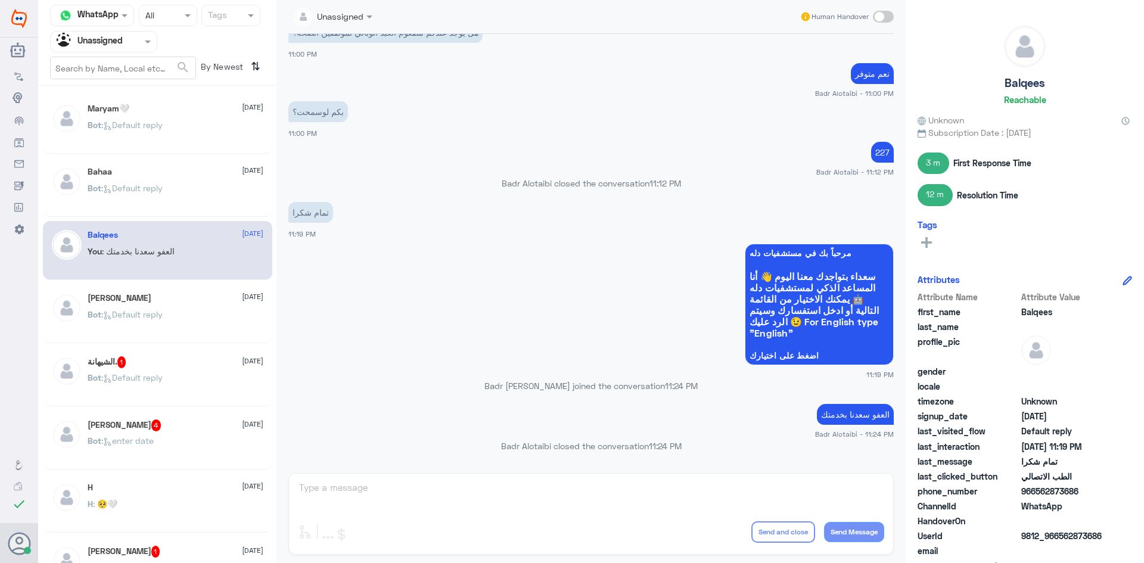
click at [135, 164] on div "Bahaa [DATE] Bot : Default reply" at bounding box center [157, 187] width 229 height 59
click at [134, 169] on div "Bahaa 16 August" at bounding box center [176, 172] width 176 height 10
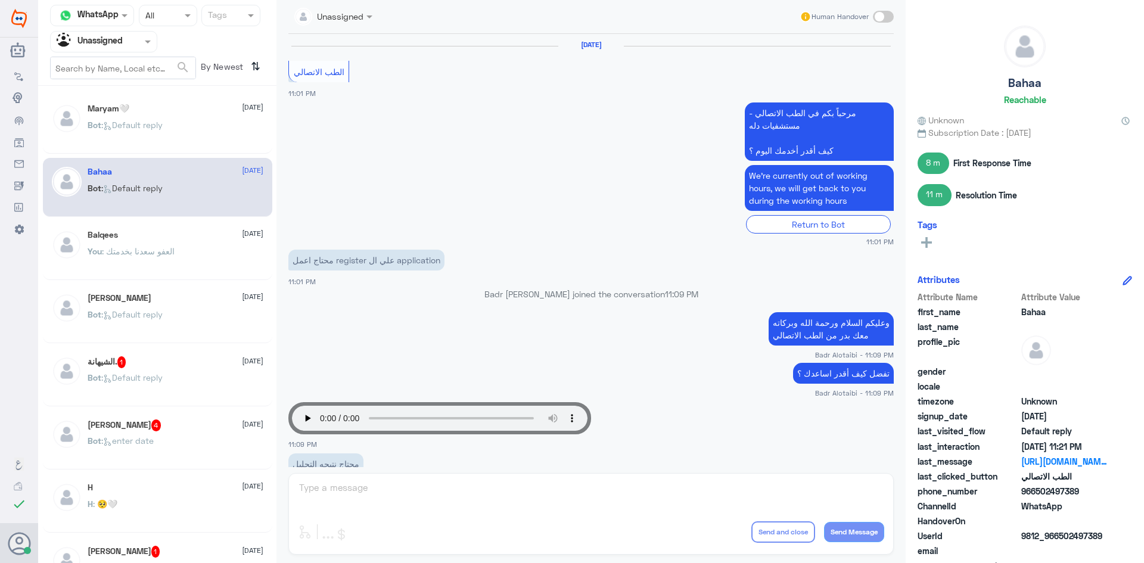
scroll to position [889, 0]
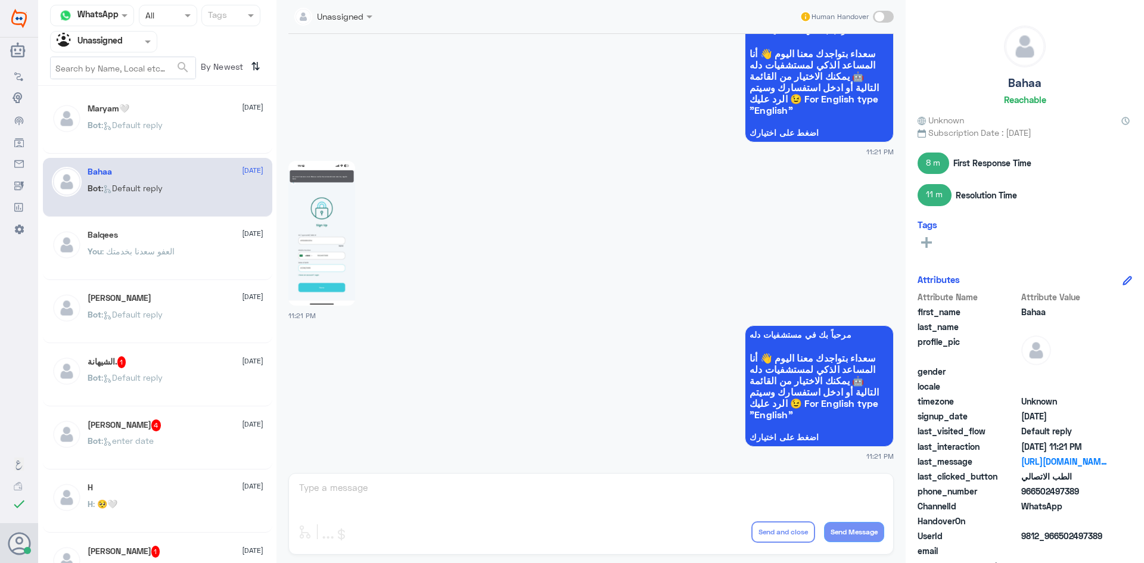
click at [139, 131] on p "Bot : Default reply" at bounding box center [125, 134] width 75 height 30
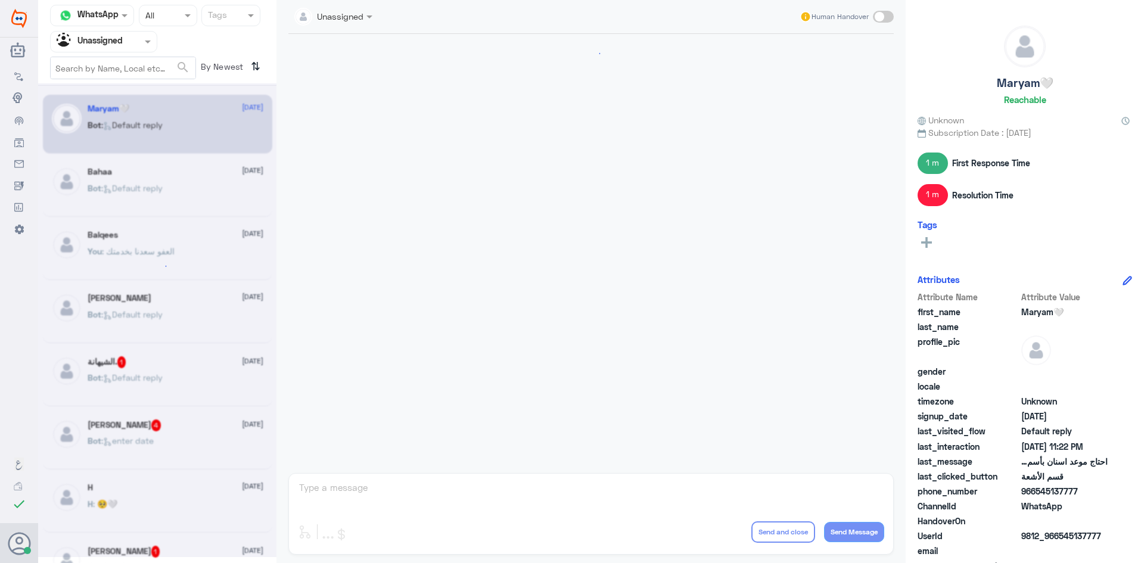
scroll to position [700, 0]
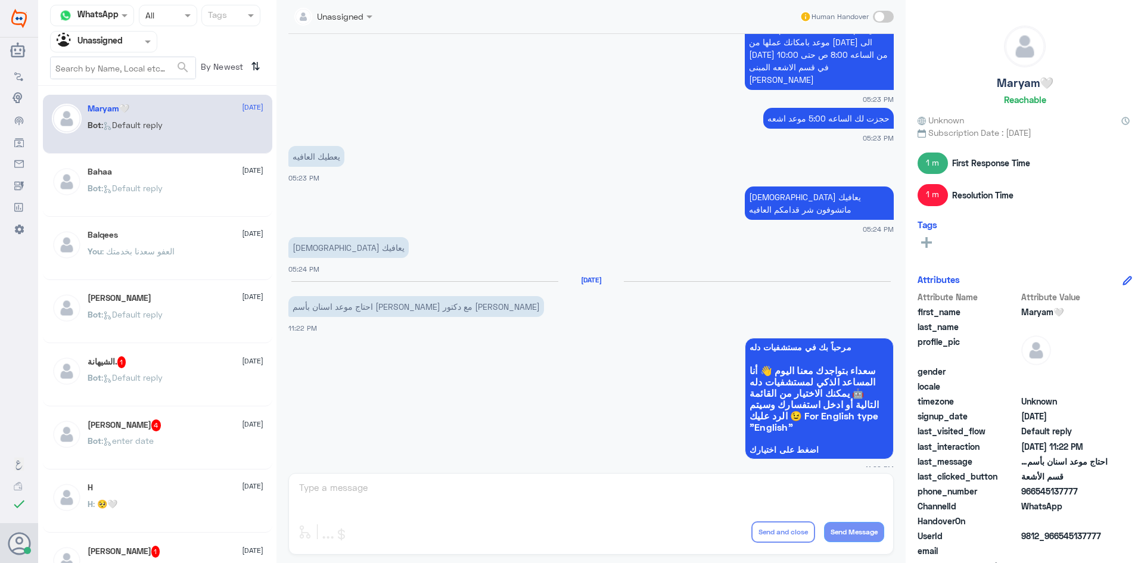
click at [167, 313] on div "Bot : Default reply" at bounding box center [176, 324] width 176 height 27
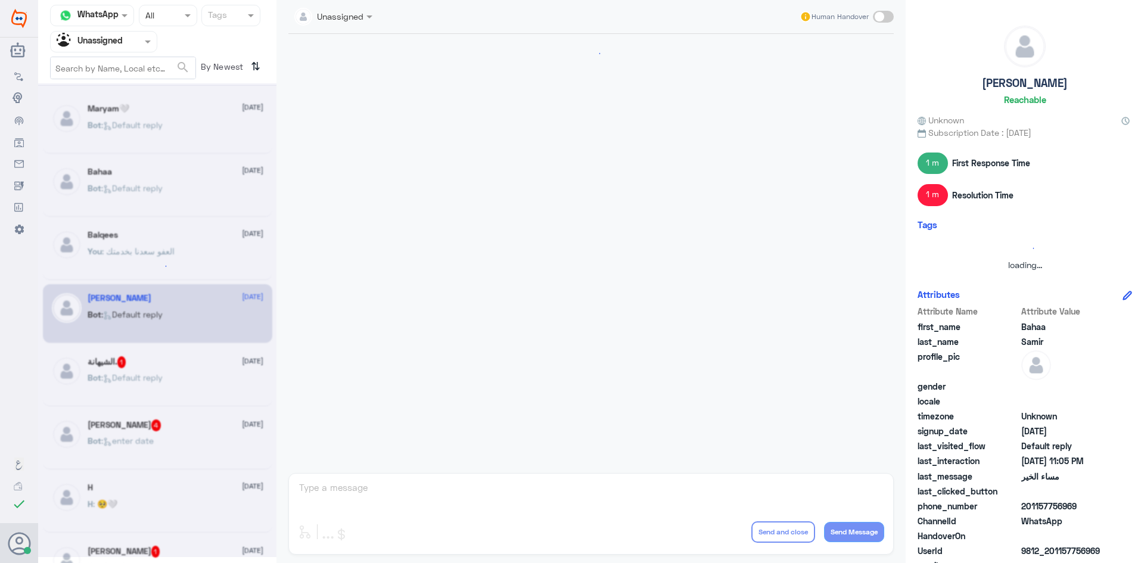
click at [171, 365] on div at bounding box center [157, 320] width 238 height 474
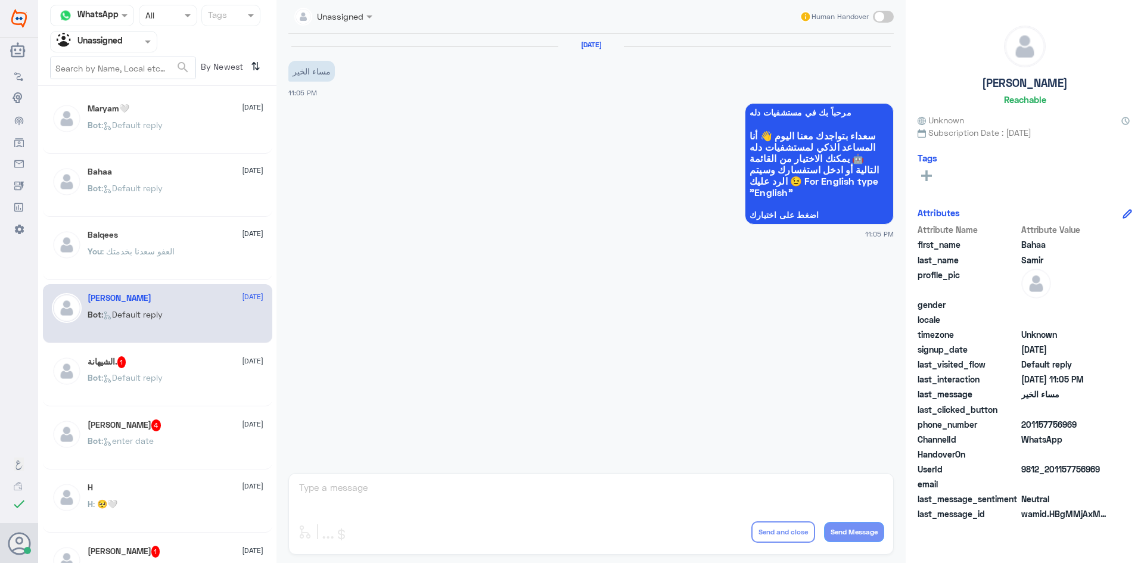
click at [171, 365] on div "الشيهانة. 1 16 August" at bounding box center [176, 362] width 176 height 12
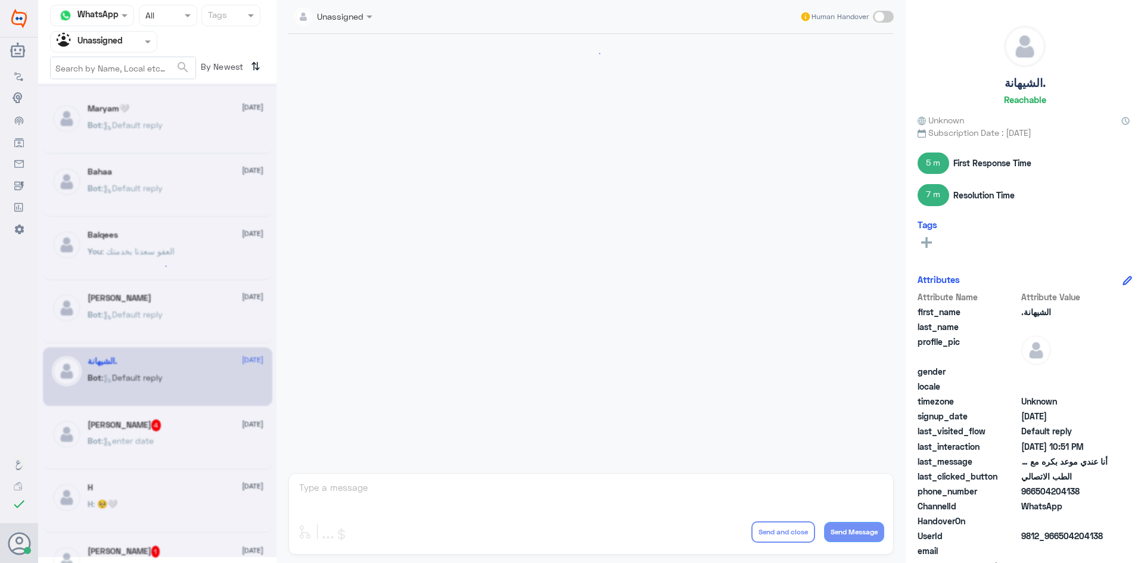
scroll to position [354, 0]
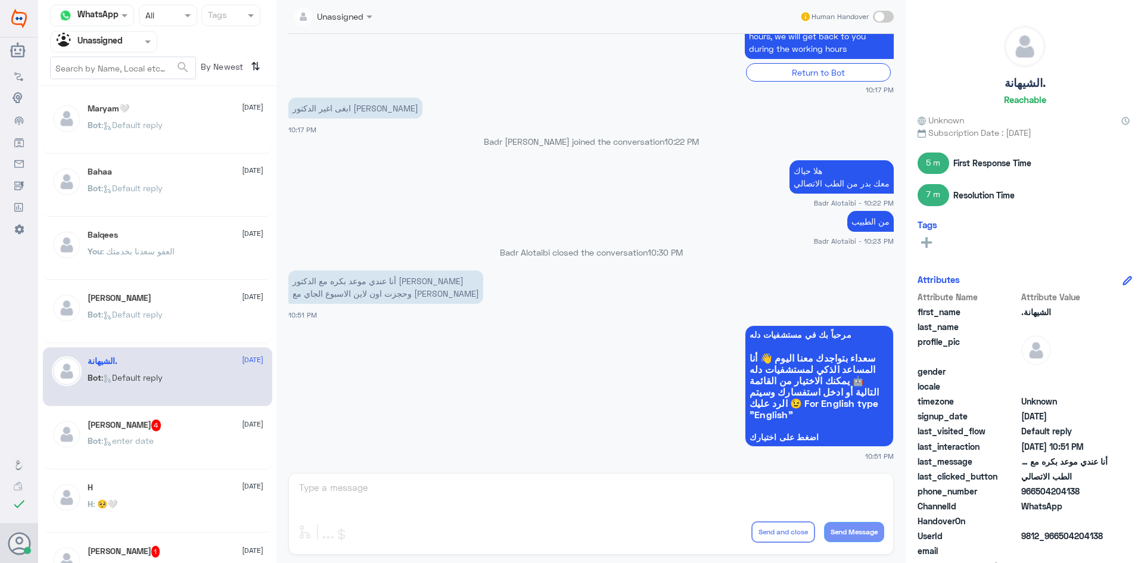
click at [163, 127] on span ": Default reply" at bounding box center [131, 125] width 61 height 10
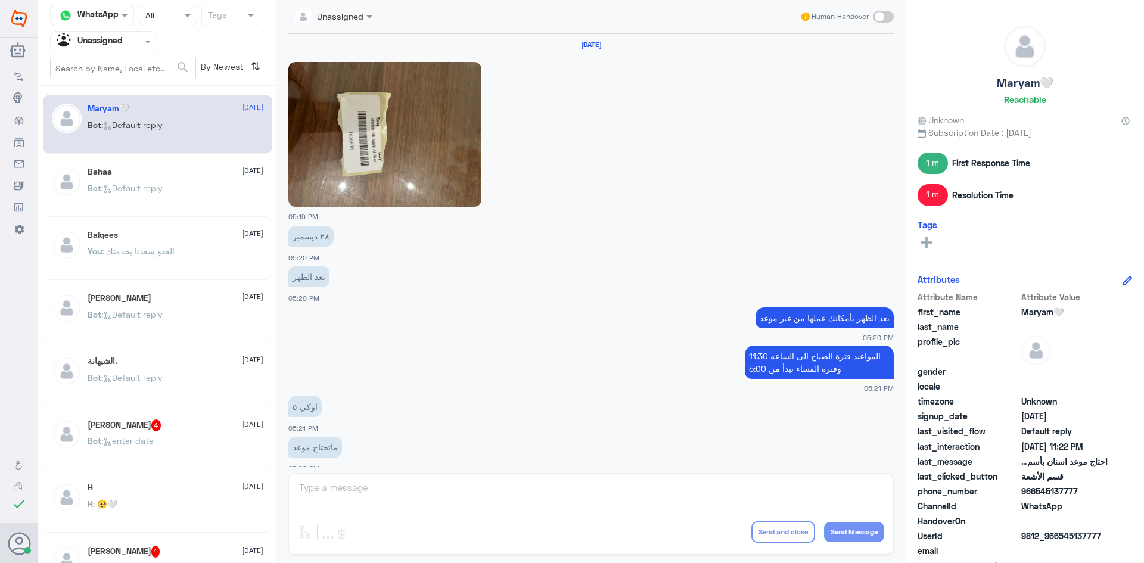
scroll to position [700, 0]
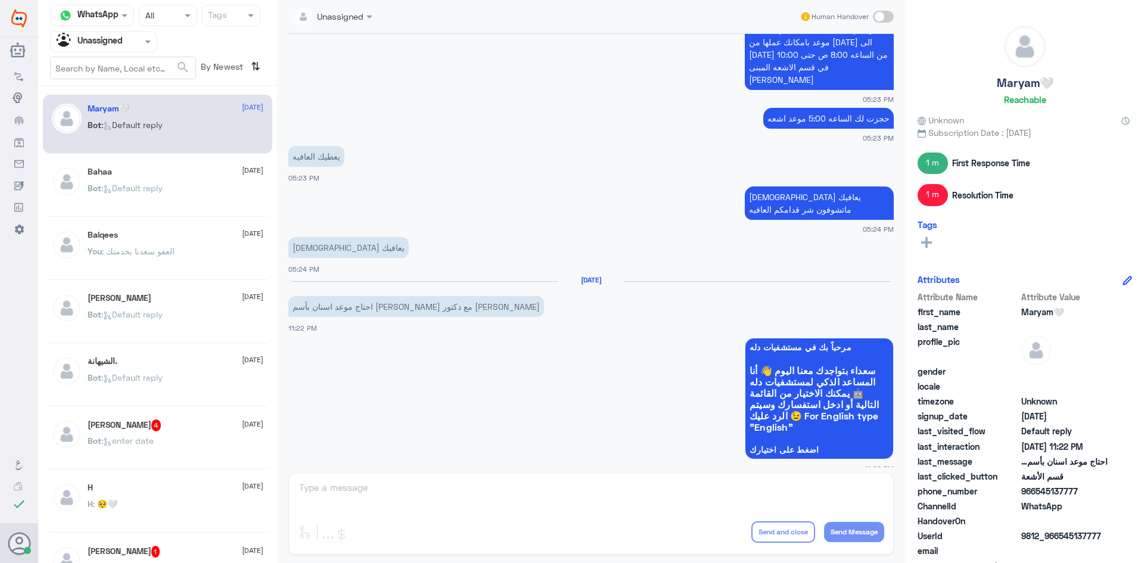
click at [163, 385] on p "Bot : Default reply" at bounding box center [125, 386] width 75 height 30
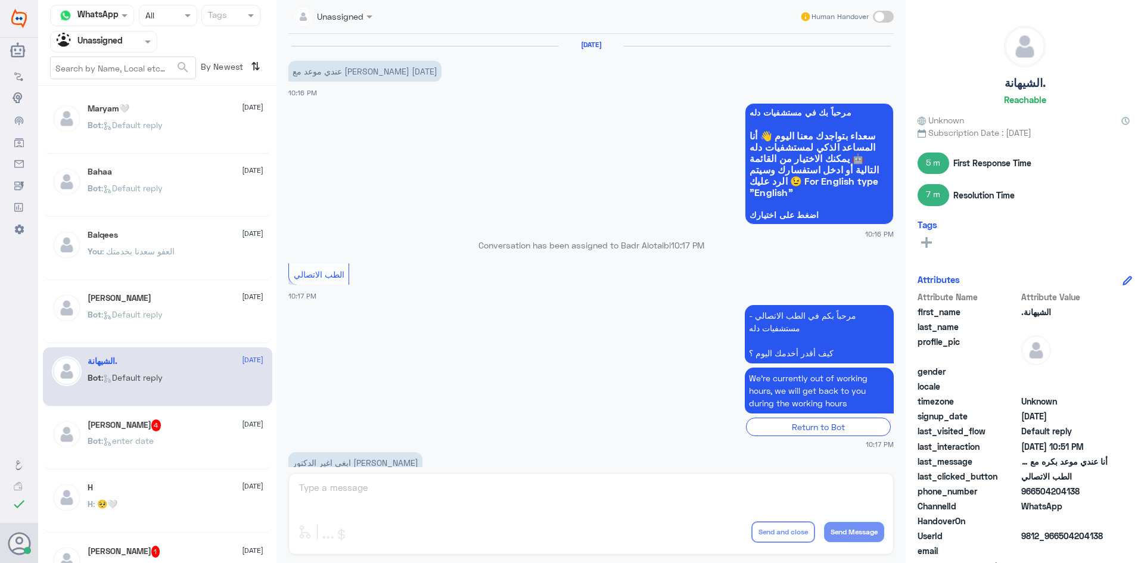
scroll to position [354, 0]
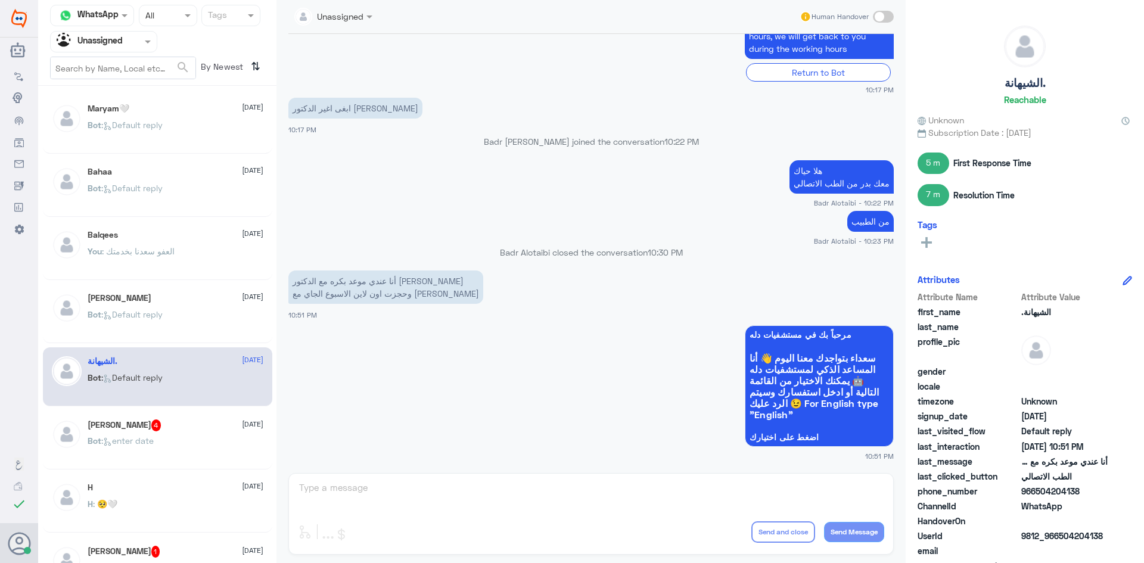
click at [182, 126] on div "Bot : Default reply" at bounding box center [176, 135] width 176 height 27
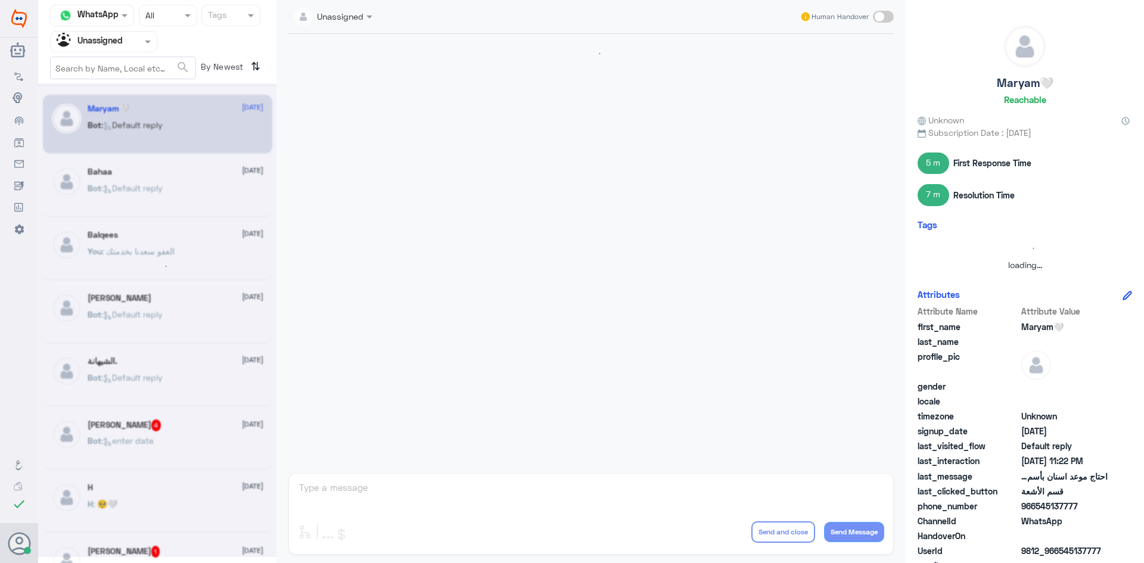
scroll to position [700, 0]
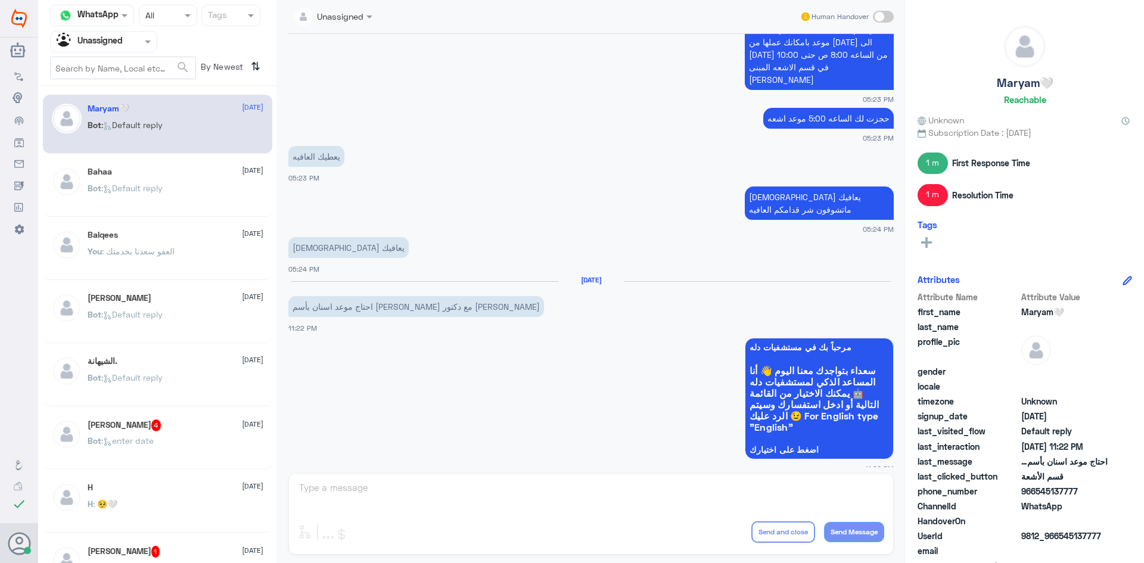
click at [113, 41] on input "text" at bounding box center [90, 42] width 66 height 14
click at [110, 69] on div "All" at bounding box center [103, 69] width 107 height 22
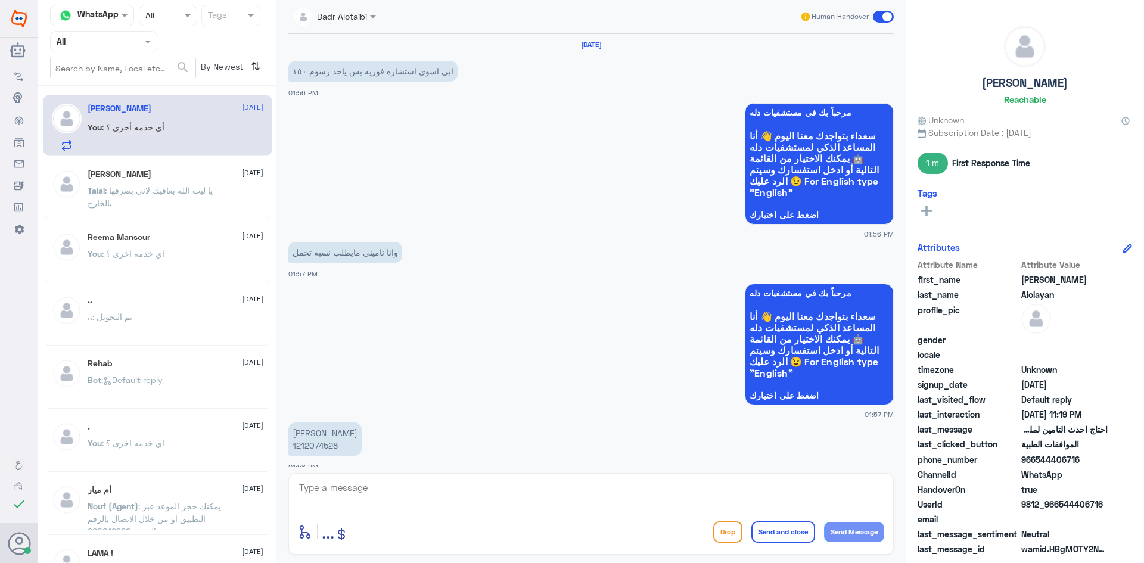
scroll to position [904, 0]
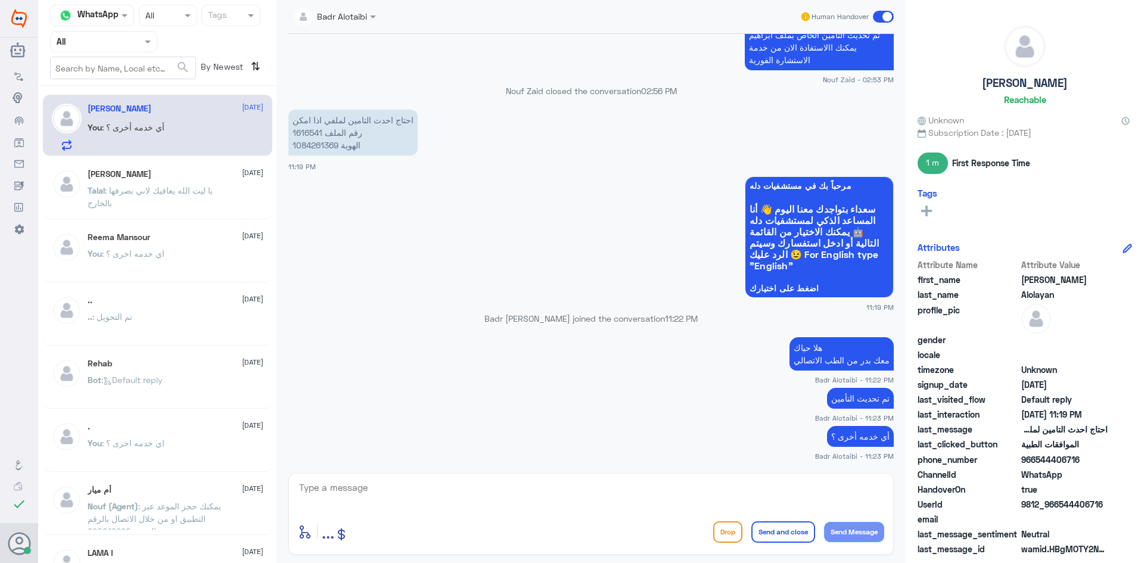
click at [175, 172] on div "Talal Alruwaished 5 August" at bounding box center [176, 174] width 176 height 10
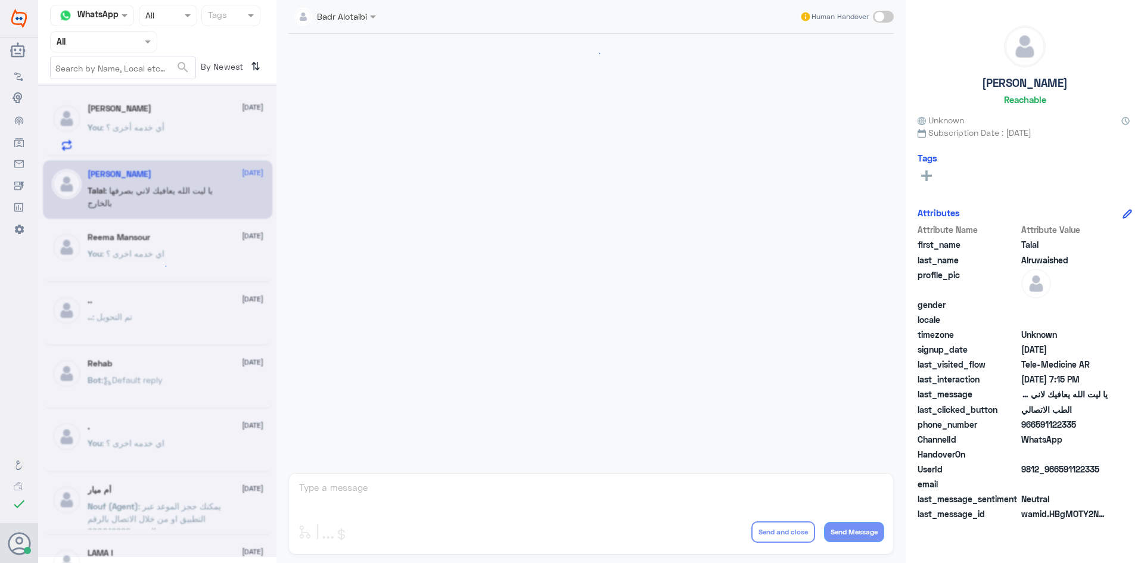
scroll to position [272, 0]
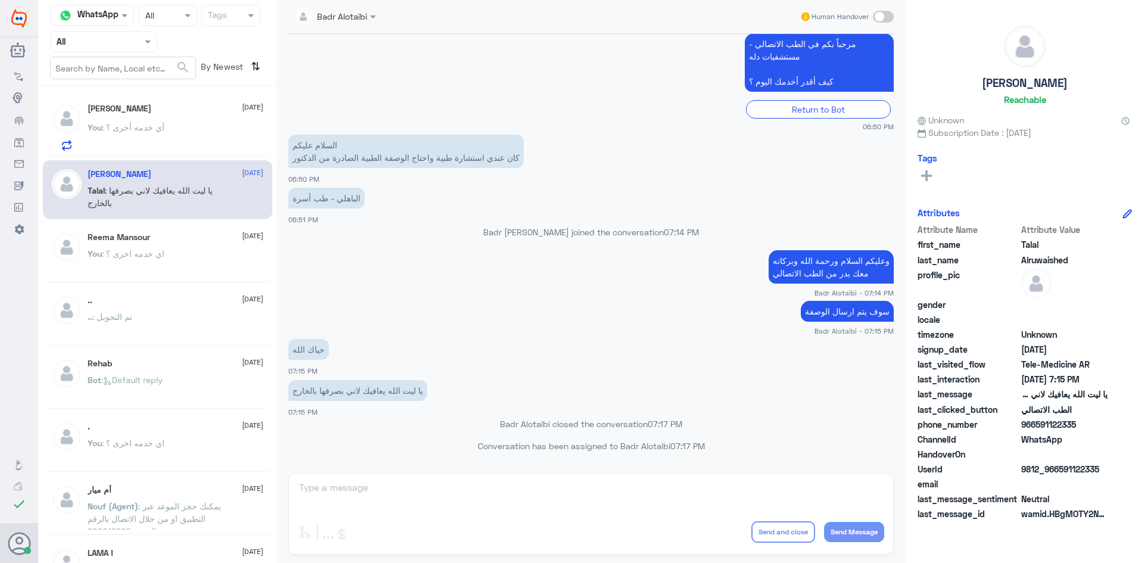
click at [166, 139] on div "You : أي خدمه أخرى ؟" at bounding box center [176, 137] width 176 height 27
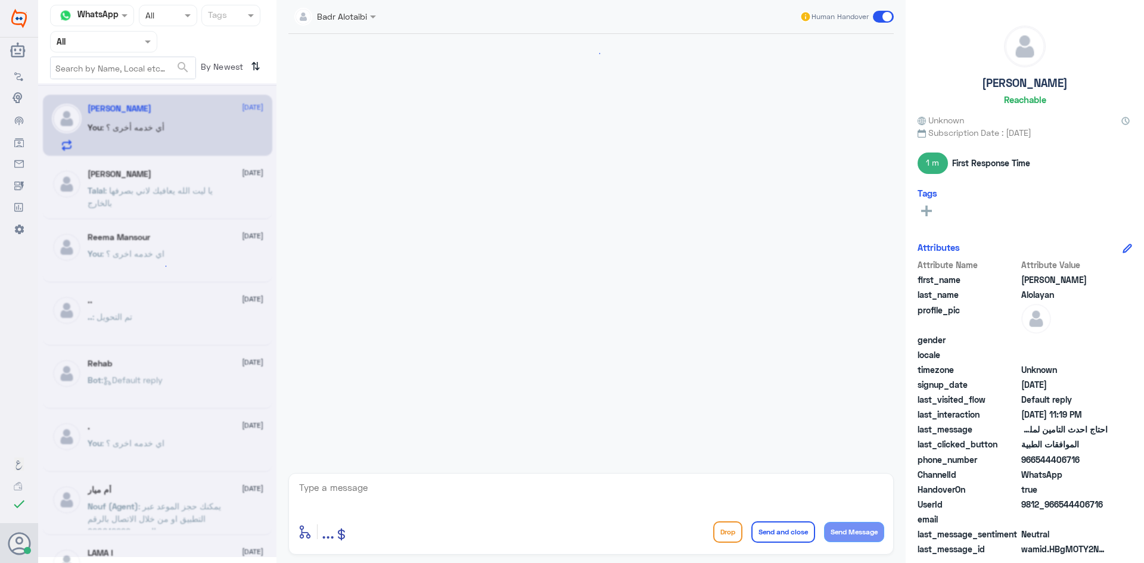
scroll to position [904, 0]
click at [102, 31] on div "Agent Filter All" at bounding box center [103, 41] width 107 height 21
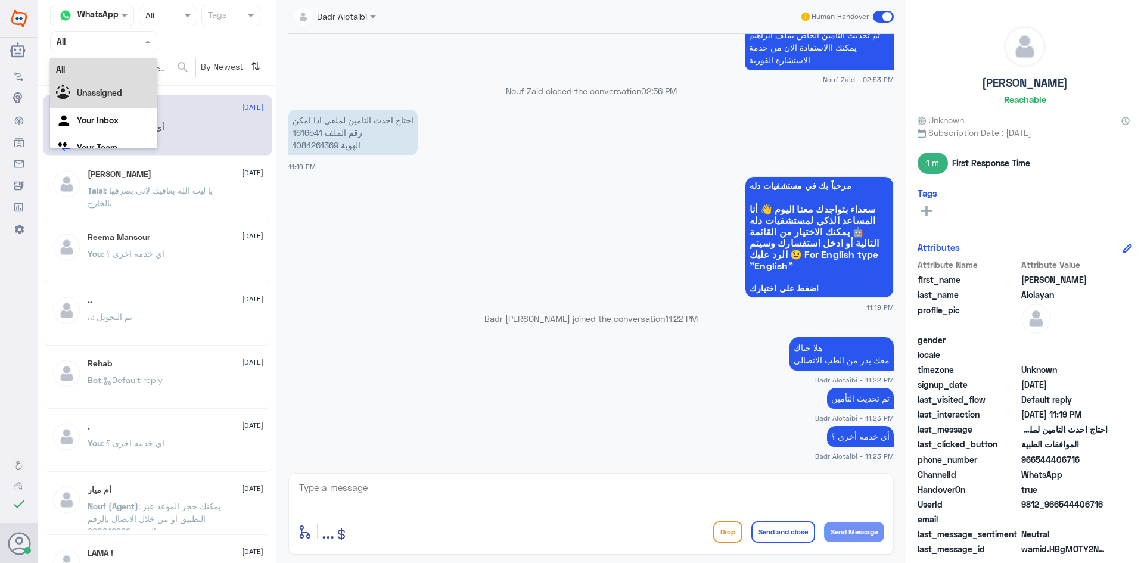
click at [103, 98] on b "Unassigned" at bounding box center [99, 93] width 45 height 10
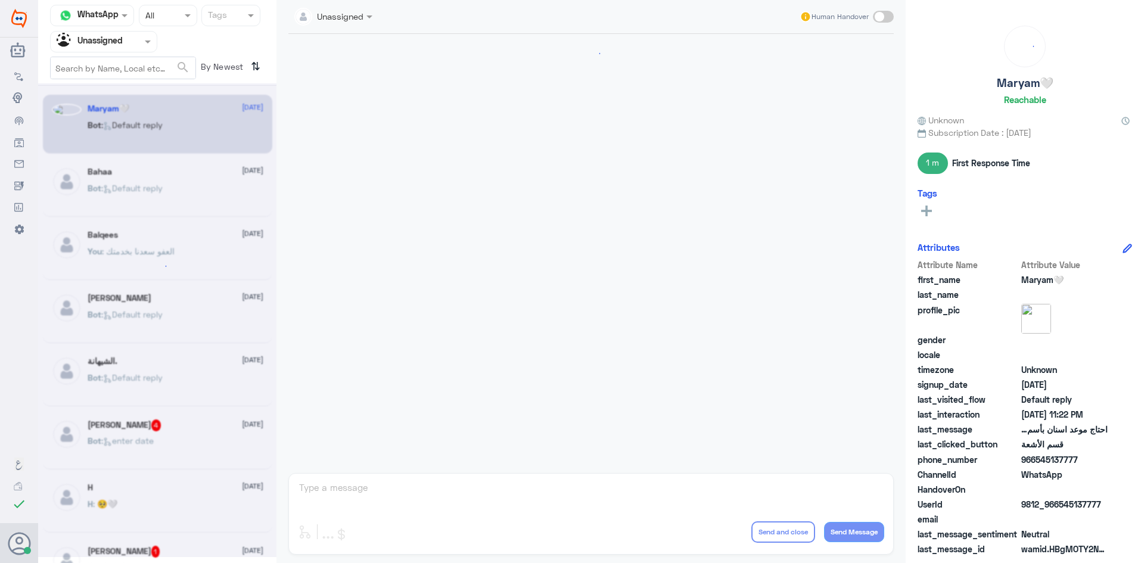
scroll to position [700, 0]
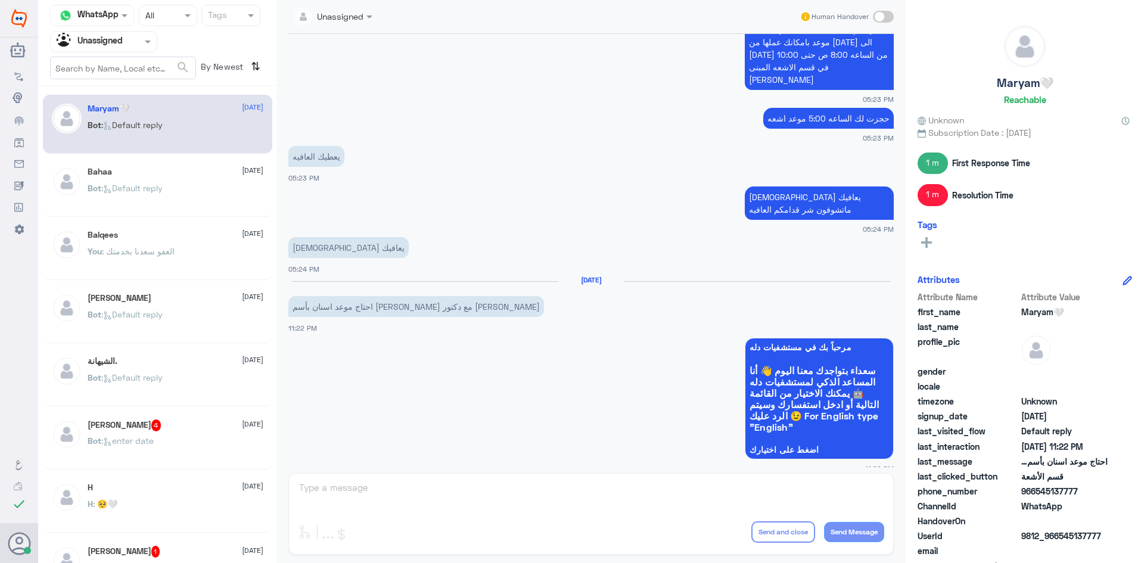
drag, startPoint x: 1079, startPoint y: 490, endPoint x: 1037, endPoint y: 493, distance: 42.4
click at [1037, 493] on span "966545137777" at bounding box center [1064, 491] width 86 height 13
copy span "545137777"
click at [163, 174] on div "Bahaa 16 August" at bounding box center [176, 172] width 176 height 10
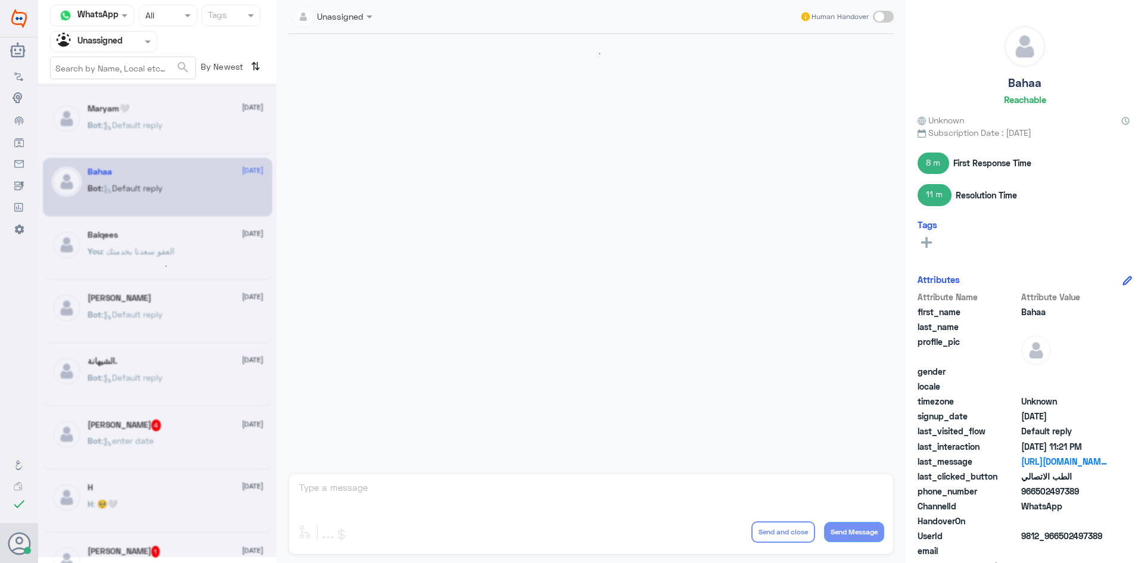
scroll to position [889, 0]
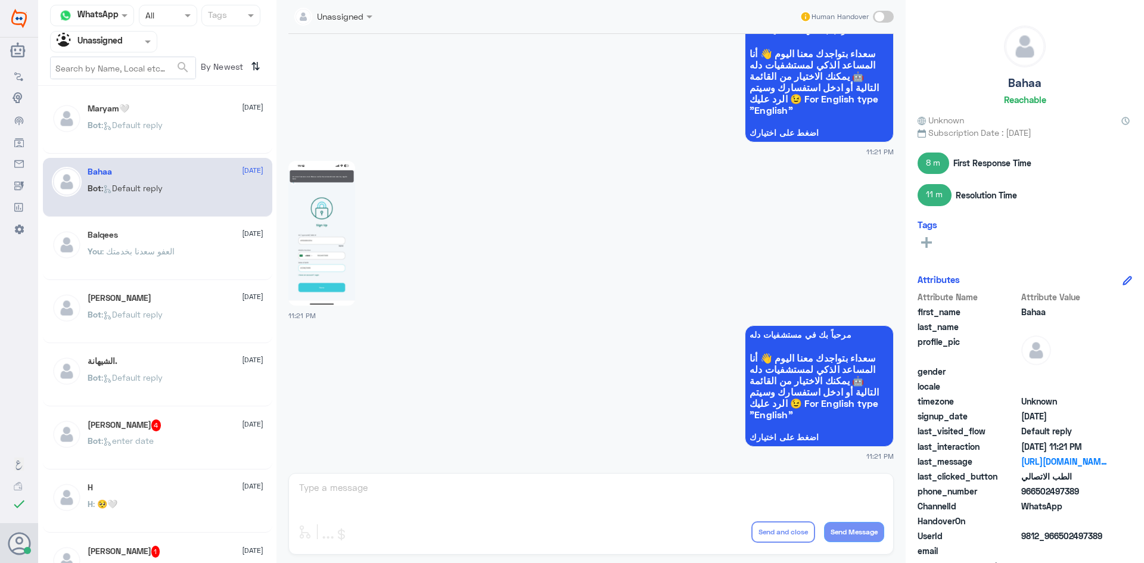
click at [170, 131] on div "Bot : Default reply" at bounding box center [176, 135] width 176 height 27
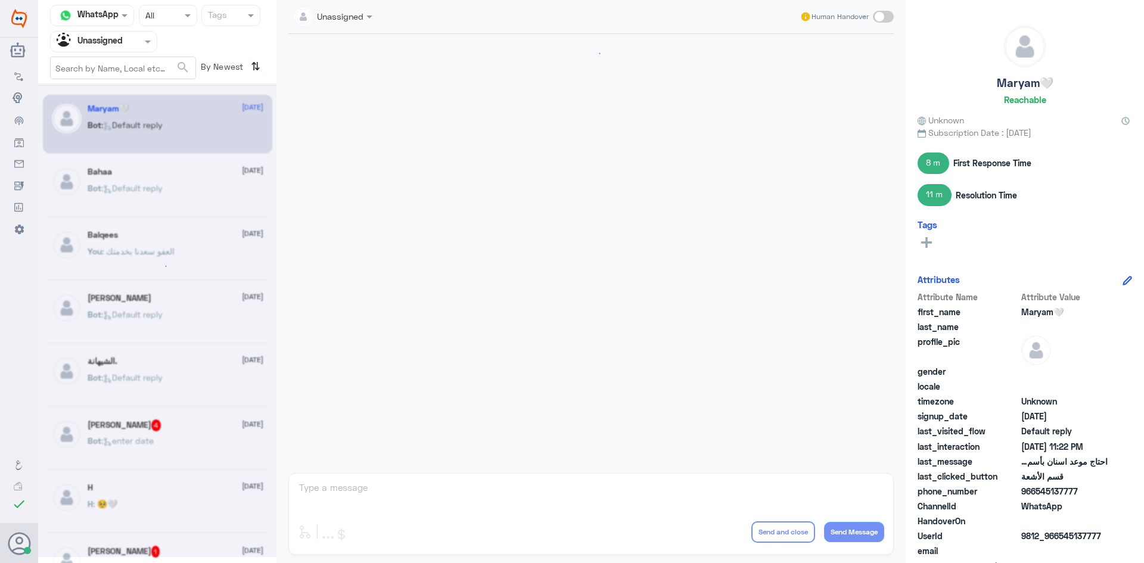
scroll to position [700, 0]
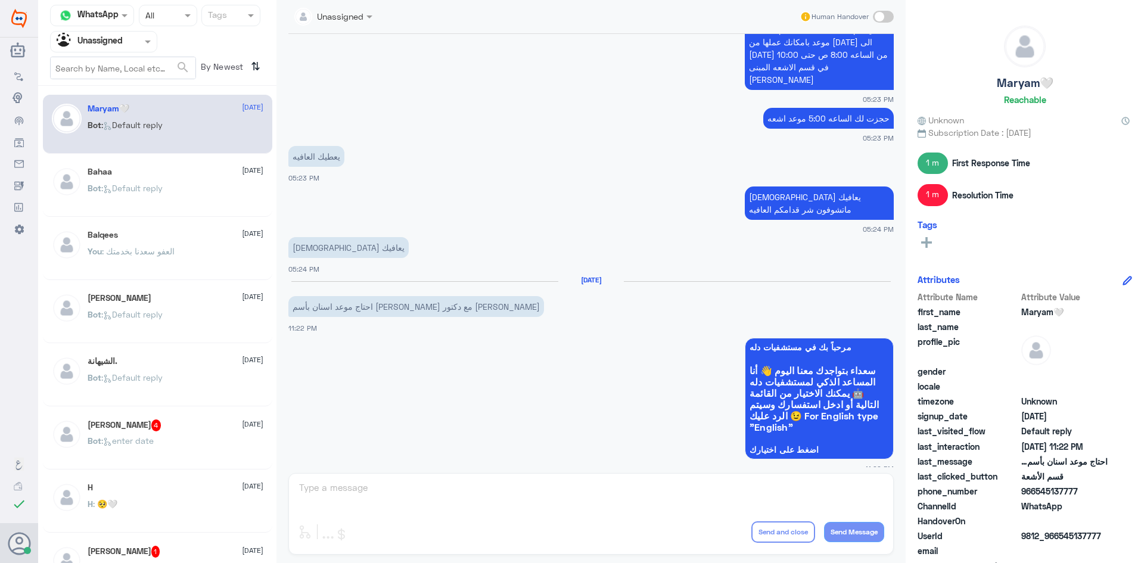
click at [198, 171] on div "Bahaa 16 August" at bounding box center [176, 172] width 176 height 10
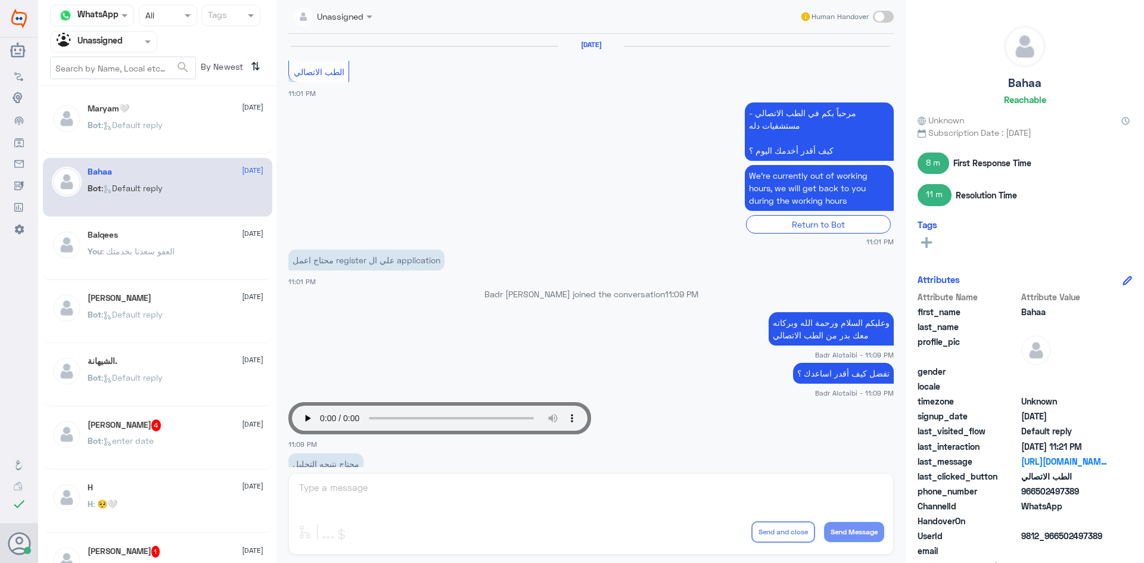
scroll to position [889, 0]
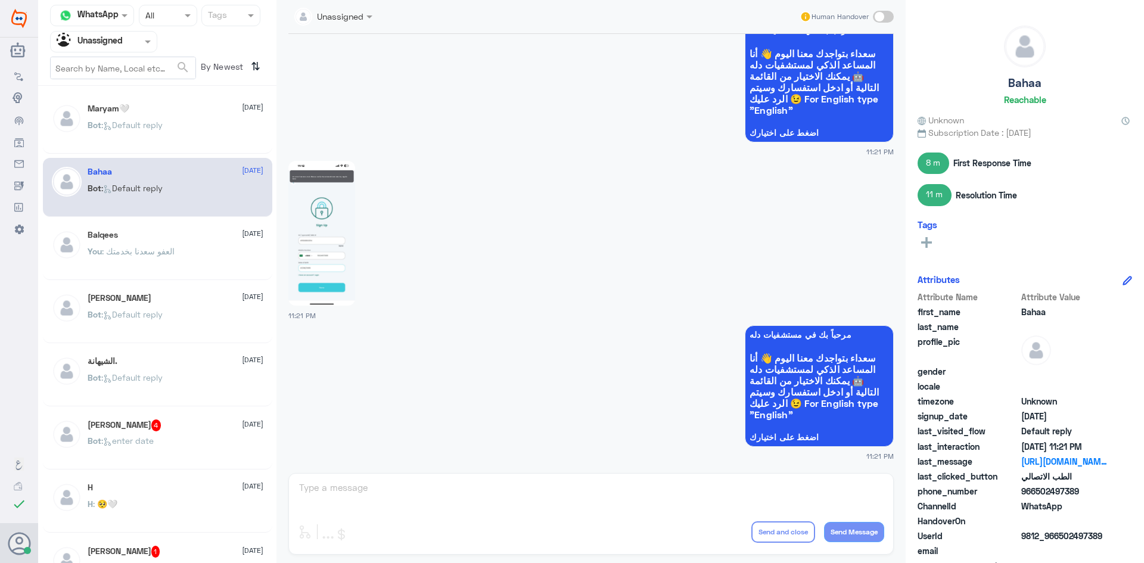
click at [194, 284] on div "Maryam🤍 16 August Bot : Default reply Bahaa 16 August Bot : Default reply Balqe…" at bounding box center [157, 329] width 238 height 477
click at [186, 238] on div "Balqees 16 August" at bounding box center [176, 235] width 176 height 10
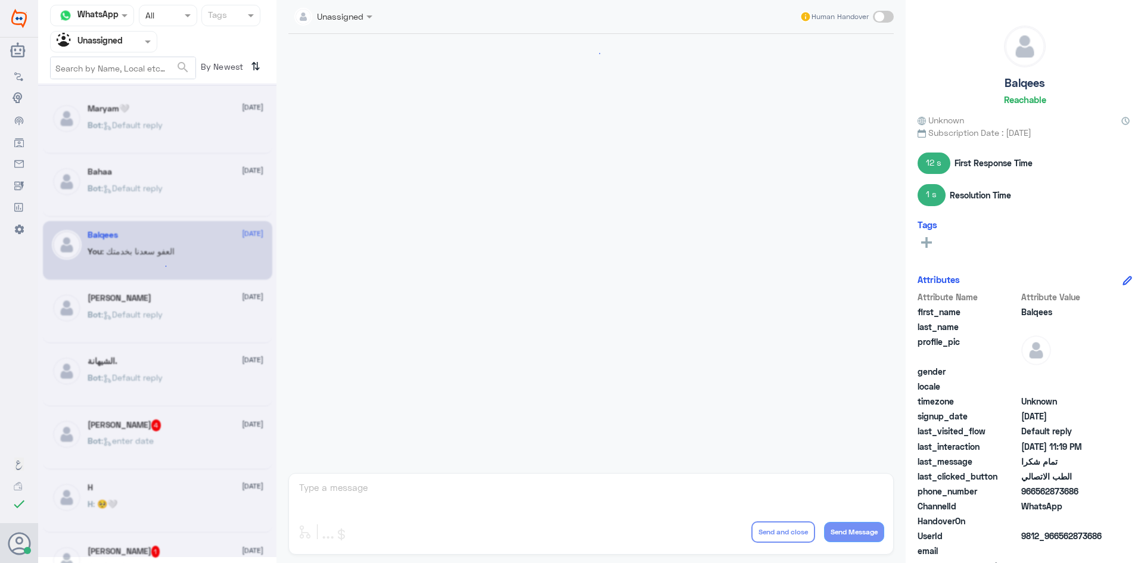
scroll to position [515, 0]
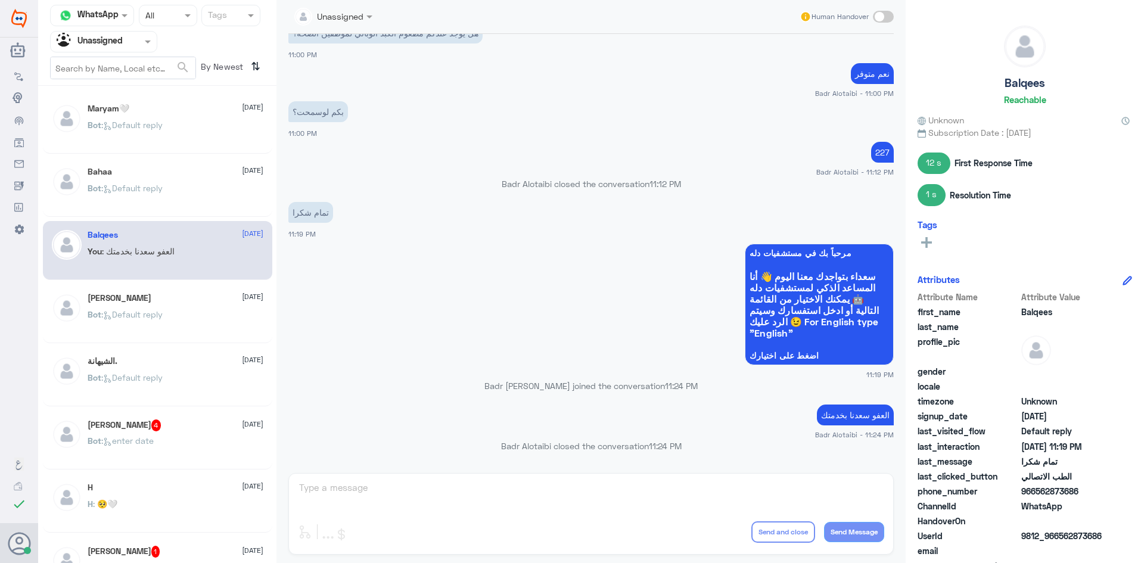
click at [196, 341] on div "Bahaa Samir [DATE] Bot : Default reply" at bounding box center [157, 313] width 229 height 59
click at [167, 394] on div "Bot : Default reply" at bounding box center [176, 387] width 176 height 27
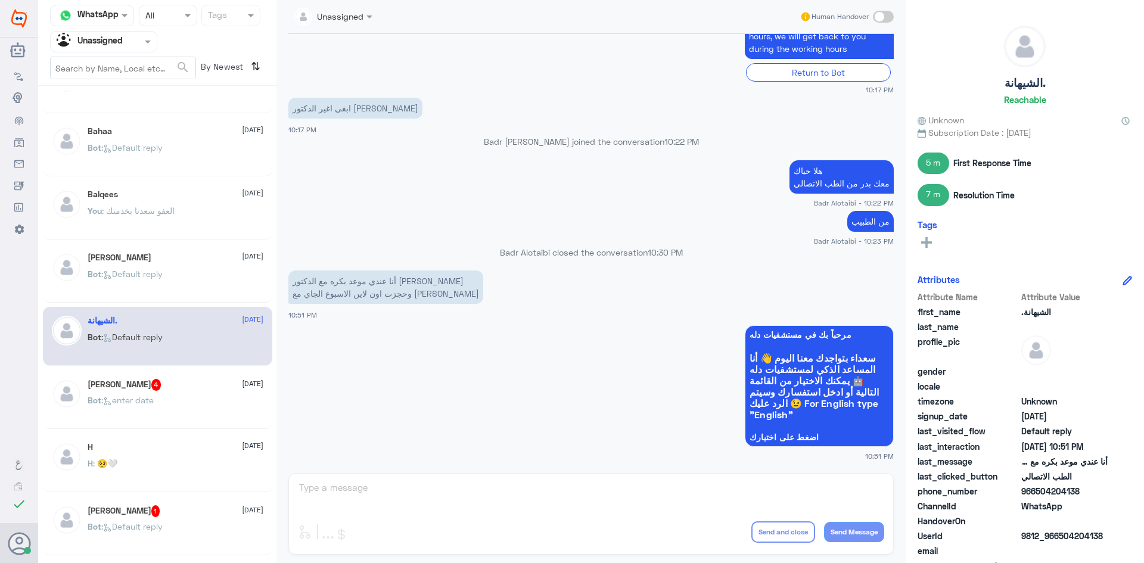
scroll to position [60, 0]
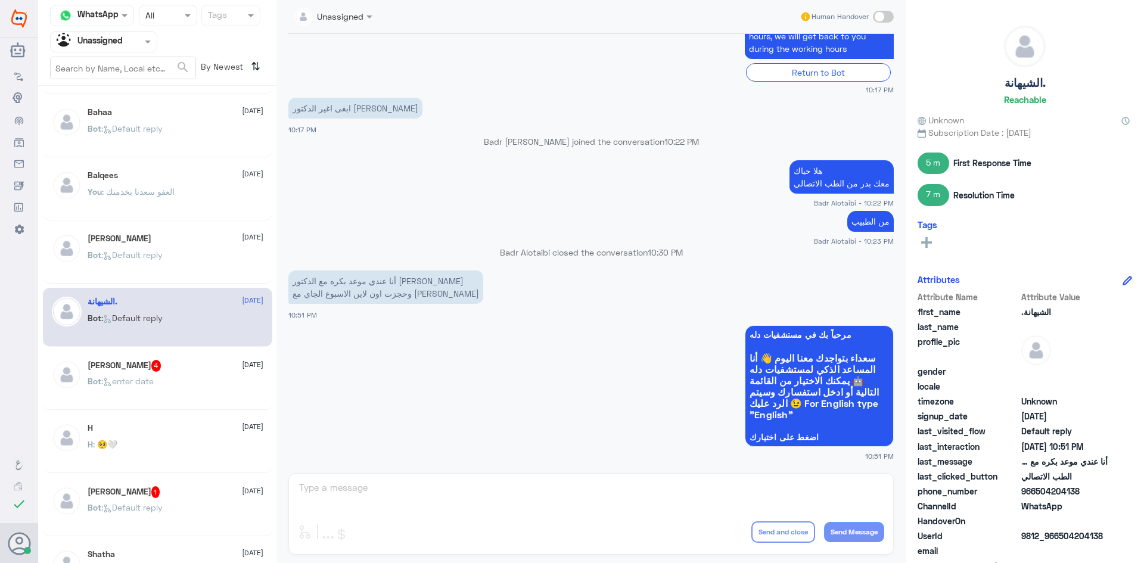
click at [166, 373] on div "مشعل بن فيصل 4 16 August Bot : enter date" at bounding box center [176, 382] width 176 height 45
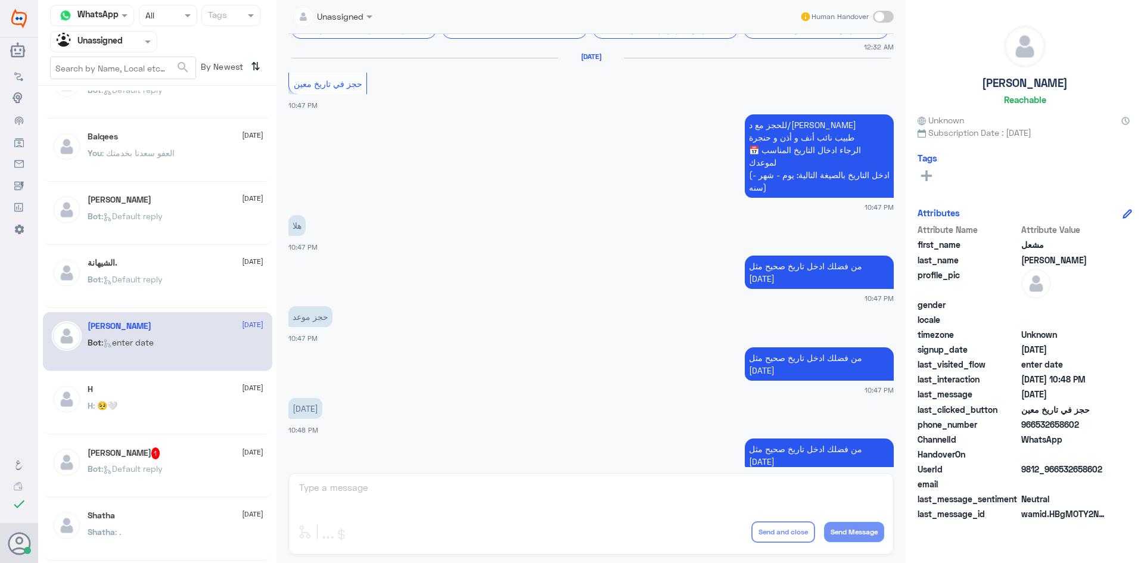
scroll to position [119, 0]
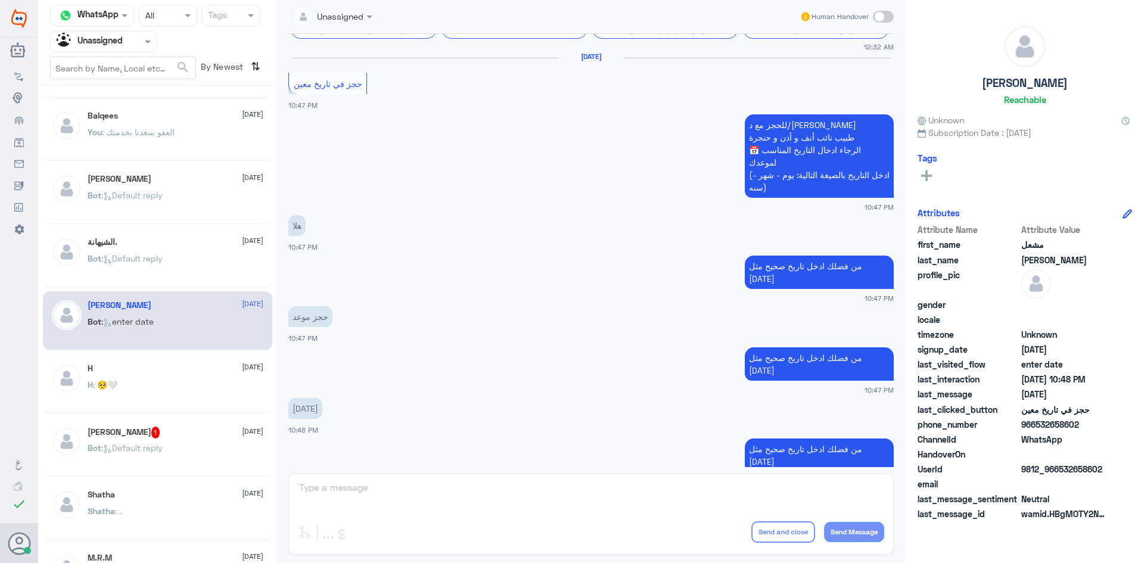
click at [190, 364] on div "H 16 August" at bounding box center [176, 368] width 176 height 10
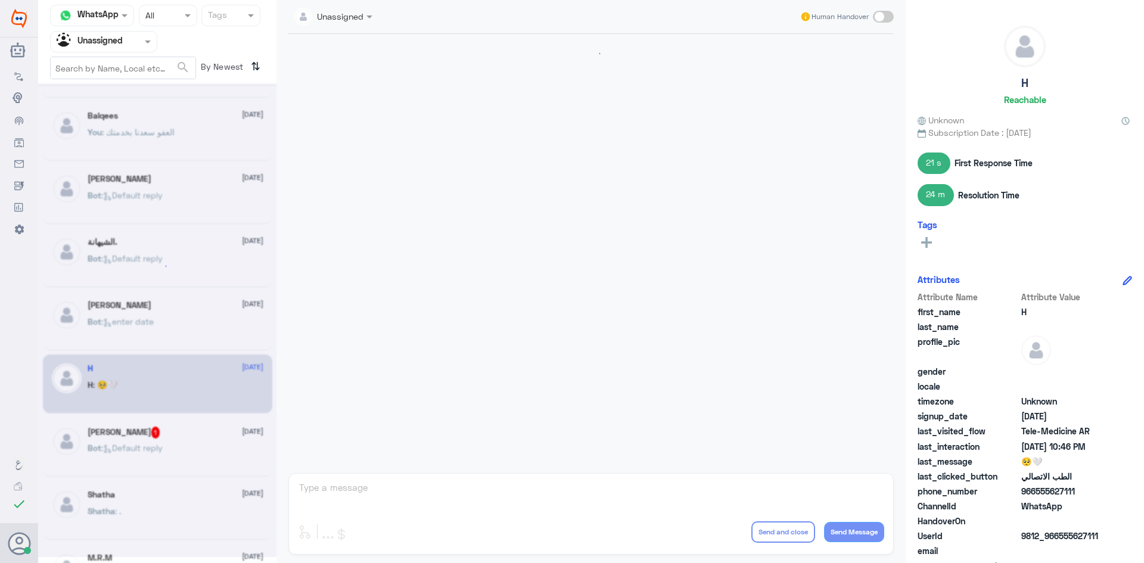
scroll to position [458, 0]
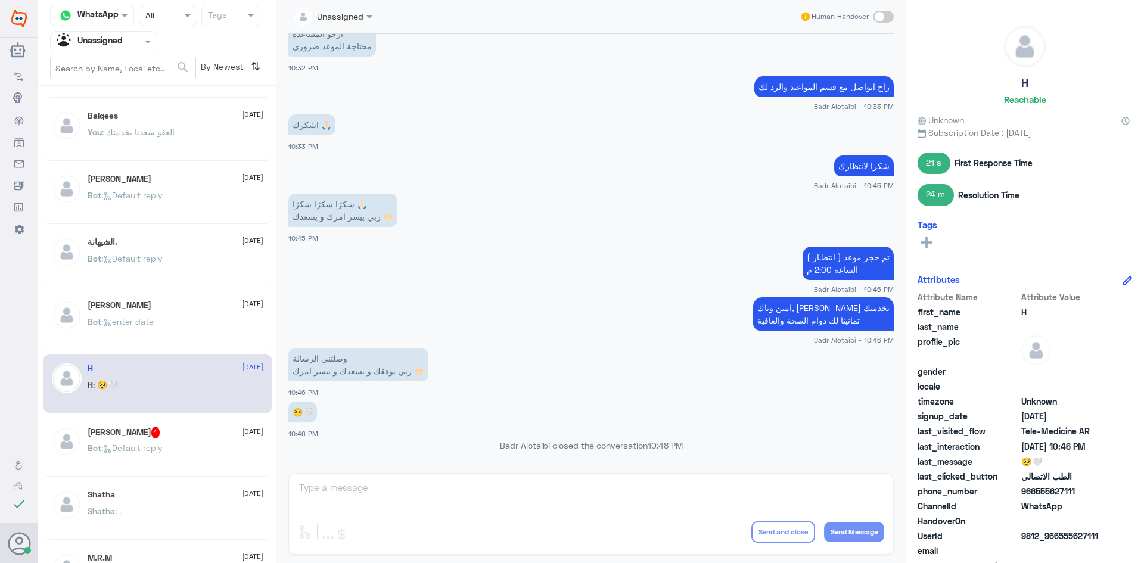
click at [192, 343] on div "Bot : enter date" at bounding box center [176, 331] width 176 height 27
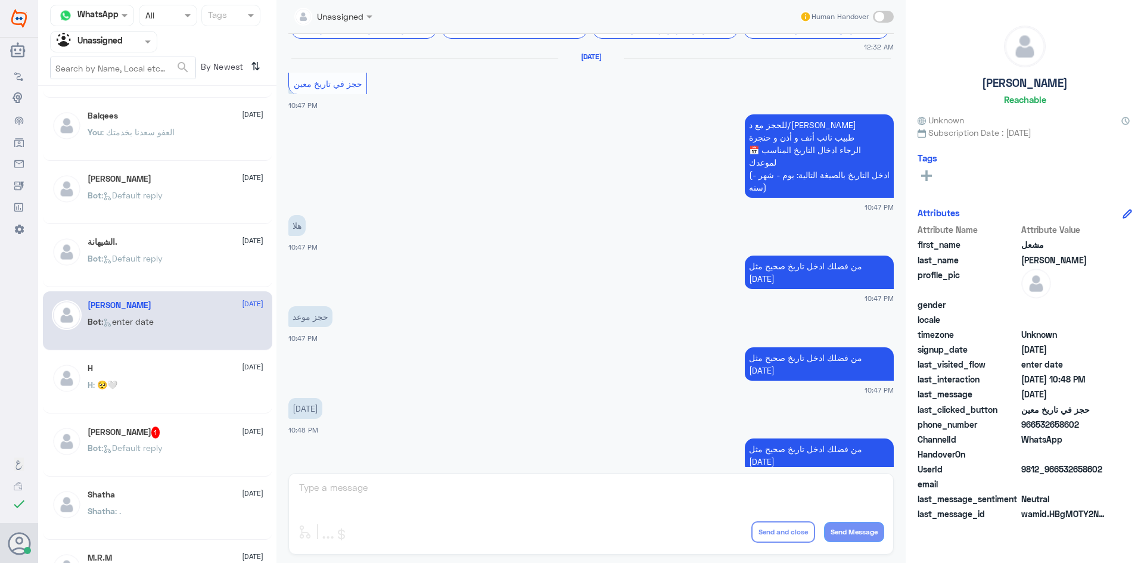
scroll to position [179, 0]
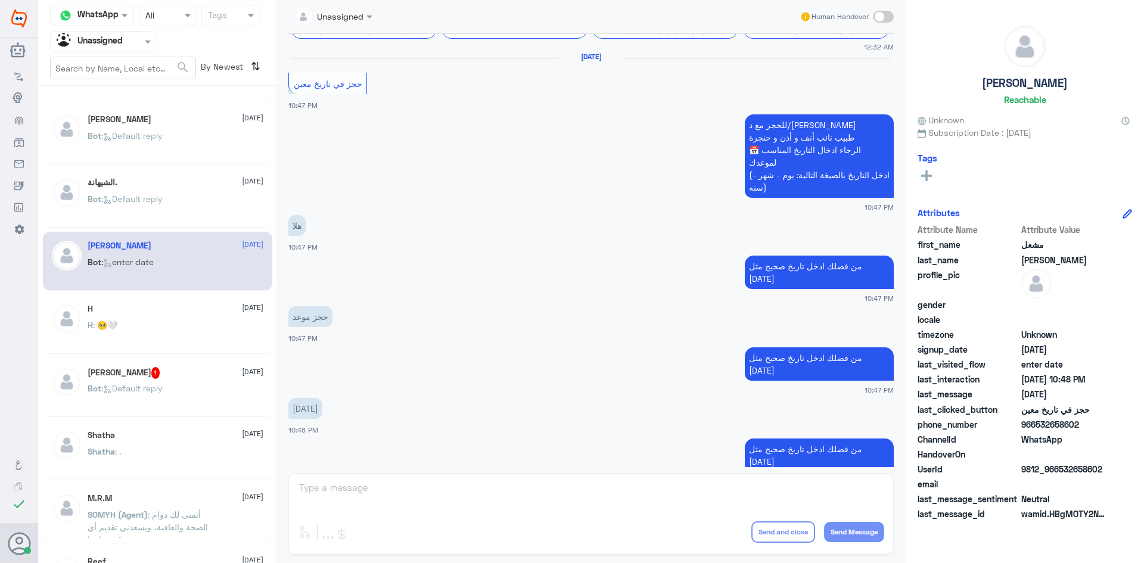
click at [185, 378] on div "IBRAHIM 1 16 August" at bounding box center [176, 373] width 176 height 12
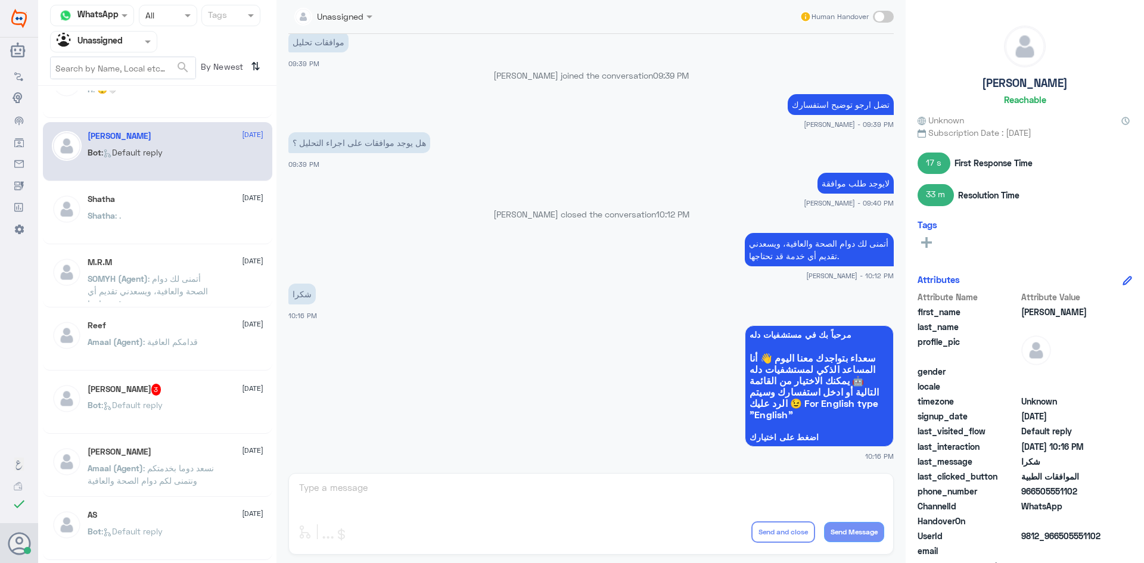
scroll to position [417, 0]
click at [196, 219] on div "Shatha : ." at bounding box center [176, 223] width 176 height 27
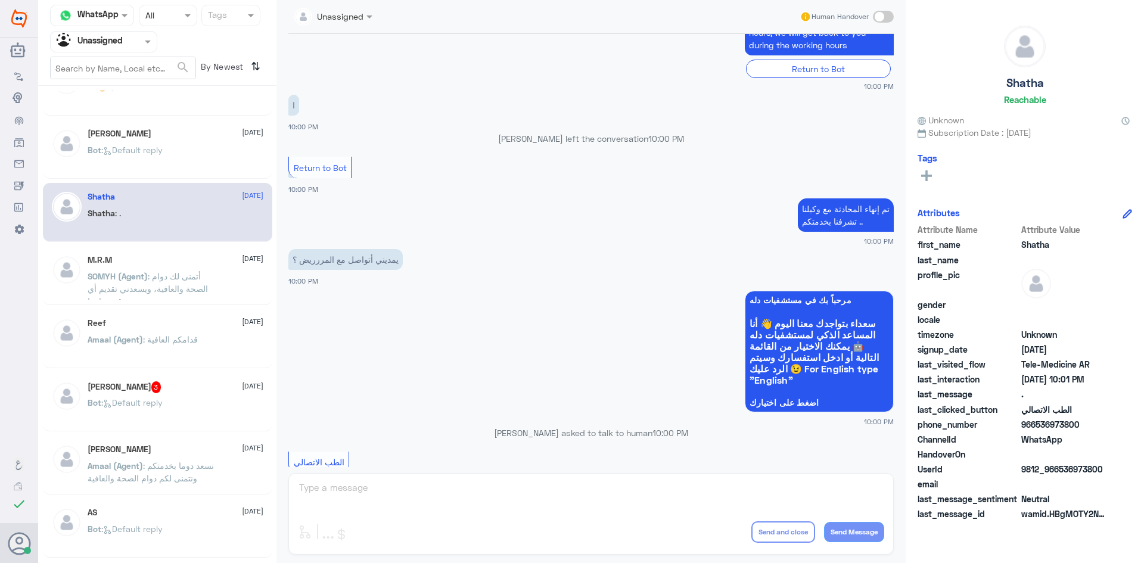
scroll to position [479, 0]
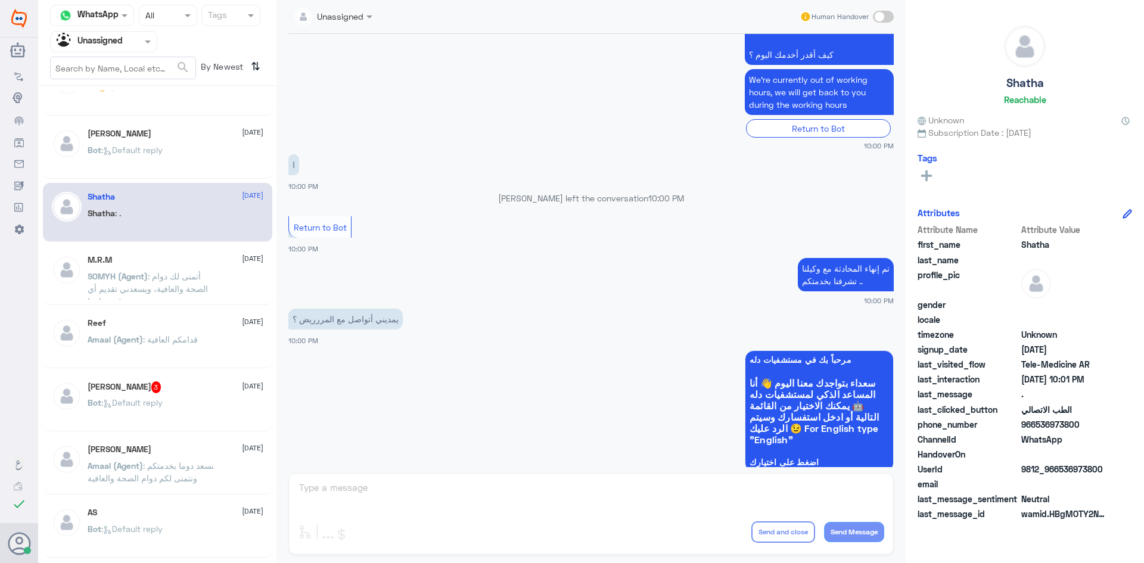
click at [172, 328] on div "Reef 16 August Amaal (Agent) : قدامكم العافية" at bounding box center [176, 340] width 176 height 45
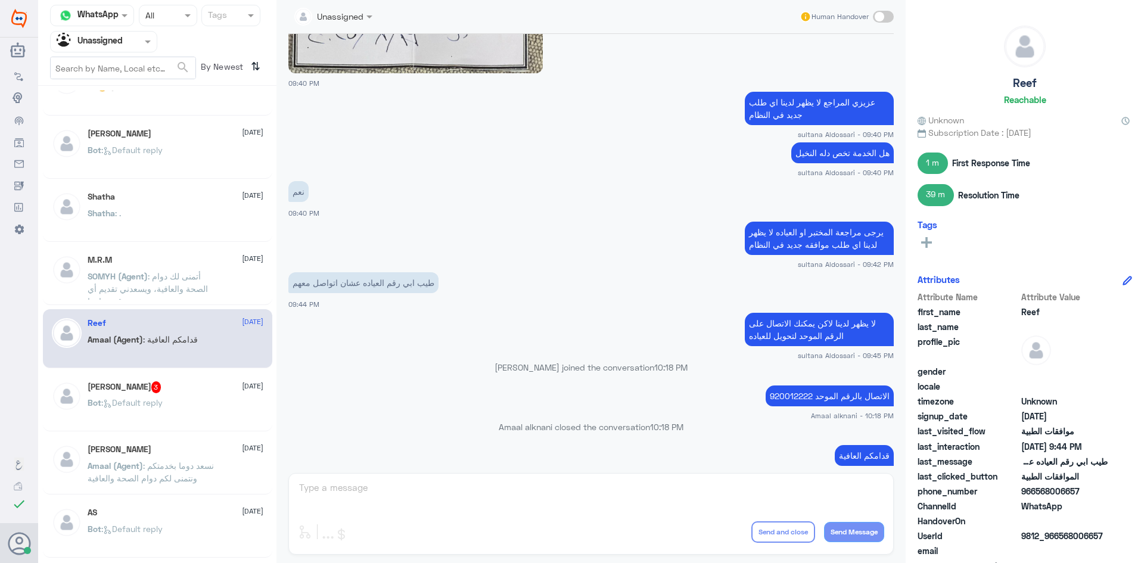
scroll to position [845, 0]
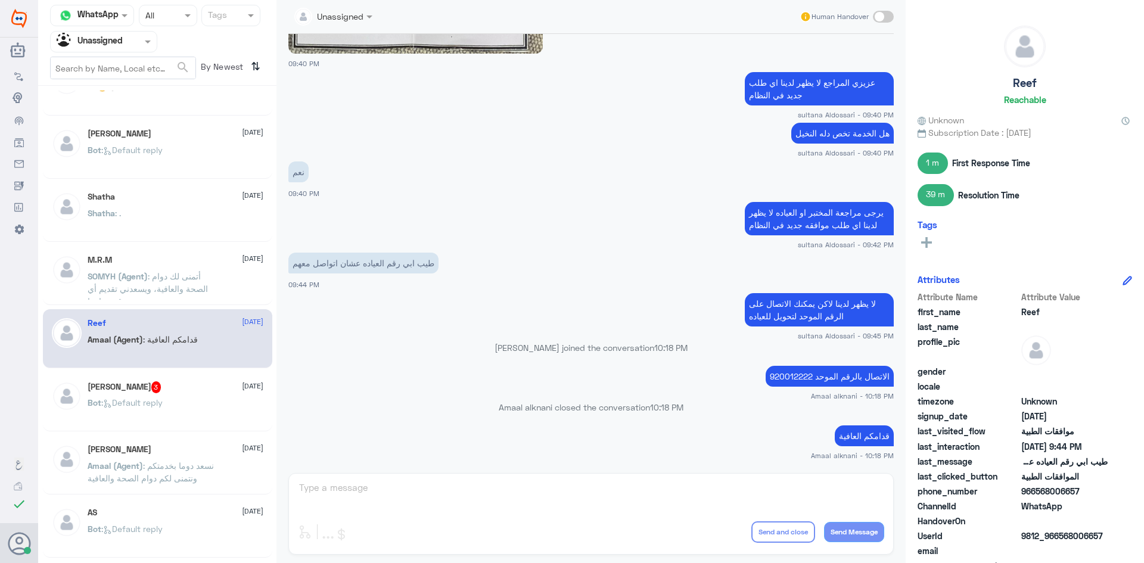
click at [184, 402] on div "Bot : Default reply" at bounding box center [176, 412] width 176 height 27
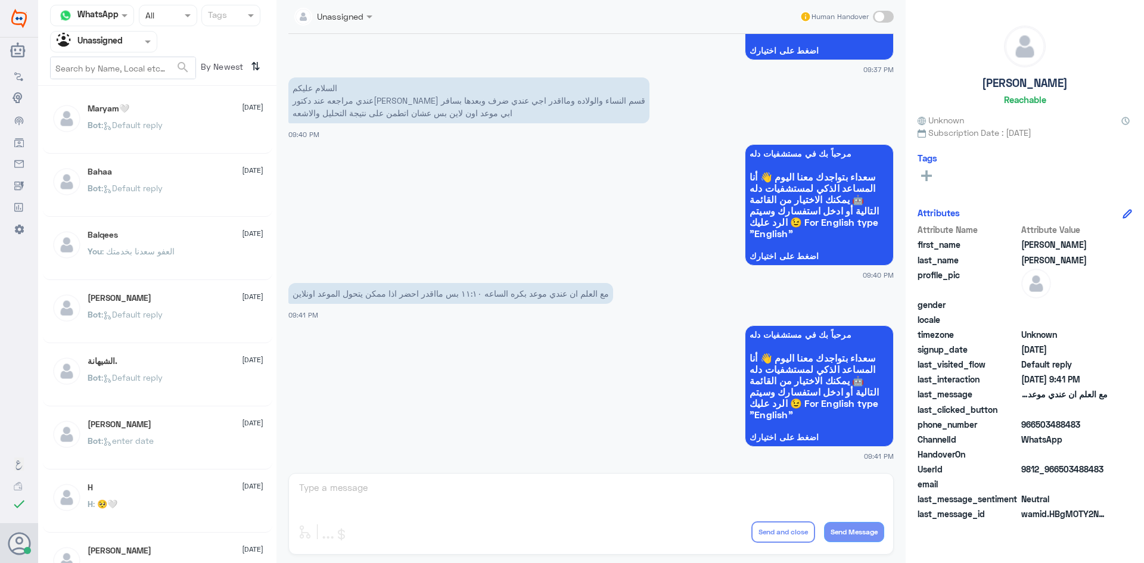
click at [169, 123] on div "Bot : Default reply" at bounding box center [176, 135] width 176 height 27
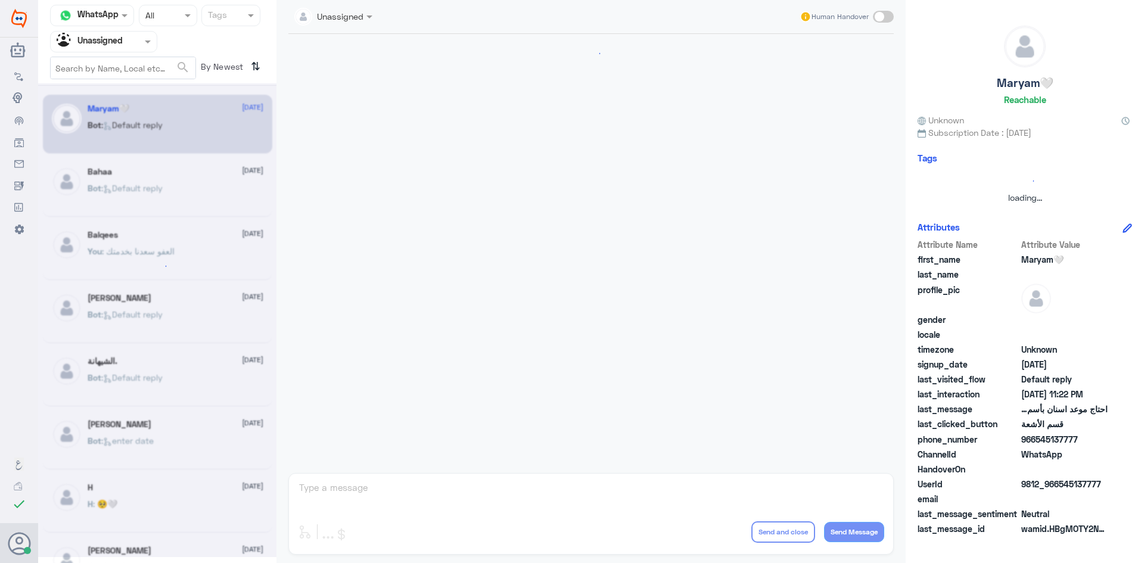
scroll to position [700, 0]
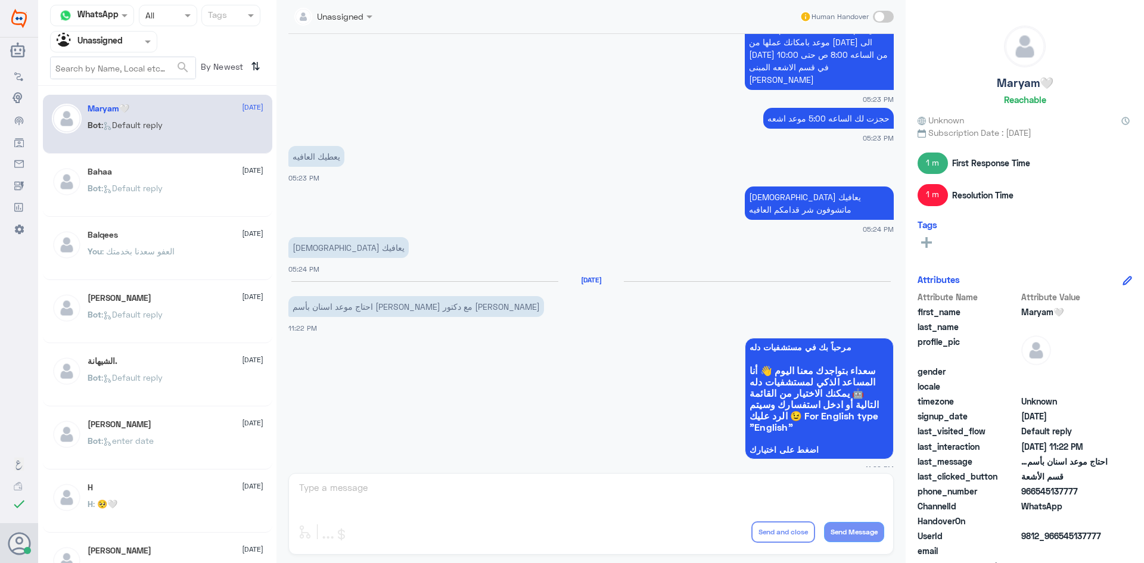
click at [117, 41] on input "text" at bounding box center [90, 42] width 66 height 14
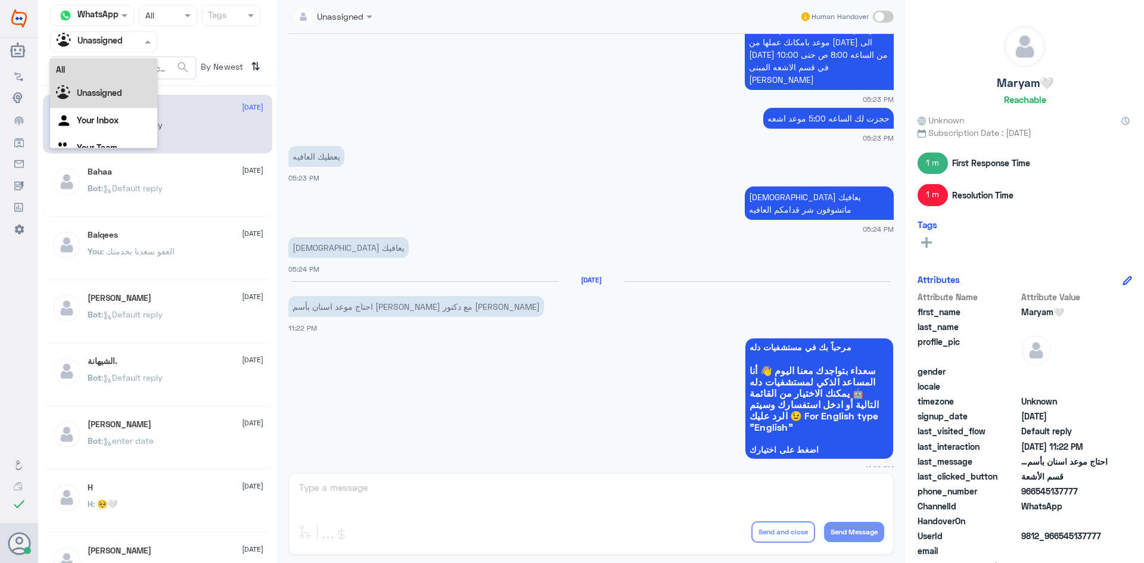
click at [114, 67] on div "All" at bounding box center [103, 69] width 107 height 22
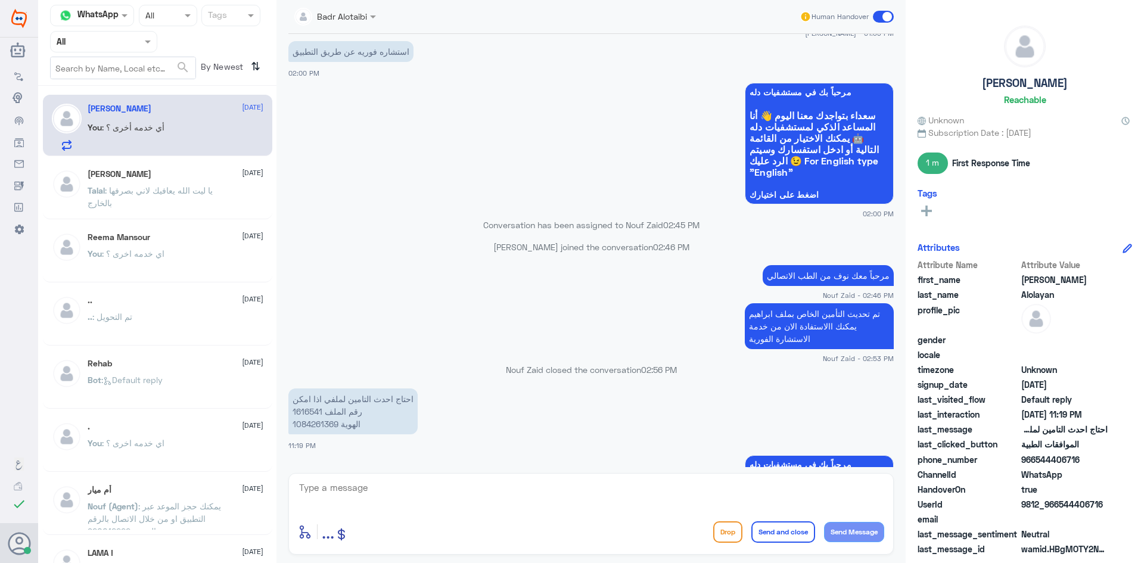
scroll to position [904, 0]
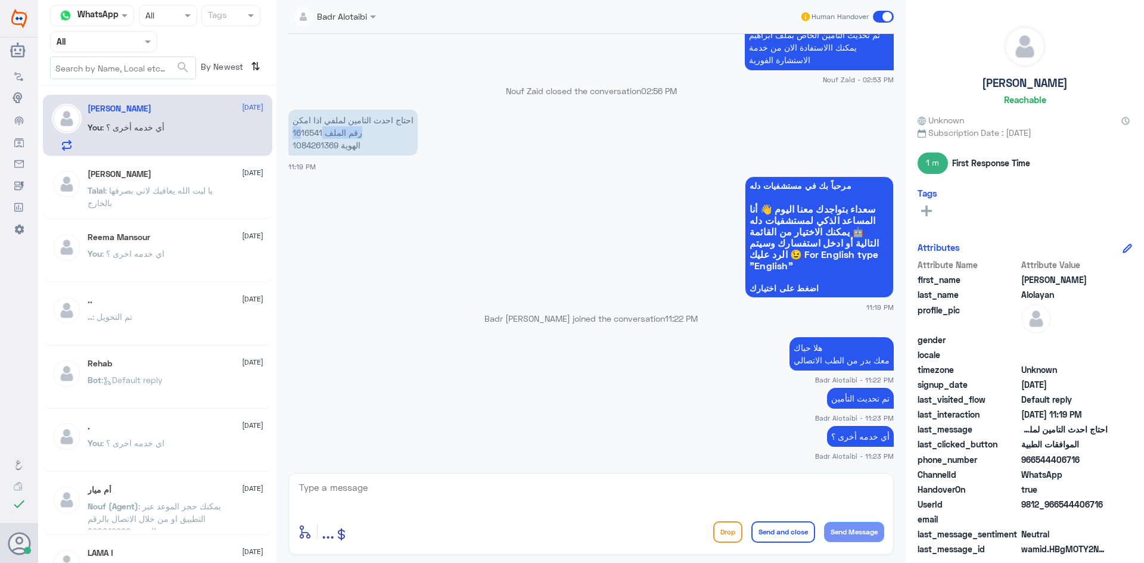
drag, startPoint x: 321, startPoint y: 135, endPoint x: 300, endPoint y: 135, distance: 21.4
click at [300, 135] on p "احتاج احدث التامين لملفي اذا امكن رقم الملف 1616541 الهوية 1084261369" at bounding box center [352, 133] width 129 height 46
click at [298, 133] on p "احتاج احدث التامين لملفي اذا امكن رقم الملف 1616541 الهوية 1084261369" at bounding box center [352, 133] width 129 height 46
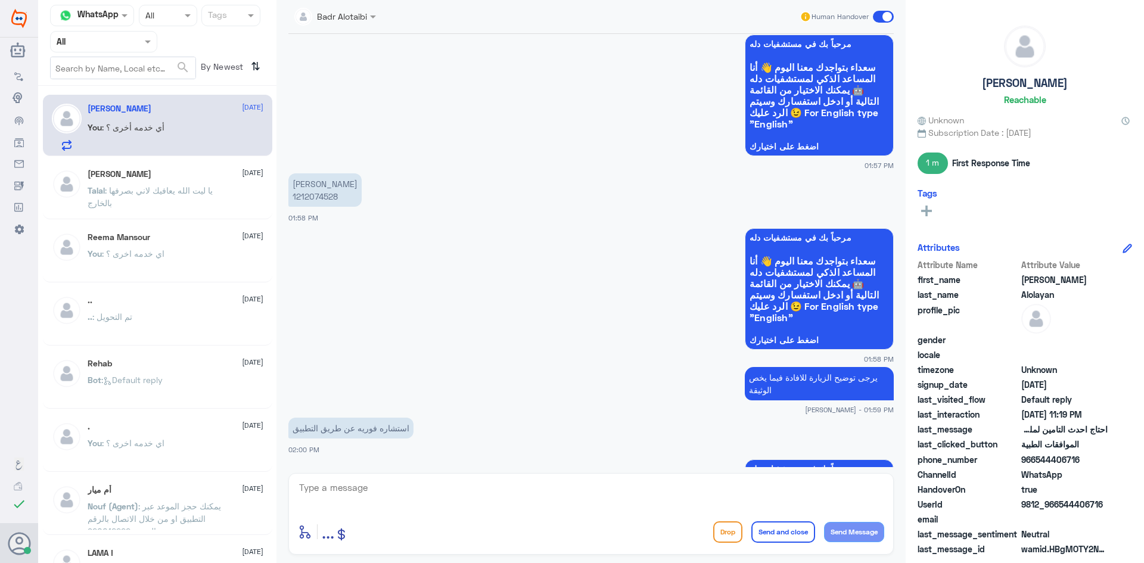
scroll to position [309, 0]
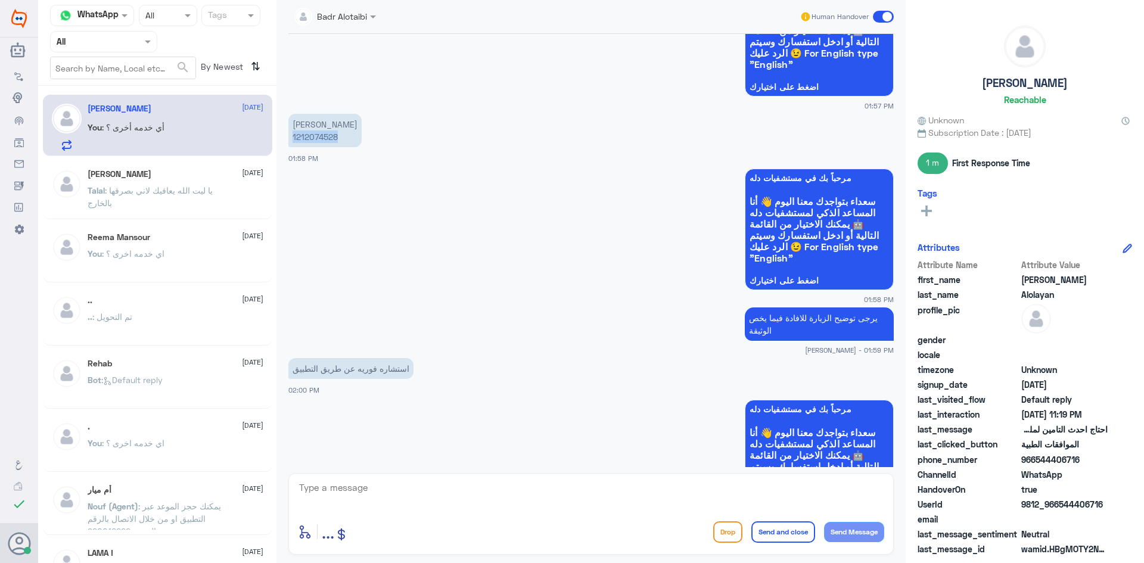
drag, startPoint x: 337, startPoint y: 135, endPoint x: 291, endPoint y: 135, distance: 45.3
click at [291, 135] on p "ابراهيم العليان 1212074528" at bounding box center [324, 130] width 73 height 33
copy p "1212074528"
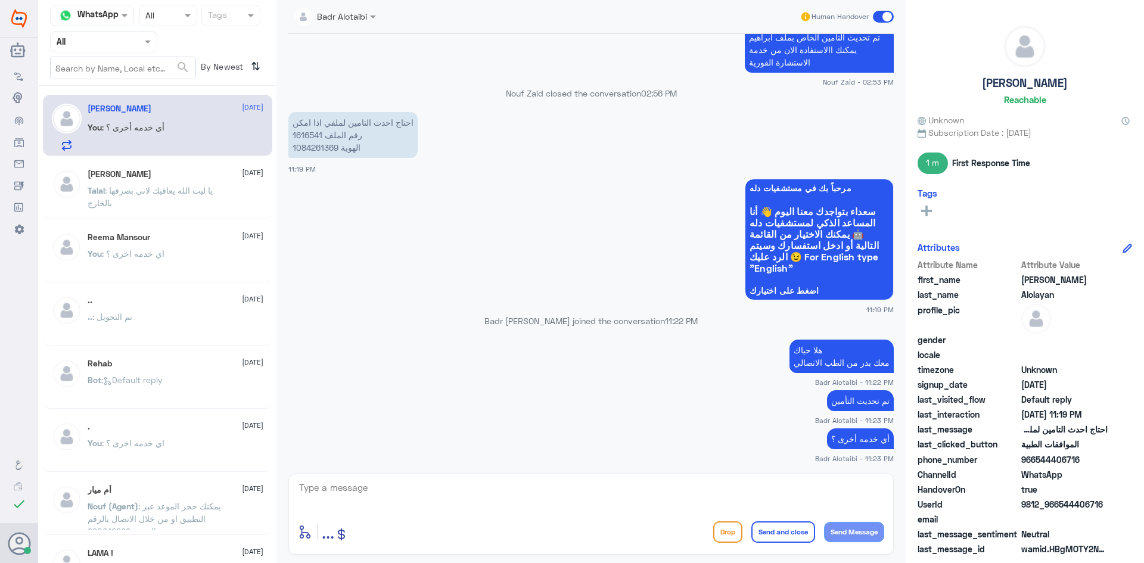
scroll to position [904, 0]
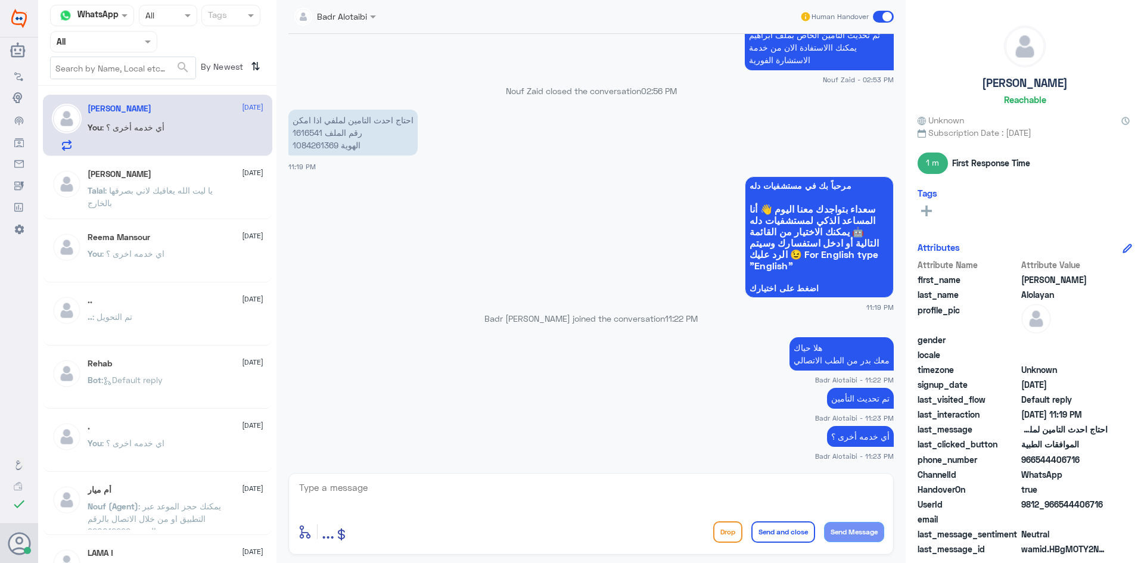
click at [702, 468] on div "Badr Alotaibi Human Handover 16 Aug 2025 ابي اسوي استشاره فوريه بس ياخذ رسوم ١٥…" at bounding box center [590, 283] width 629 height 567
click at [700, 481] on textarea at bounding box center [591, 494] width 586 height 29
click at [886, 15] on span at bounding box center [883, 17] width 21 height 12
click at [0, 0] on input "checkbox" at bounding box center [0, 0] width 0 height 0
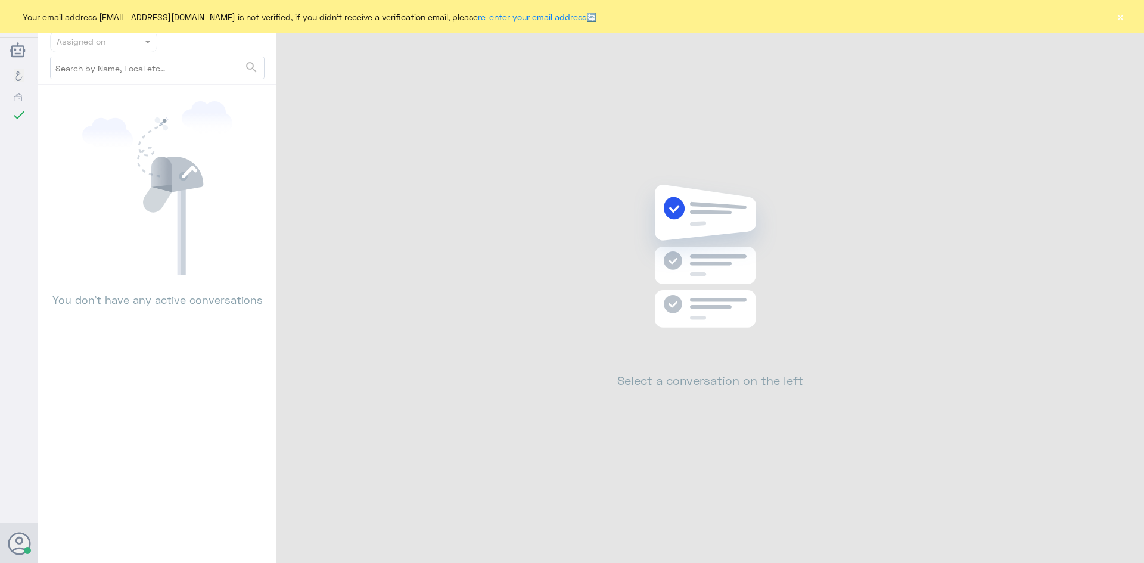
click at [1120, 23] on button "×" at bounding box center [1120, 17] width 12 height 12
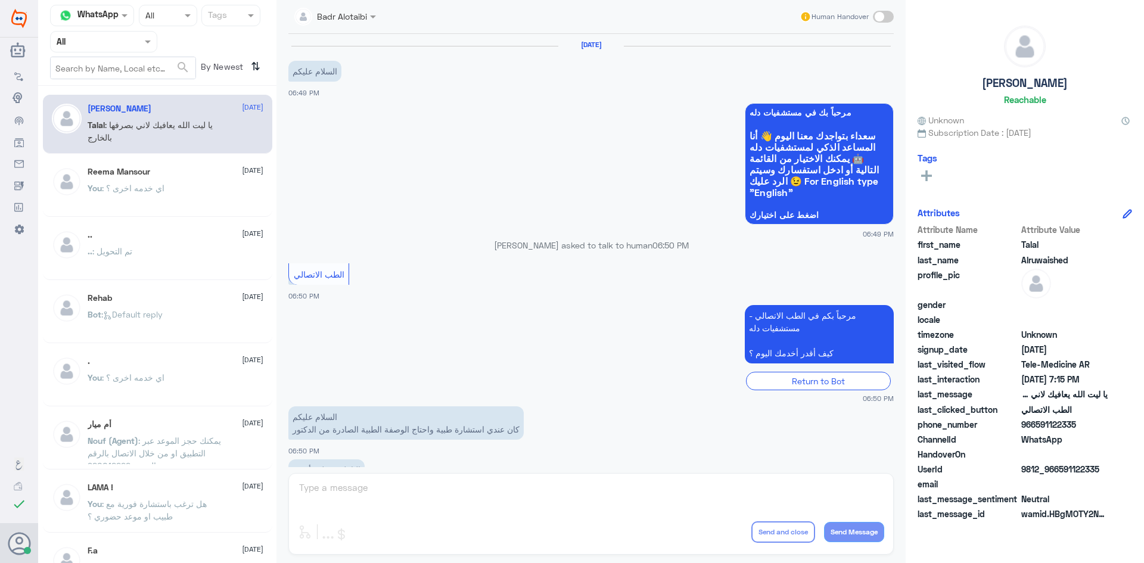
scroll to position [272, 0]
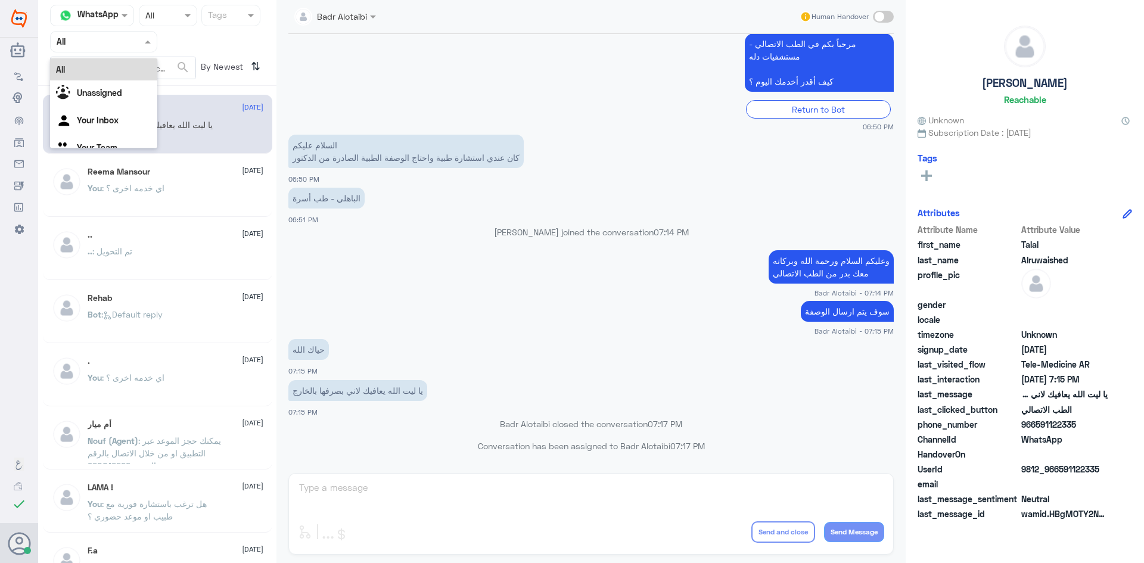
click at [138, 44] on div at bounding box center [104, 42] width 106 height 14
click at [135, 86] on div "Unassigned" at bounding box center [103, 93] width 107 height 27
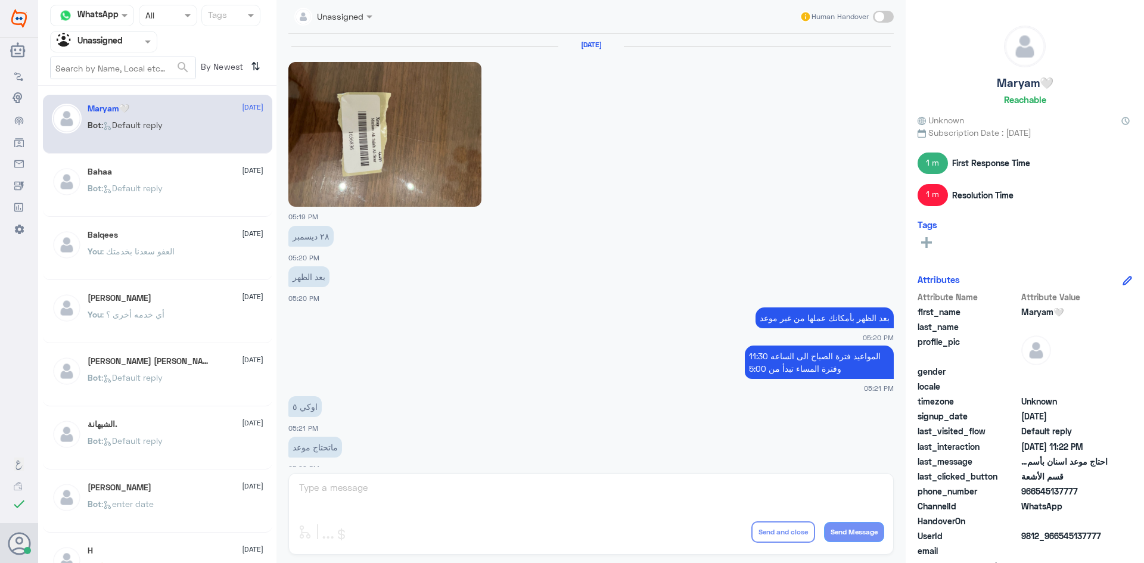
scroll to position [700, 0]
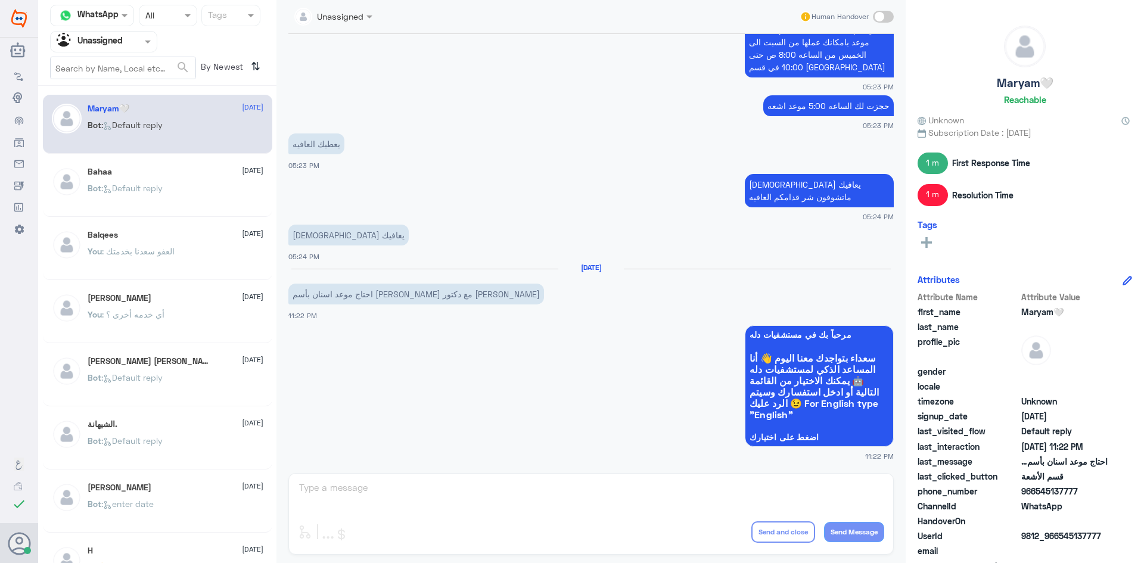
click at [163, 165] on div "Bahaa [DATE] Bot : Default reply" at bounding box center [157, 187] width 229 height 59
click at [151, 189] on span ": Default reply" at bounding box center [131, 188] width 61 height 10
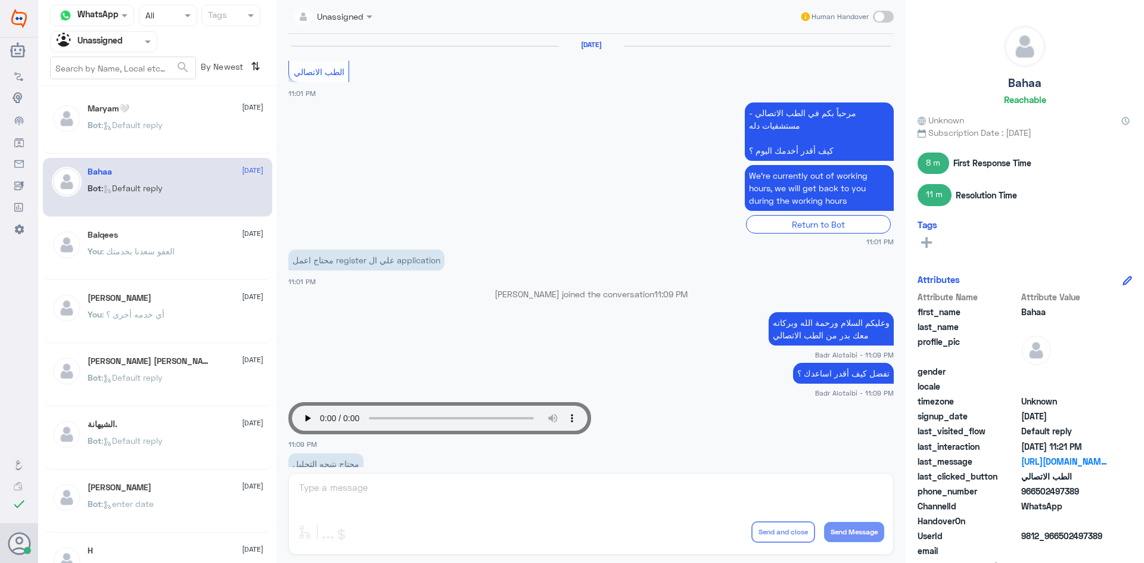
scroll to position [889, 0]
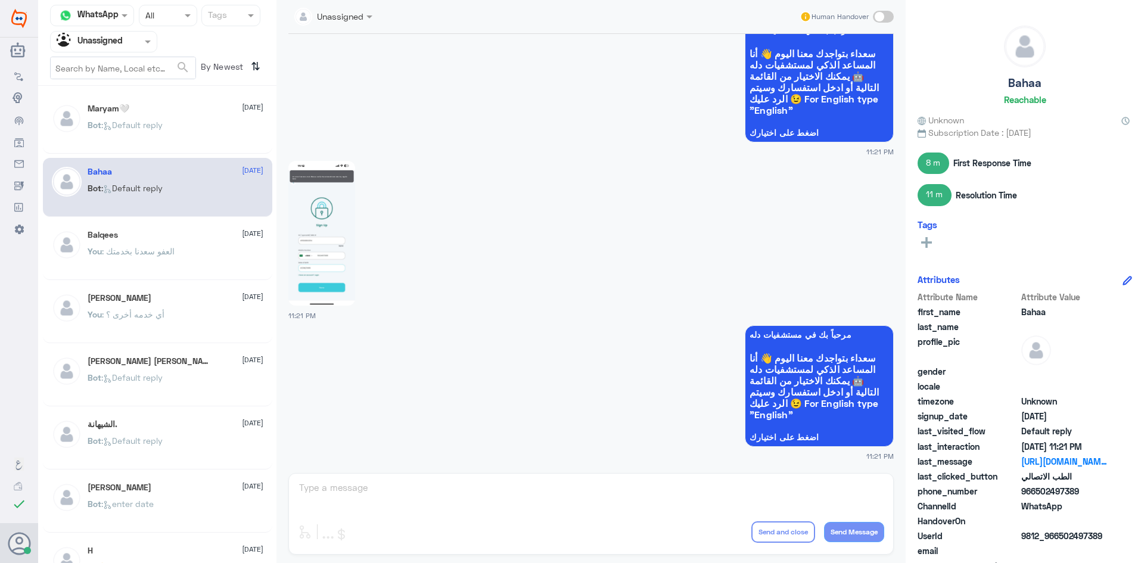
click at [338, 227] on img at bounding box center [321, 233] width 67 height 145
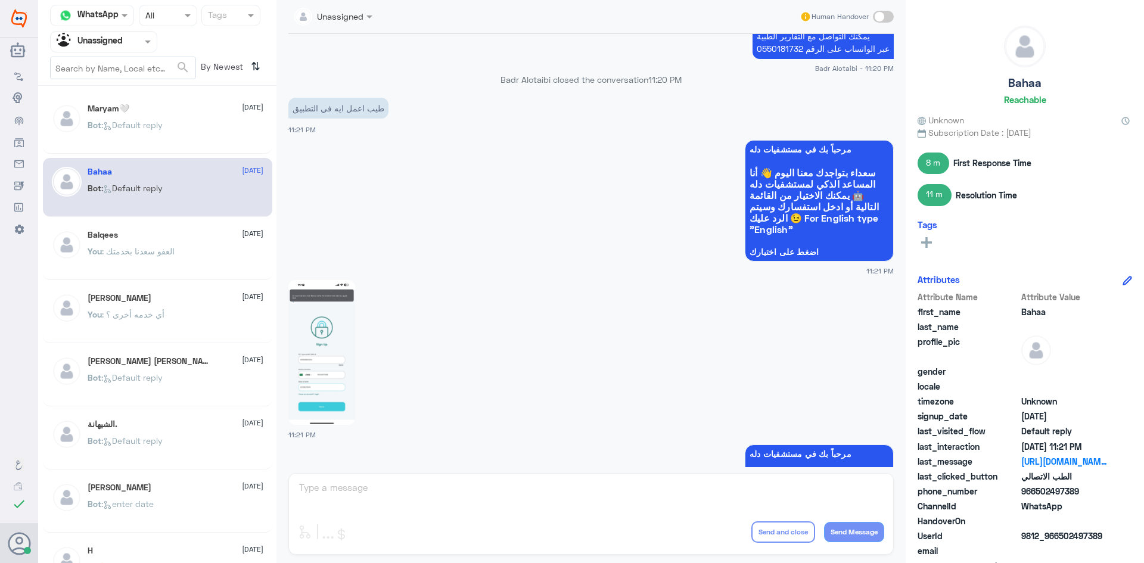
scroll to position [60, 0]
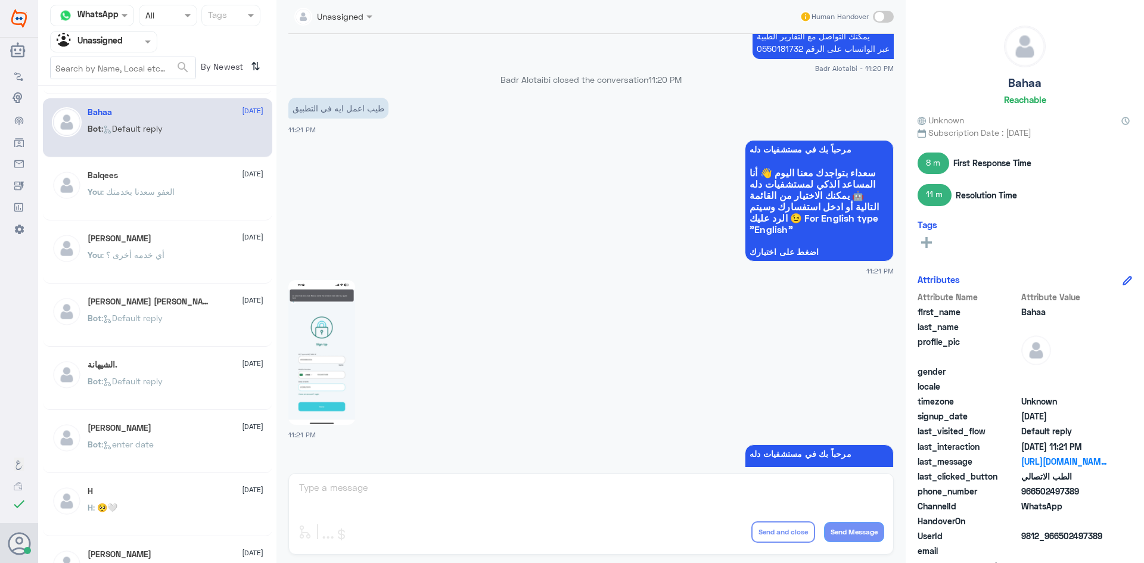
click at [156, 182] on div "Balqees [DATE] You : العفو سعدنا بخدمتك" at bounding box center [176, 192] width 176 height 45
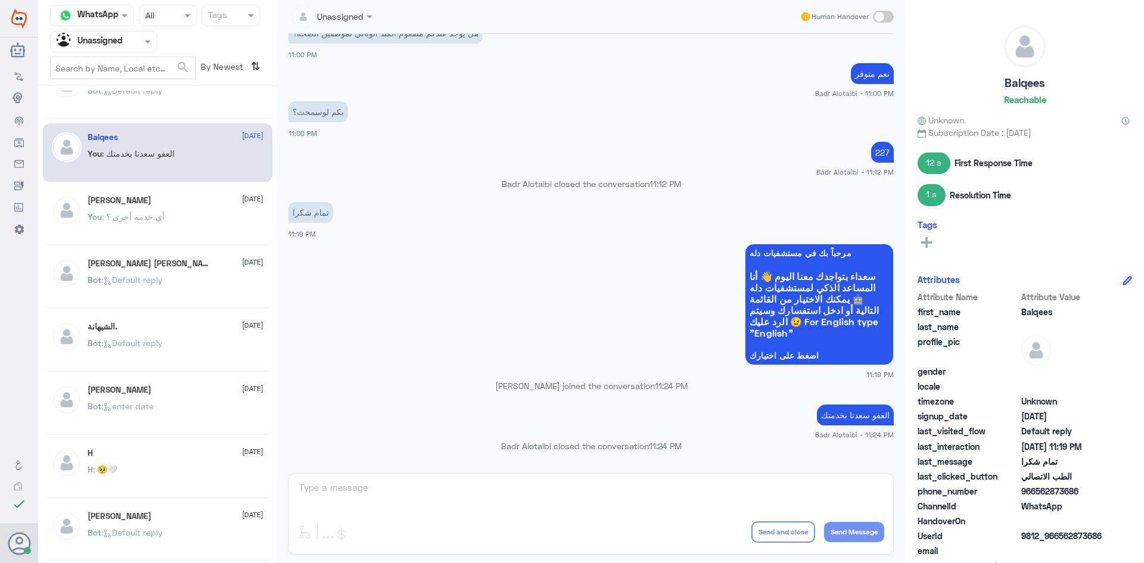
scroll to position [119, 0]
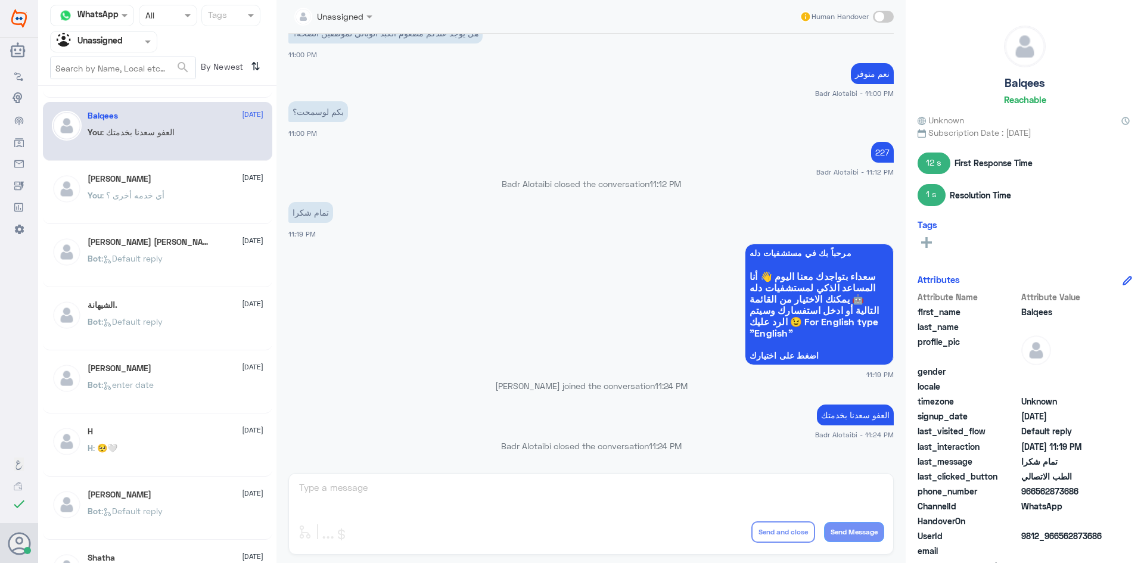
click at [197, 192] on div "You : أي خدمه أخرى ؟" at bounding box center [176, 205] width 176 height 27
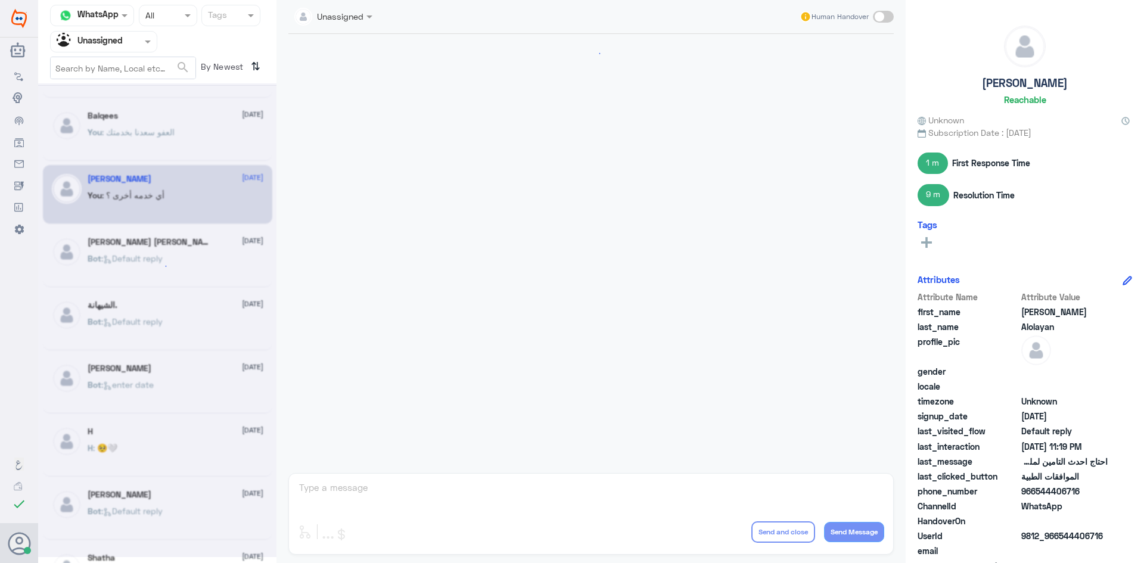
scroll to position [885, 0]
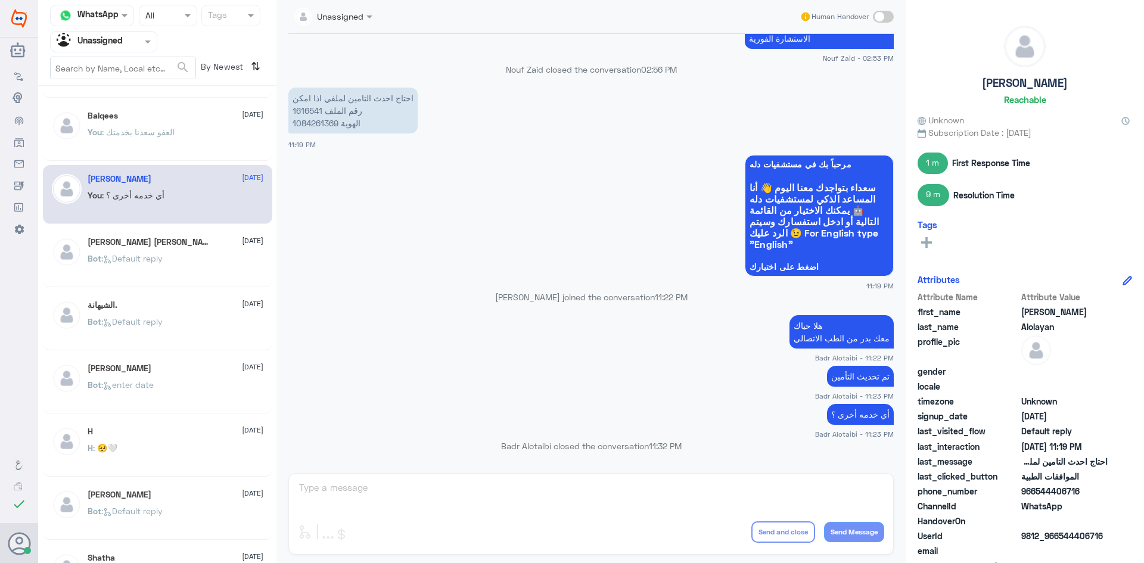
click at [169, 248] on div "Bahaa Samir [DATE] Bot : Default reply" at bounding box center [176, 259] width 176 height 45
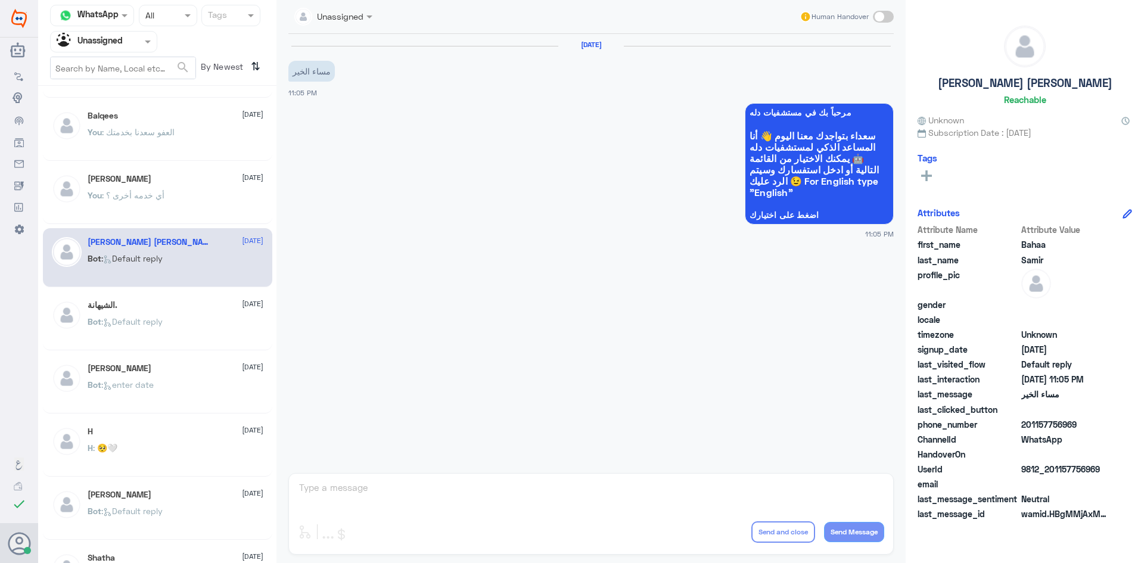
click at [172, 298] on div "الشيهانة. [DATE] Bot : Default reply" at bounding box center [157, 320] width 229 height 59
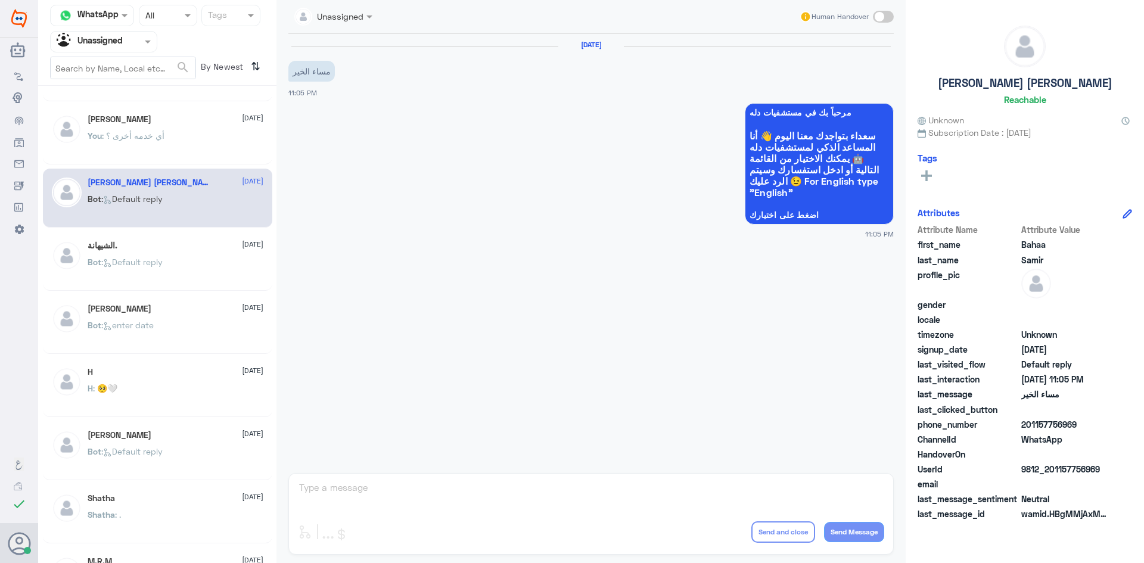
click at [133, 380] on div "H [DATE] H : 🥺🤍" at bounding box center [176, 389] width 176 height 45
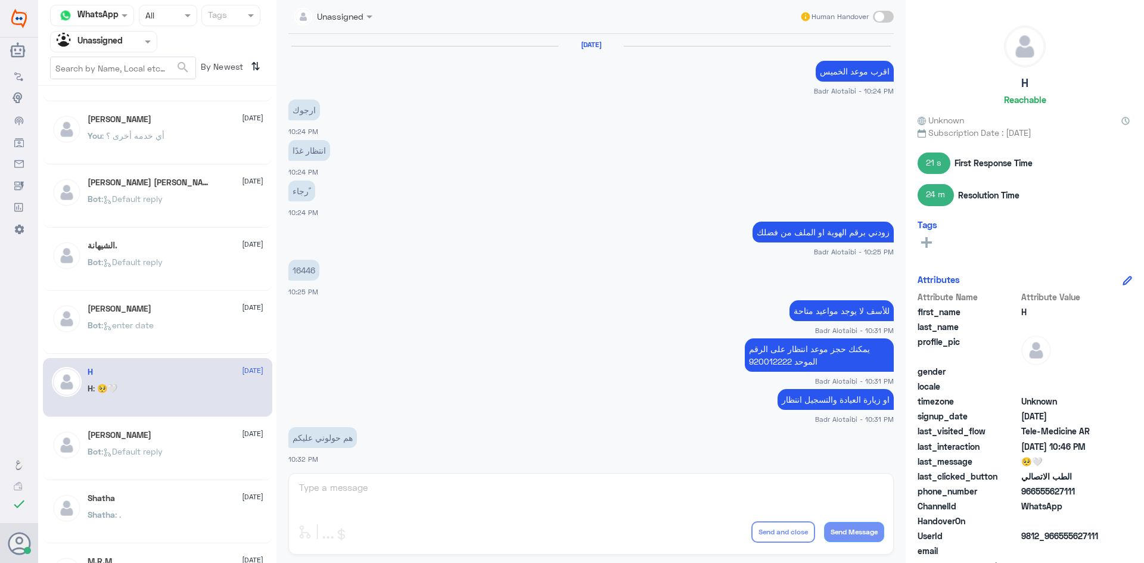
scroll to position [458, 0]
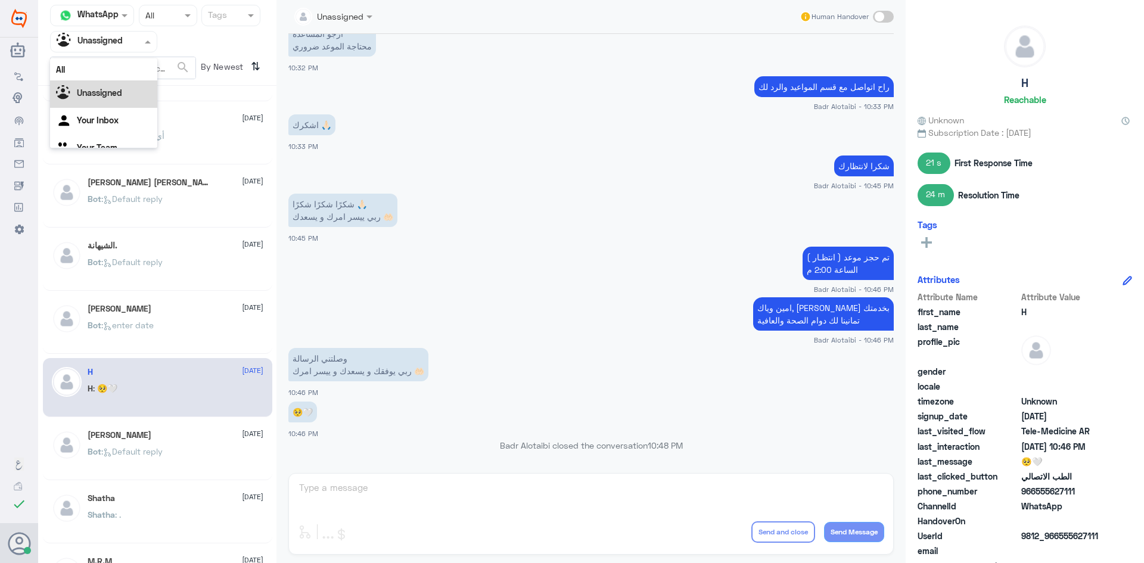
click at [121, 45] on input "text" at bounding box center [90, 42] width 66 height 14
click at [110, 61] on div "All" at bounding box center [103, 69] width 107 height 22
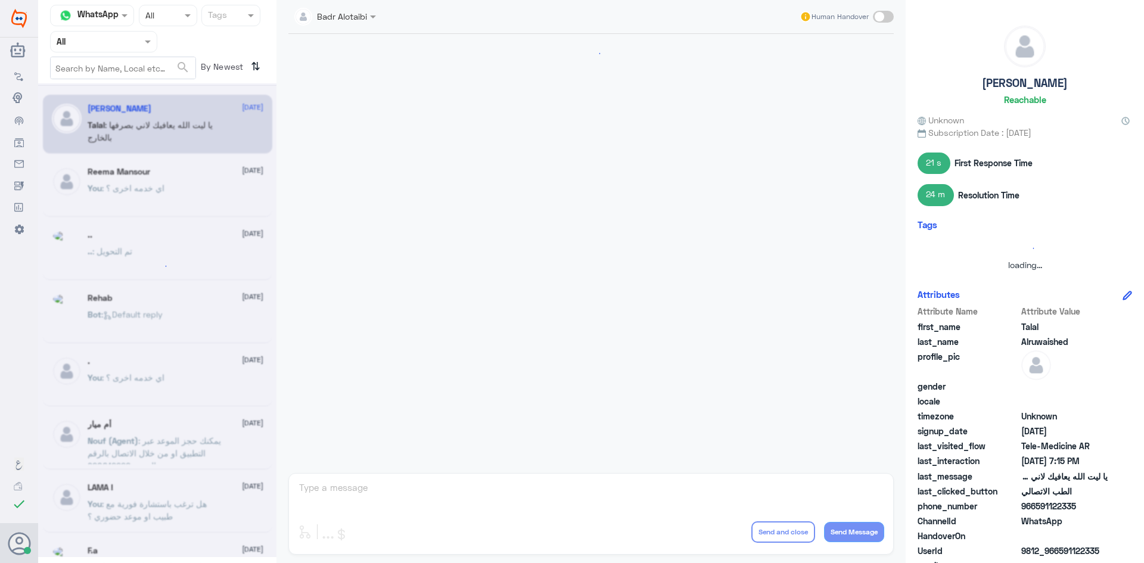
scroll to position [272, 0]
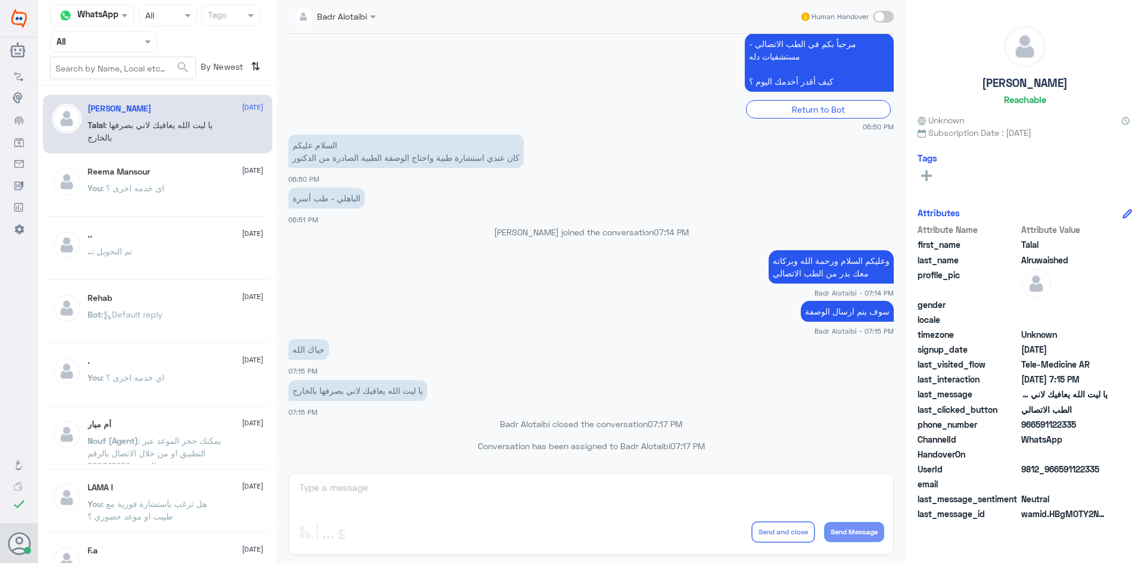
drag, startPoint x: 132, startPoint y: 41, endPoint x: 132, endPoint y: 49, distance: 8.4
click at [132, 42] on div at bounding box center [104, 42] width 106 height 14
click at [114, 86] on div "Unassigned" at bounding box center [103, 93] width 107 height 27
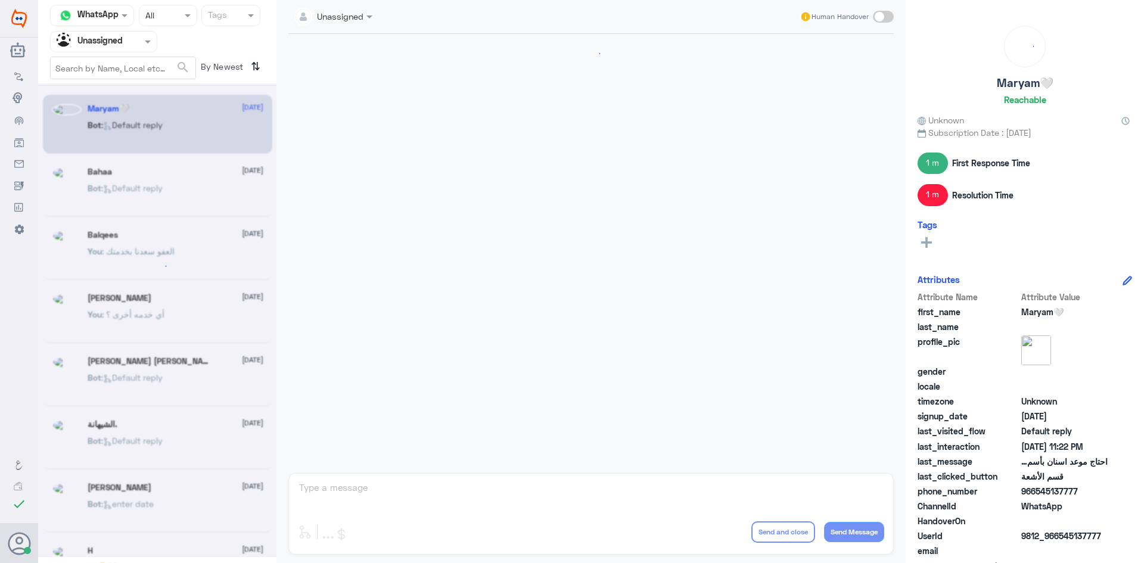
scroll to position [700, 0]
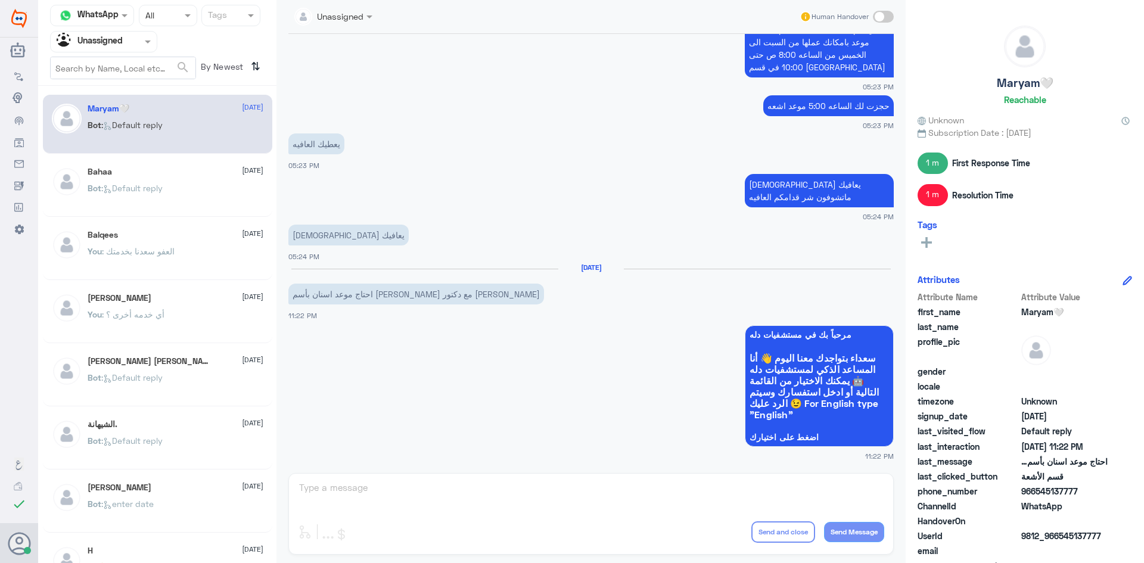
click at [147, 166] on div "Bahaa [DATE] Bot : Default reply" at bounding box center [157, 187] width 229 height 59
click at [147, 177] on div "Bahaa [DATE] Bot : Default reply" at bounding box center [176, 189] width 176 height 45
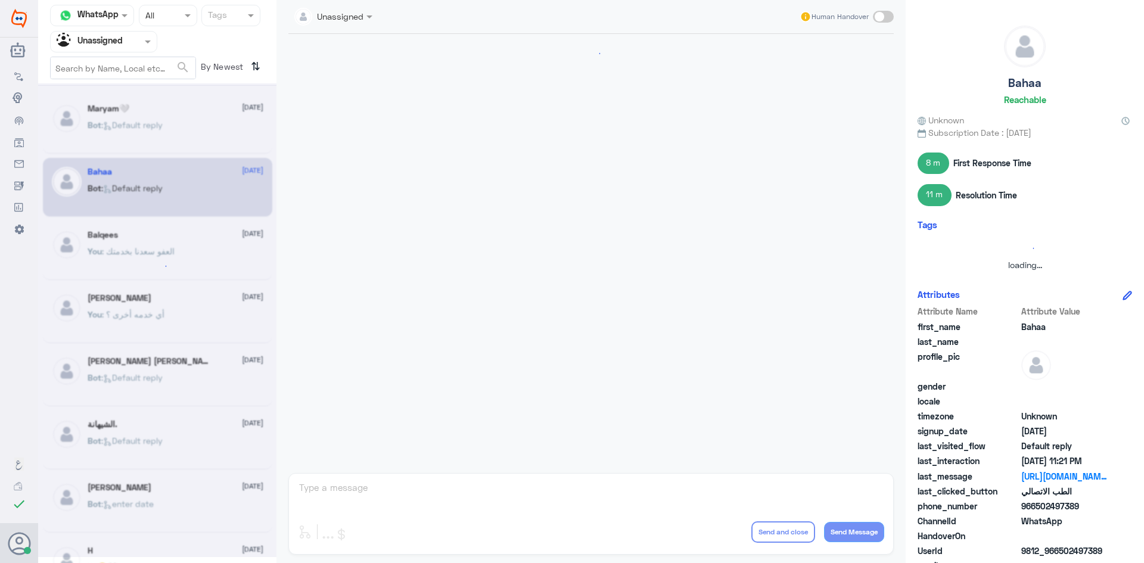
scroll to position [889, 0]
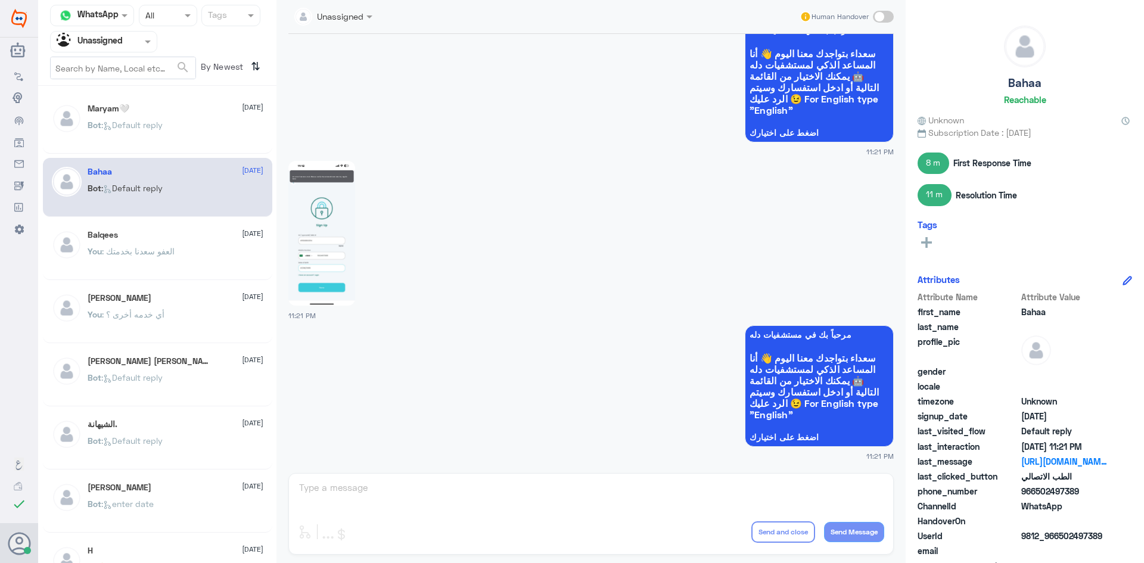
click at [135, 116] on div "[PERSON_NAME]🤍 [DATE] Bot : Default reply" at bounding box center [176, 126] width 176 height 45
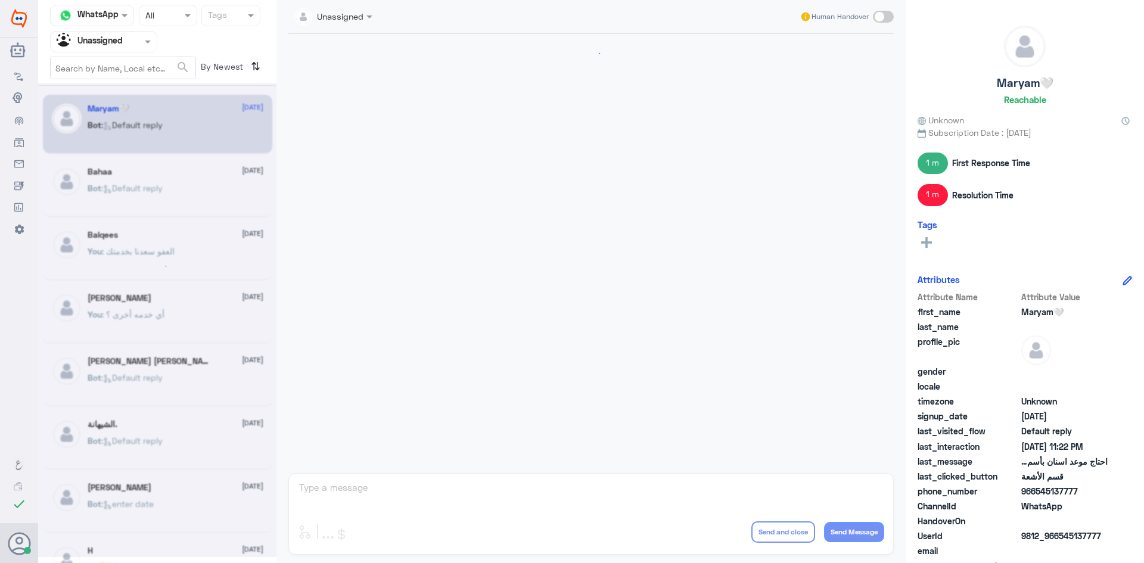
click at [109, 23] on div "WhatsApp" at bounding box center [88, 16] width 62 height 18
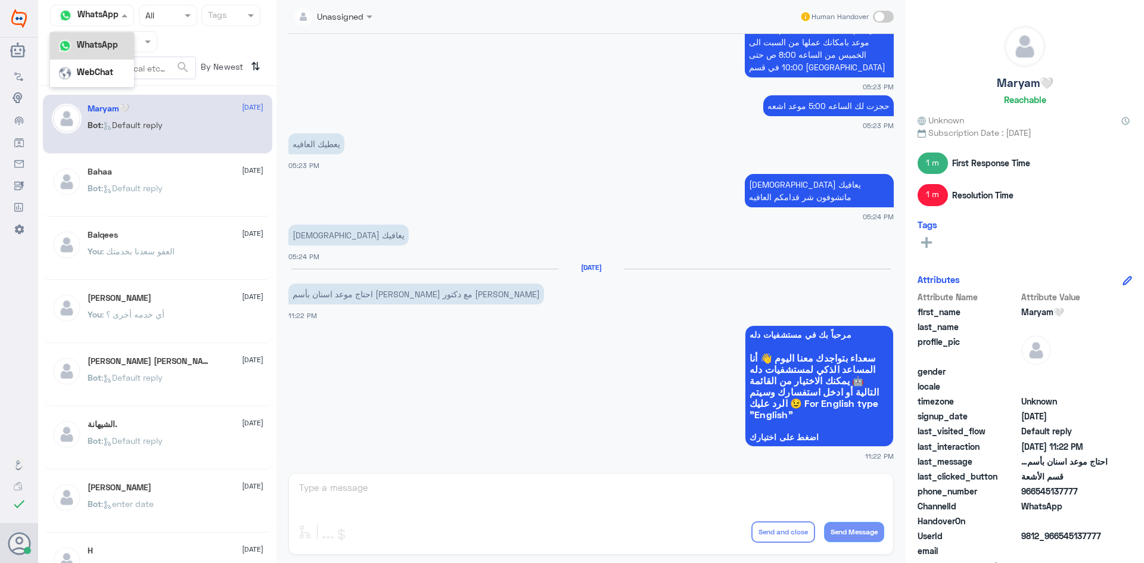
click at [114, 38] on div "WhatsApp" at bounding box center [92, 45] width 84 height 27
click at [122, 39] on input "text" at bounding box center [90, 42] width 66 height 14
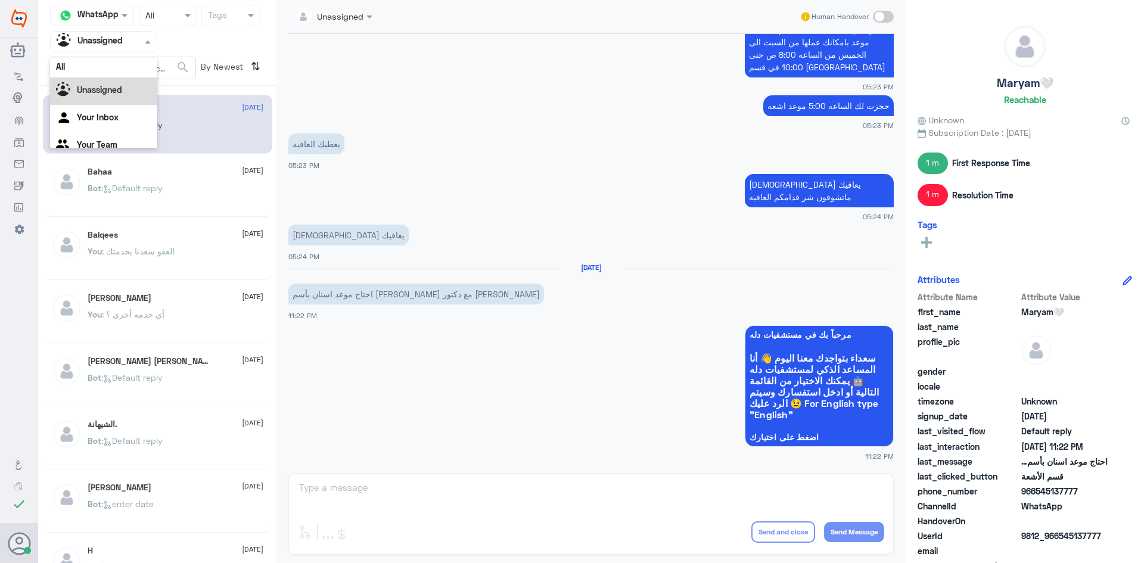
scroll to position [0, 0]
click at [120, 73] on div "All" at bounding box center [103, 69] width 107 height 22
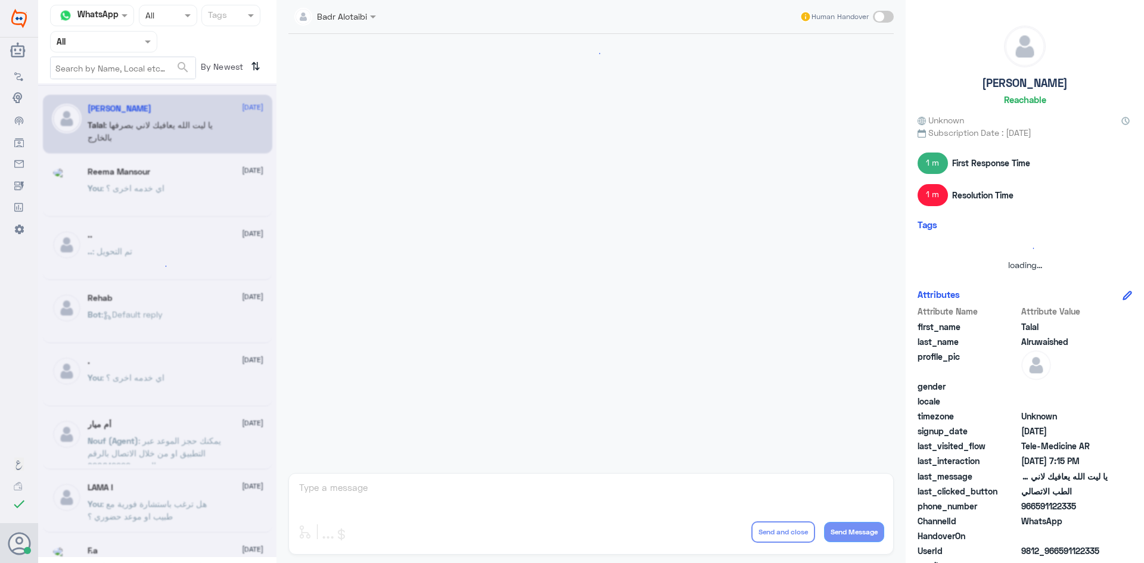
scroll to position [272, 0]
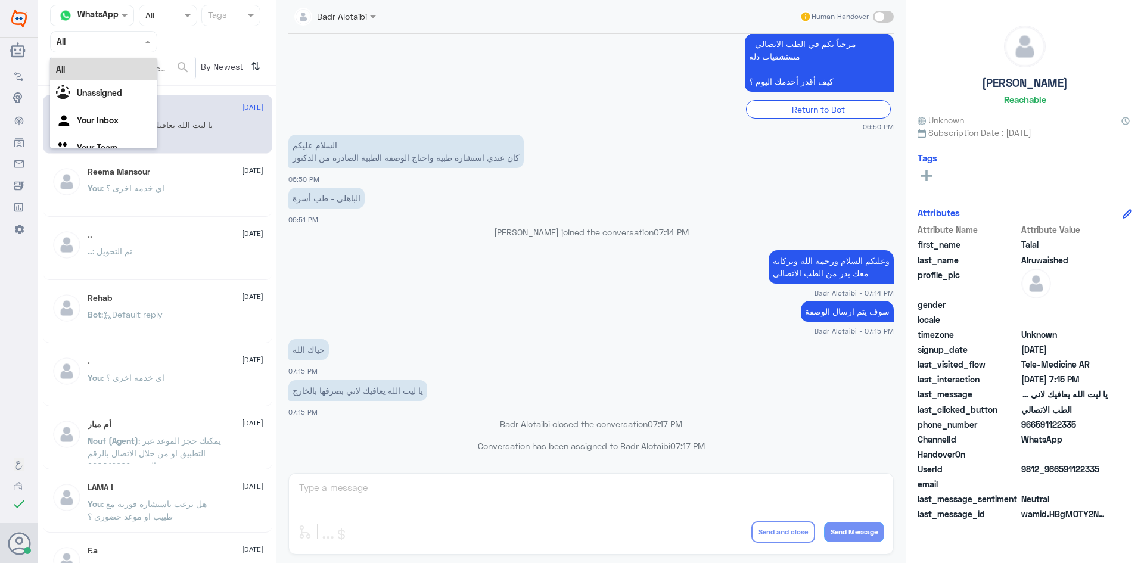
drag, startPoint x: 130, startPoint y: 38, endPoint x: 132, endPoint y: 49, distance: 11.6
click at [132, 41] on div at bounding box center [104, 42] width 106 height 14
click at [118, 88] on b "Unassigned" at bounding box center [99, 93] width 45 height 10
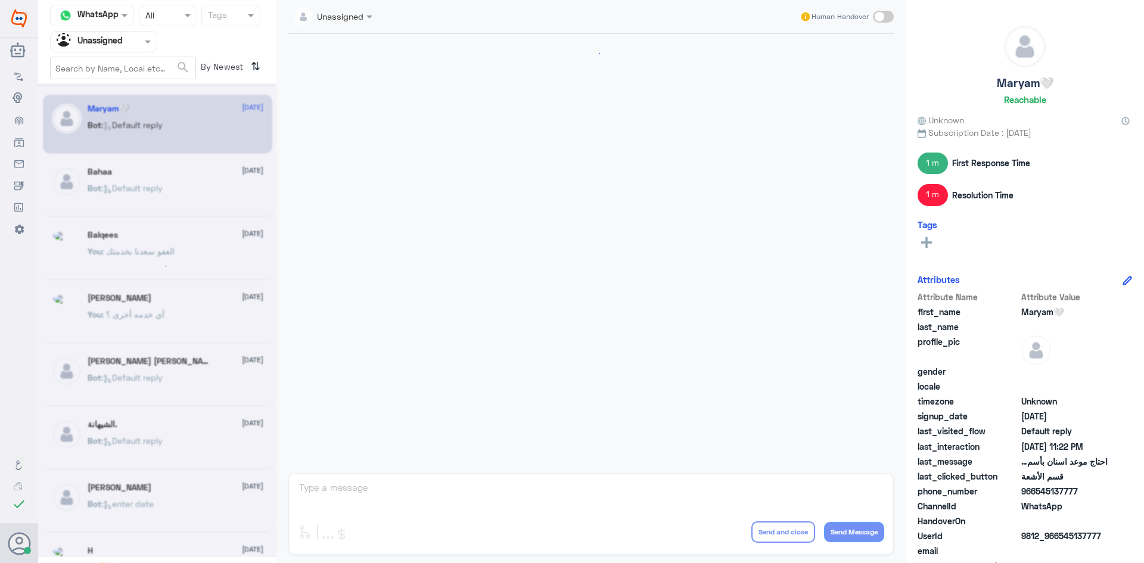
scroll to position [700, 0]
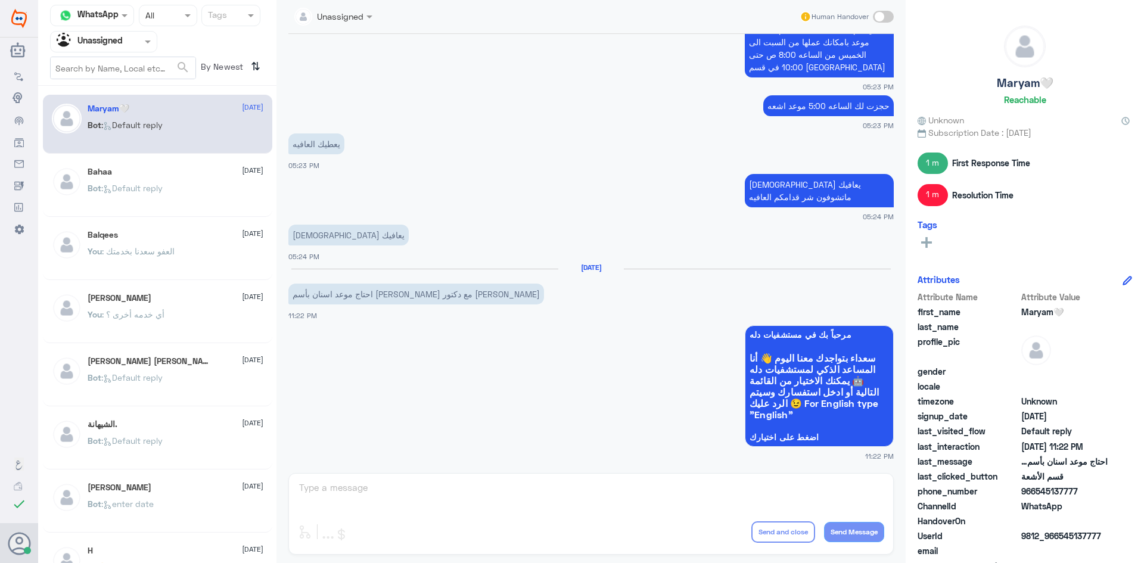
click at [163, 191] on span ": Default reply" at bounding box center [131, 188] width 61 height 10
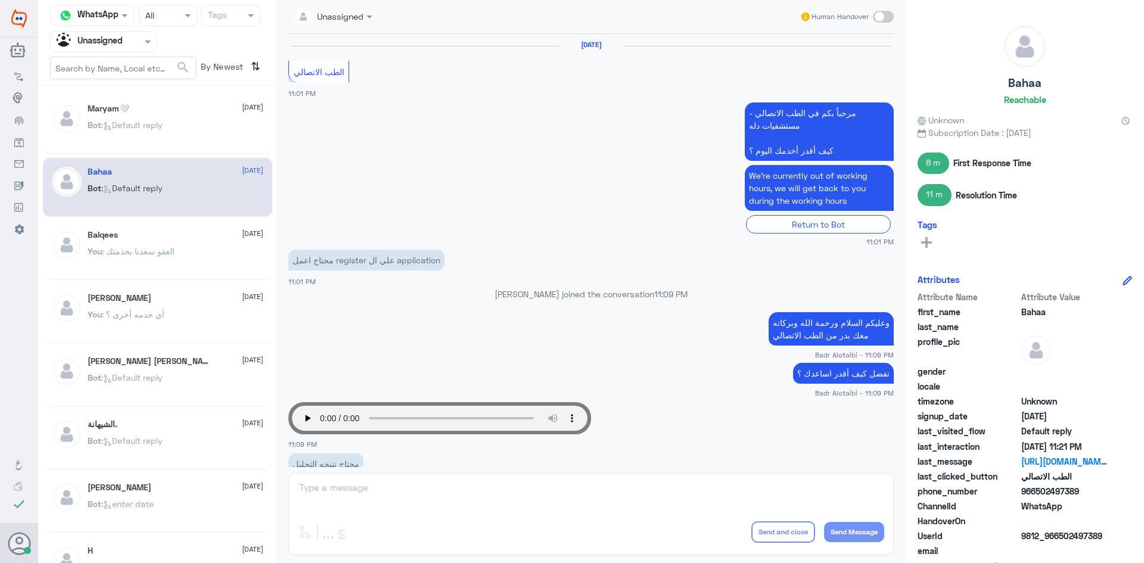
scroll to position [889, 0]
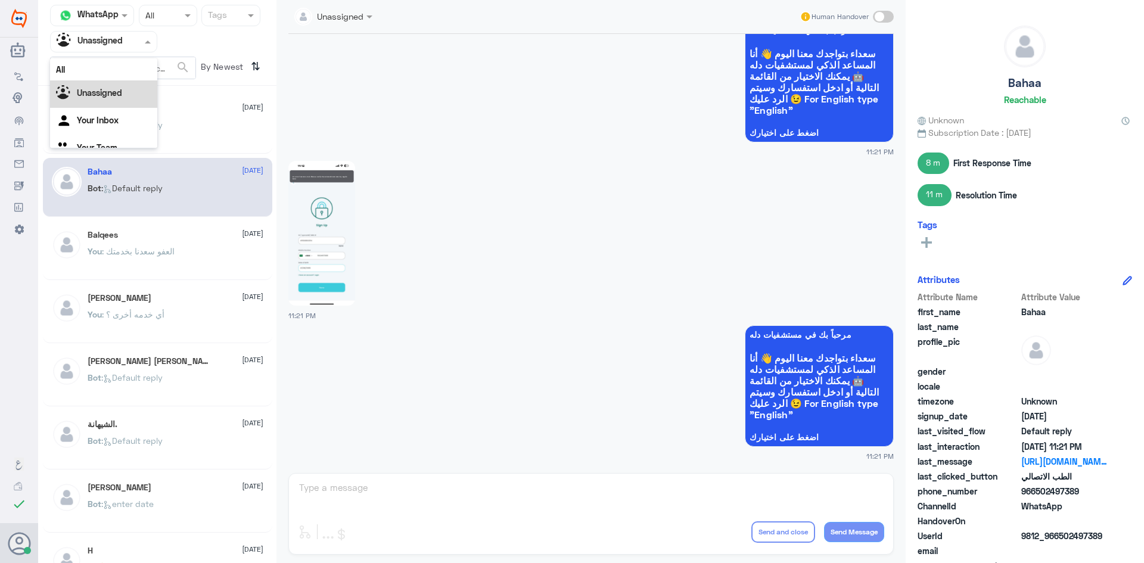
click at [121, 41] on input "text" at bounding box center [90, 42] width 66 height 14
click at [118, 61] on div "All" at bounding box center [103, 69] width 107 height 22
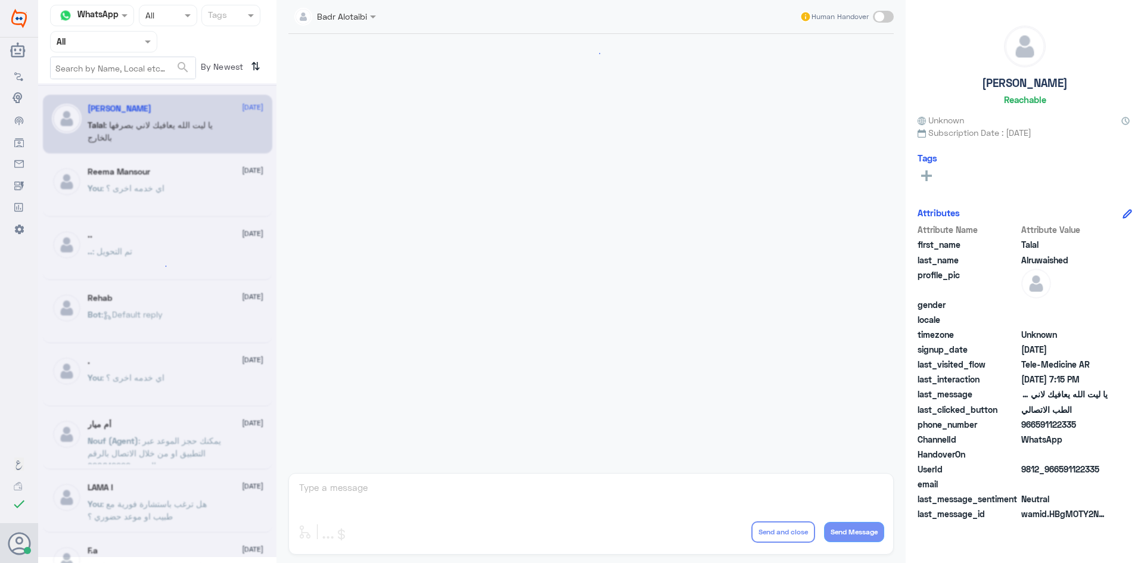
scroll to position [272, 0]
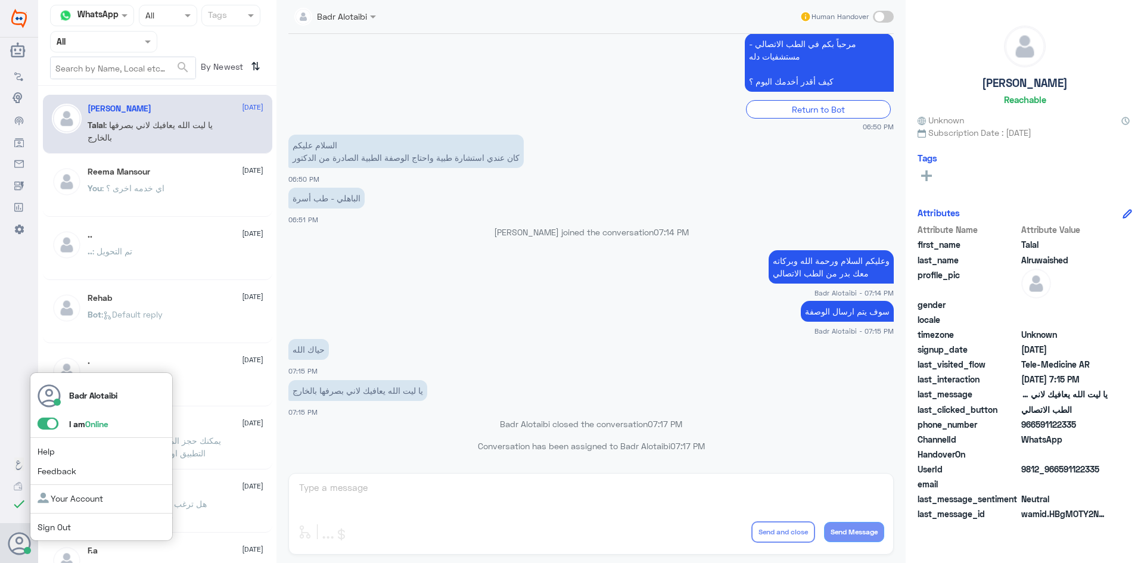
click at [51, 422] on span at bounding box center [48, 424] width 21 height 12
click at [0, 0] on input "checkbox" at bounding box center [0, 0] width 0 height 0
